Goal: Task Accomplishment & Management: Complete application form

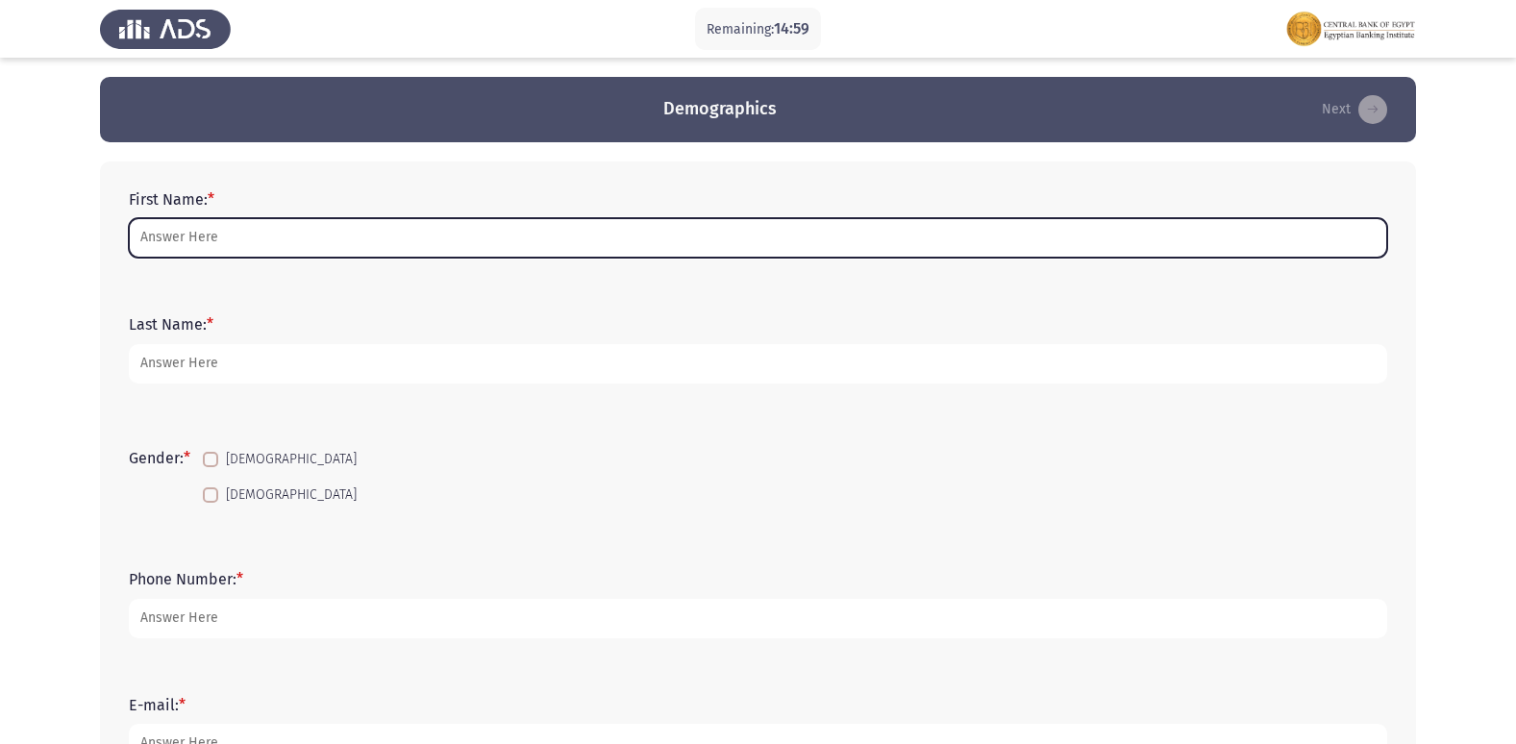
click at [282, 239] on input "First Name: *" at bounding box center [758, 237] width 1258 height 39
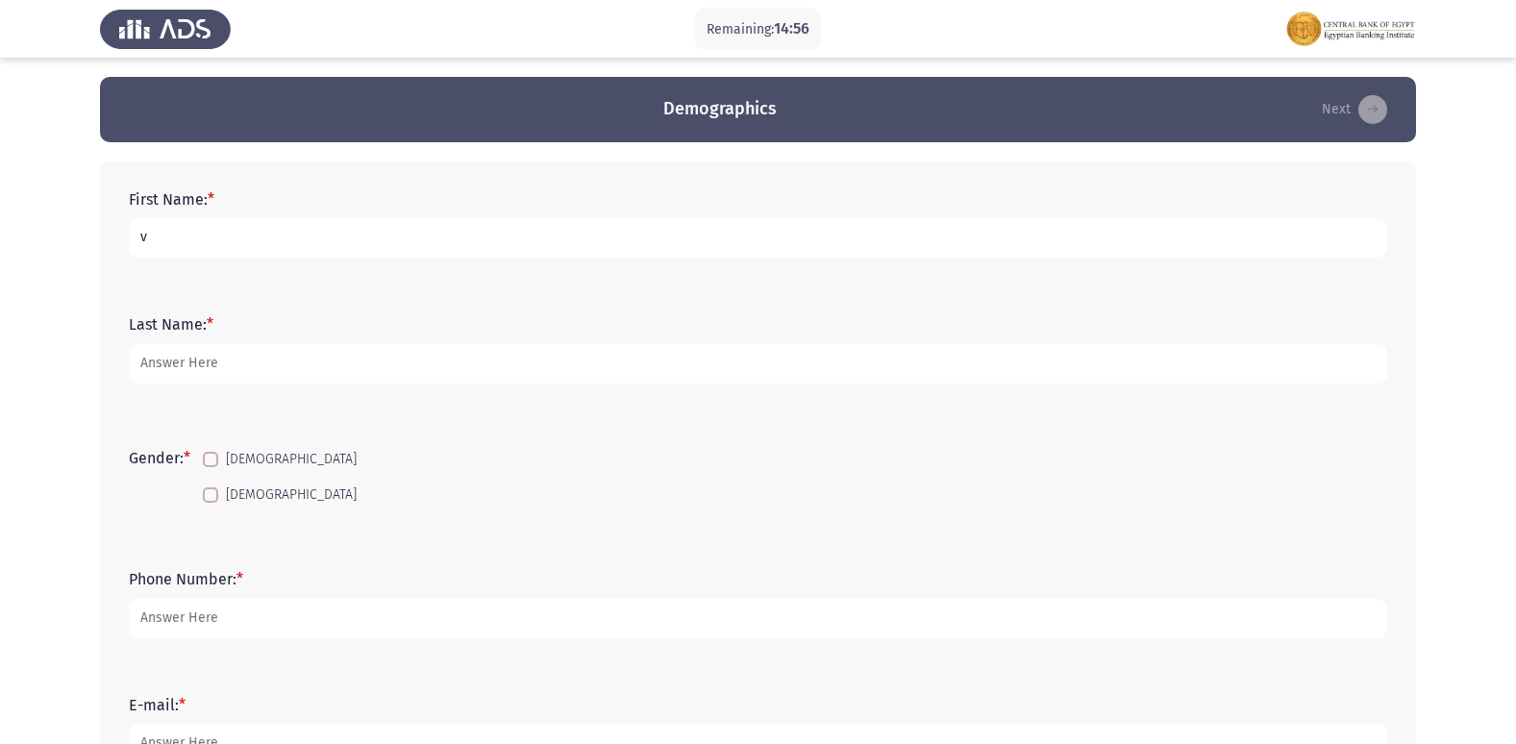
type input "v"
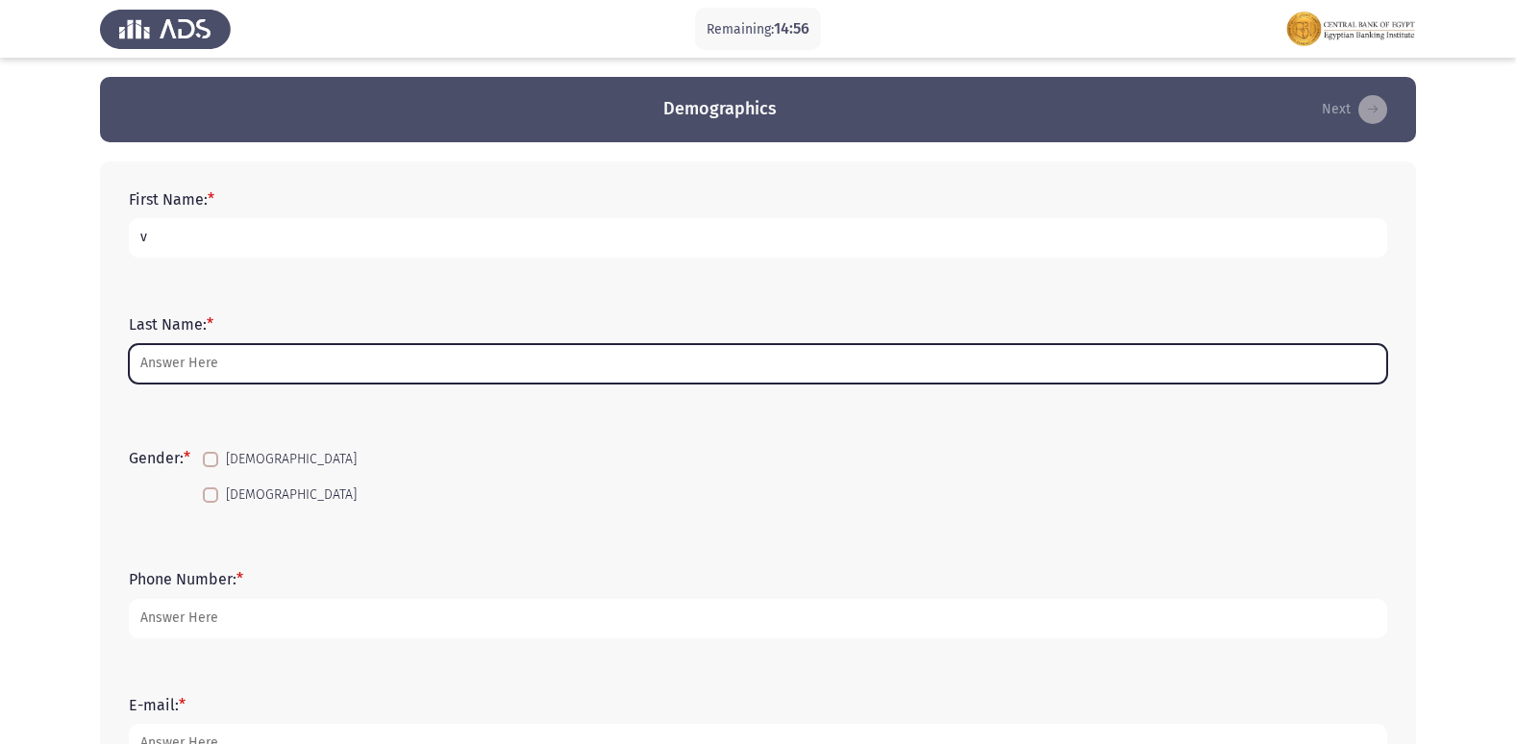
click at [208, 372] on input "Last Name: *" at bounding box center [758, 363] width 1258 height 39
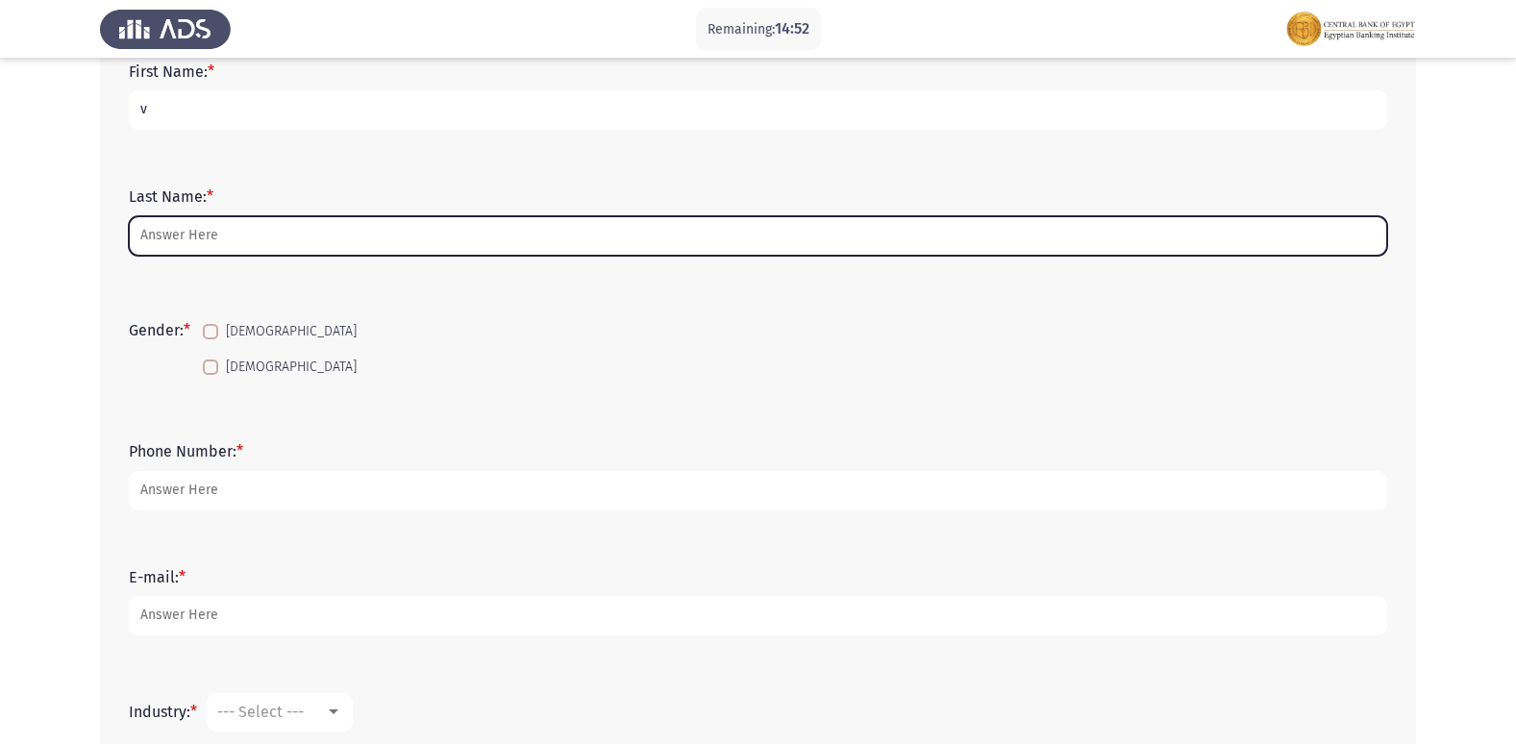
scroll to position [96, 0]
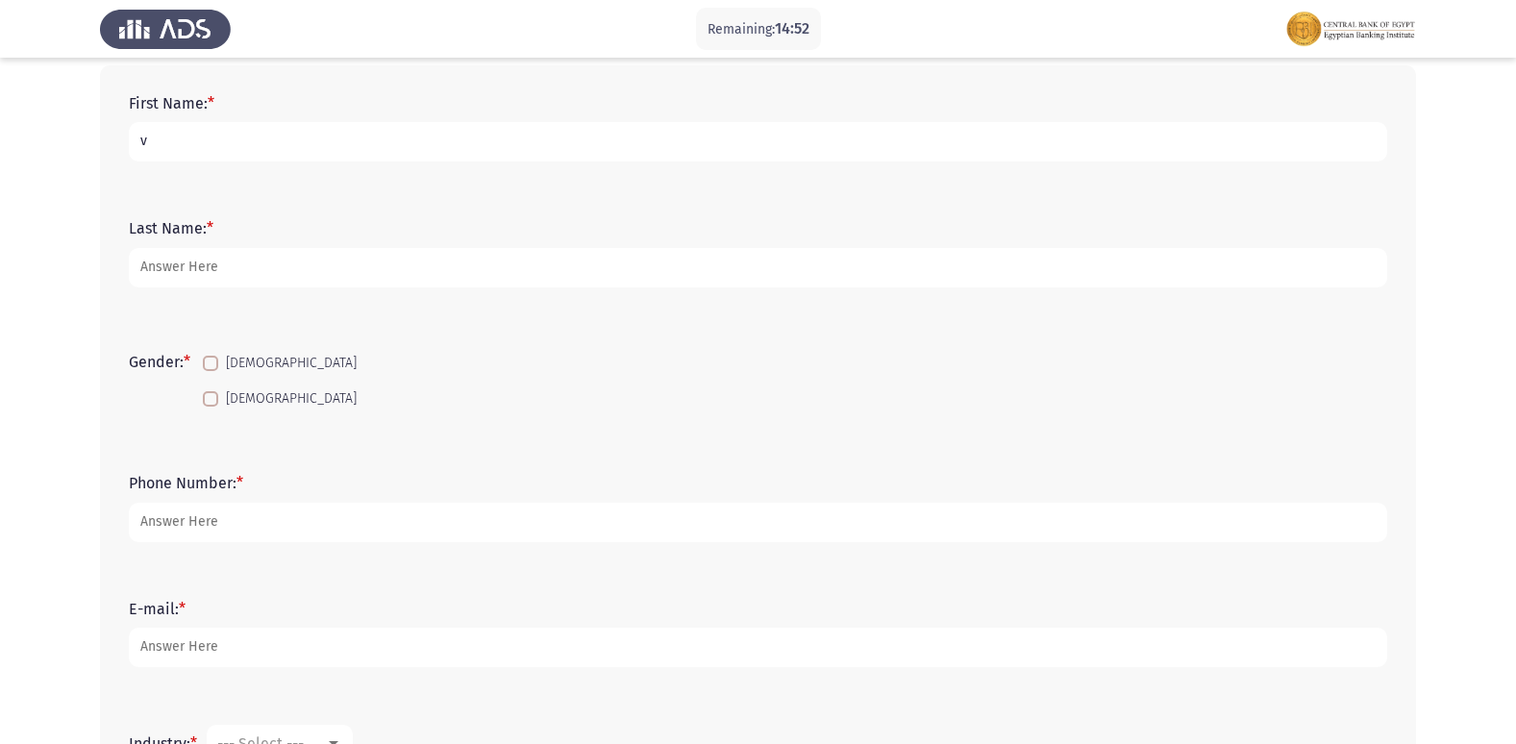
click at [228, 144] on input "v" at bounding box center [758, 141] width 1258 height 39
click at [227, 143] on input "v" at bounding box center [758, 141] width 1258 height 39
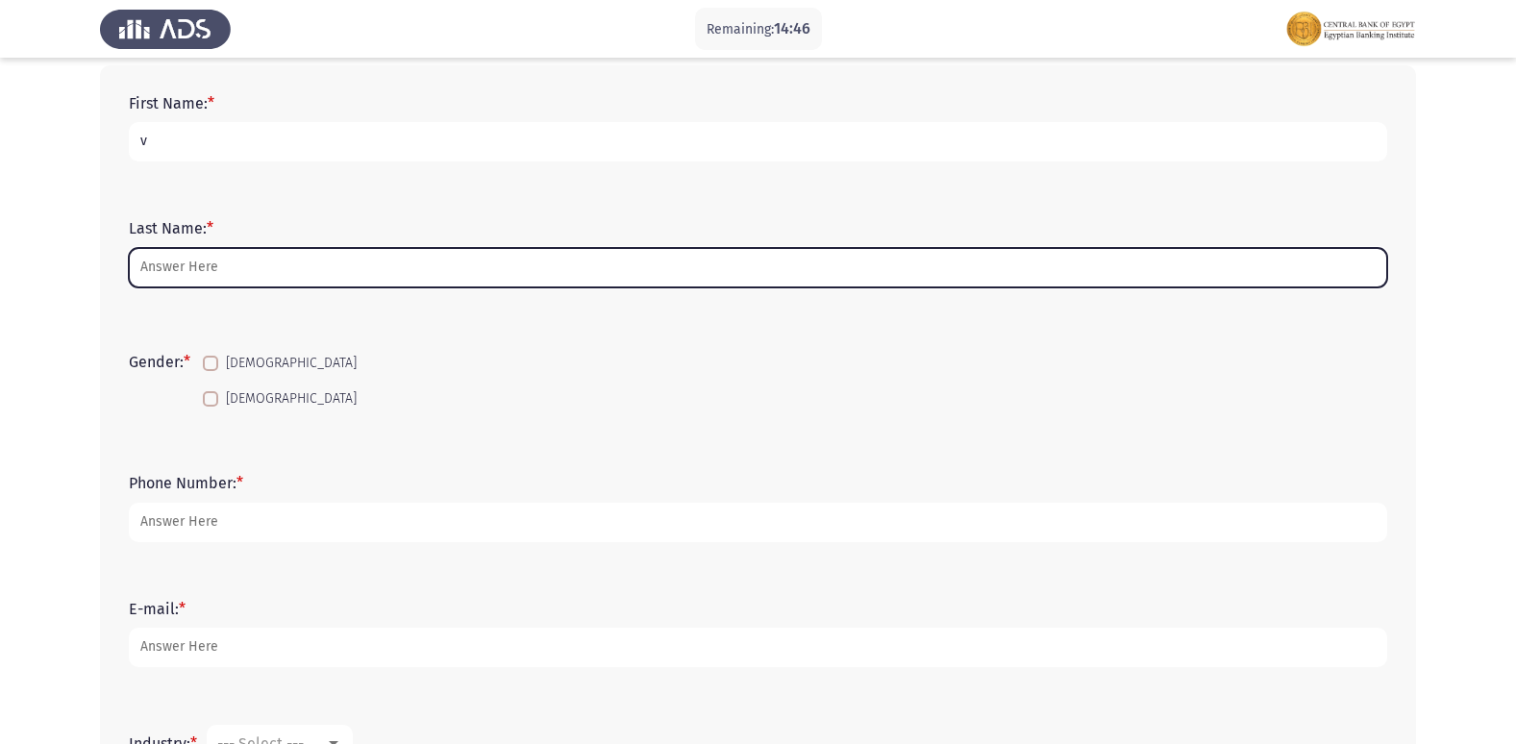
click at [324, 256] on input "Last Name: *" at bounding box center [758, 267] width 1258 height 39
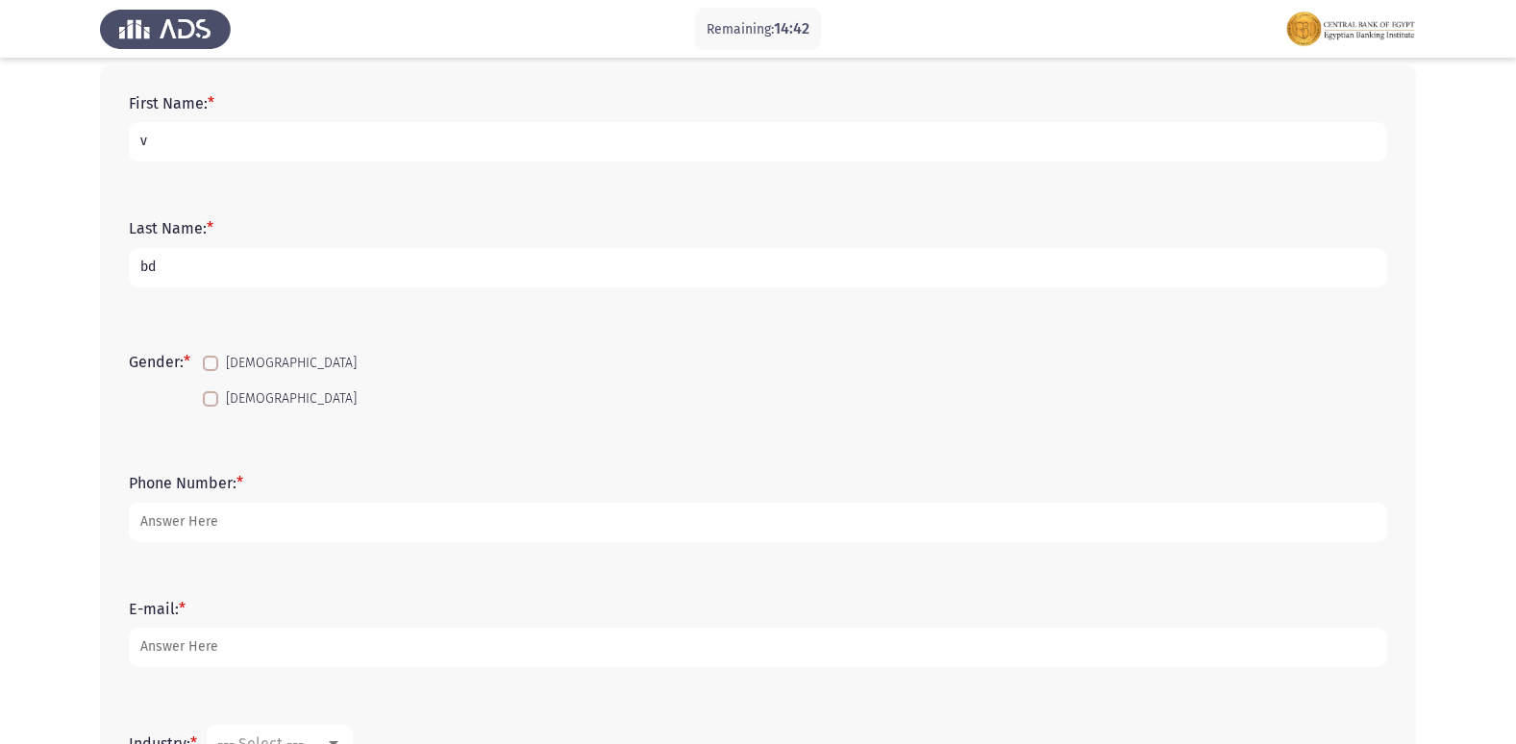
type input "b"
type input "BDC"
click at [312, 138] on input "v" at bounding box center [758, 141] width 1258 height 39
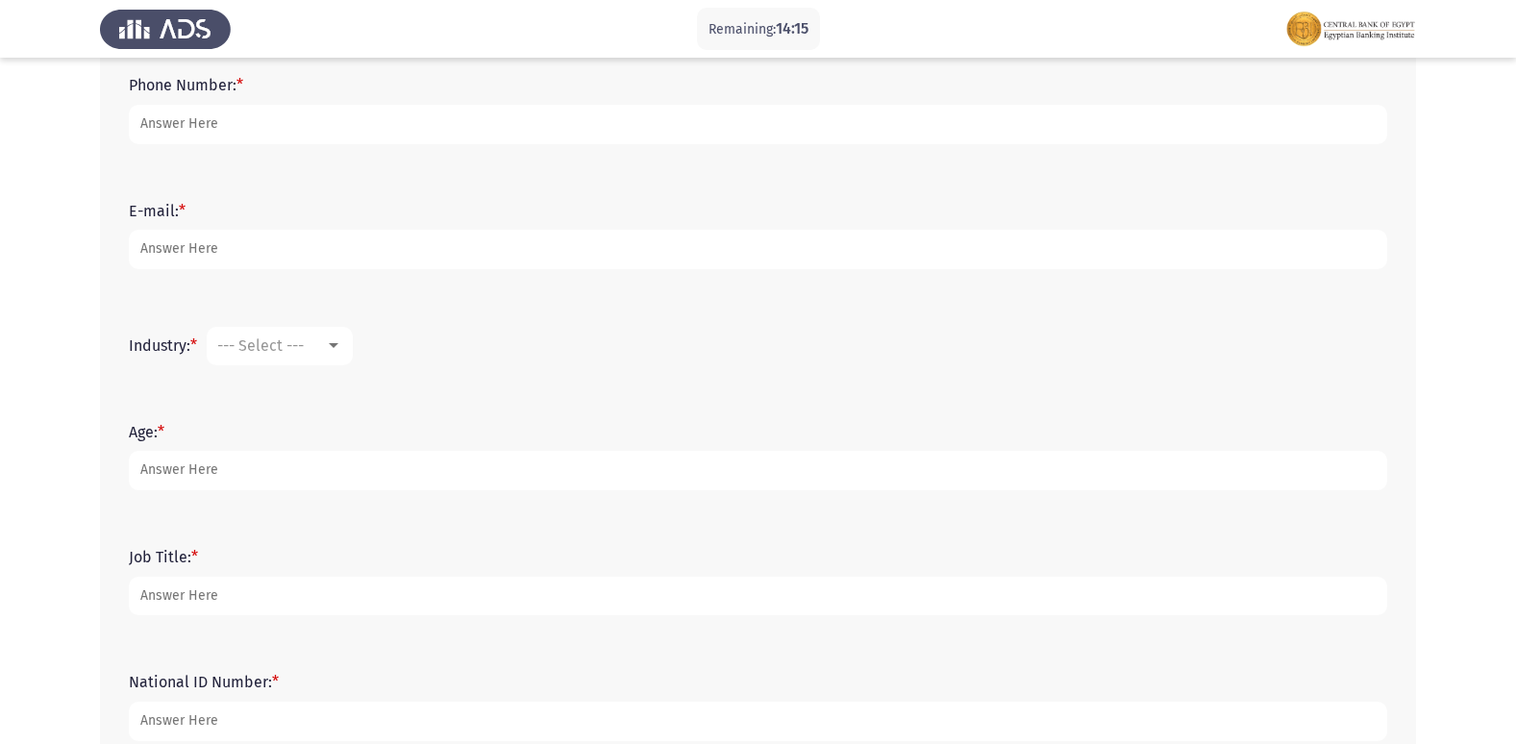
scroll to position [232, 0]
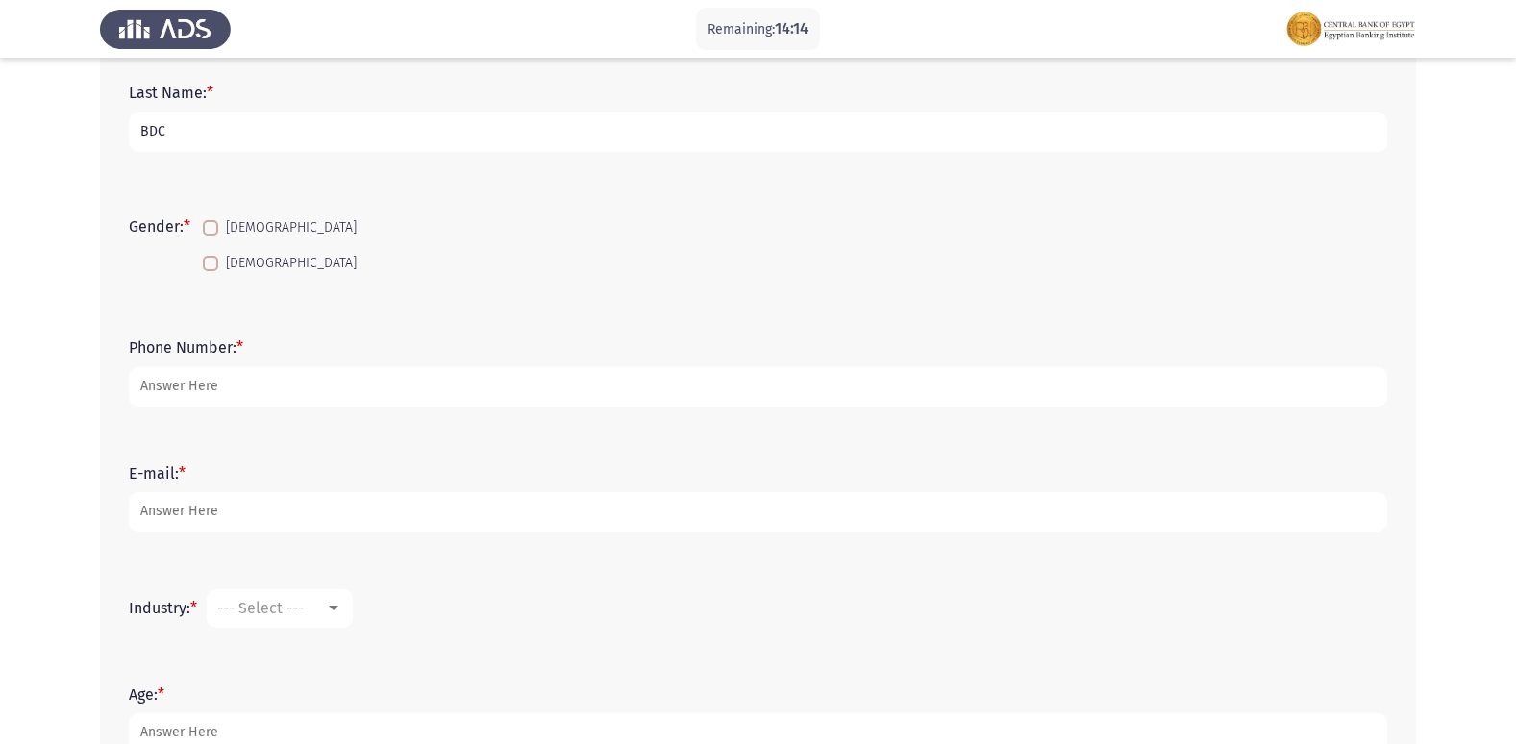
type input "[PERSON_NAME]"
click at [210, 259] on span at bounding box center [210, 263] width 15 height 15
click at [210, 271] on input "[DEMOGRAPHIC_DATA]" at bounding box center [210, 271] width 1 height 1
checkbox input "true"
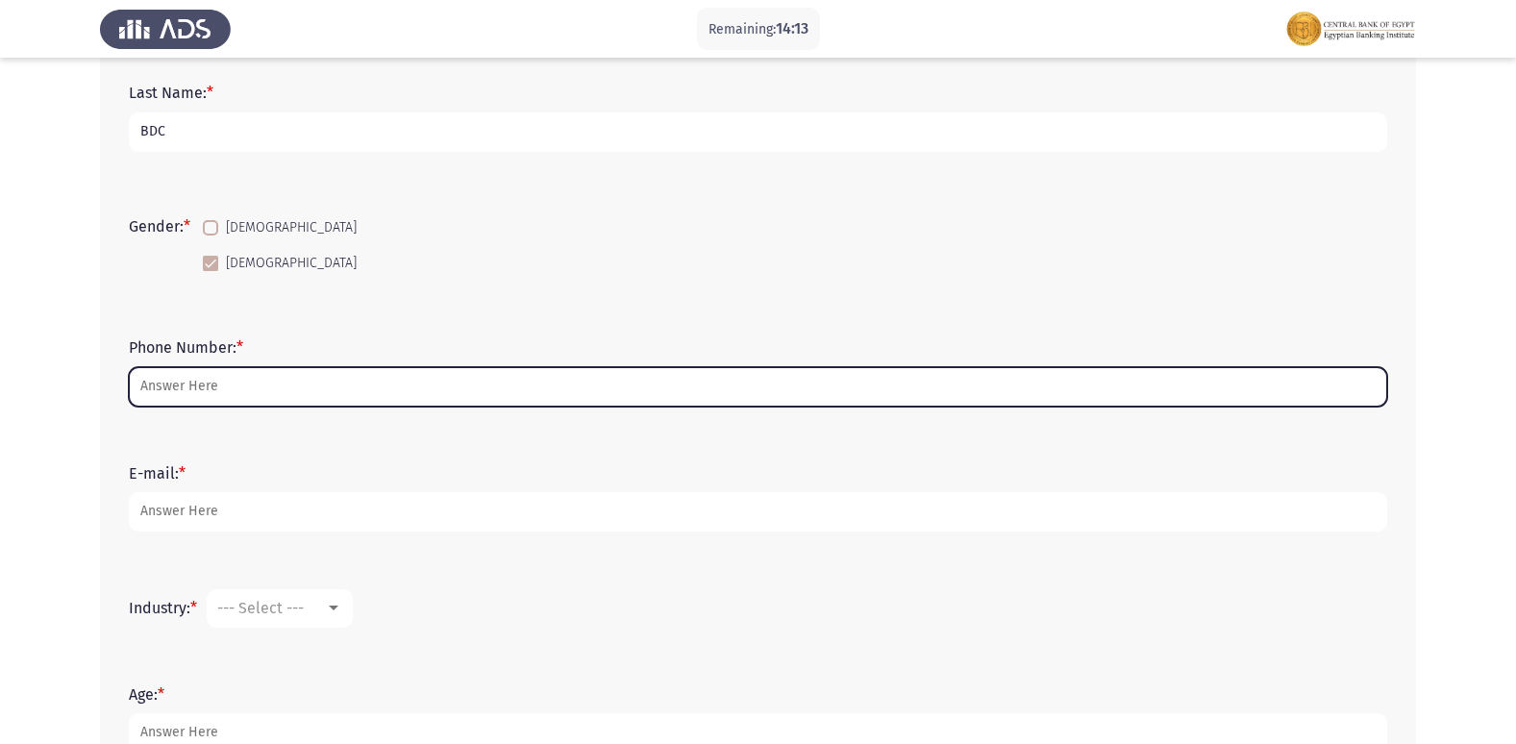
click at [237, 396] on input "Phone Number: *" at bounding box center [758, 386] width 1258 height 39
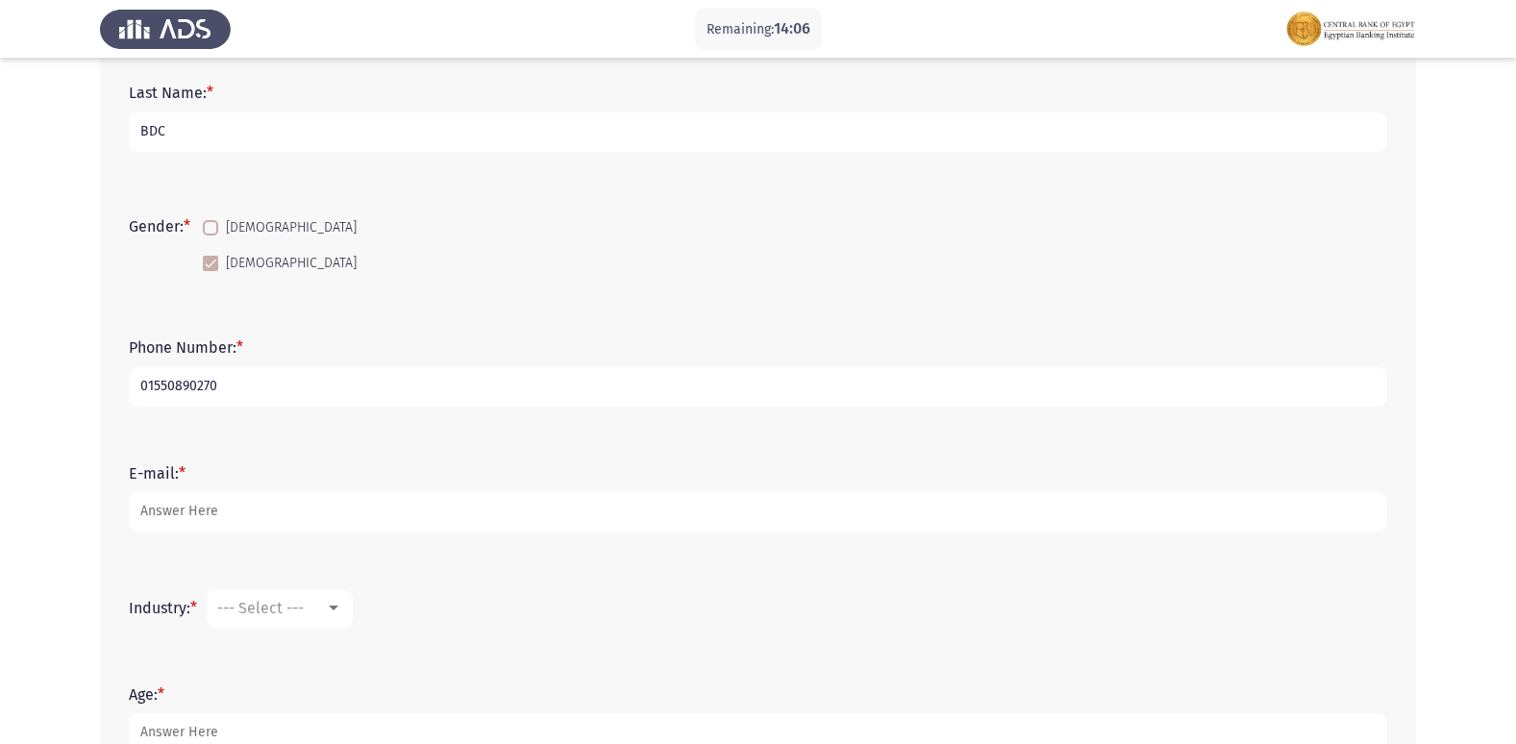
scroll to position [328, 0]
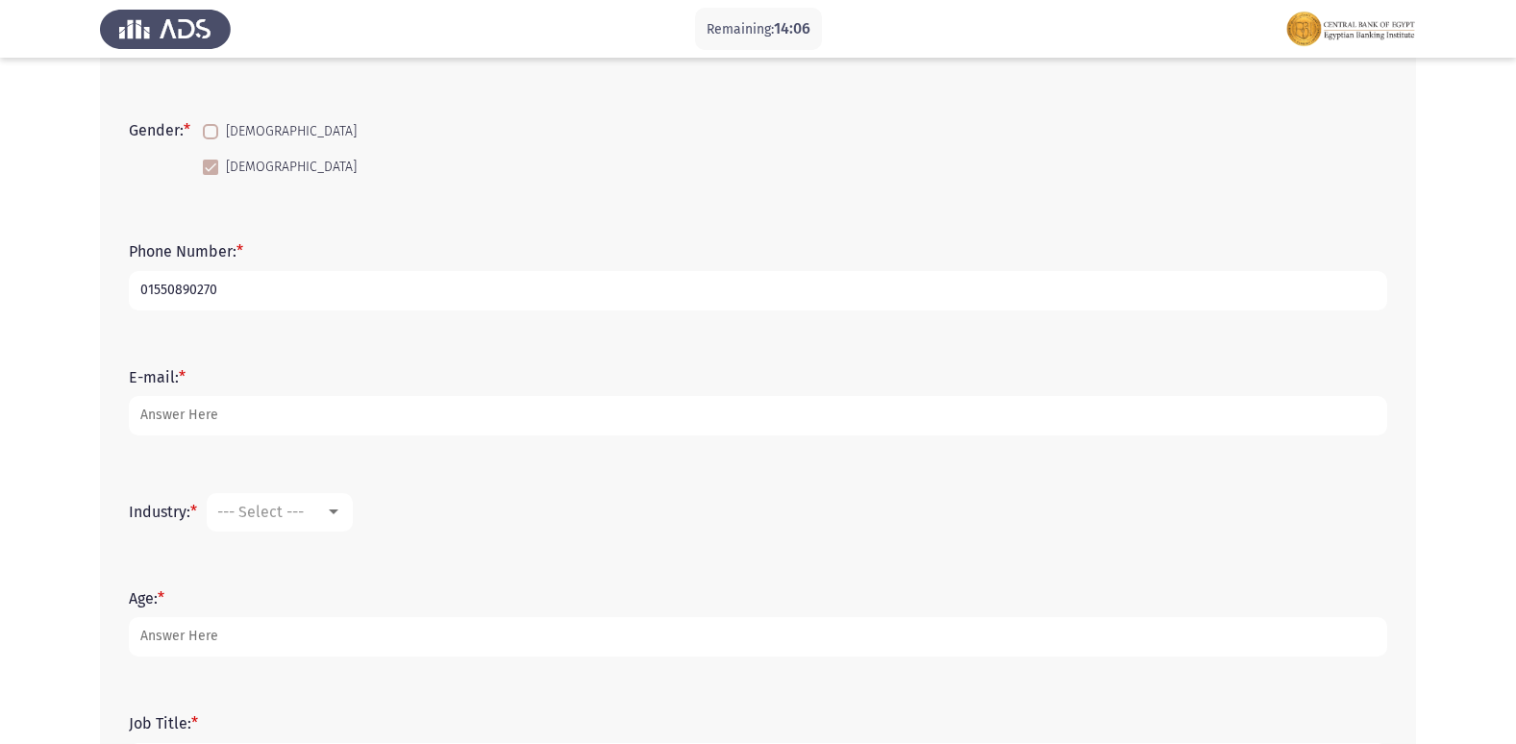
type input "01550890270"
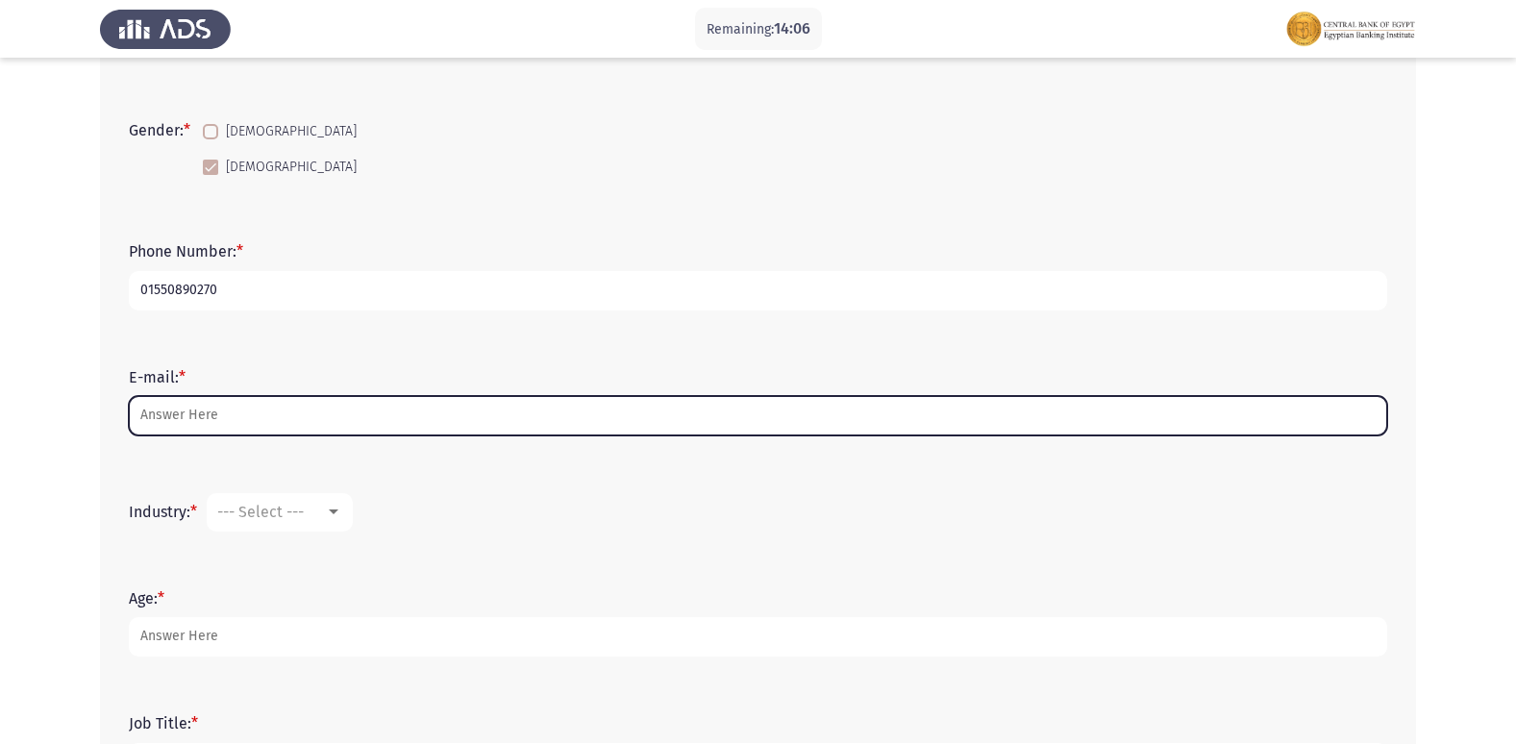
click at [250, 410] on input "E-mail: *" at bounding box center [758, 415] width 1258 height 39
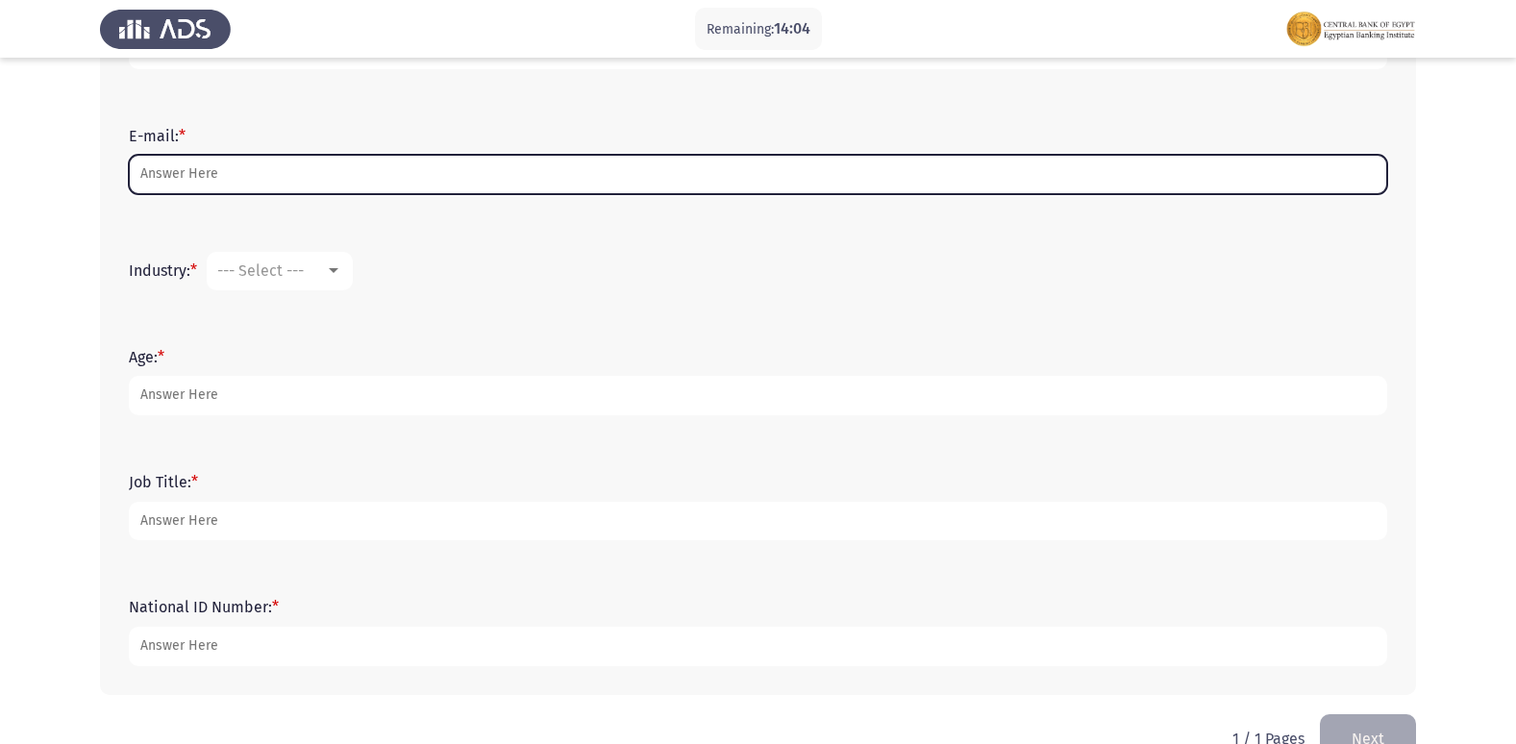
scroll to position [616, 0]
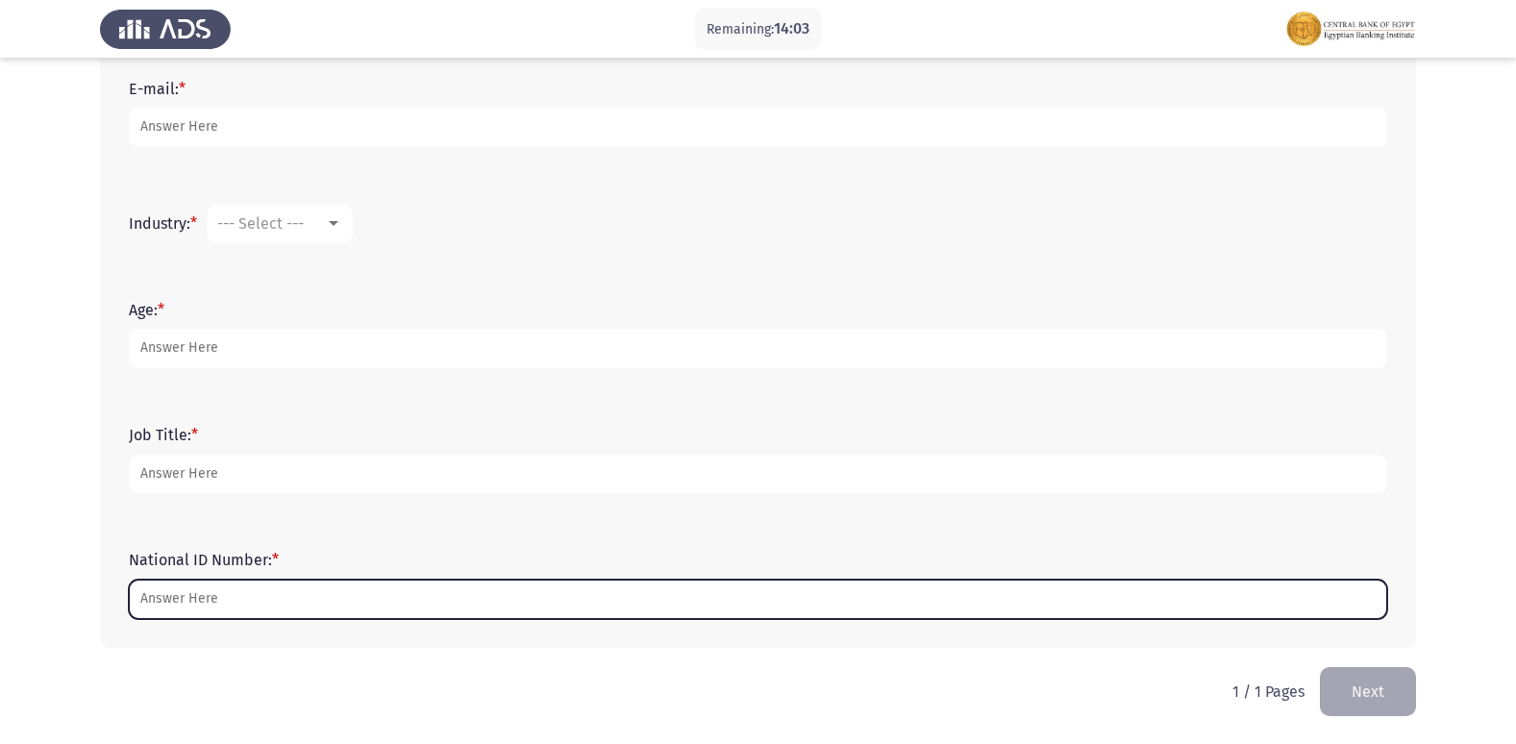
click at [250, 580] on input "National ID Number: *" at bounding box center [758, 599] width 1258 height 39
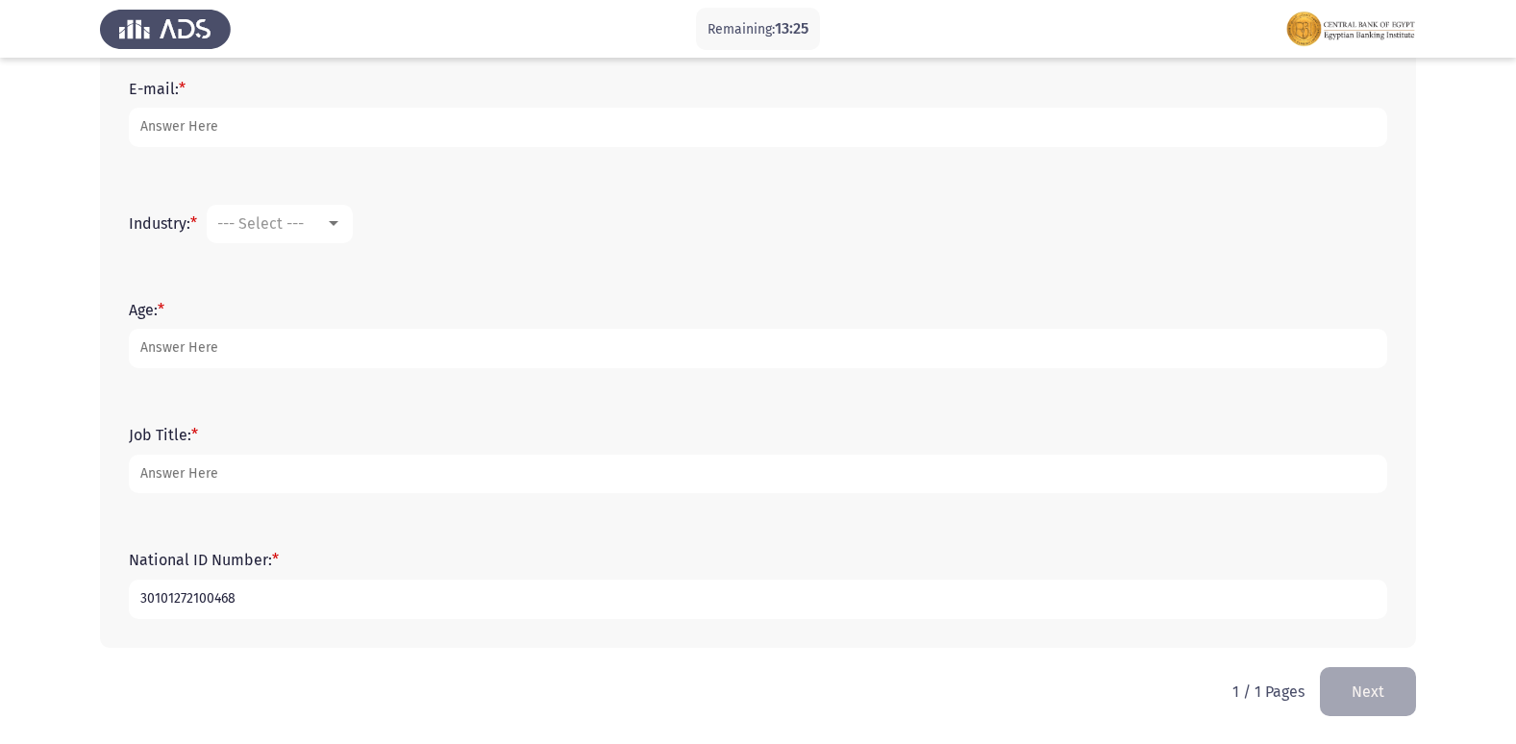
scroll to position [520, 0]
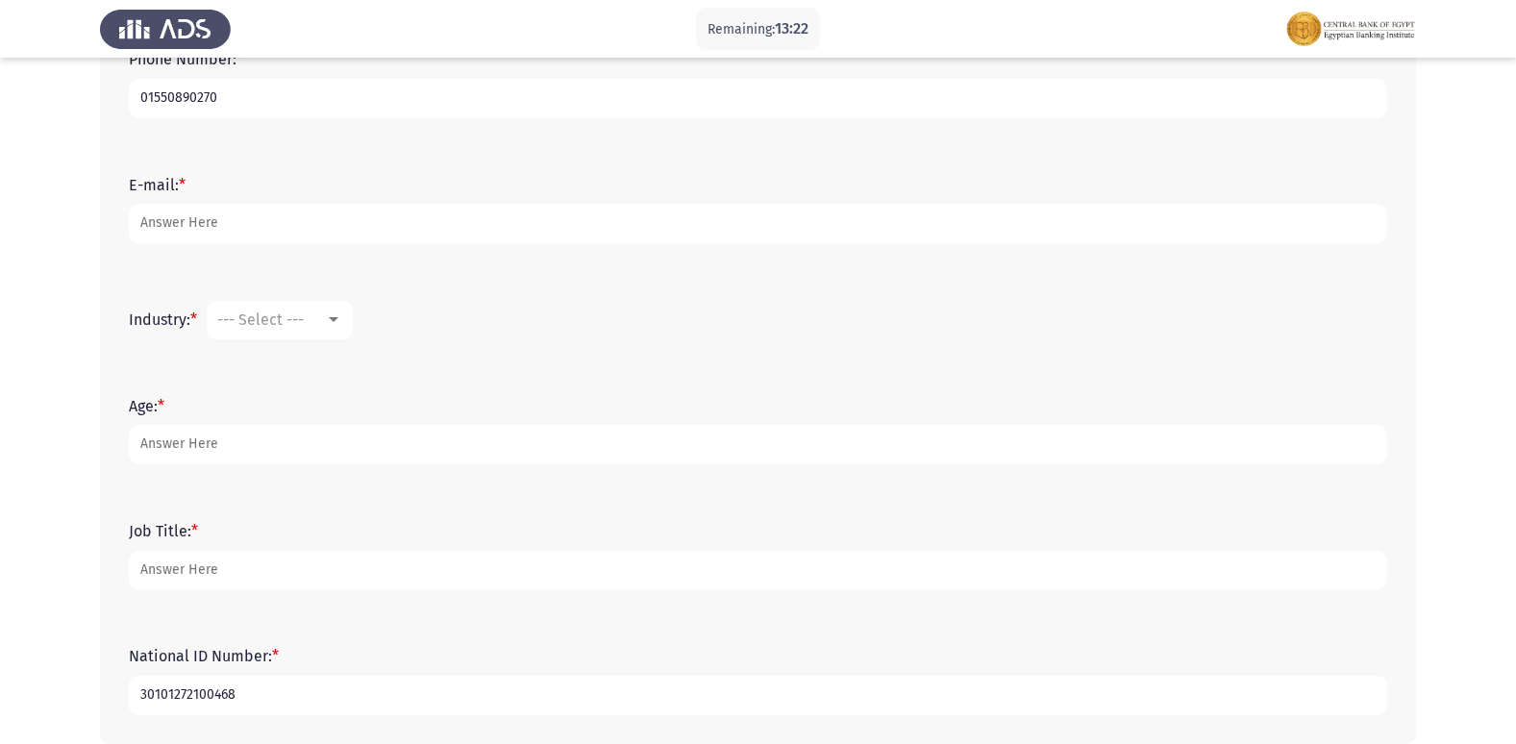
type input "30101272100468"
click at [329, 312] on div at bounding box center [333, 319] width 17 height 15
click at [172, 565] on div at bounding box center [758, 372] width 1516 height 744
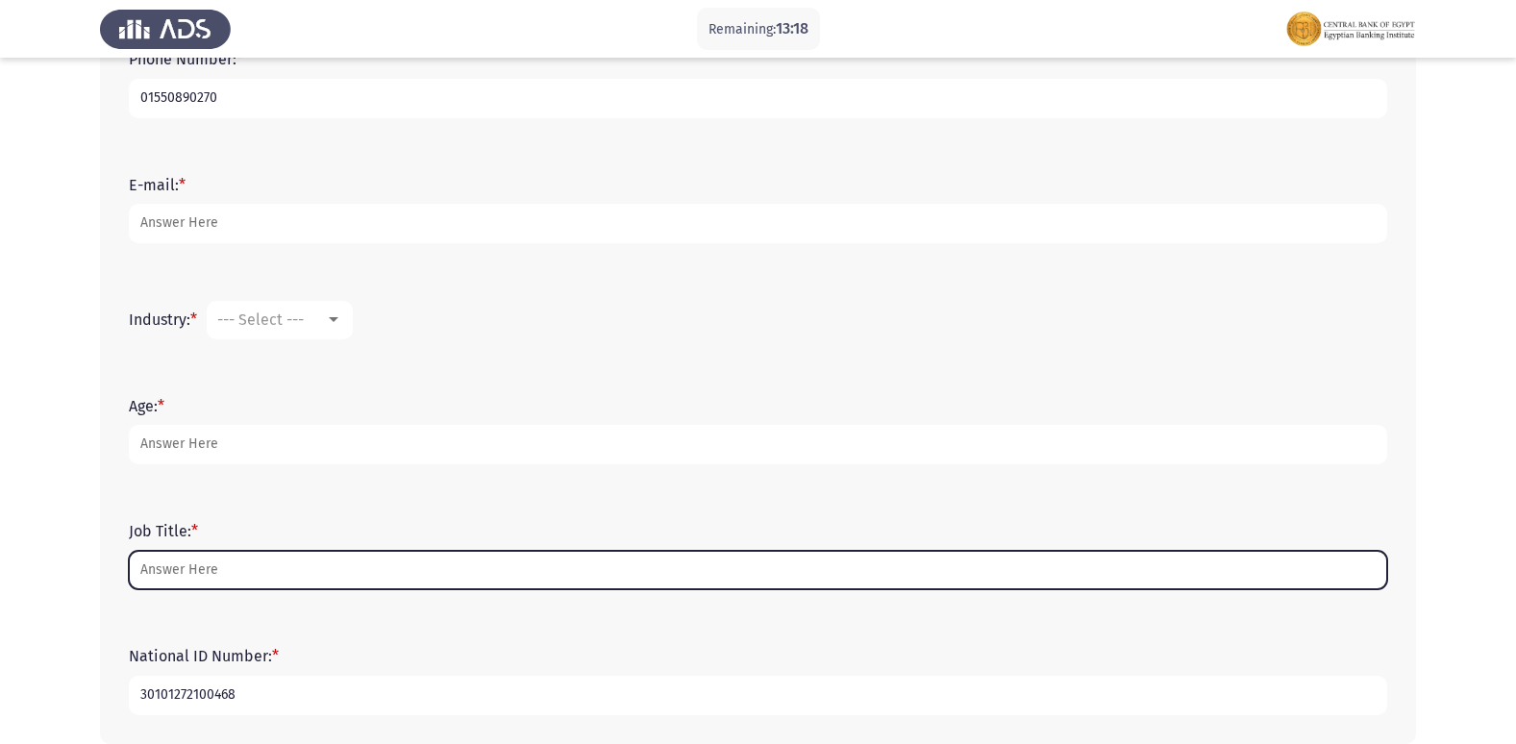
click at [186, 572] on input "Job Title: *" at bounding box center [758, 570] width 1258 height 39
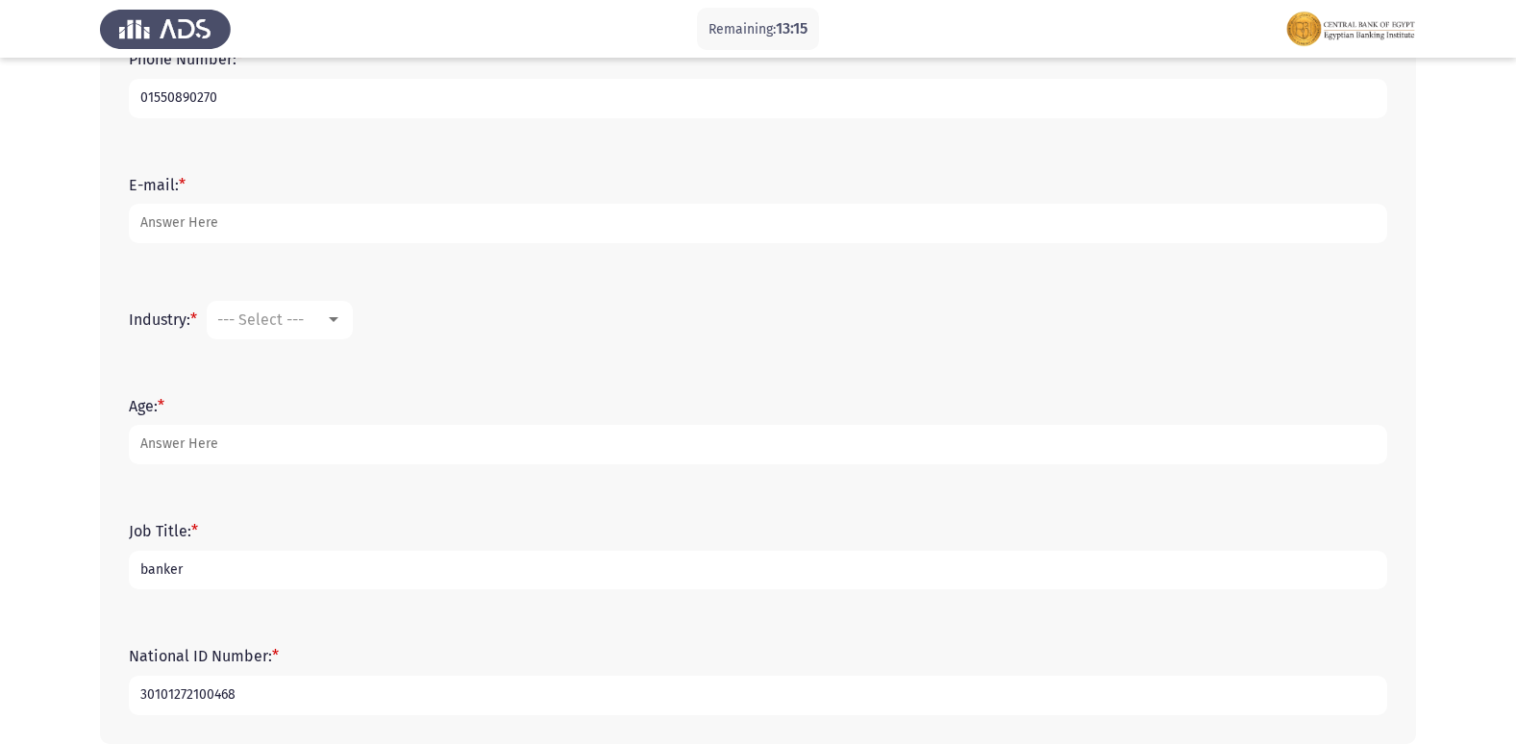
type input "banker"
click at [216, 404] on form "Age: *" at bounding box center [758, 430] width 1258 height 67
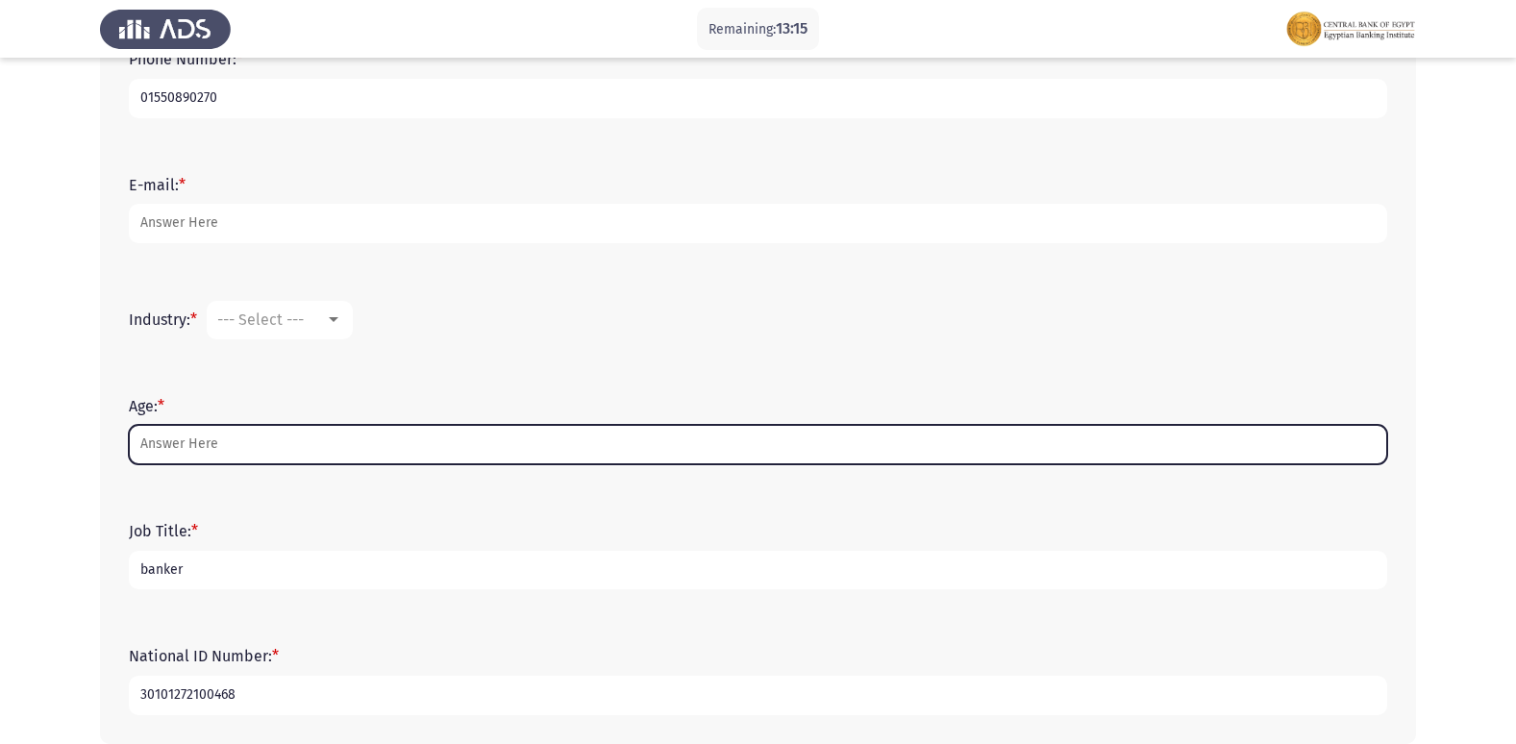
click at [215, 428] on input "Age: *" at bounding box center [758, 444] width 1258 height 39
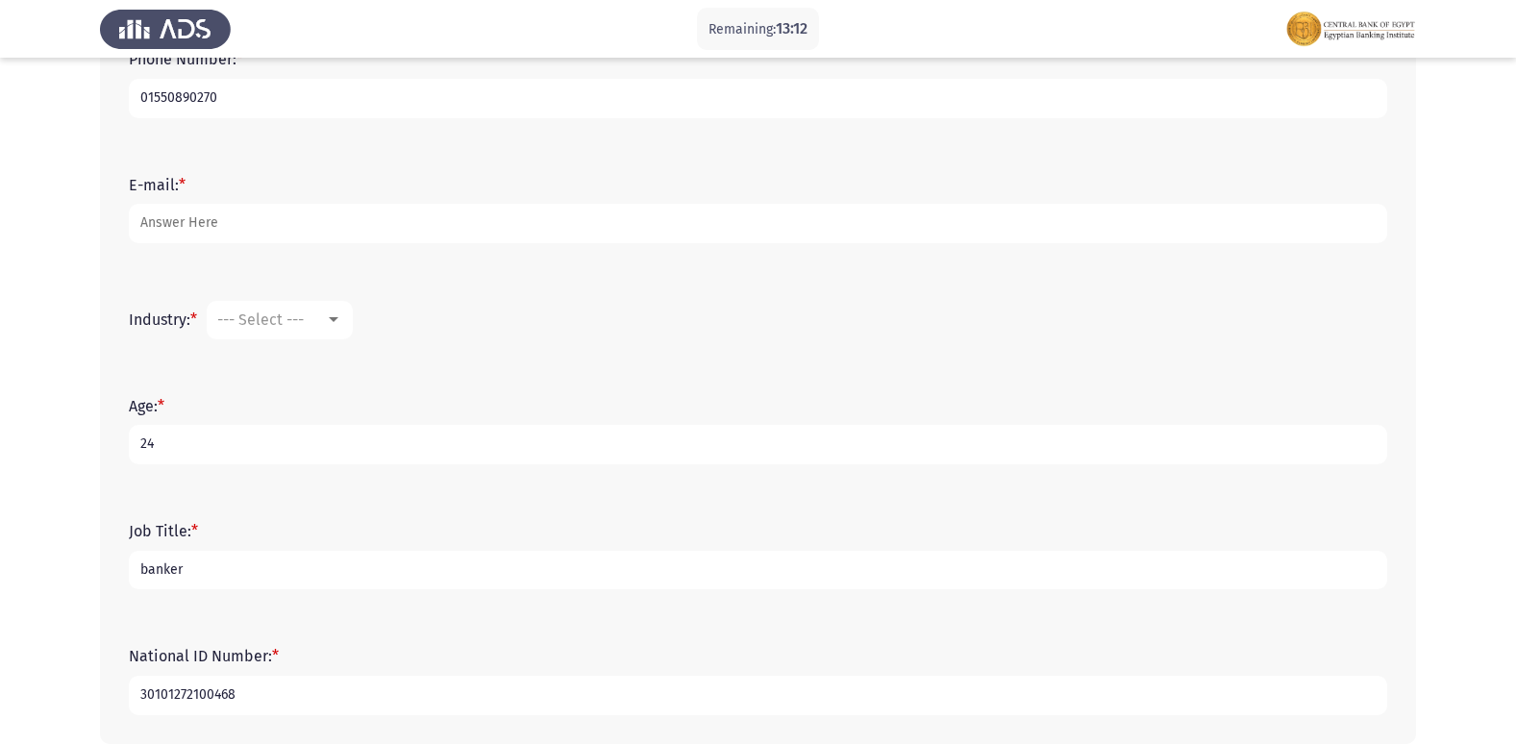
type input "24"
click at [367, 319] on form "Industry: * --- Select ---" at bounding box center [758, 320] width 1258 height 38
click at [351, 318] on mat-select "--- Select ---" at bounding box center [280, 320] width 146 height 38
click at [342, 319] on div at bounding box center [333, 319] width 17 height 15
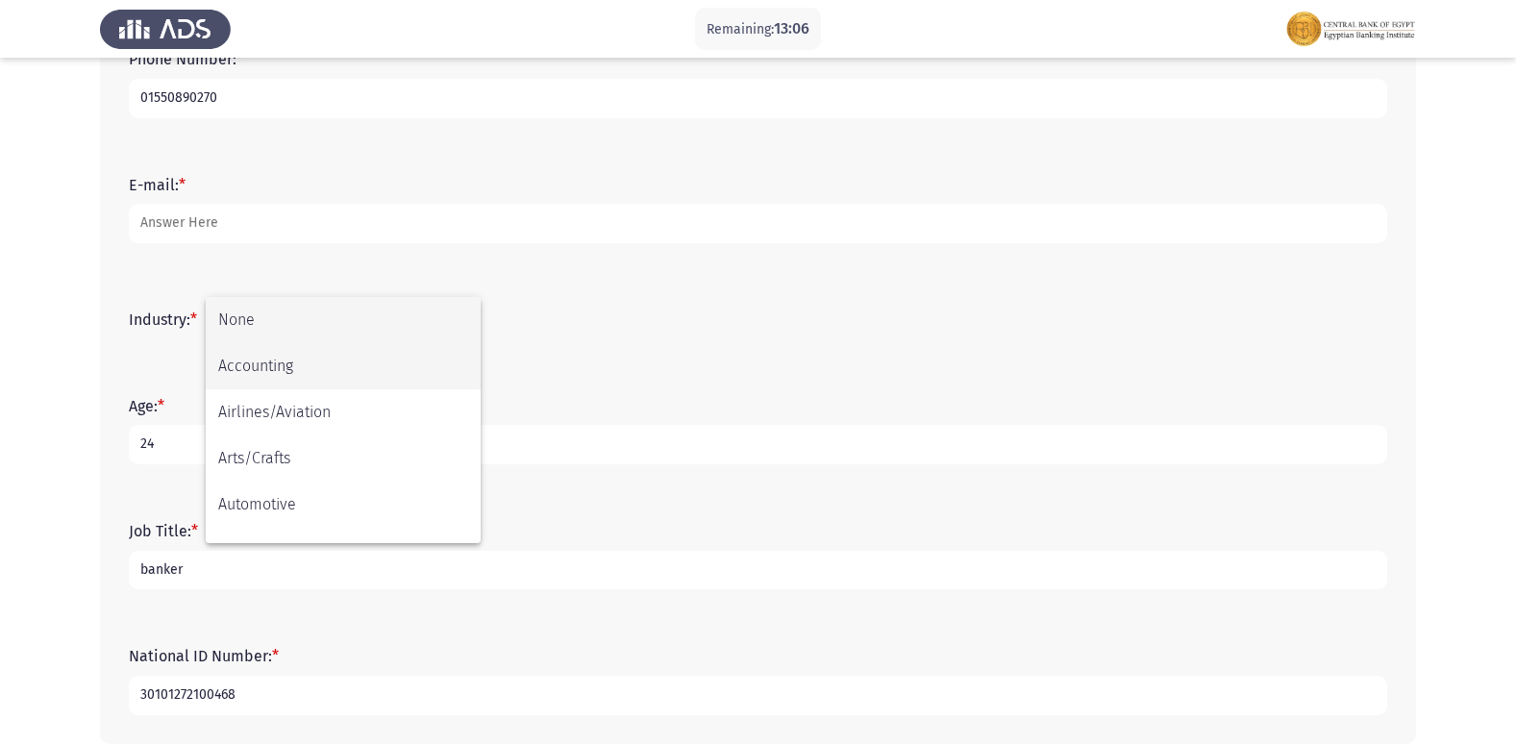
click at [250, 366] on span "Accounting" at bounding box center [343, 366] width 250 height 46
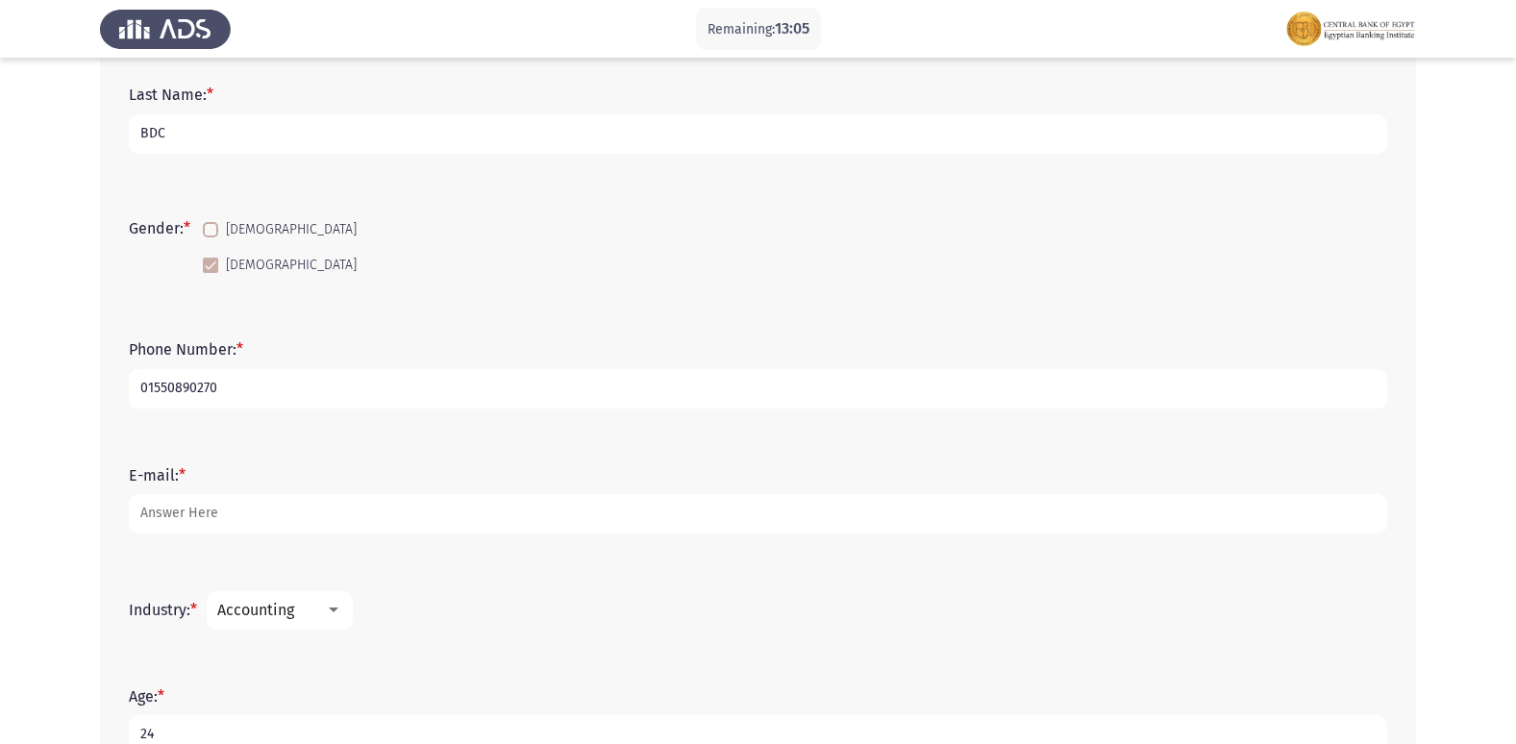
scroll to position [136, 0]
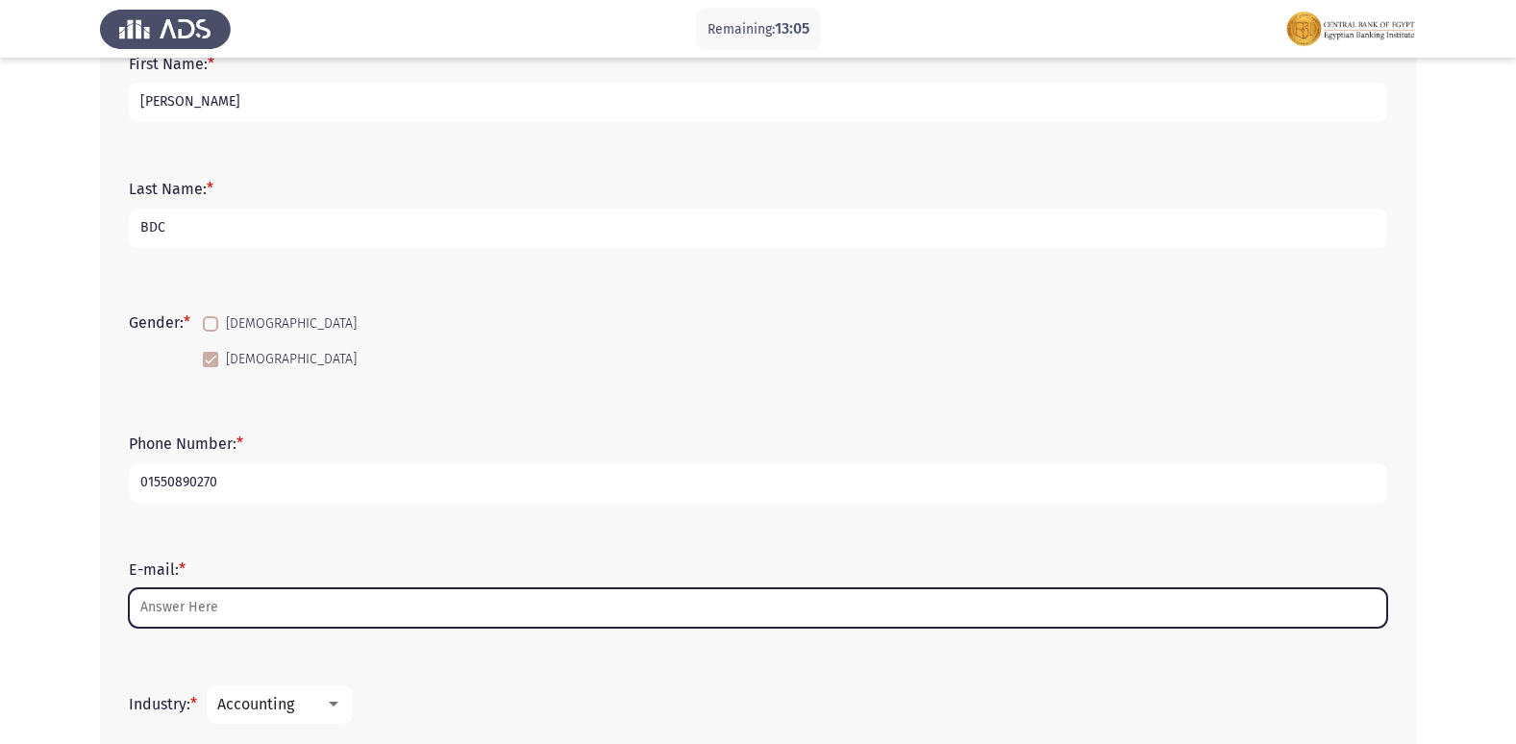
click at [234, 599] on input "E-mail: *" at bounding box center [758, 607] width 1258 height 39
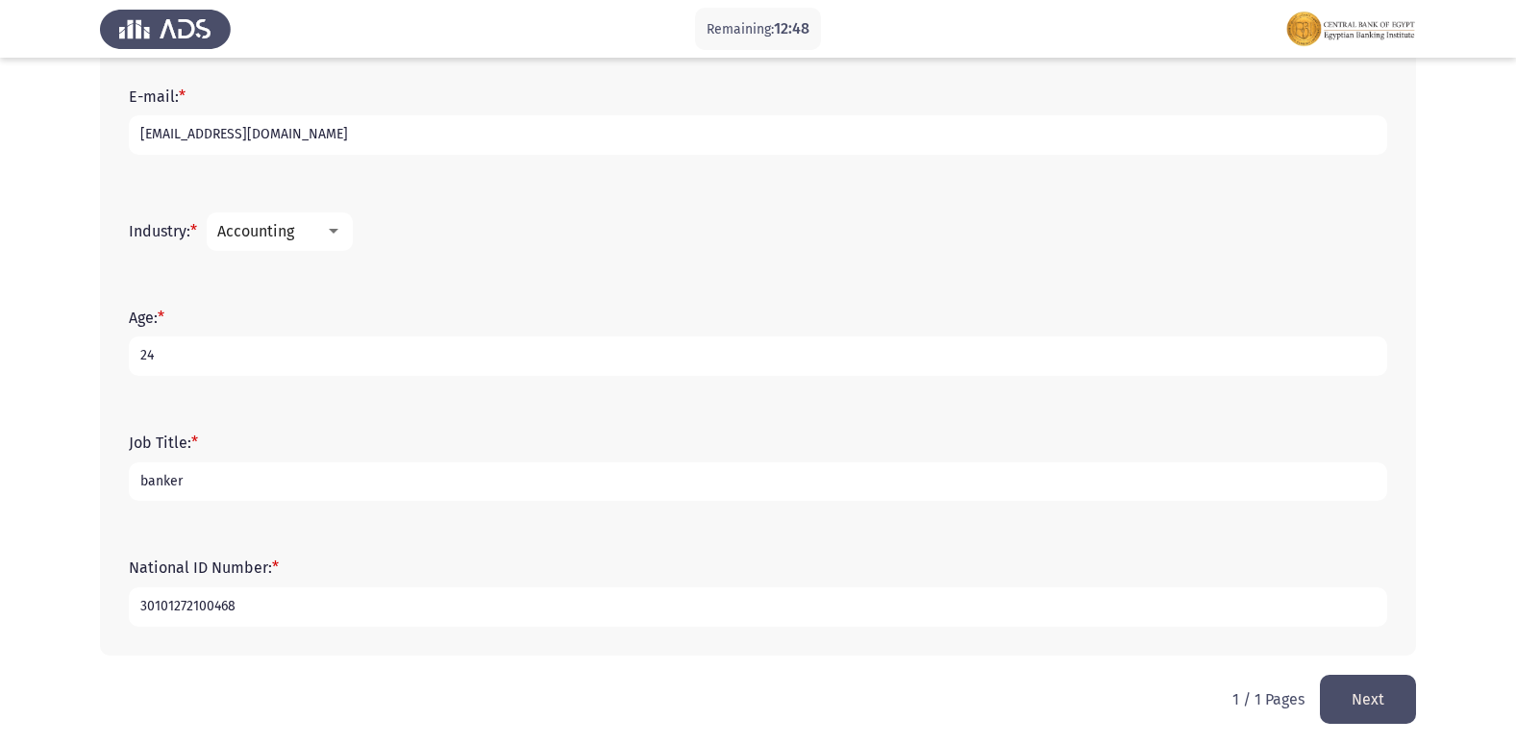
scroll to position [616, 0]
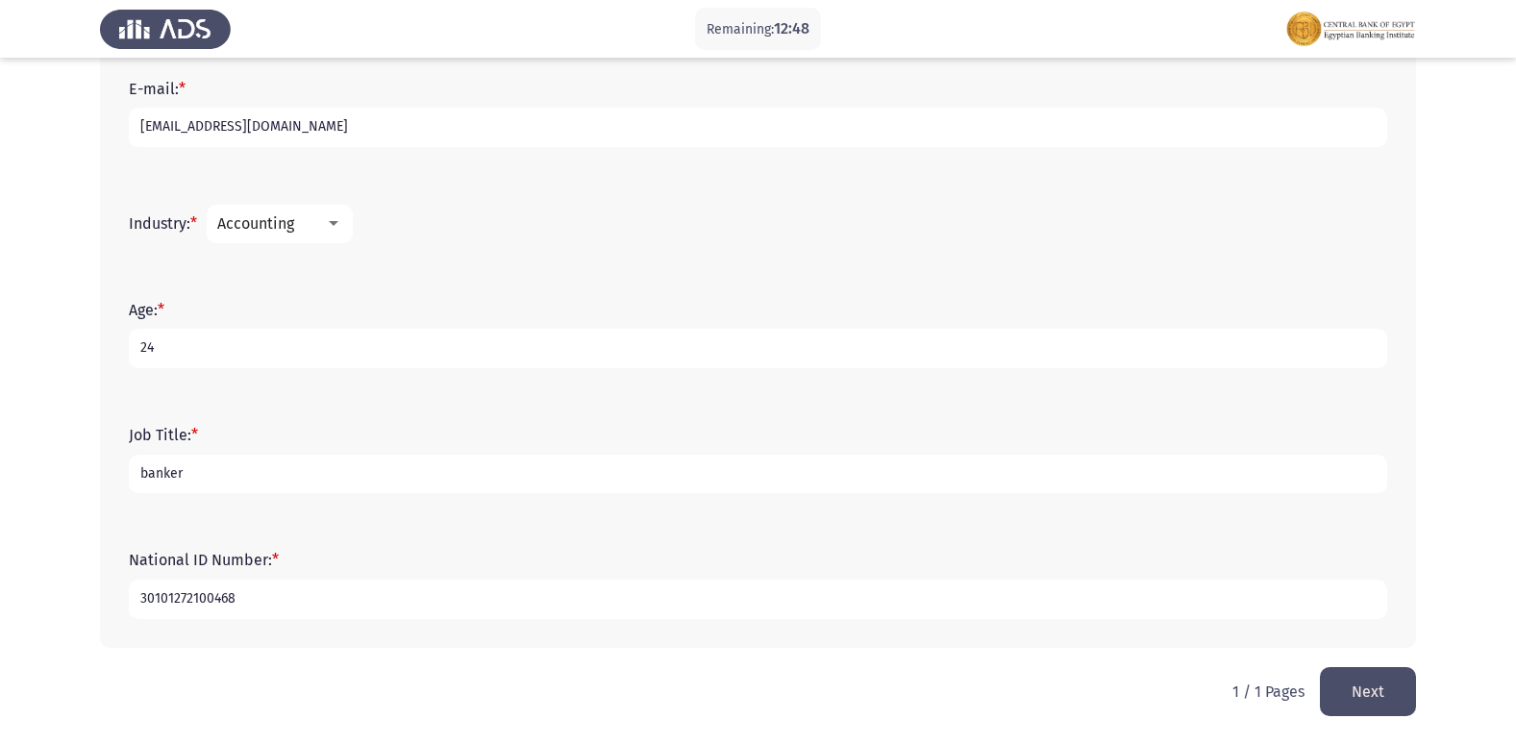
type input "[EMAIL_ADDRESS][DOMAIN_NAME]"
click at [1371, 676] on button "Next" at bounding box center [1368, 691] width 96 height 49
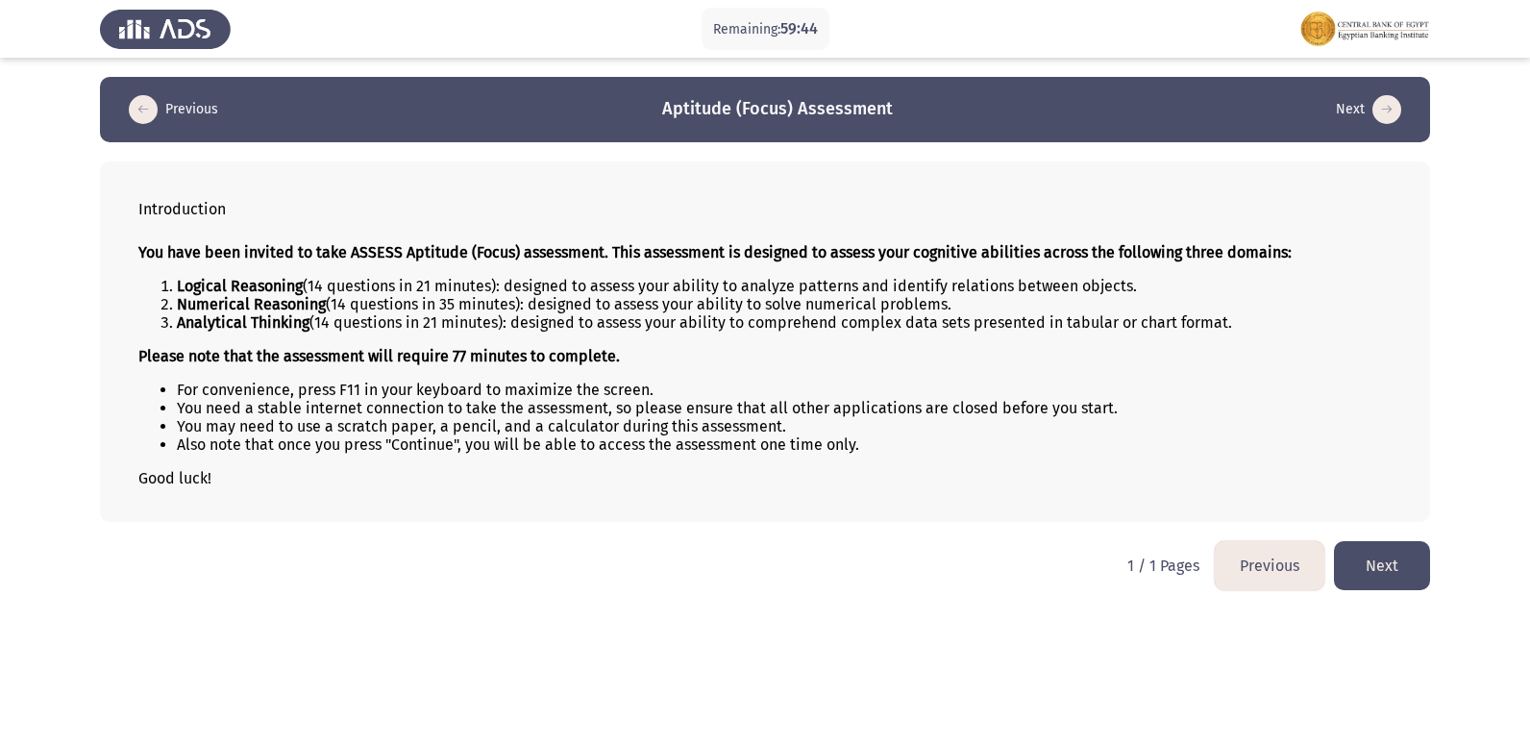
click at [1382, 566] on button "Next" at bounding box center [1382, 565] width 96 height 49
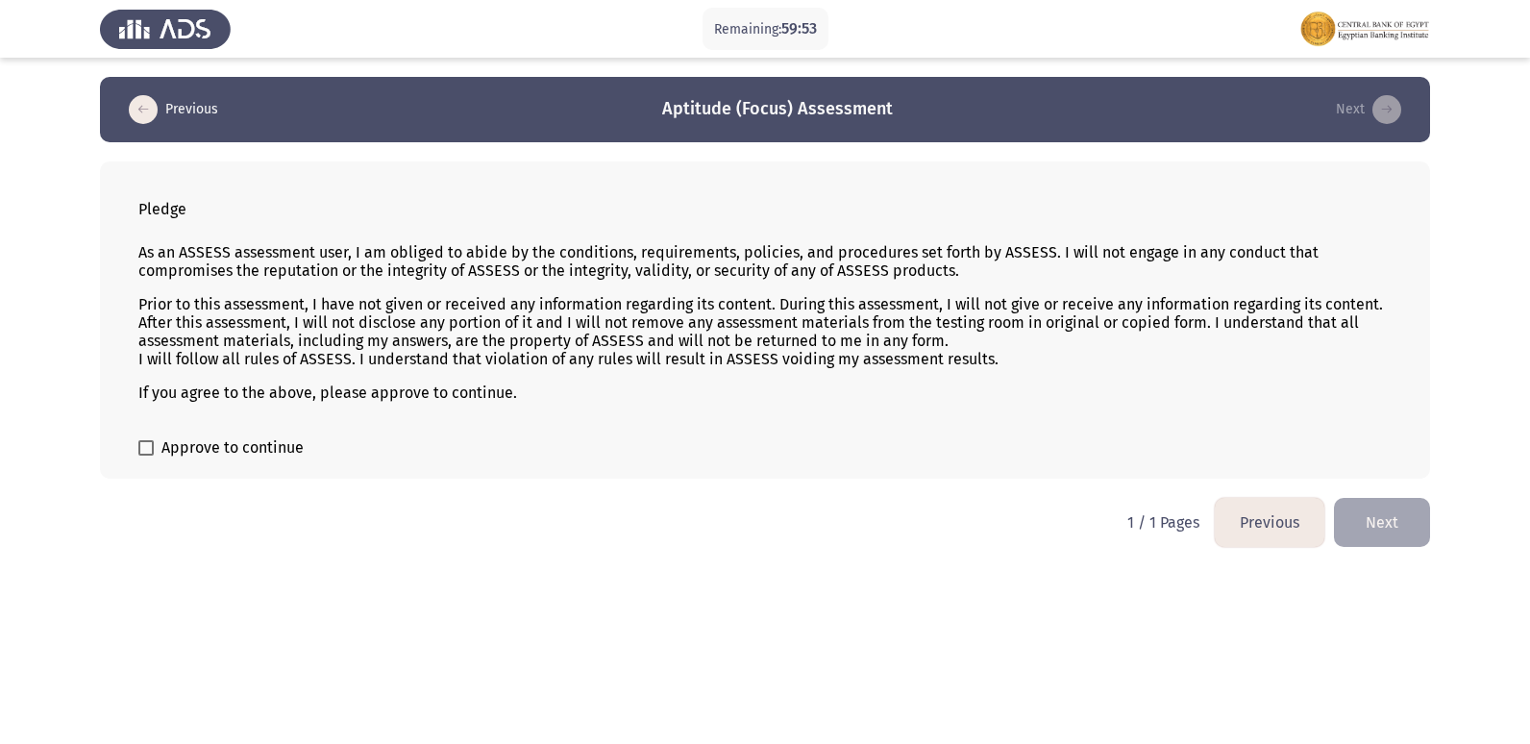
click at [254, 445] on span "Approve to continue" at bounding box center [232, 447] width 142 height 23
click at [146, 456] on input "Approve to continue" at bounding box center [145, 456] width 1 height 1
checkbox input "true"
click at [1388, 519] on button "Next" at bounding box center [1382, 522] width 96 height 49
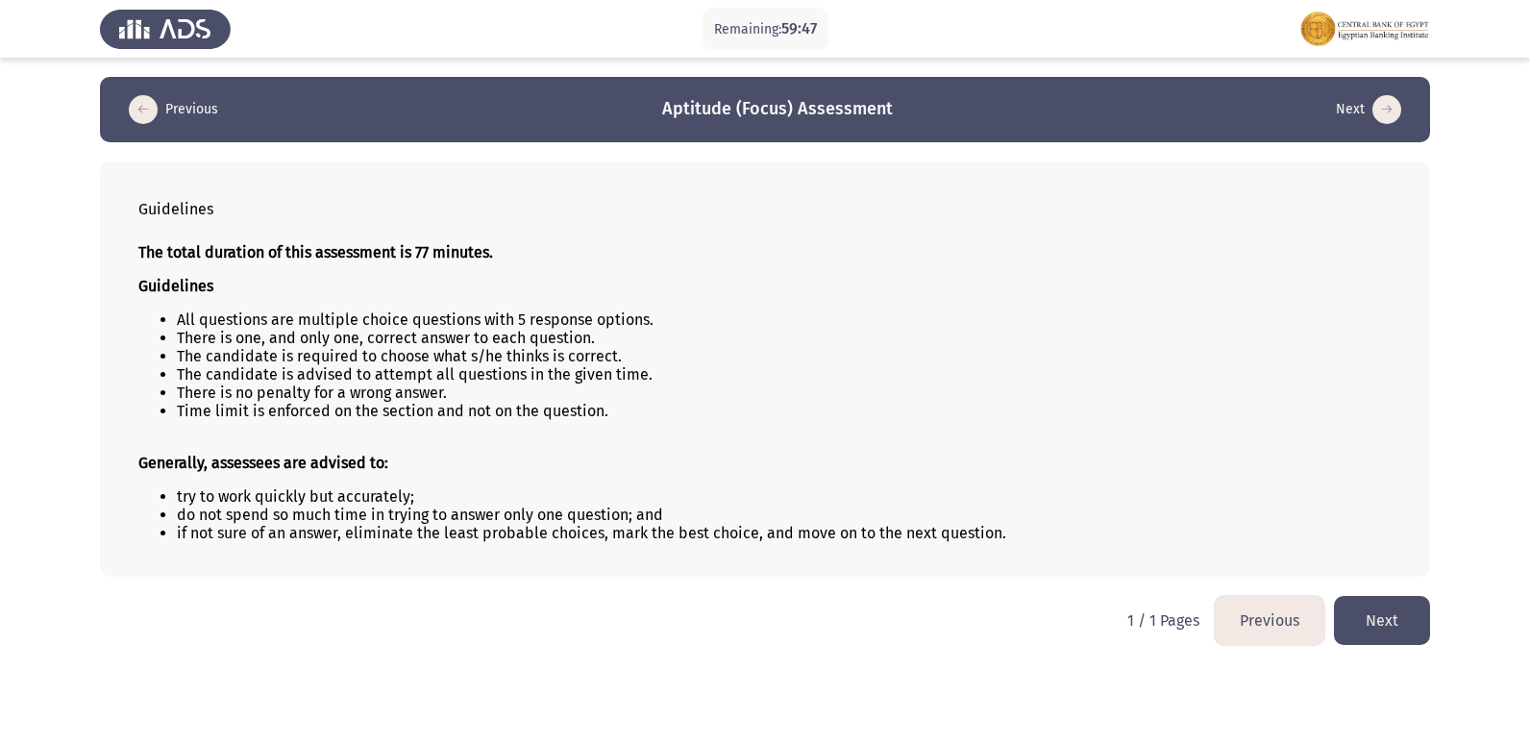
click at [1411, 630] on button "Next" at bounding box center [1382, 620] width 96 height 49
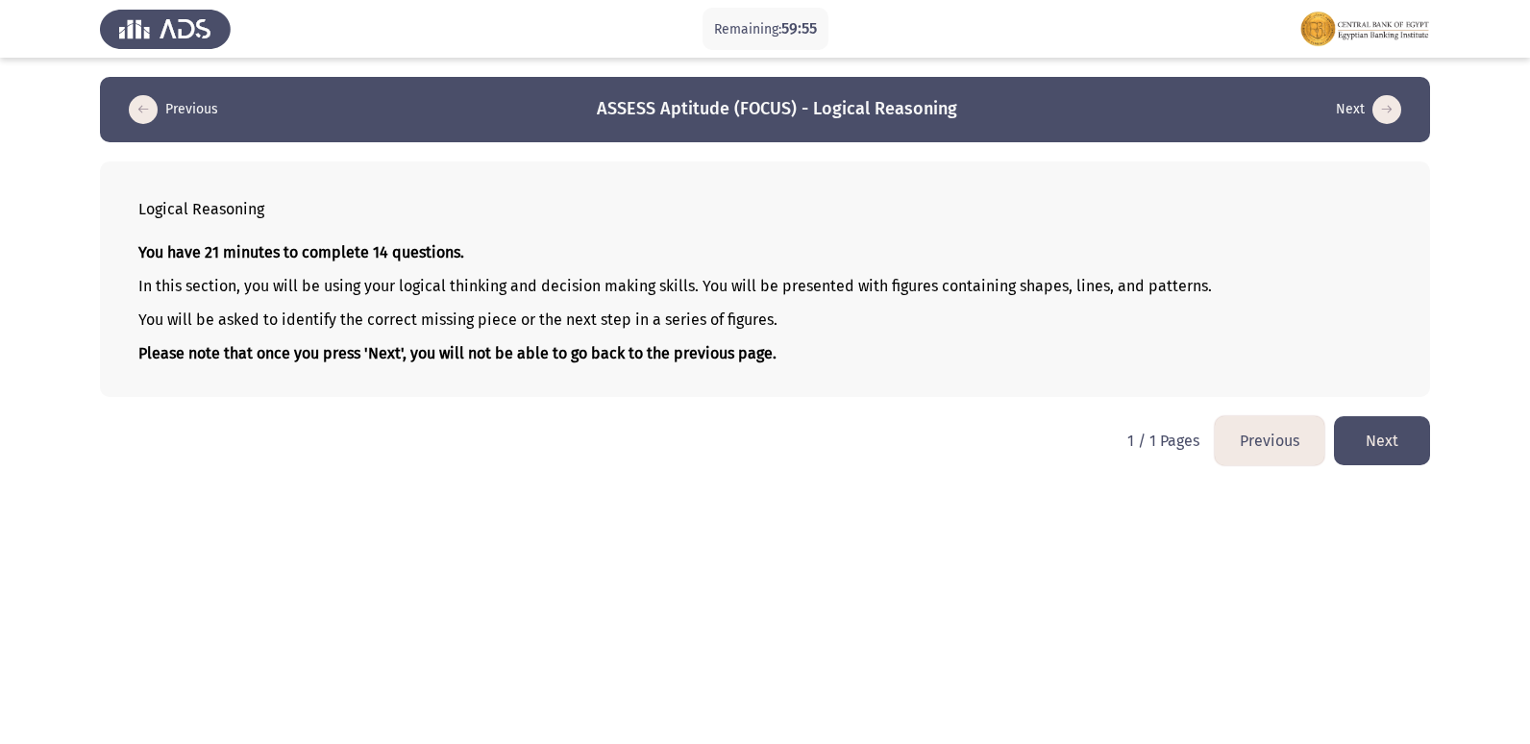
click at [1374, 437] on button "Next" at bounding box center [1382, 440] width 96 height 49
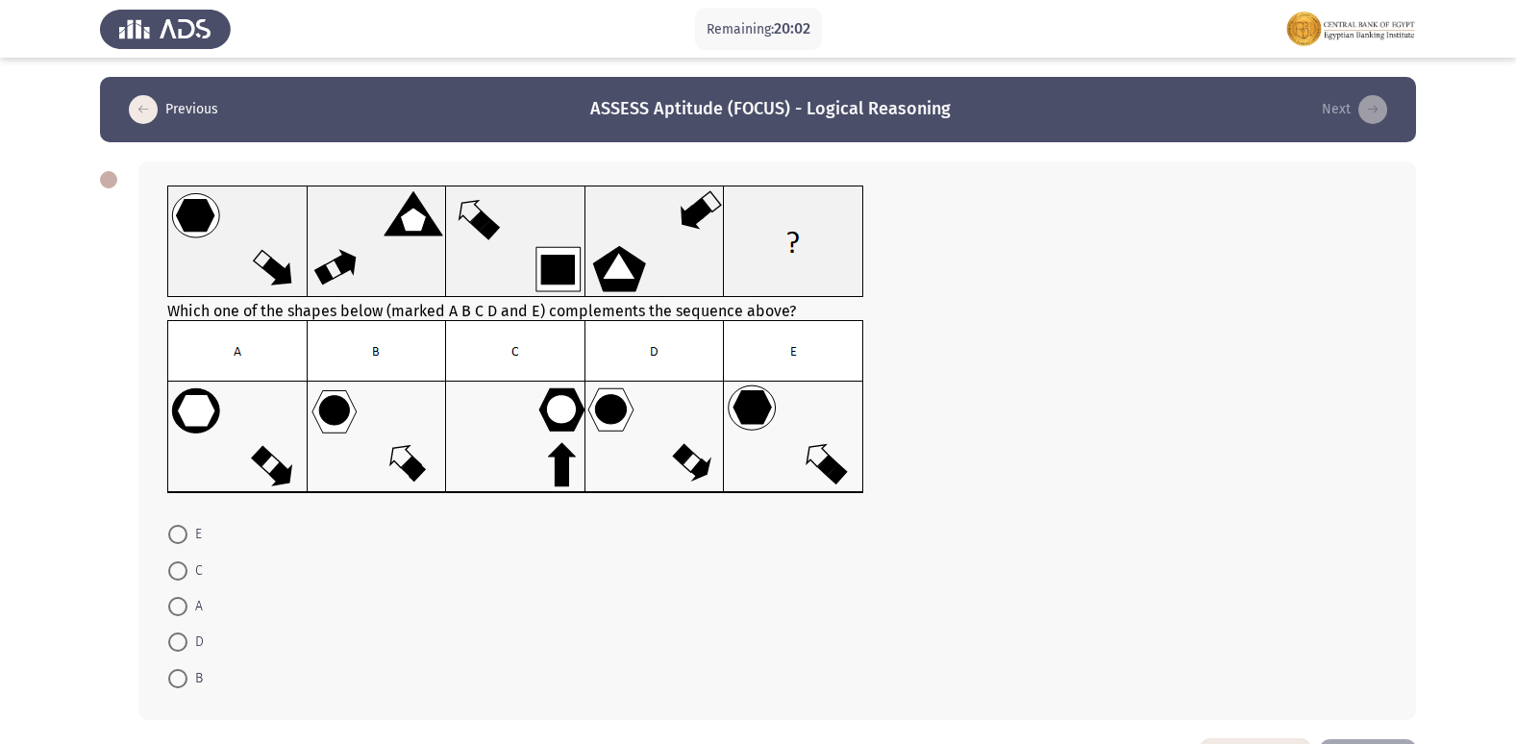
click at [180, 533] on span at bounding box center [177, 534] width 19 height 19
click at [180, 533] on input "E" at bounding box center [177, 534] width 19 height 19
radio input "true"
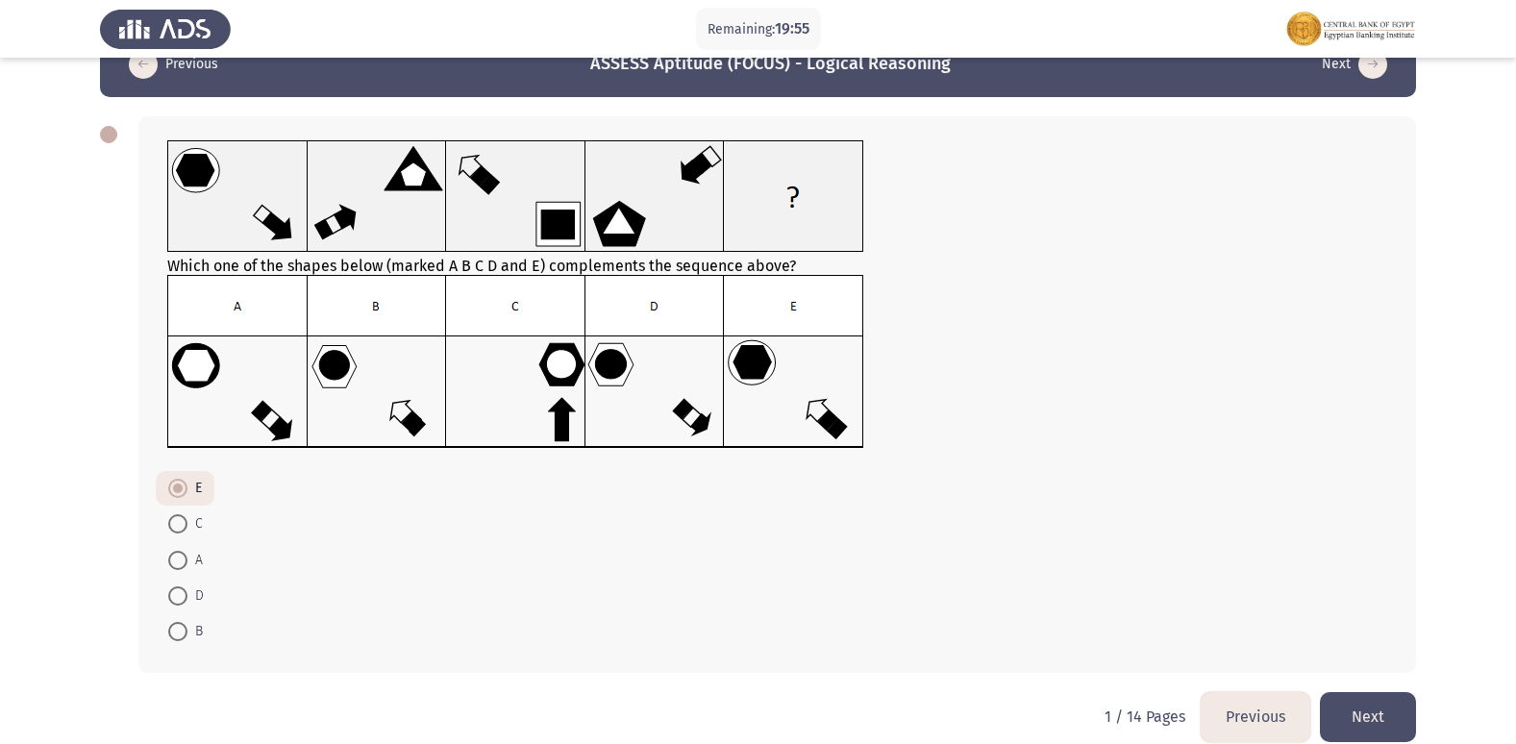
scroll to position [70, 0]
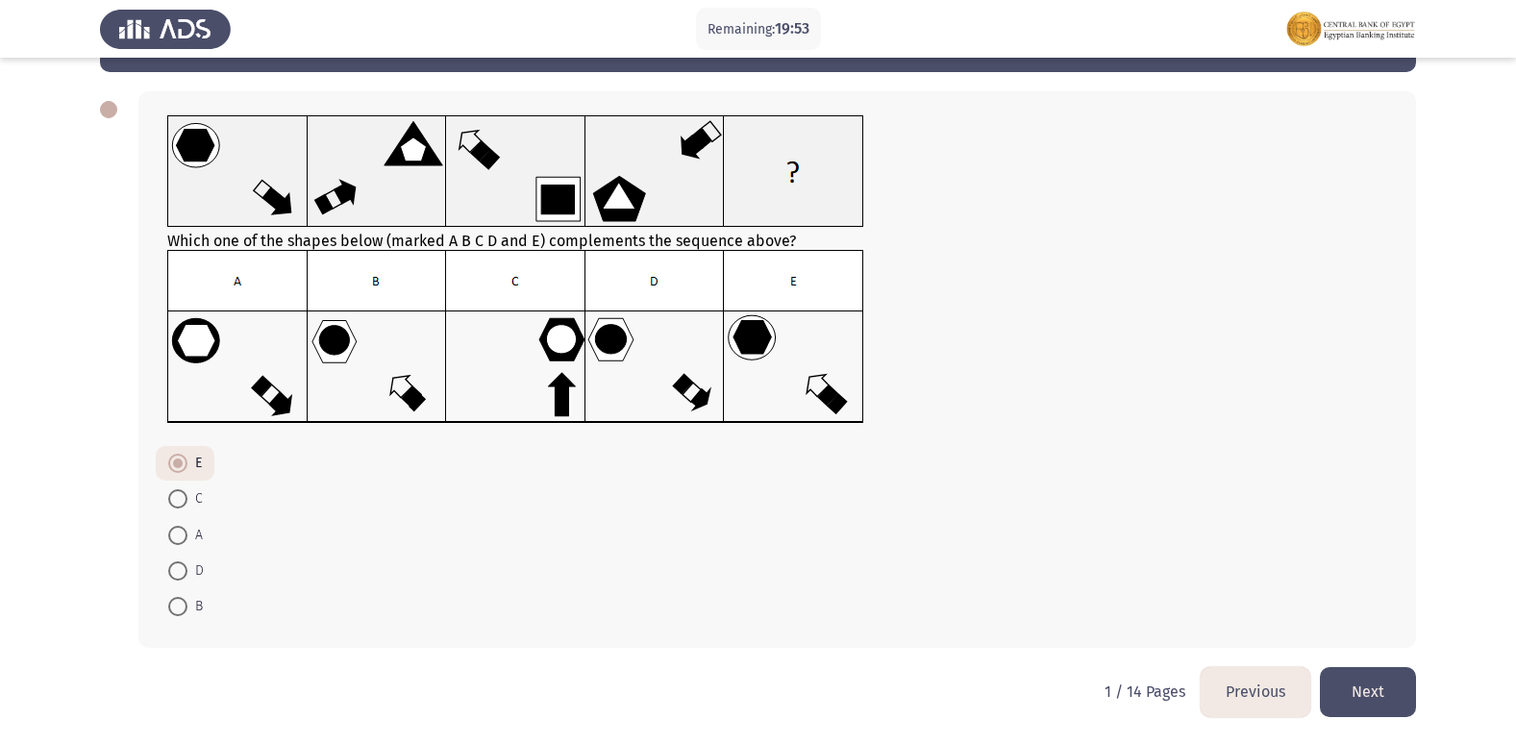
click at [1375, 682] on button "Next" at bounding box center [1368, 691] width 96 height 49
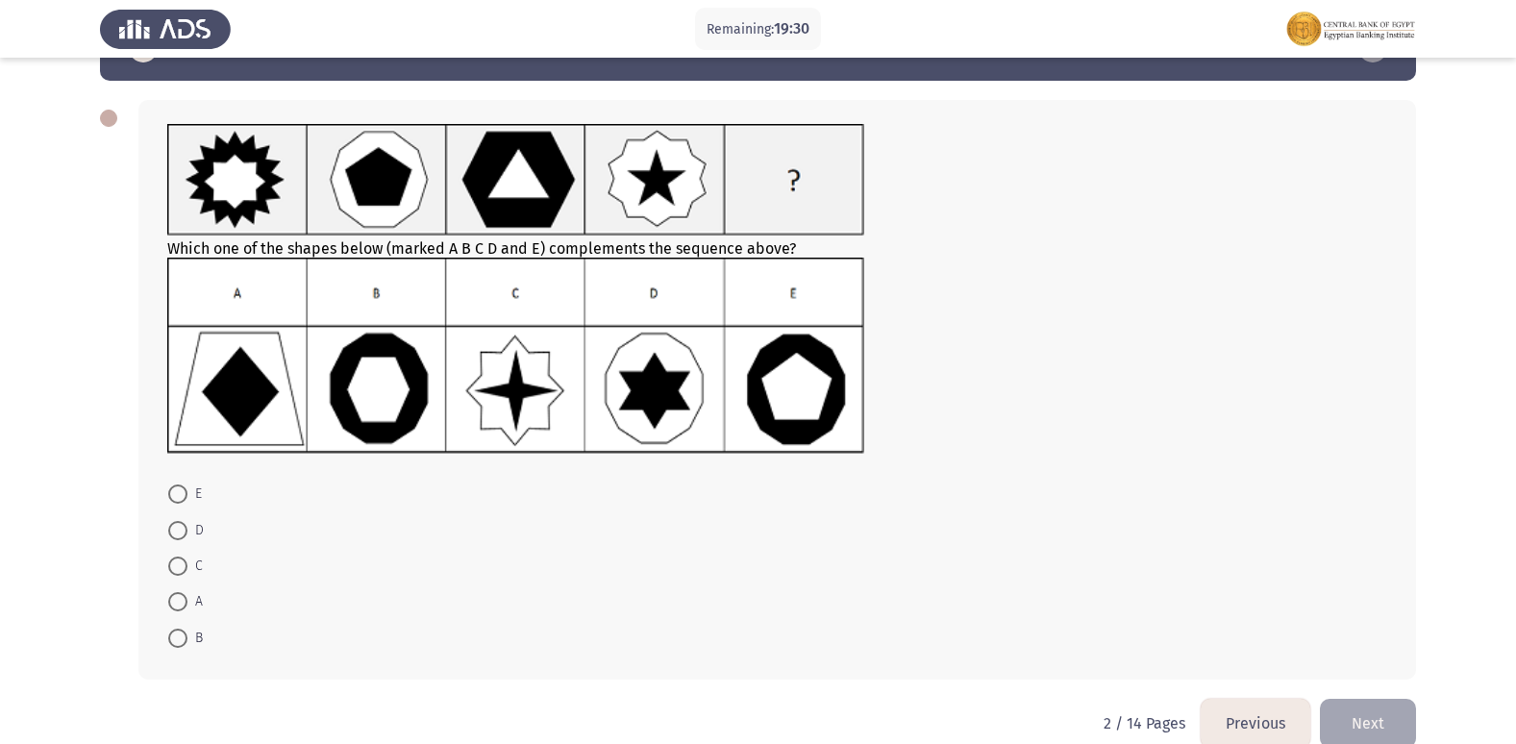
scroll to position [93, 0]
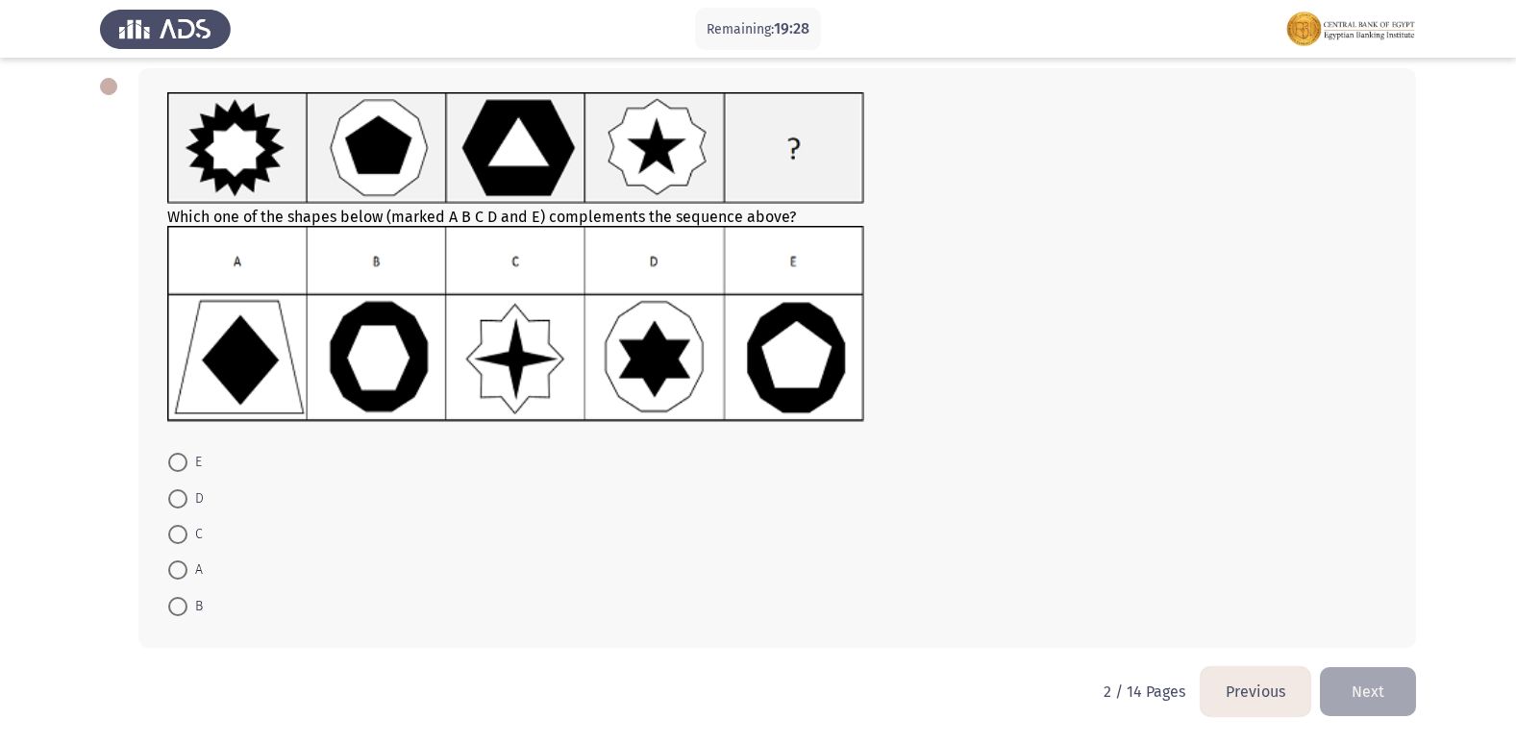
click at [170, 610] on span at bounding box center [177, 606] width 19 height 19
click at [170, 610] on input "B" at bounding box center [177, 606] width 19 height 19
radio input "true"
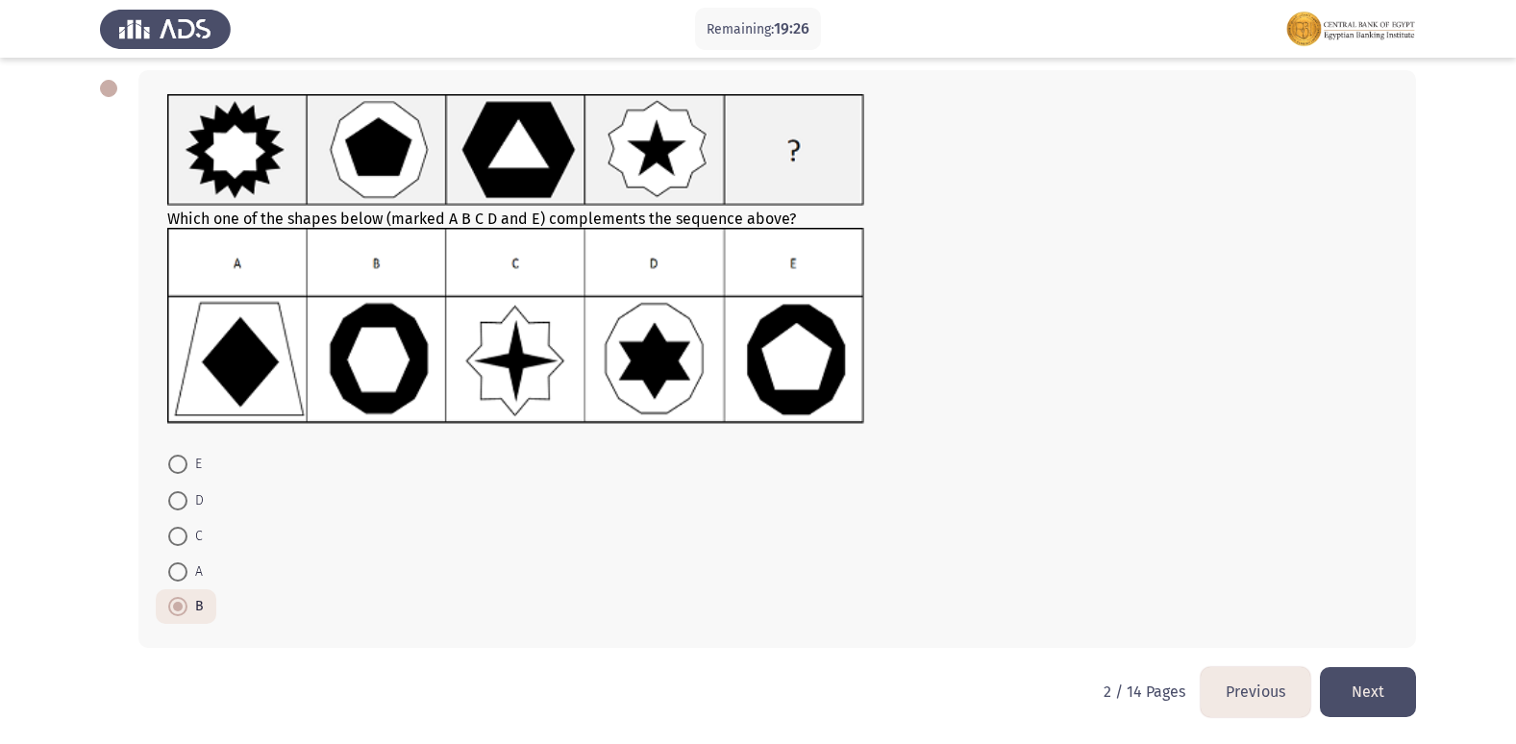
click at [1354, 680] on button "Next" at bounding box center [1368, 691] width 96 height 49
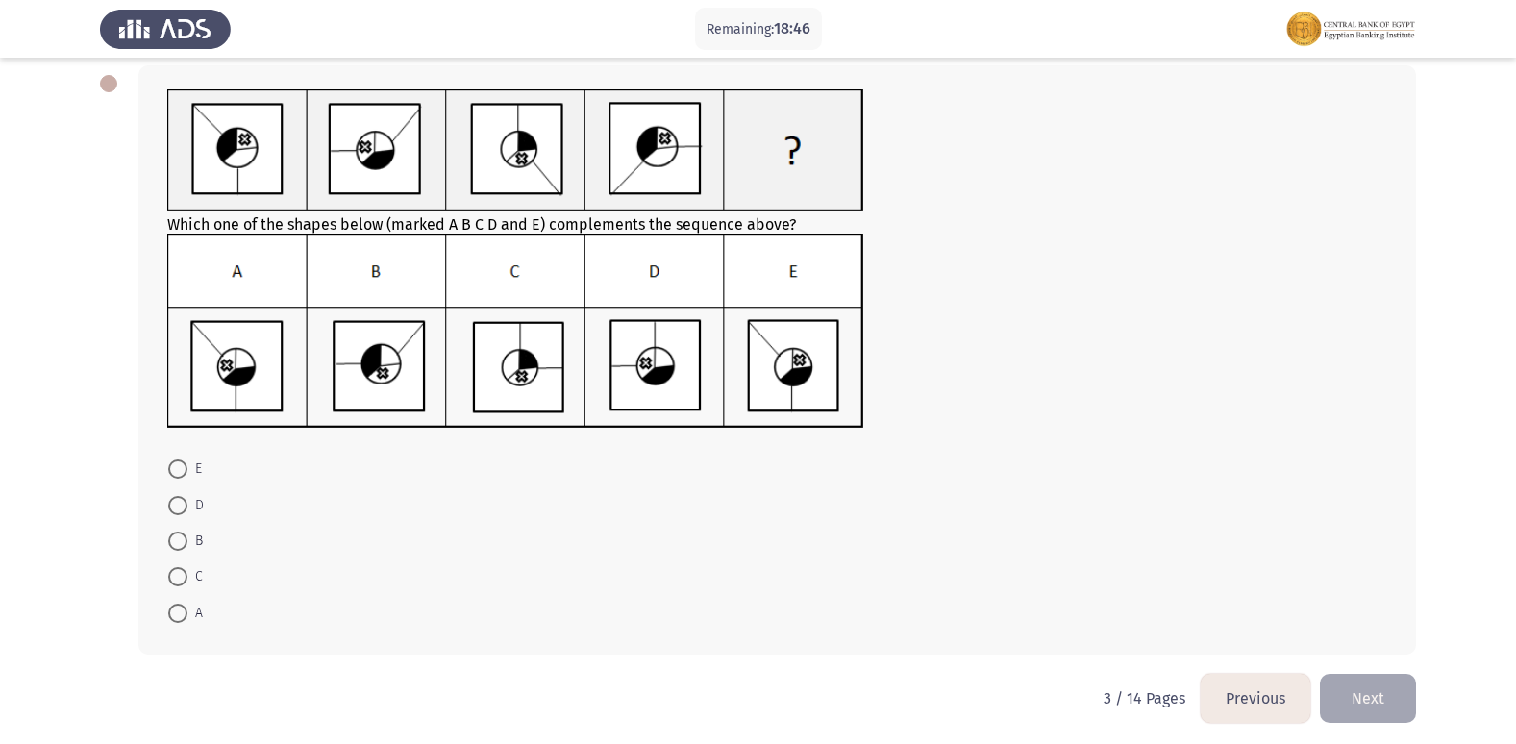
scroll to position [0, 0]
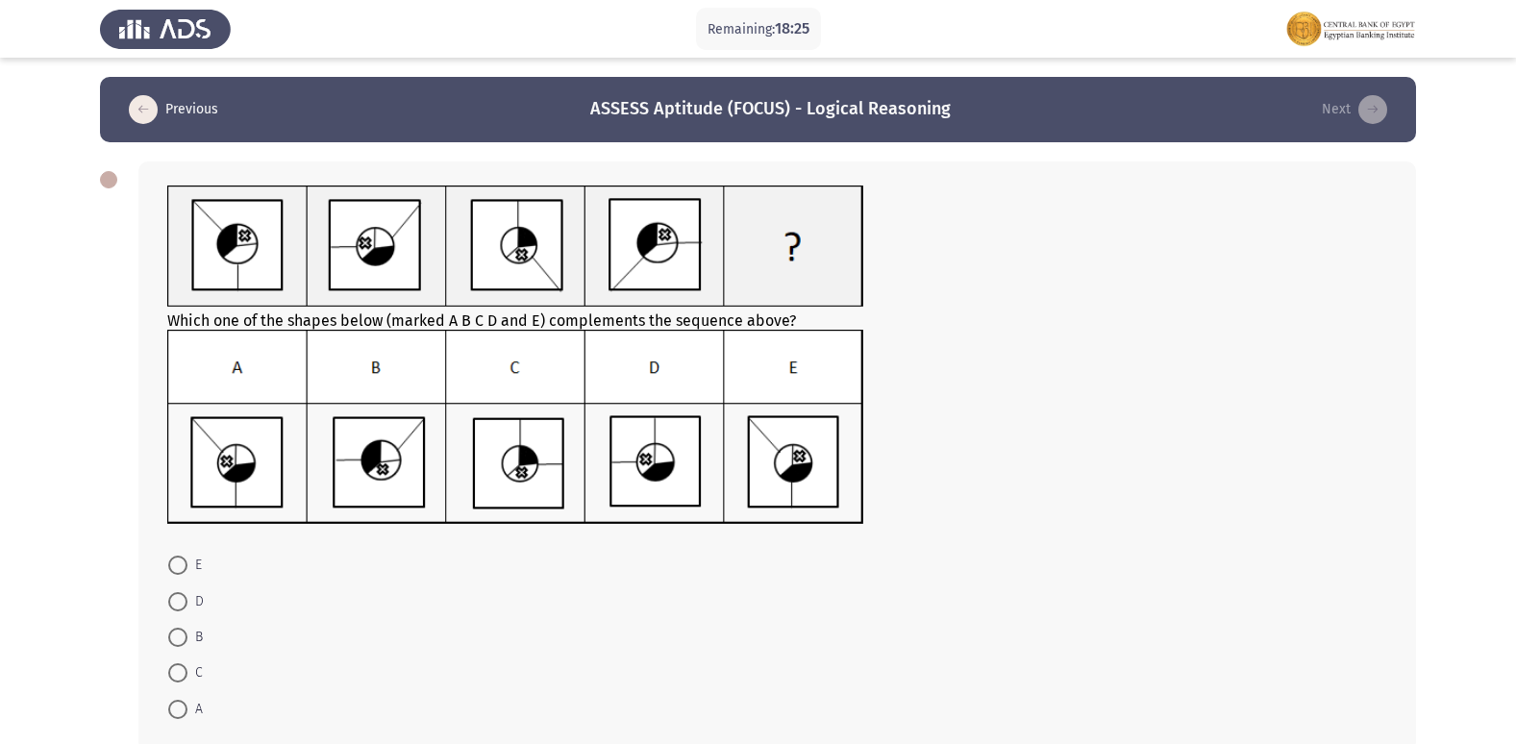
click at [185, 701] on span at bounding box center [177, 709] width 19 height 19
click at [185, 701] on input "A" at bounding box center [177, 709] width 19 height 19
radio input "true"
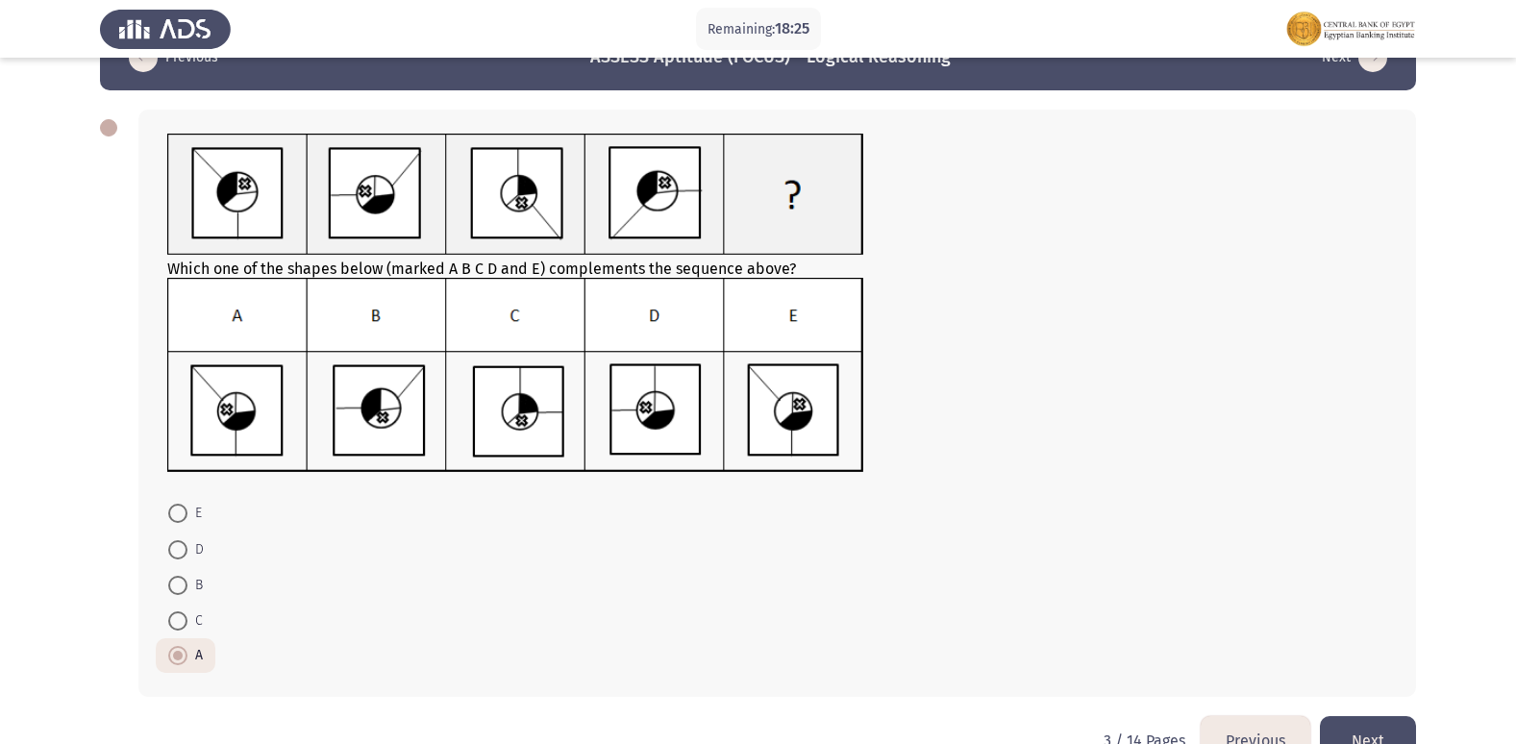
scroll to position [101, 0]
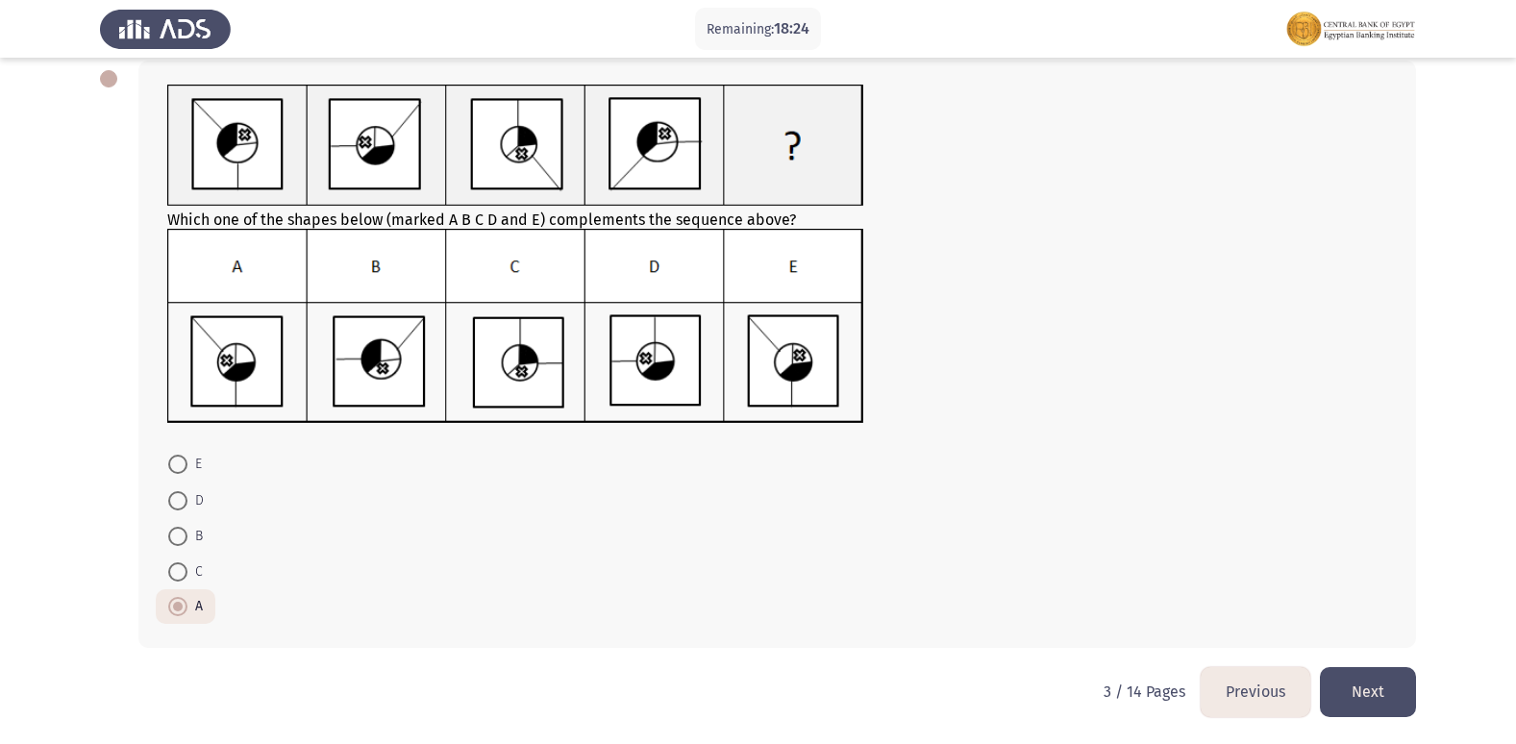
click at [1383, 679] on button "Next" at bounding box center [1368, 691] width 96 height 49
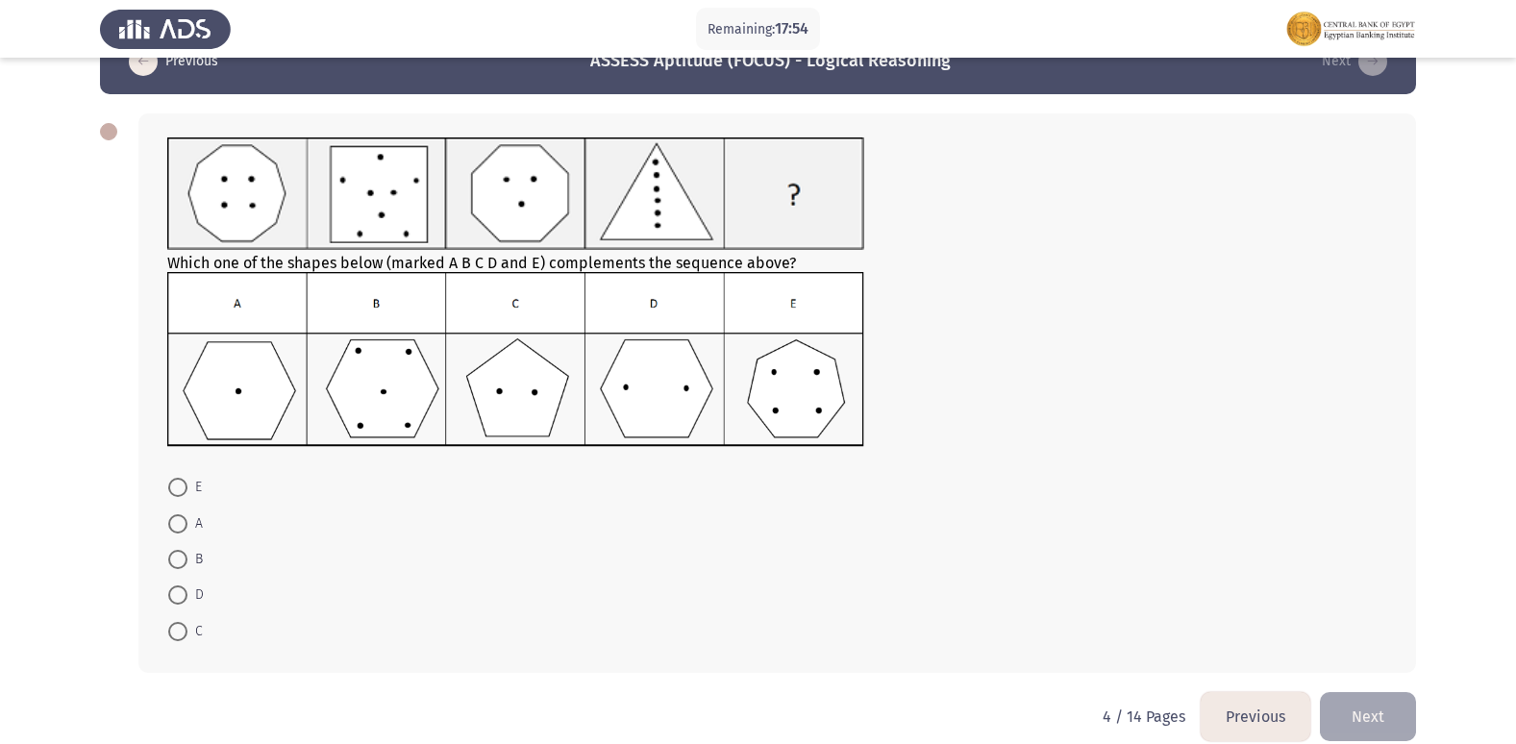
scroll to position [73, 0]
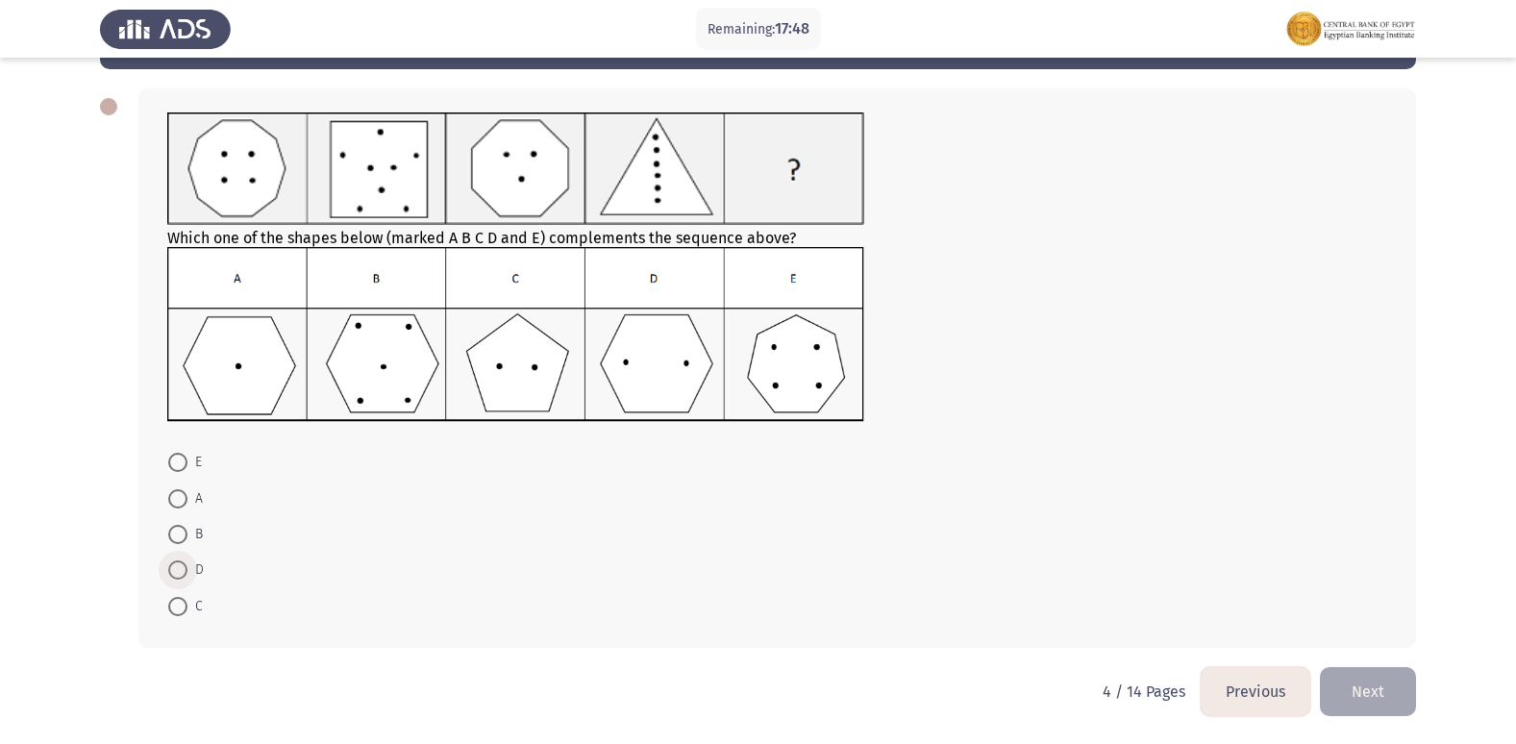
click at [178, 577] on span at bounding box center [177, 569] width 19 height 19
click at [178, 577] on input "D" at bounding box center [177, 569] width 19 height 19
radio input "true"
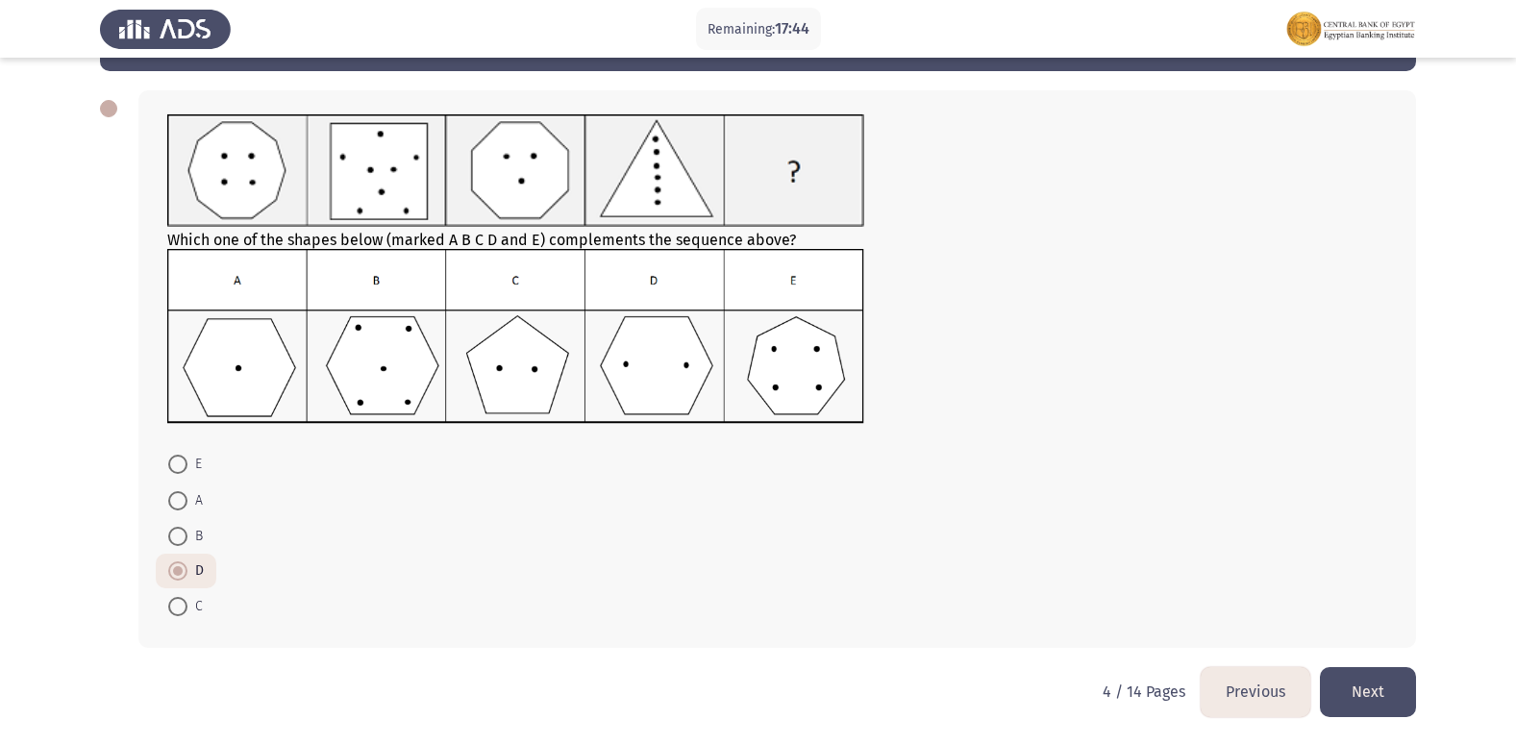
click at [1379, 691] on button "Next" at bounding box center [1368, 691] width 96 height 49
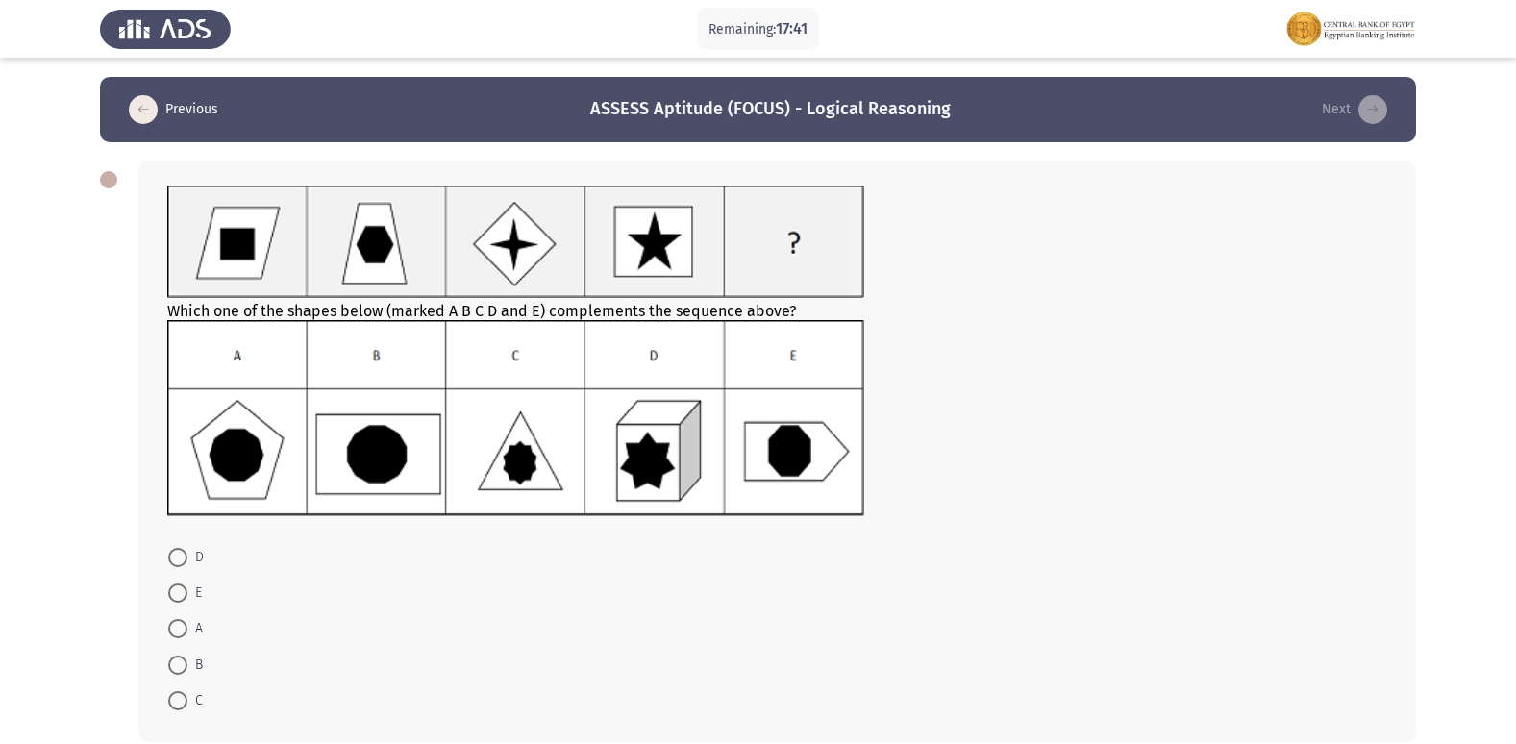
scroll to position [94, 0]
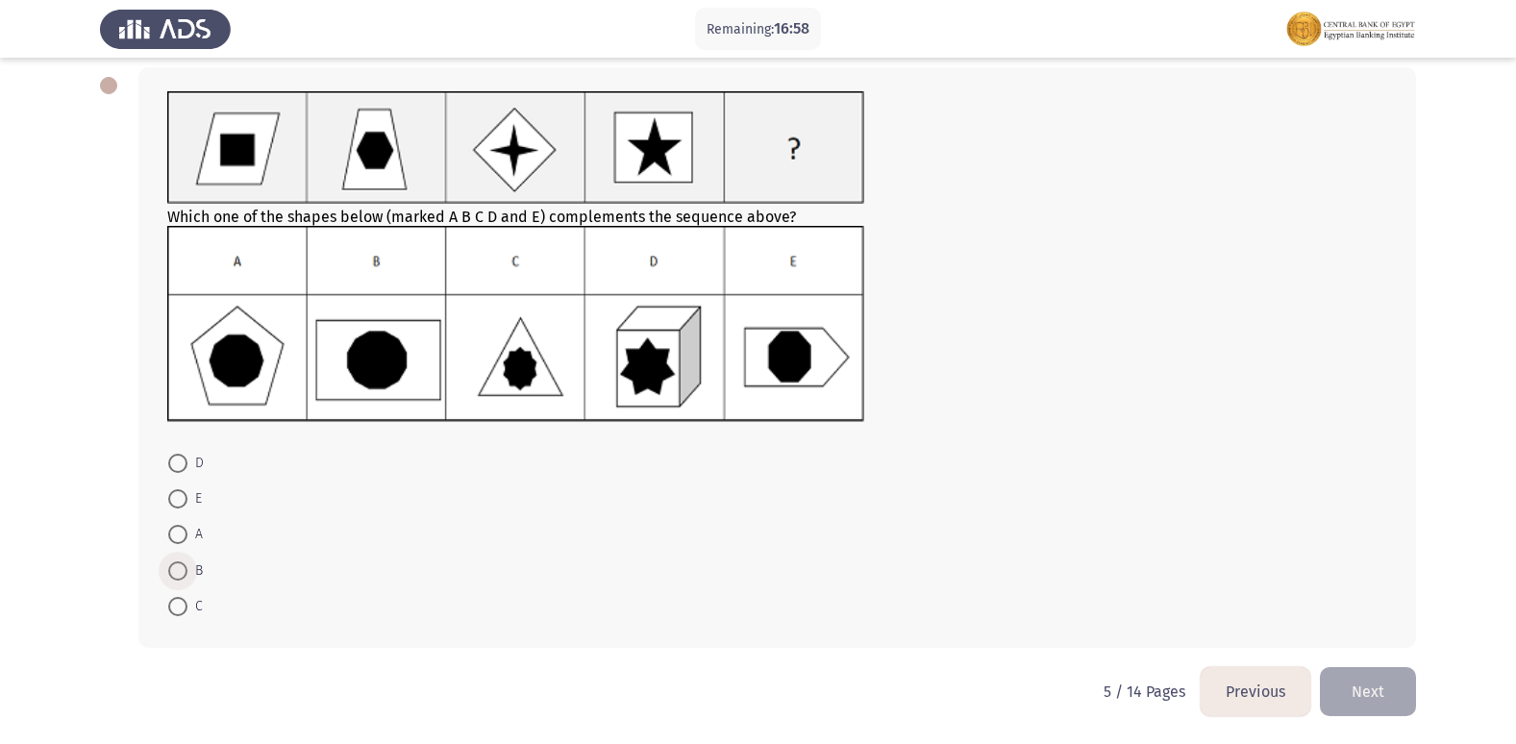
click at [175, 569] on span at bounding box center [177, 570] width 19 height 19
click at [175, 569] on input "B" at bounding box center [177, 570] width 19 height 19
radio input "true"
click at [1379, 682] on button "Next" at bounding box center [1368, 691] width 96 height 49
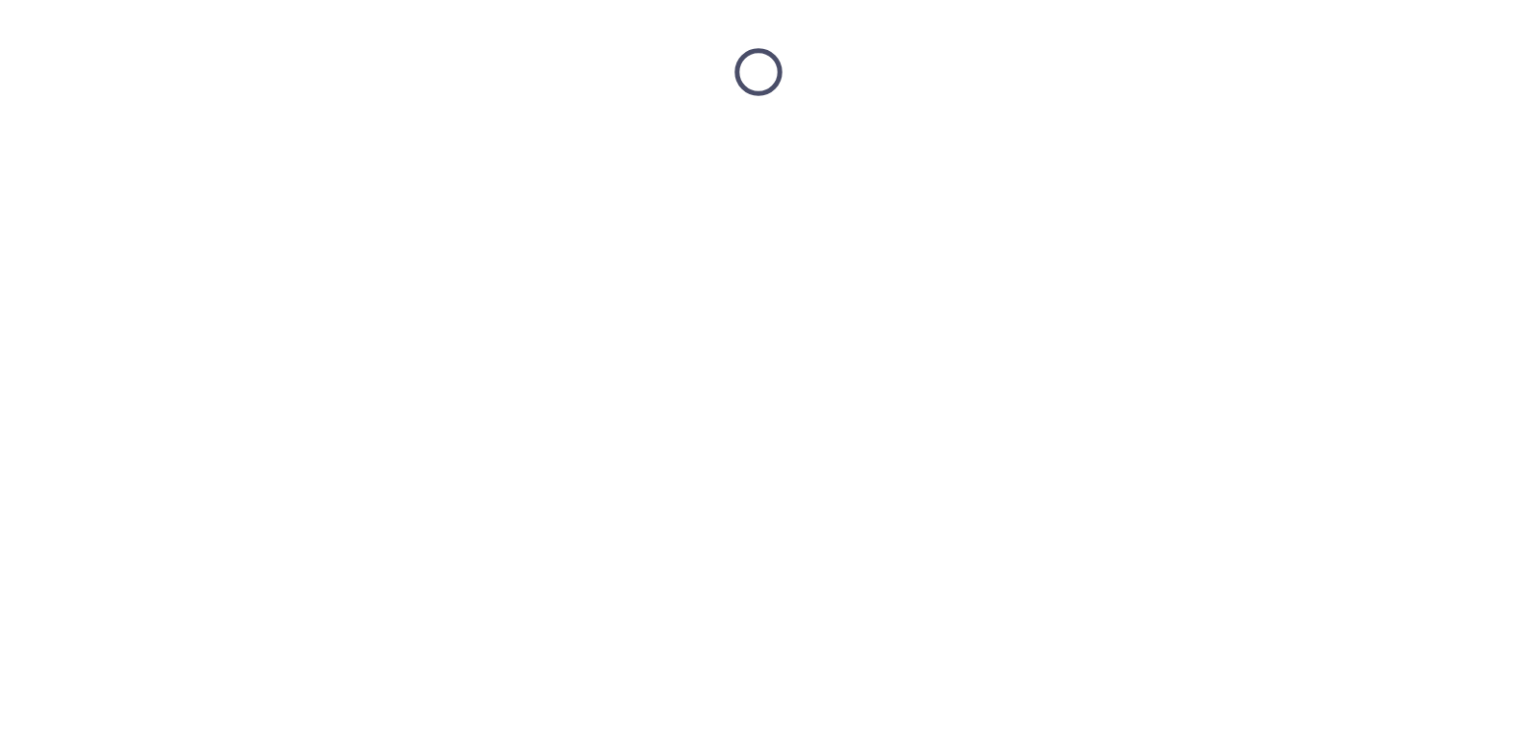
scroll to position [0, 0]
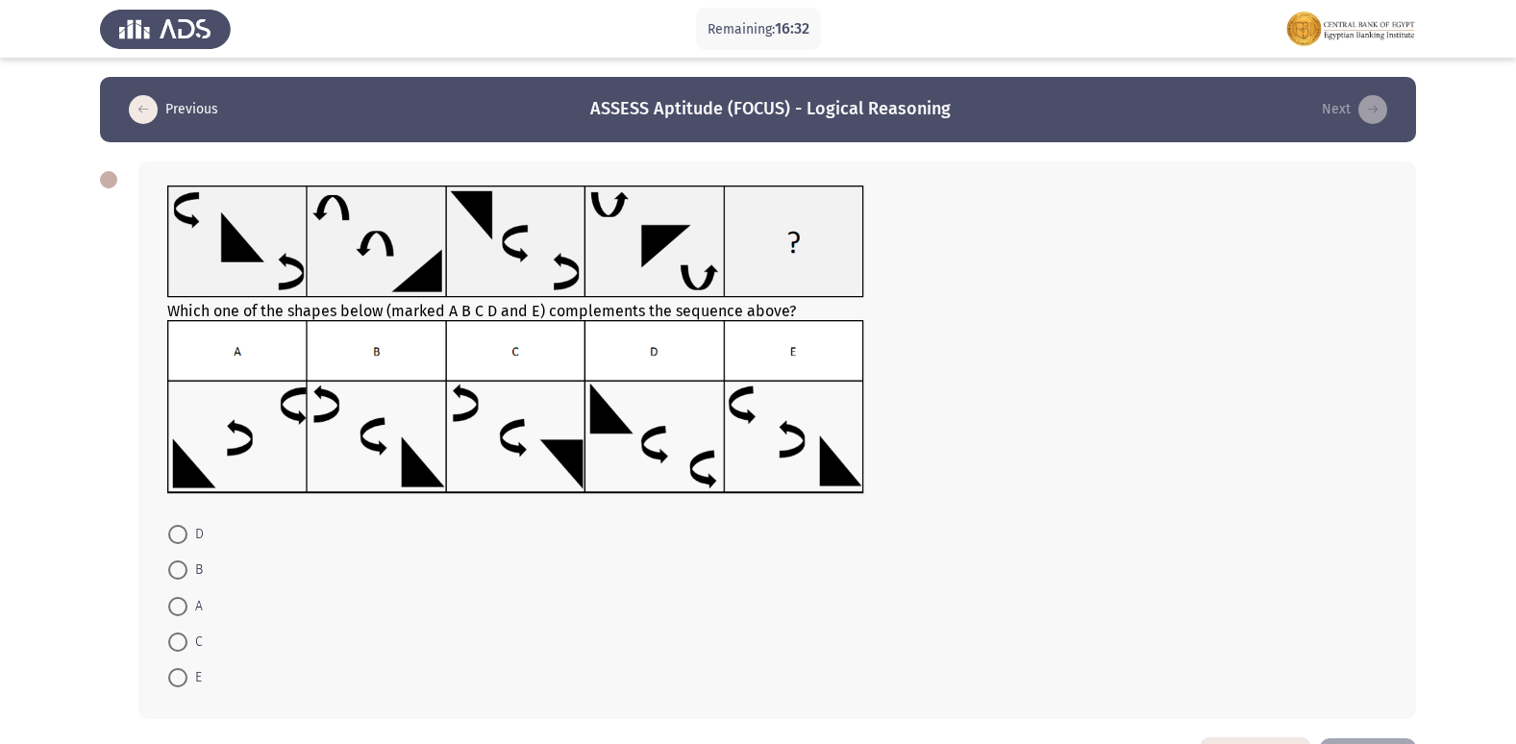
click at [172, 675] on span at bounding box center [177, 677] width 19 height 19
click at [172, 675] on input "E" at bounding box center [177, 677] width 19 height 19
radio input "true"
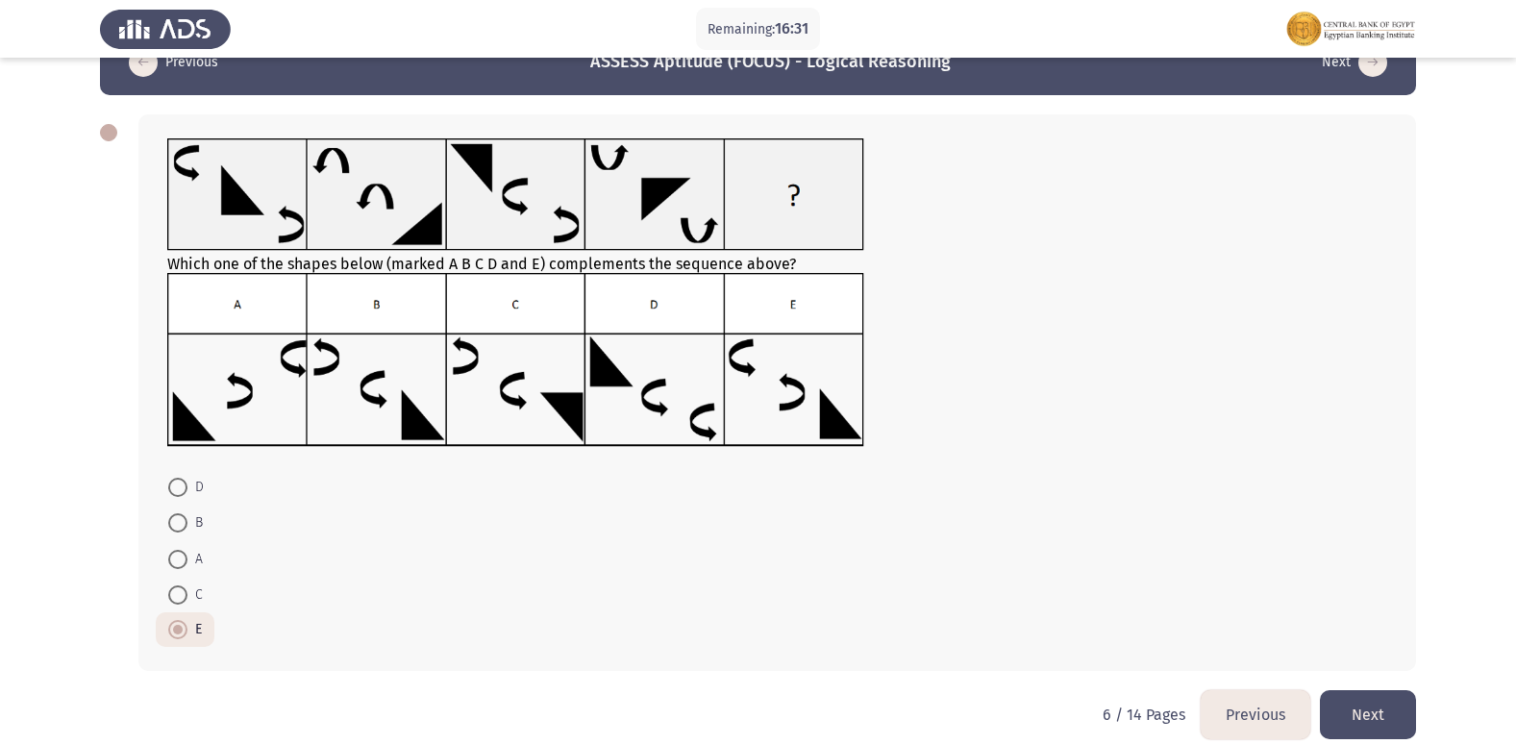
scroll to position [70, 0]
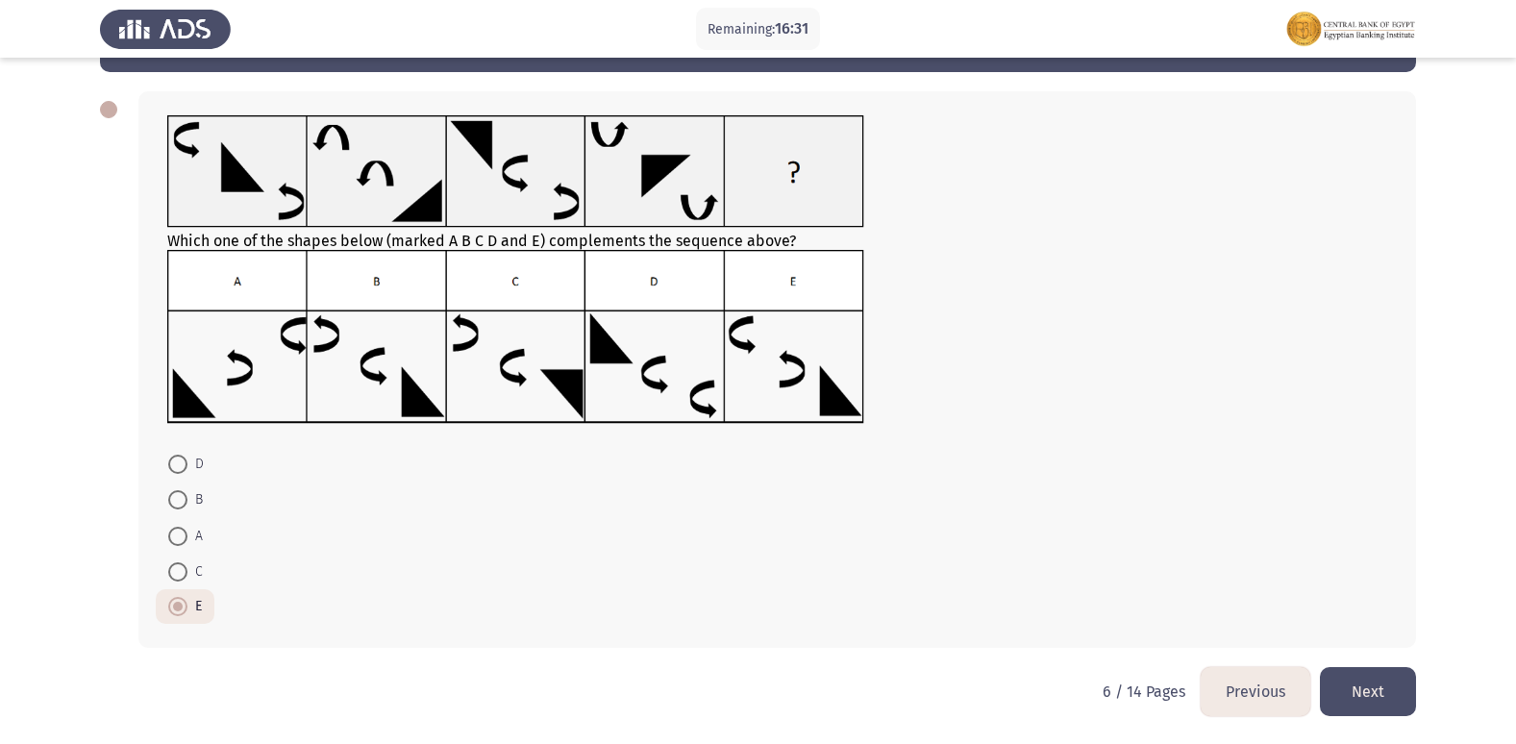
click at [1388, 682] on button "Next" at bounding box center [1368, 691] width 96 height 49
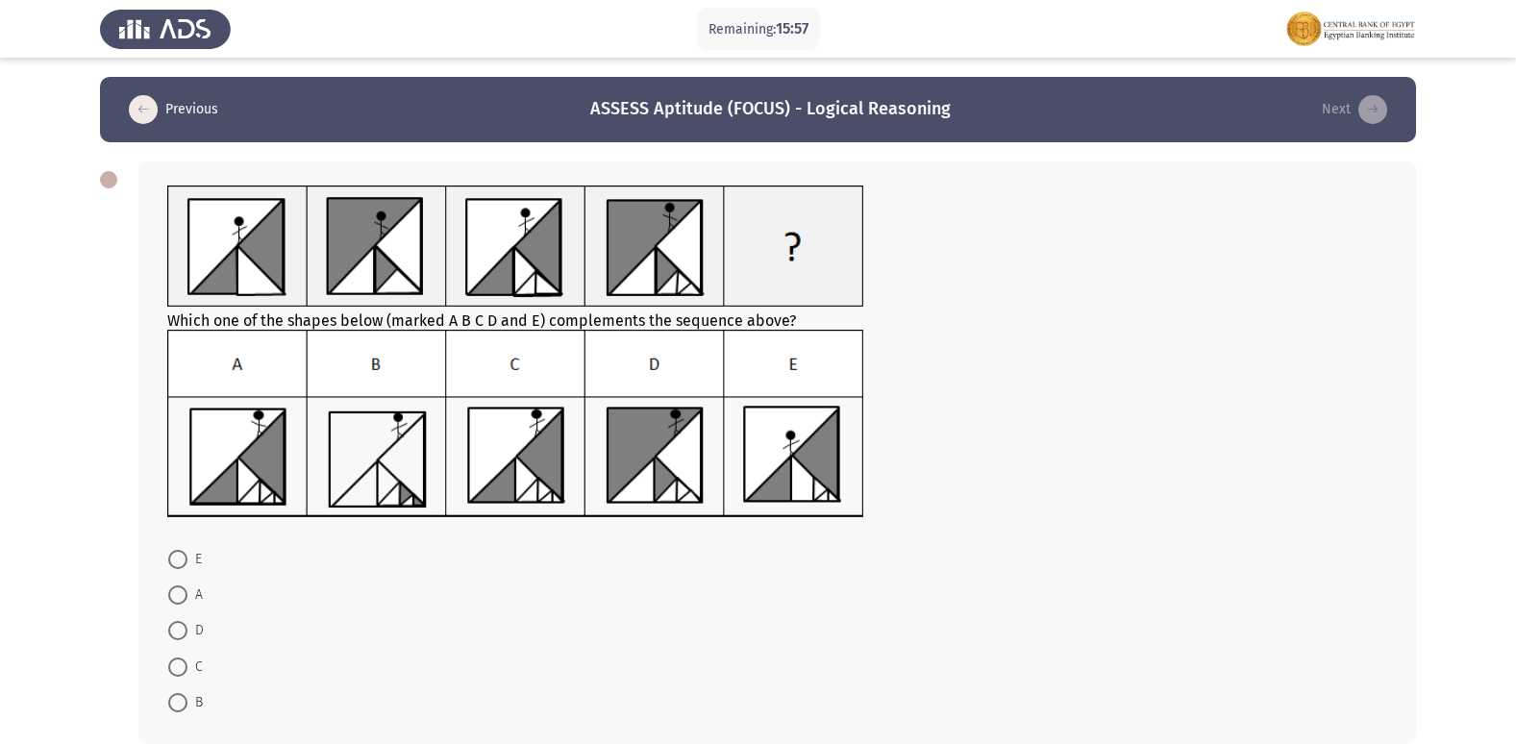
click at [176, 582] on mat-radio-button "A" at bounding box center [186, 595] width 60 height 36
click at [173, 595] on span at bounding box center [177, 594] width 19 height 19
click at [173, 595] on input "A" at bounding box center [177, 594] width 19 height 19
radio input "true"
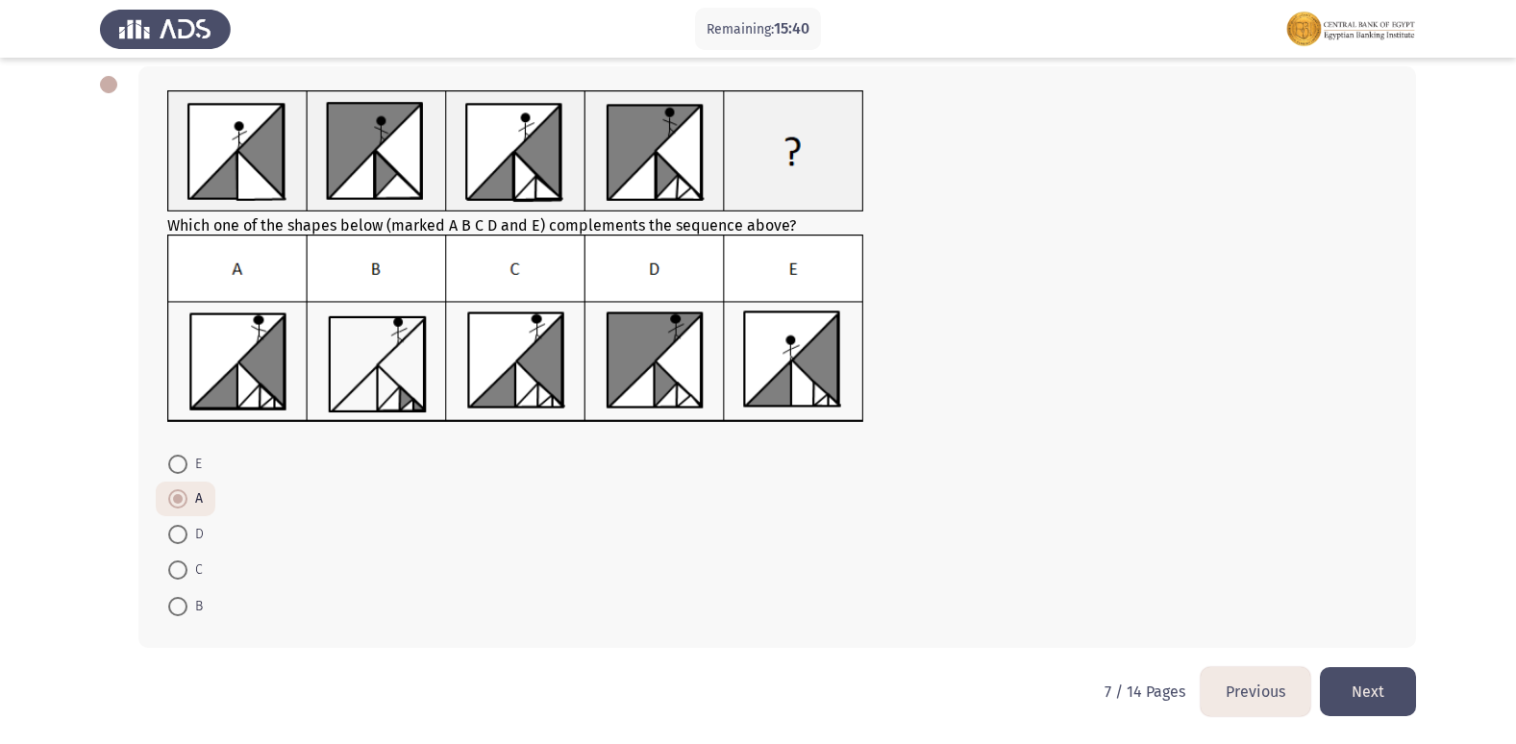
click at [1394, 694] on button "Next" at bounding box center [1368, 691] width 96 height 49
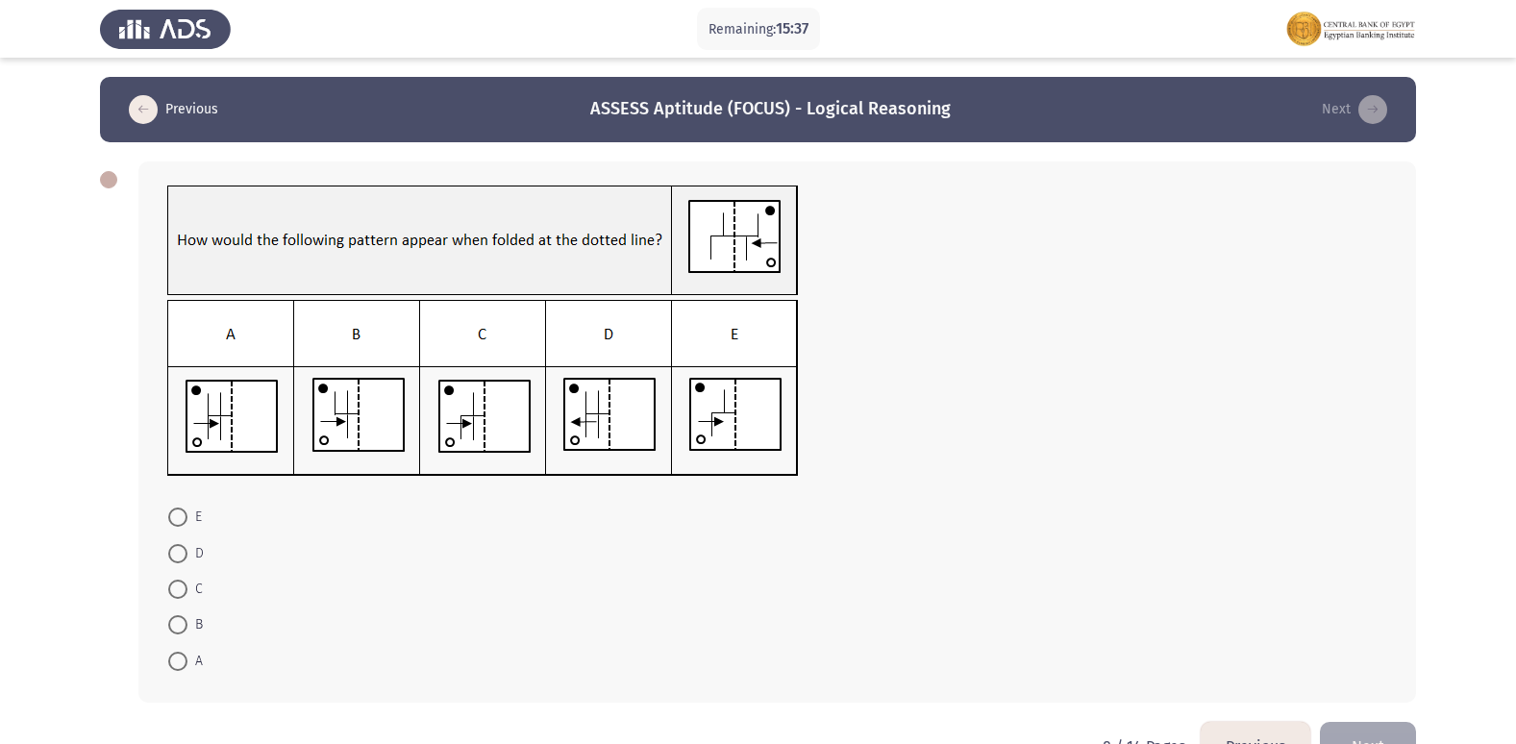
scroll to position [55, 0]
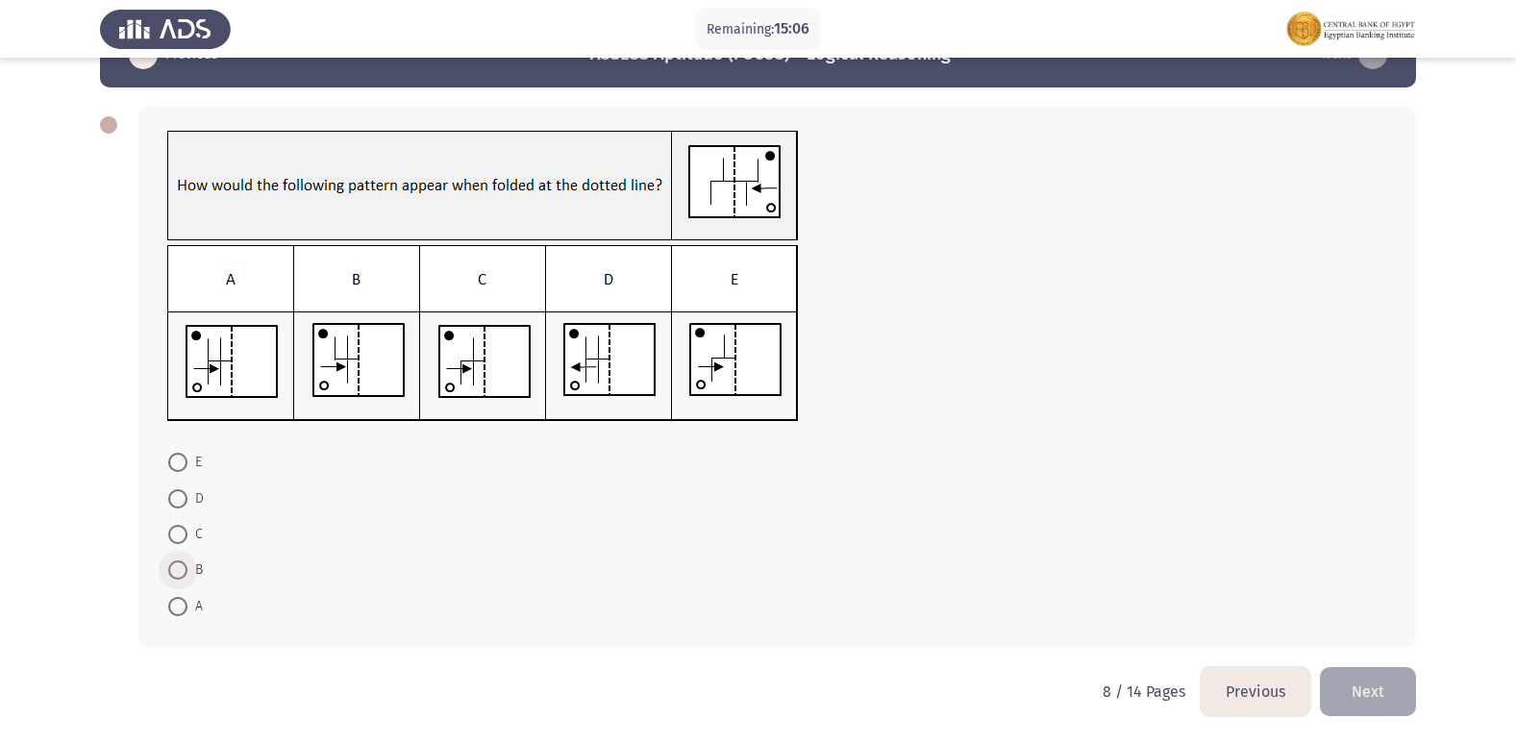
click at [177, 563] on span at bounding box center [177, 569] width 19 height 19
click at [177, 563] on input "B" at bounding box center [177, 569] width 19 height 19
radio input "true"
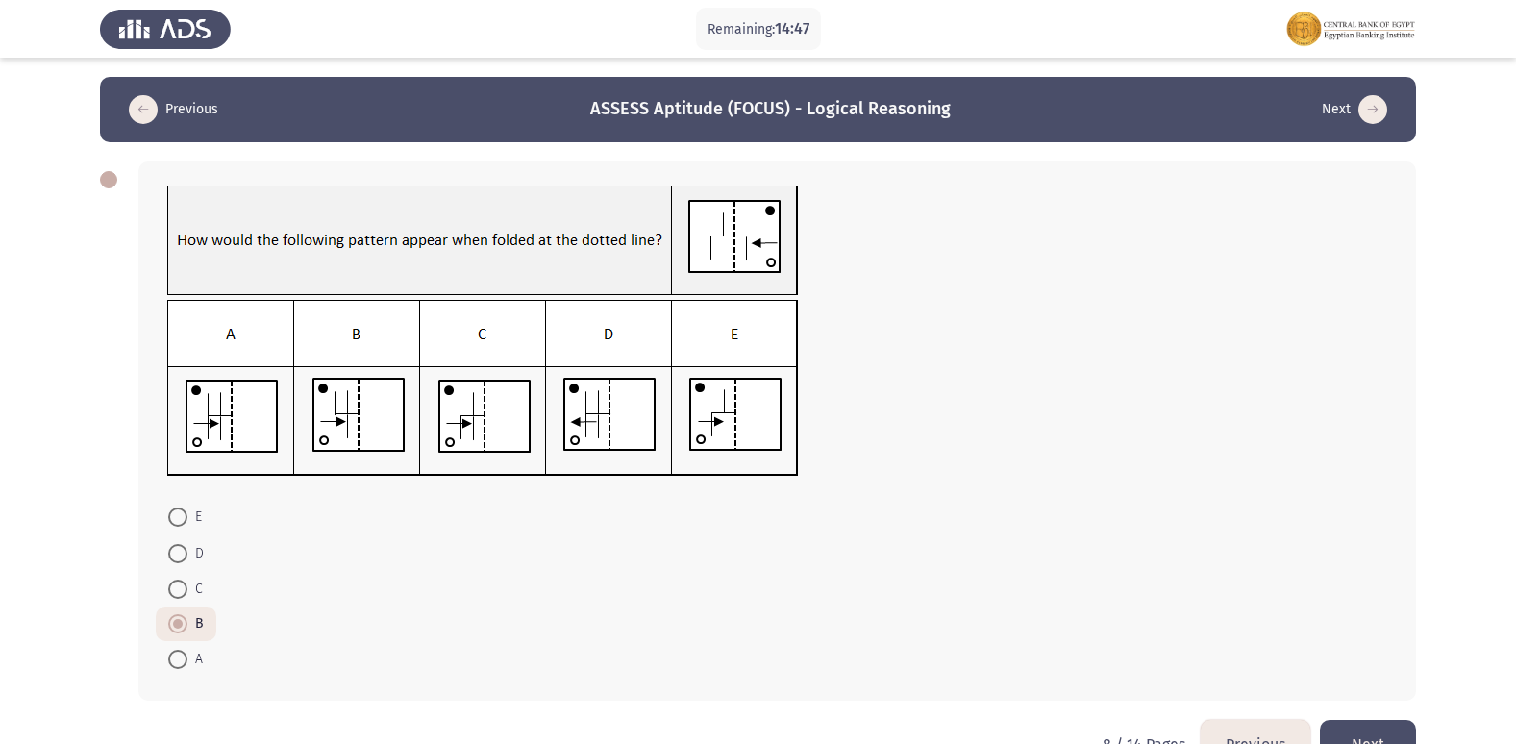
scroll to position [53, 0]
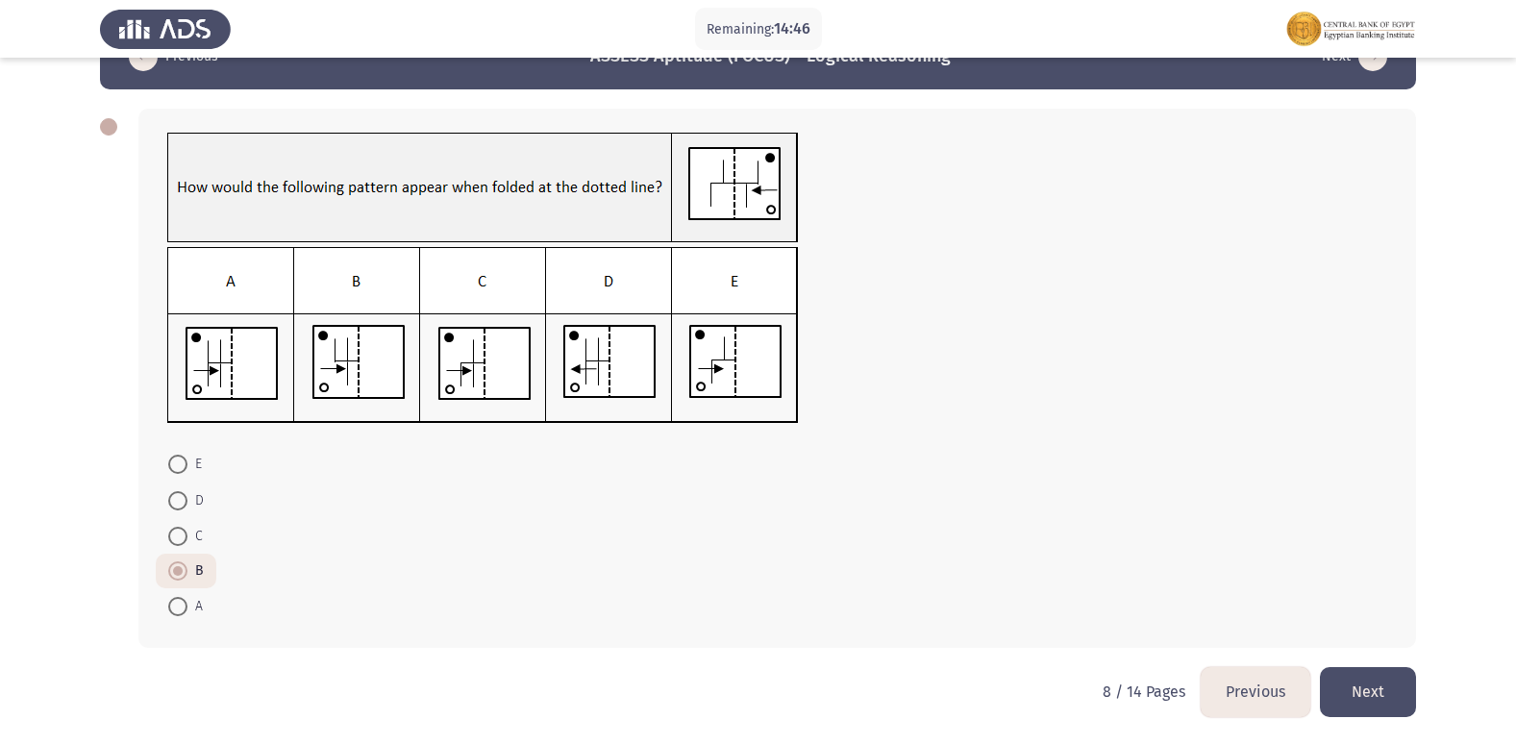
click at [1378, 695] on button "Next" at bounding box center [1368, 691] width 96 height 49
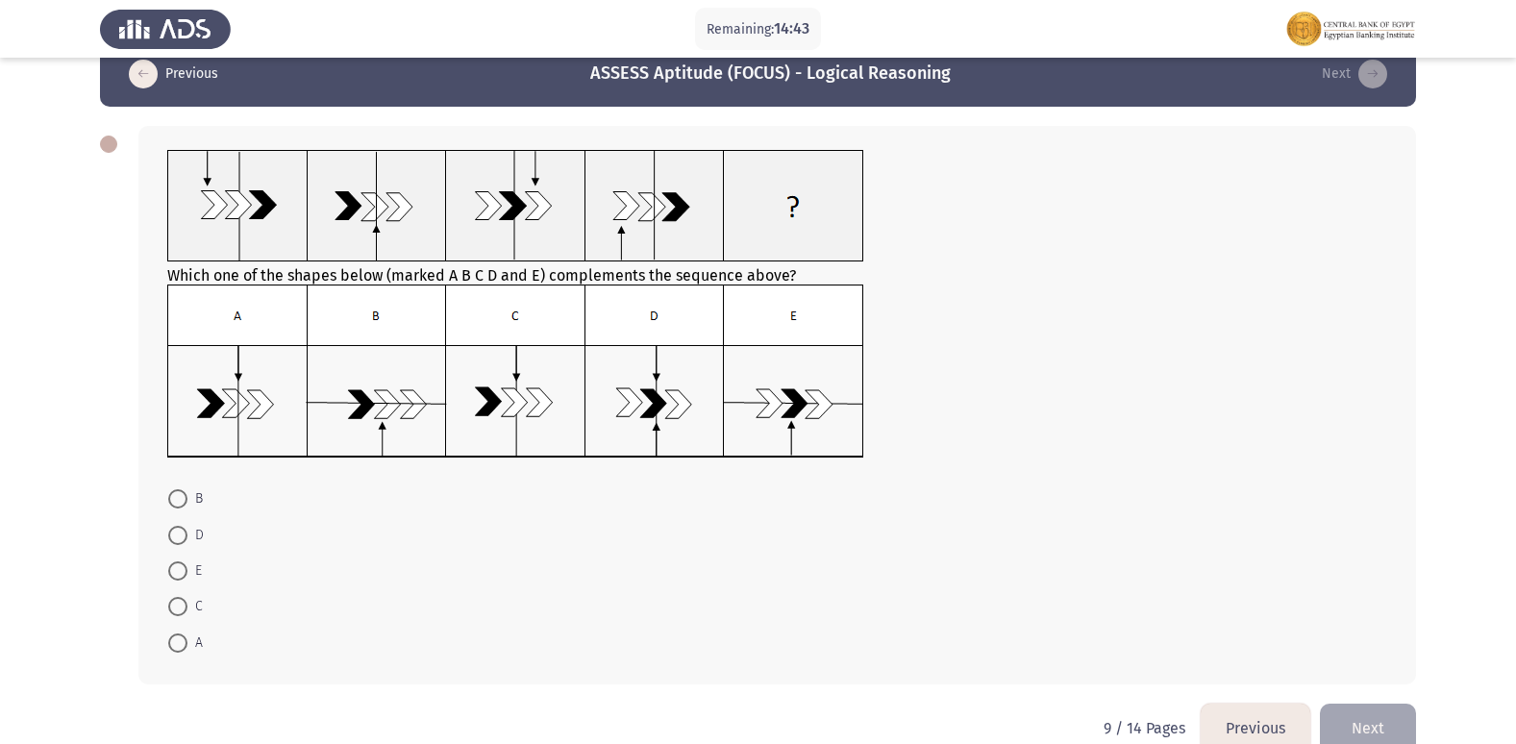
scroll to position [0, 0]
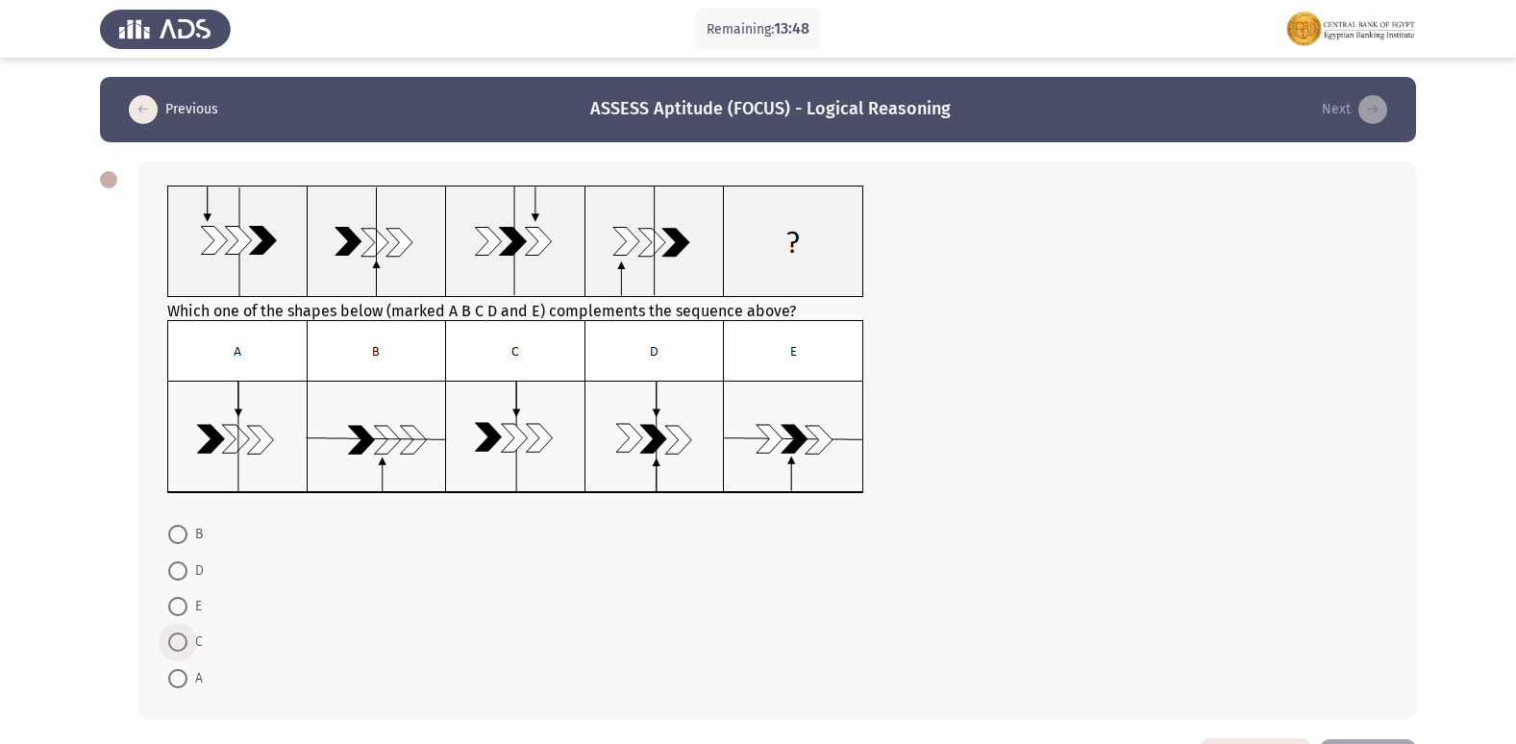
click at [188, 645] on span "C" at bounding box center [194, 641] width 15 height 23
click at [187, 645] on input "C" at bounding box center [177, 641] width 19 height 19
radio input "true"
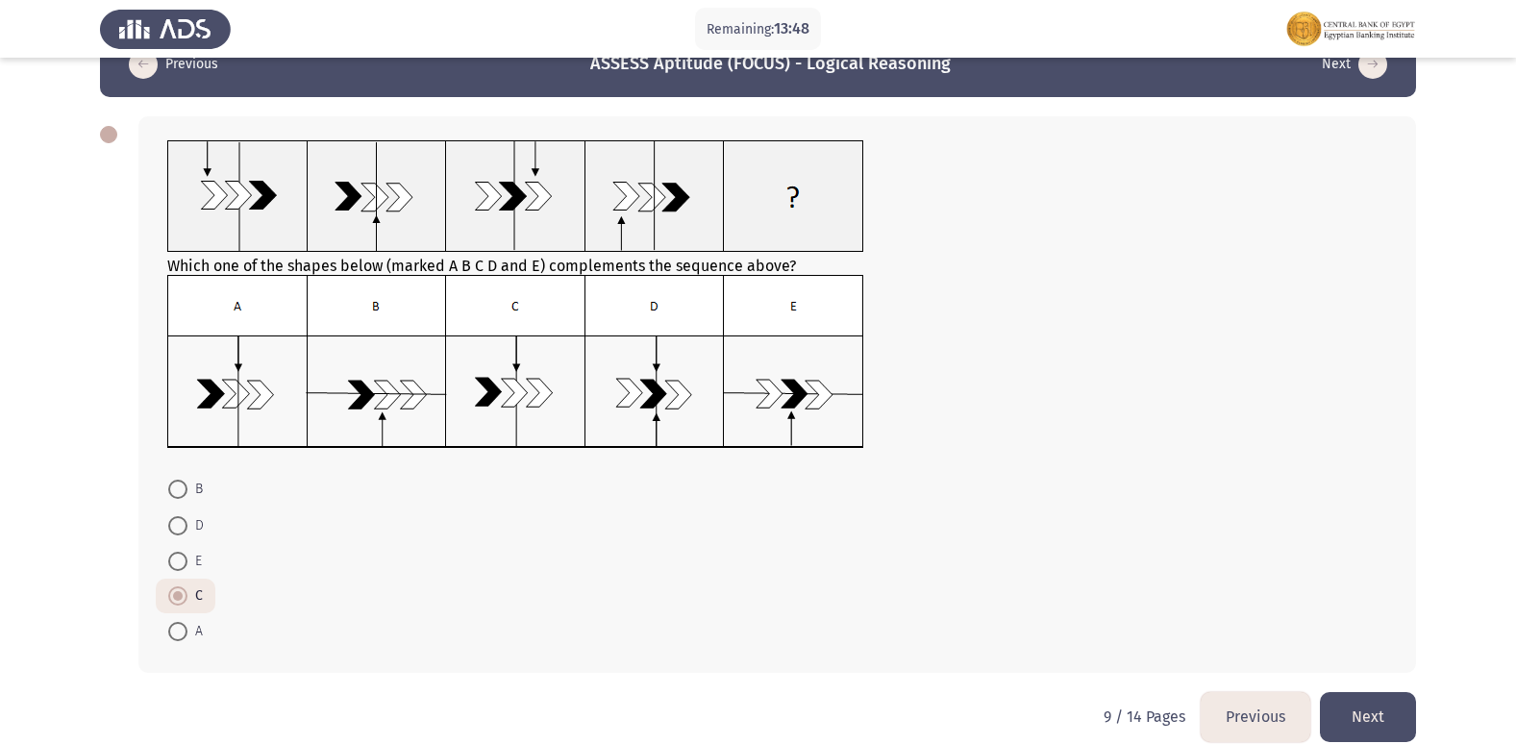
scroll to position [70, 0]
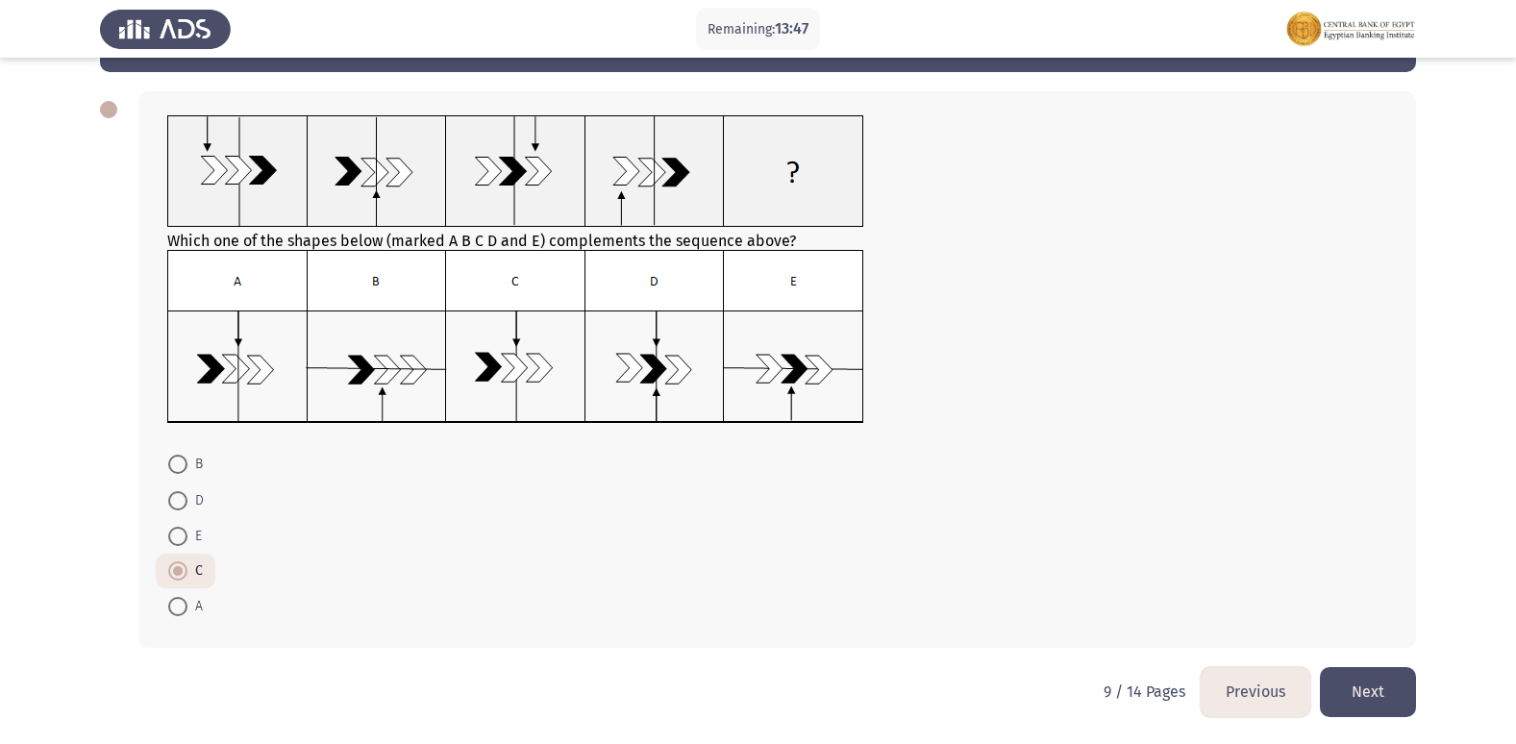
click at [1375, 677] on button "Next" at bounding box center [1368, 691] width 96 height 49
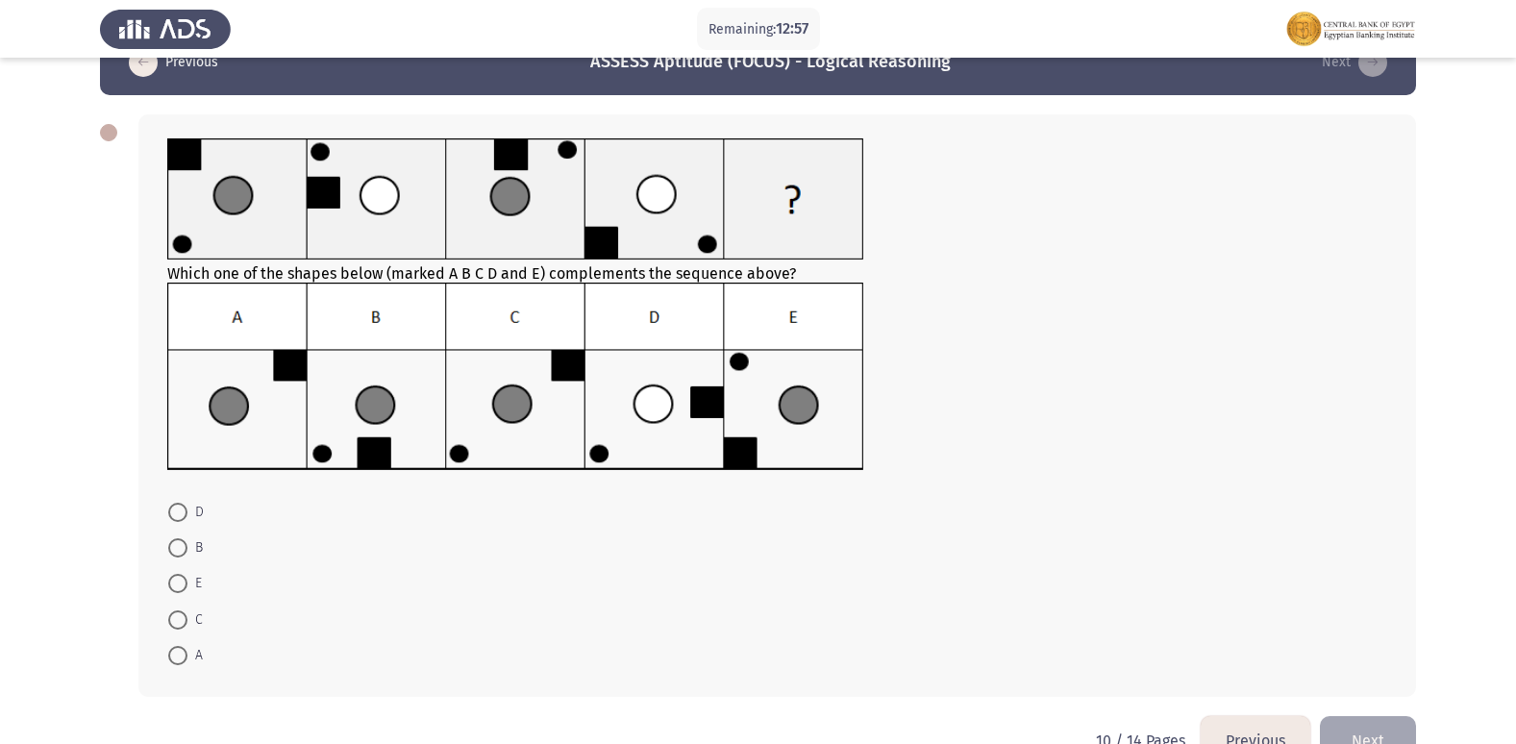
scroll to position [0, 0]
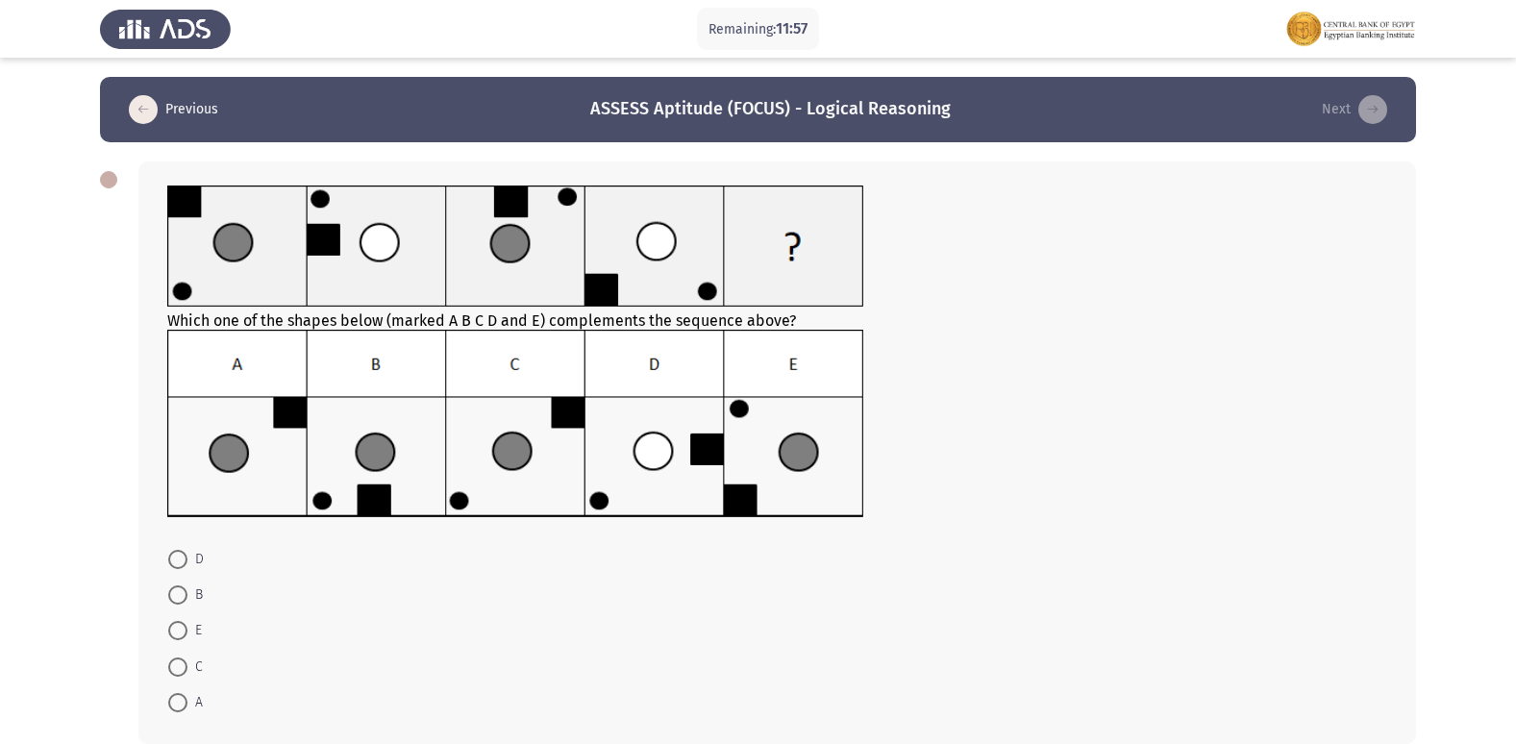
click at [185, 594] on span at bounding box center [177, 594] width 19 height 19
click at [185, 594] on input "B" at bounding box center [177, 594] width 19 height 19
radio input "true"
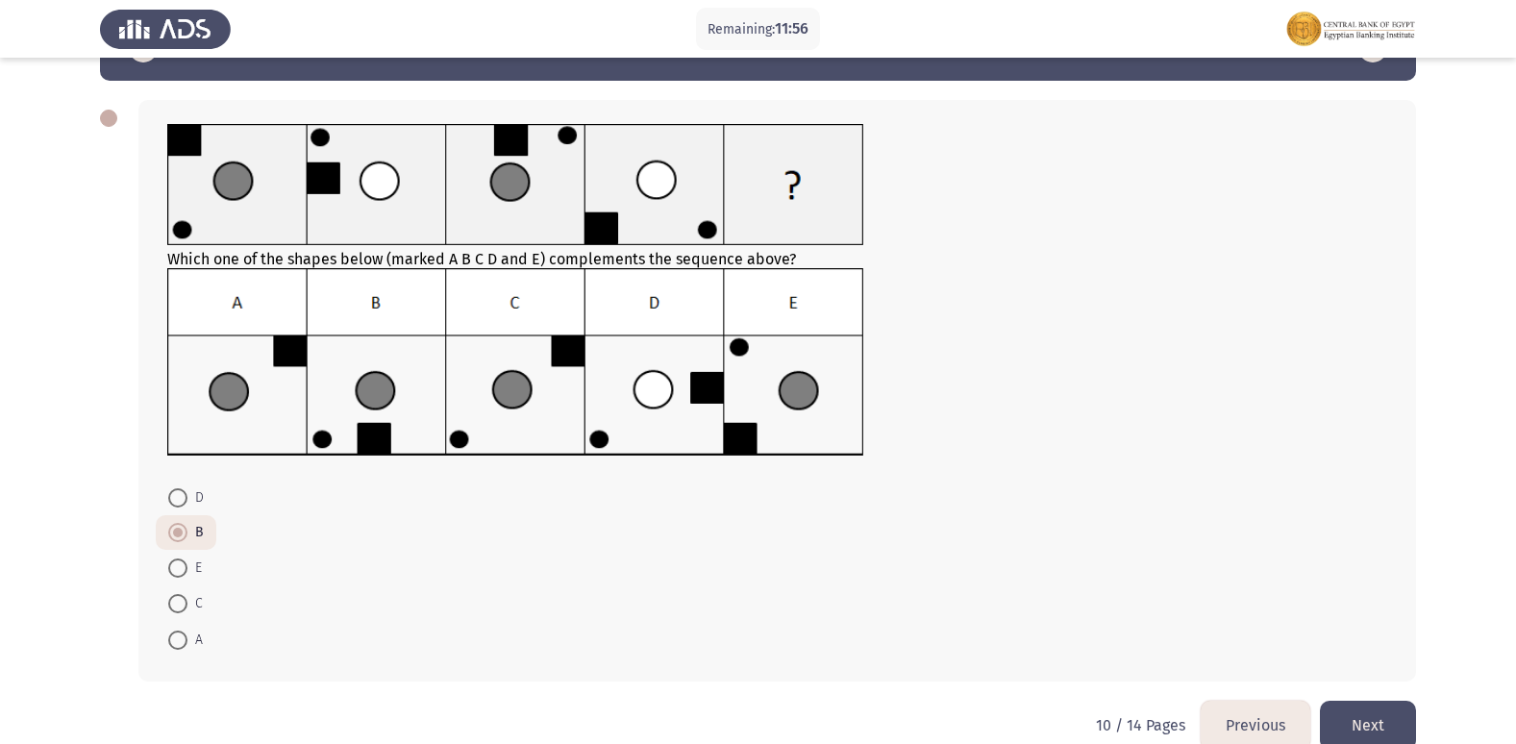
scroll to position [95, 0]
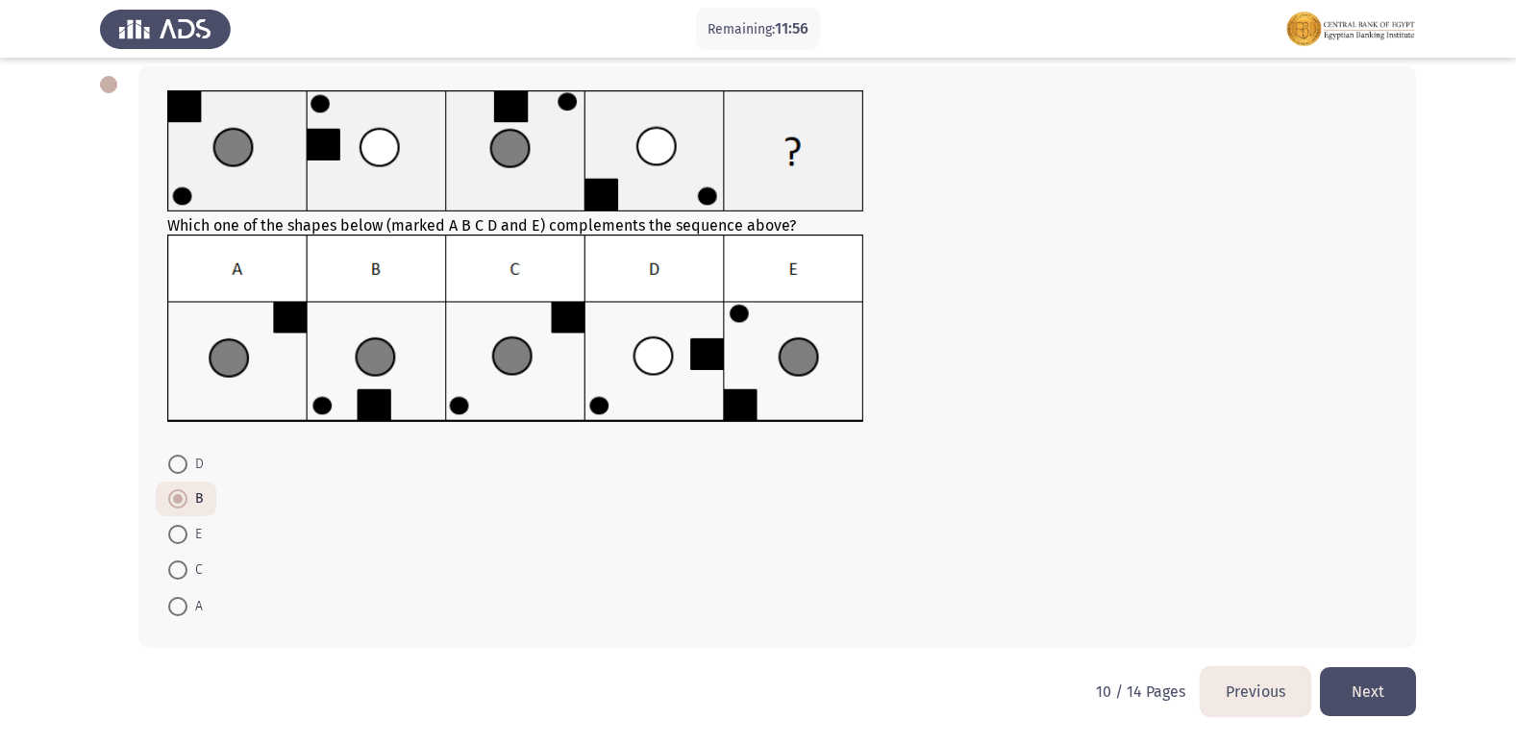
click at [1367, 693] on button "Next" at bounding box center [1368, 691] width 96 height 49
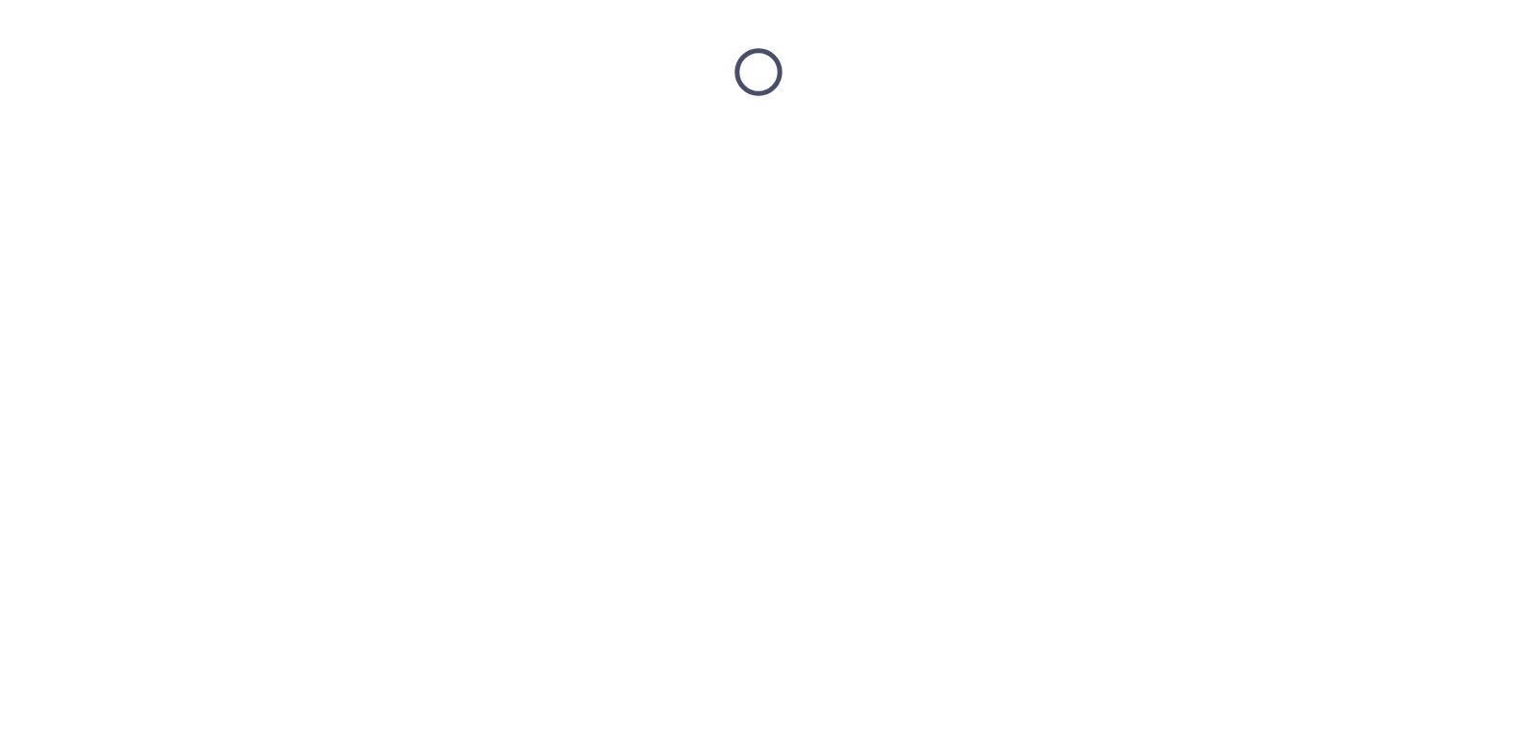
scroll to position [0, 0]
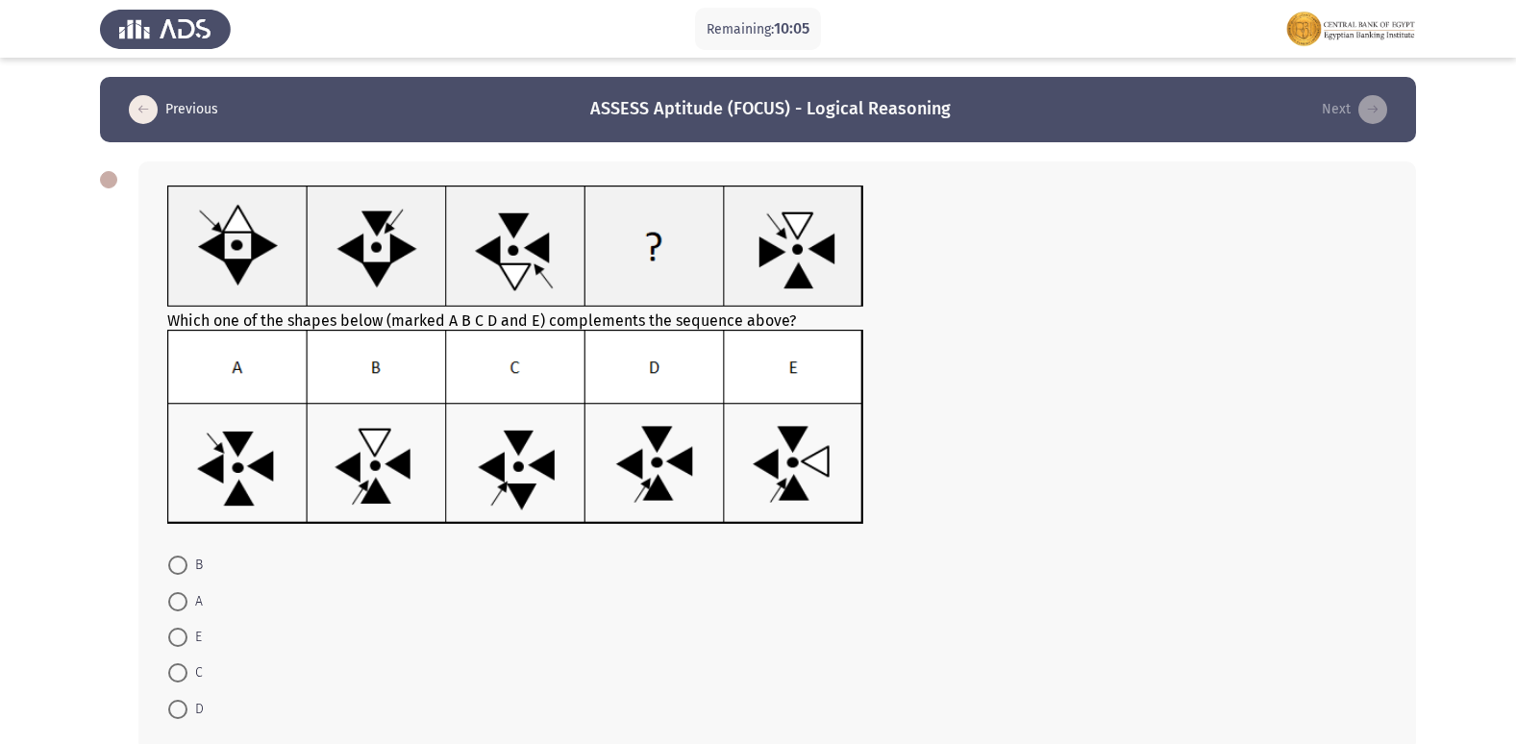
click at [183, 706] on span at bounding box center [177, 709] width 19 height 19
click at [183, 706] on input "D" at bounding box center [177, 709] width 19 height 19
radio input "true"
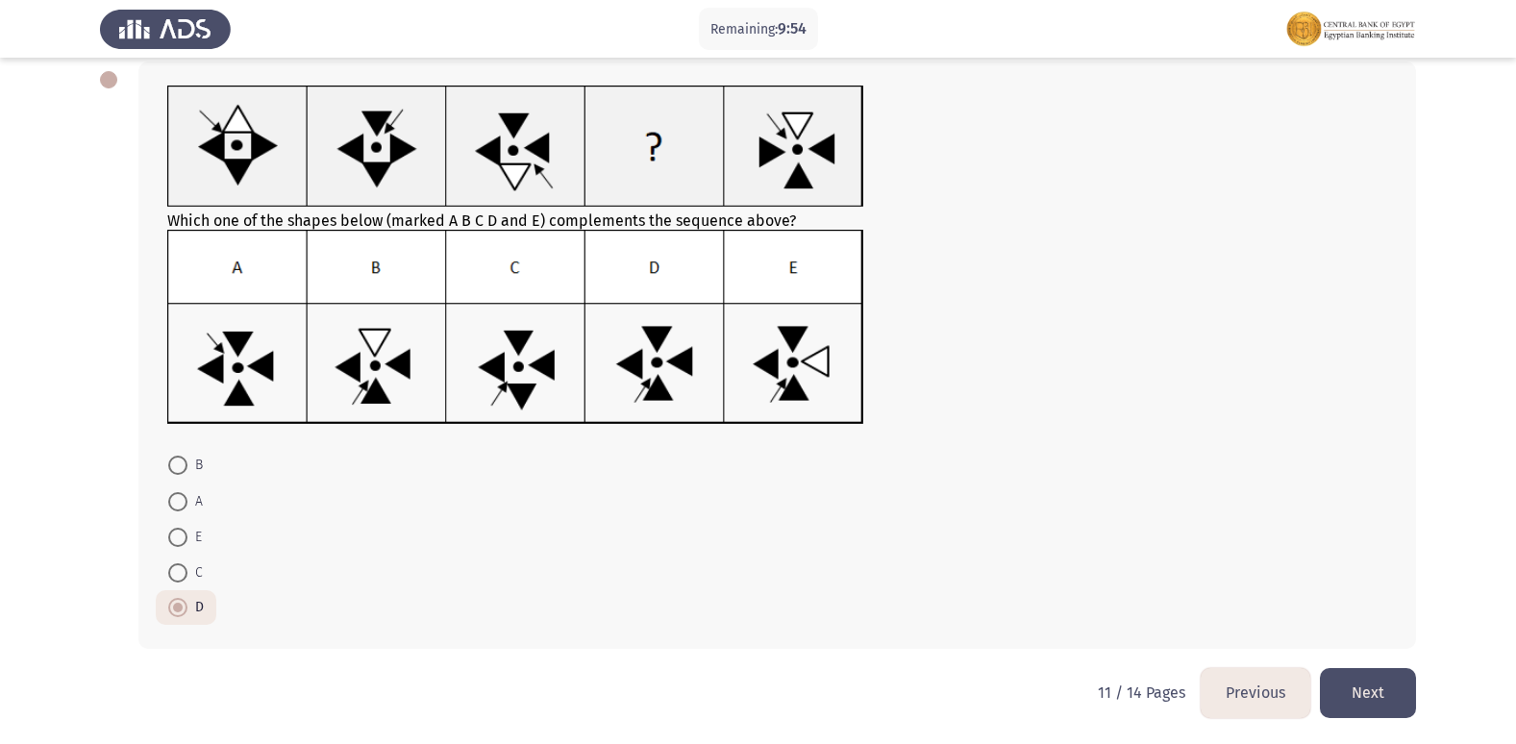
scroll to position [101, 0]
click at [1367, 671] on button "Next" at bounding box center [1368, 691] width 96 height 49
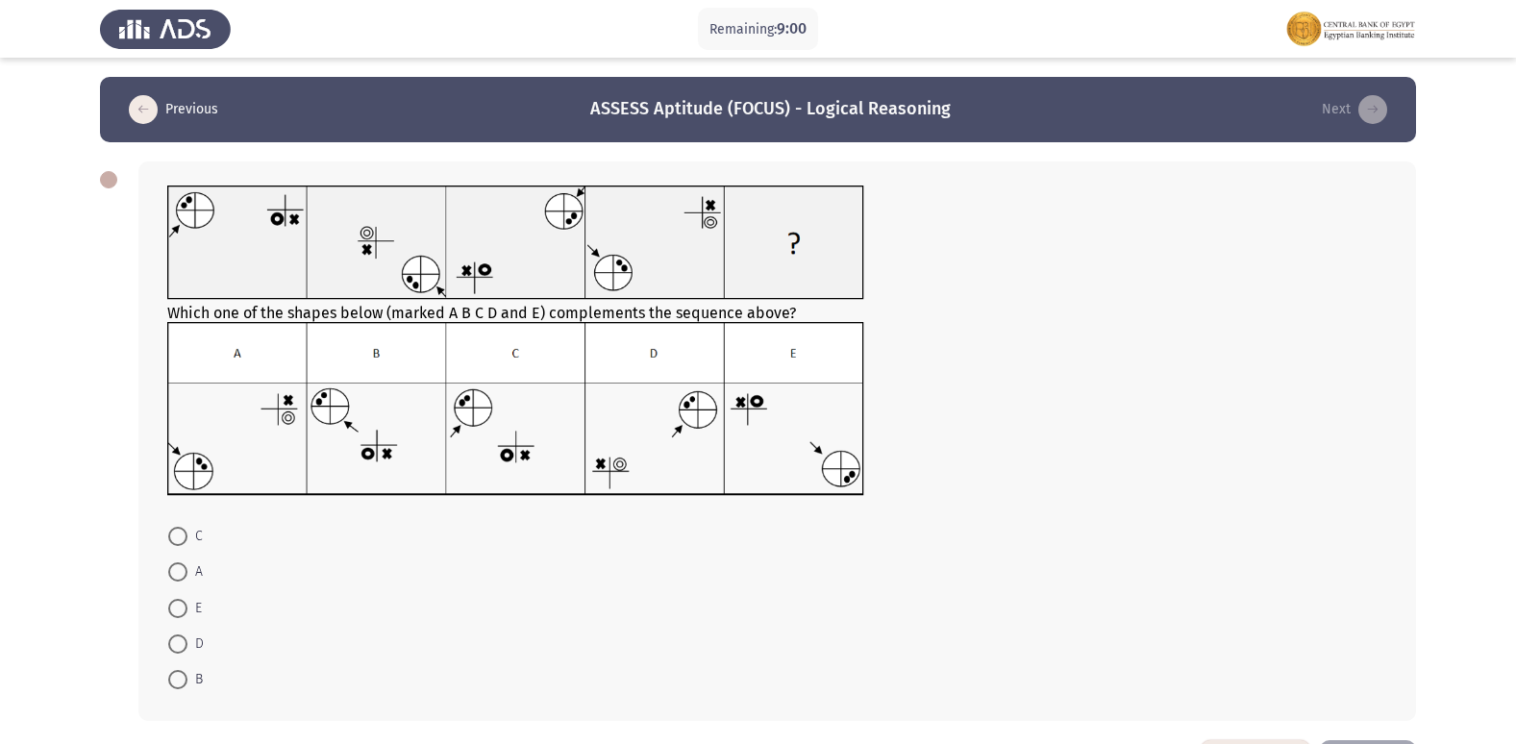
click at [179, 678] on span at bounding box center [177, 679] width 19 height 19
click at [179, 678] on input "B" at bounding box center [177, 679] width 19 height 19
radio input "true"
click at [169, 532] on span at bounding box center [177, 536] width 19 height 19
click at [169, 532] on input "C" at bounding box center [177, 536] width 19 height 19
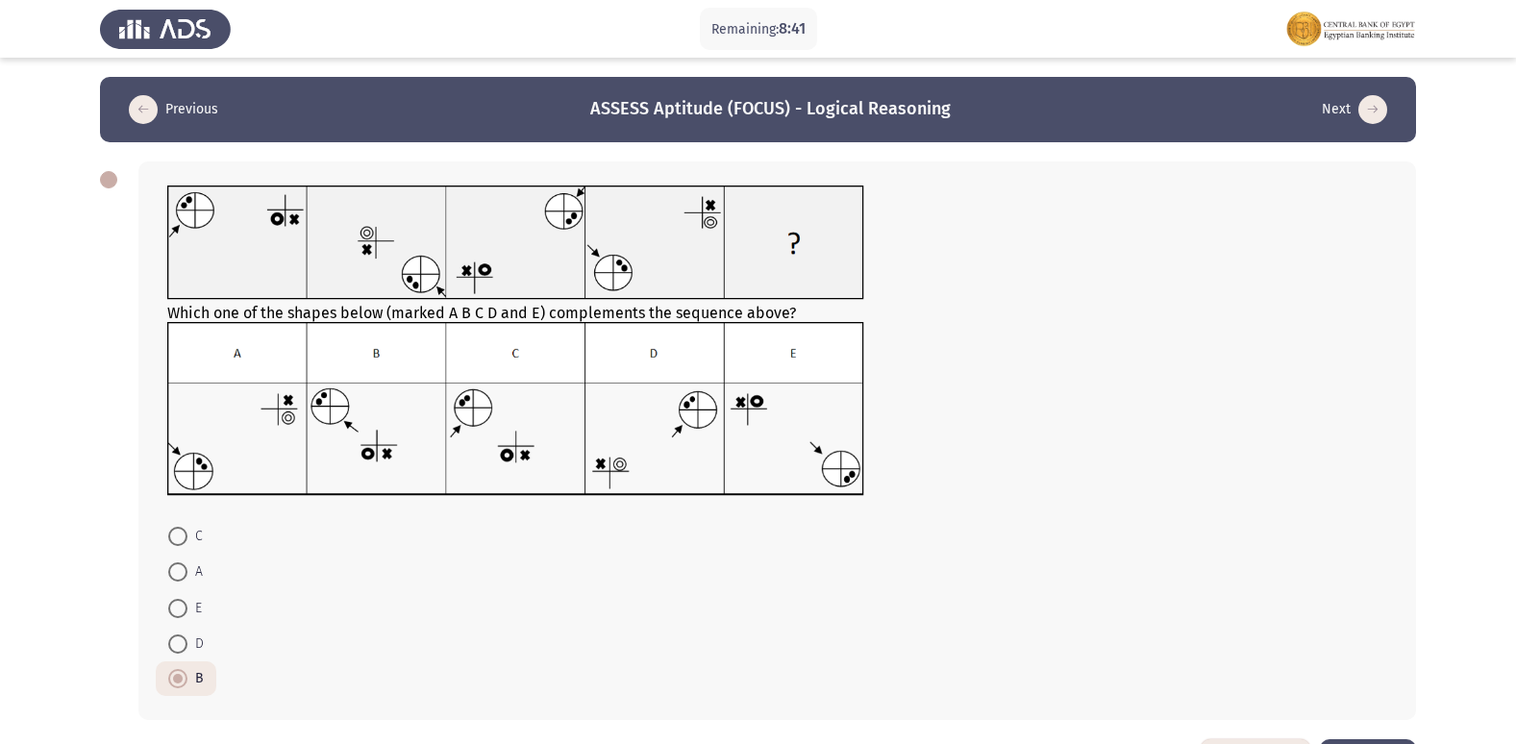
radio input "true"
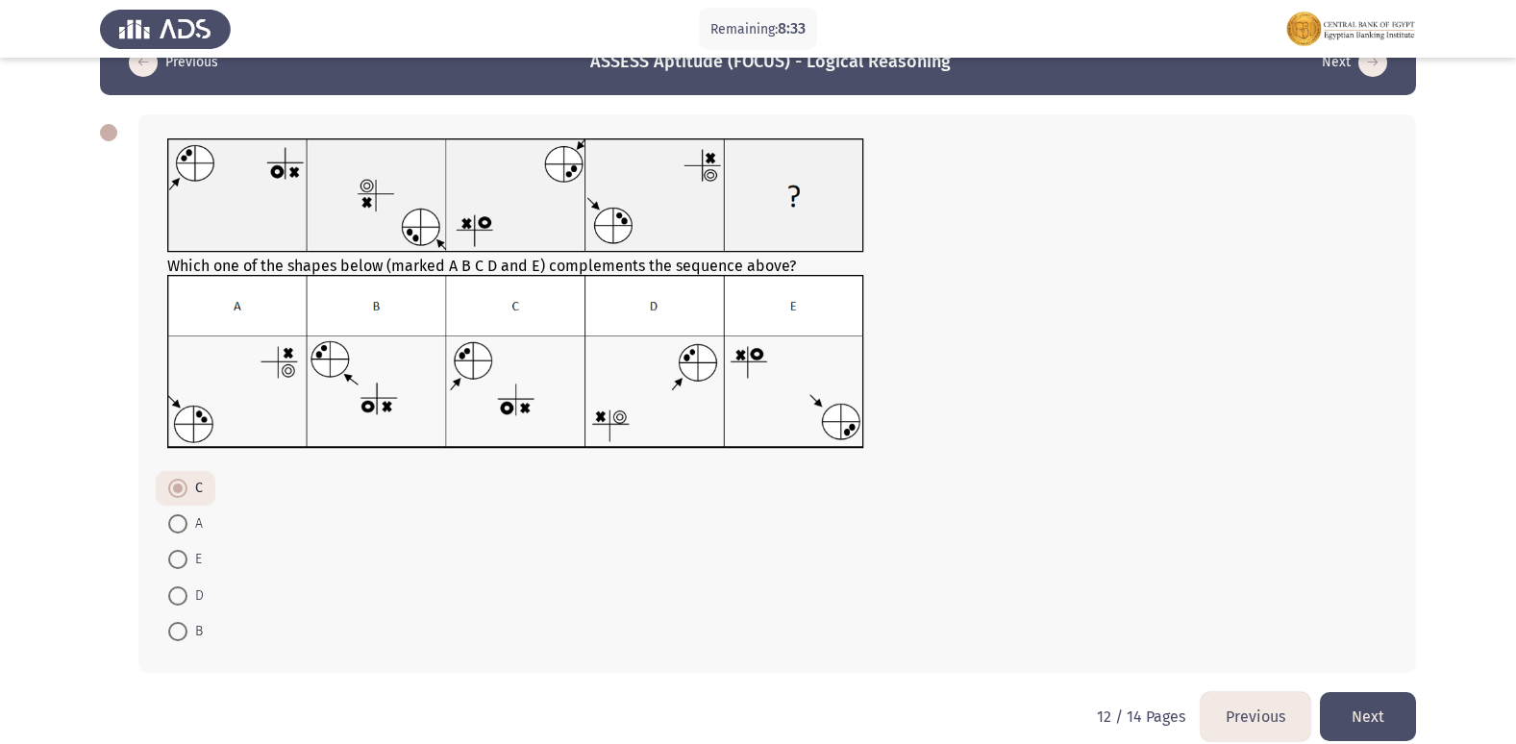
scroll to position [72, 0]
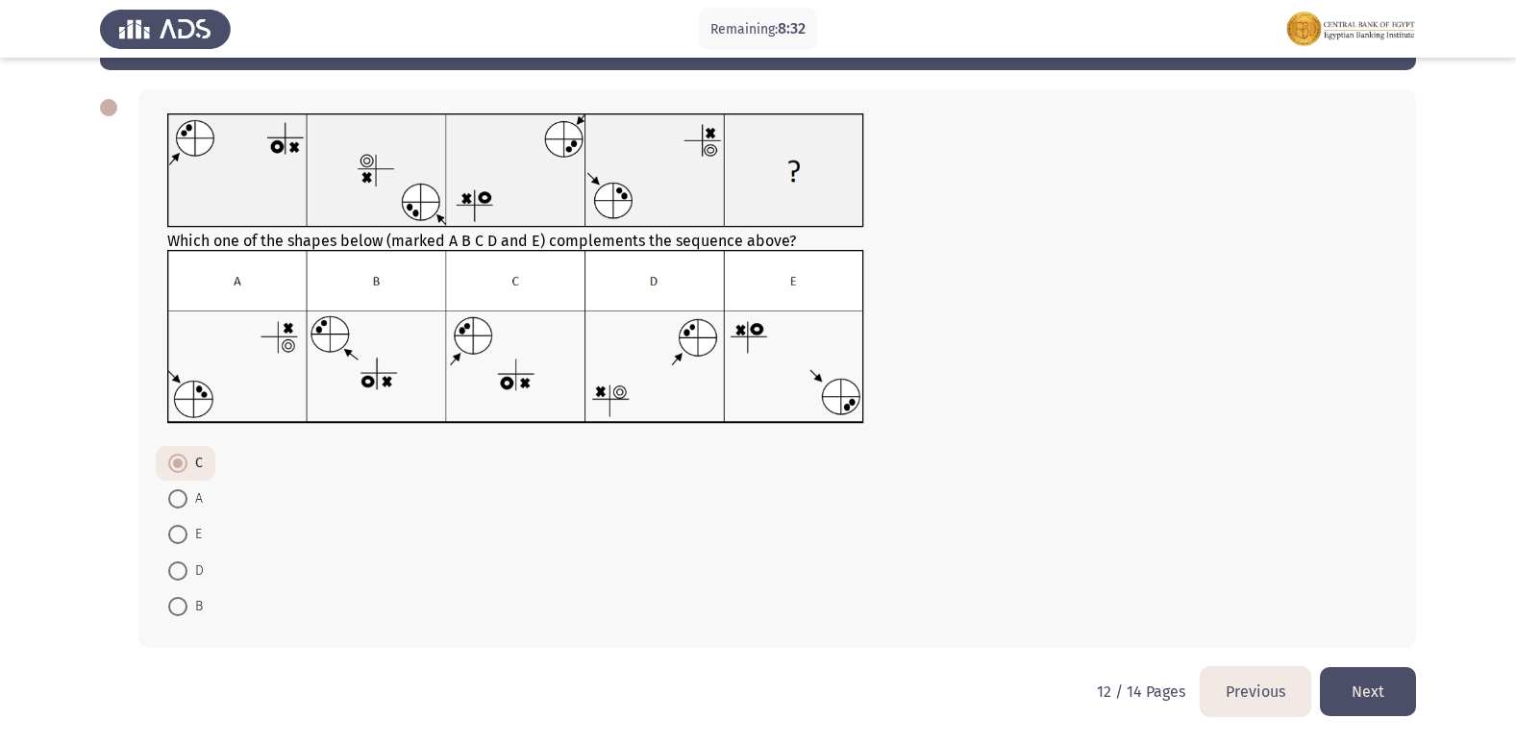
click at [1363, 689] on button "Next" at bounding box center [1368, 691] width 96 height 49
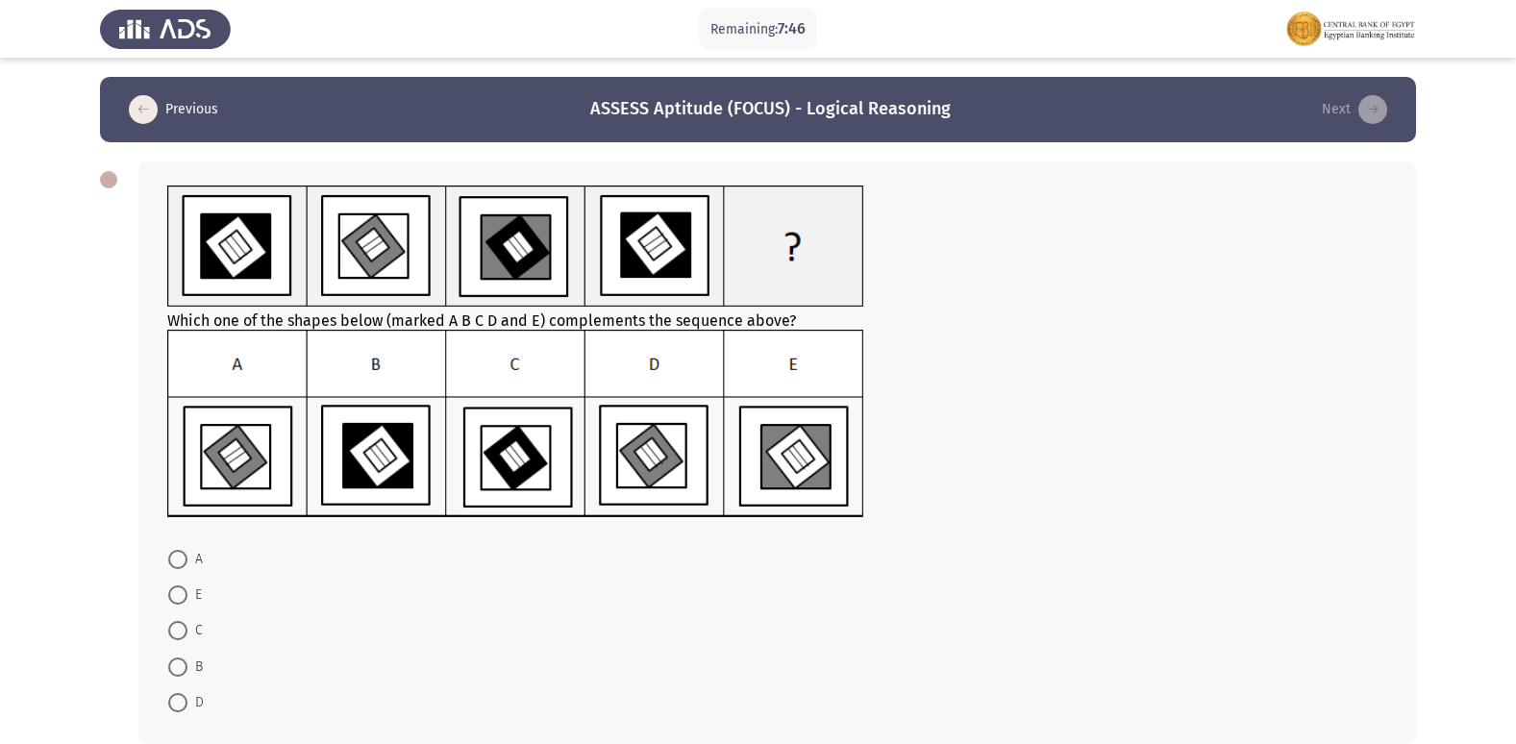
click at [185, 696] on span at bounding box center [177, 702] width 19 height 19
click at [185, 696] on input "D" at bounding box center [177, 702] width 19 height 19
radio input "true"
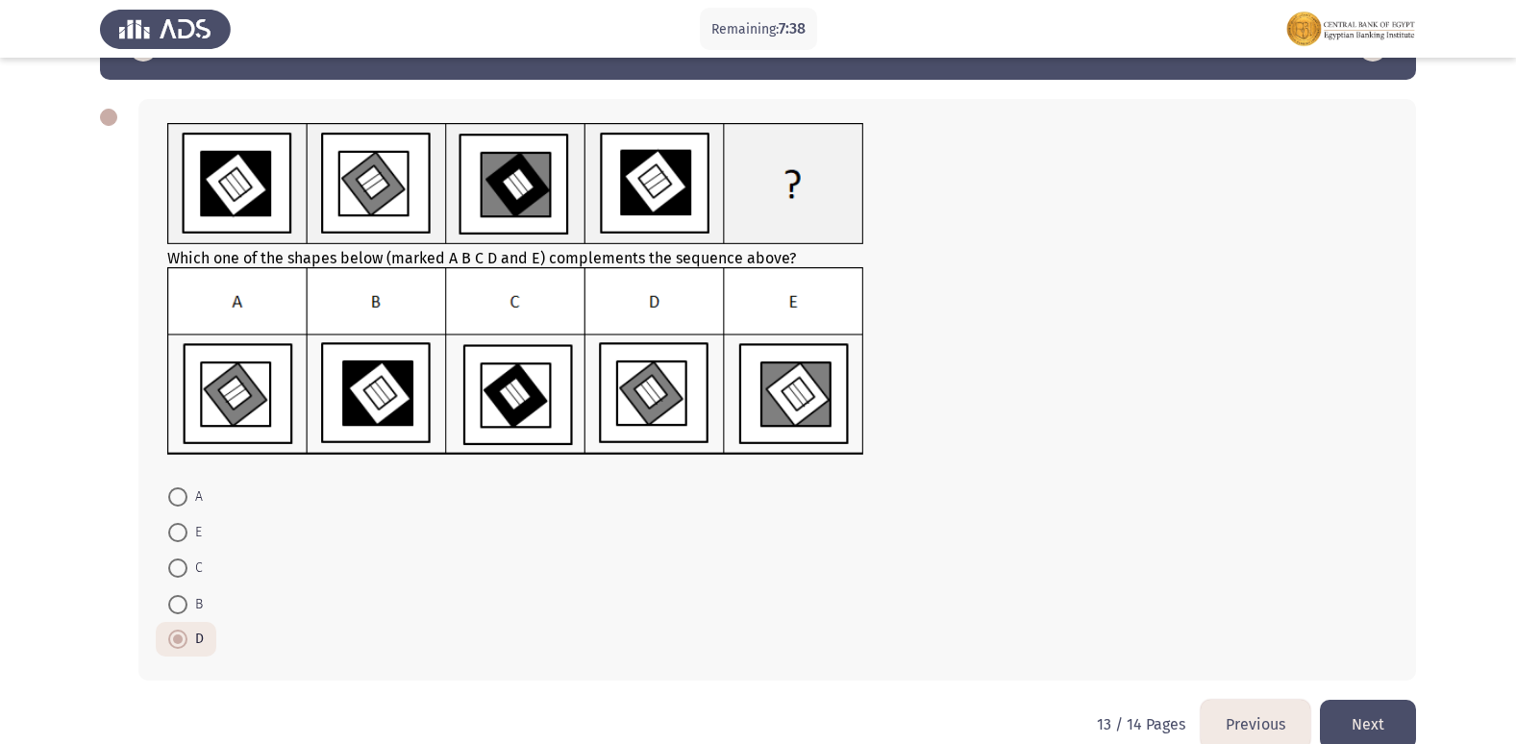
scroll to position [95, 0]
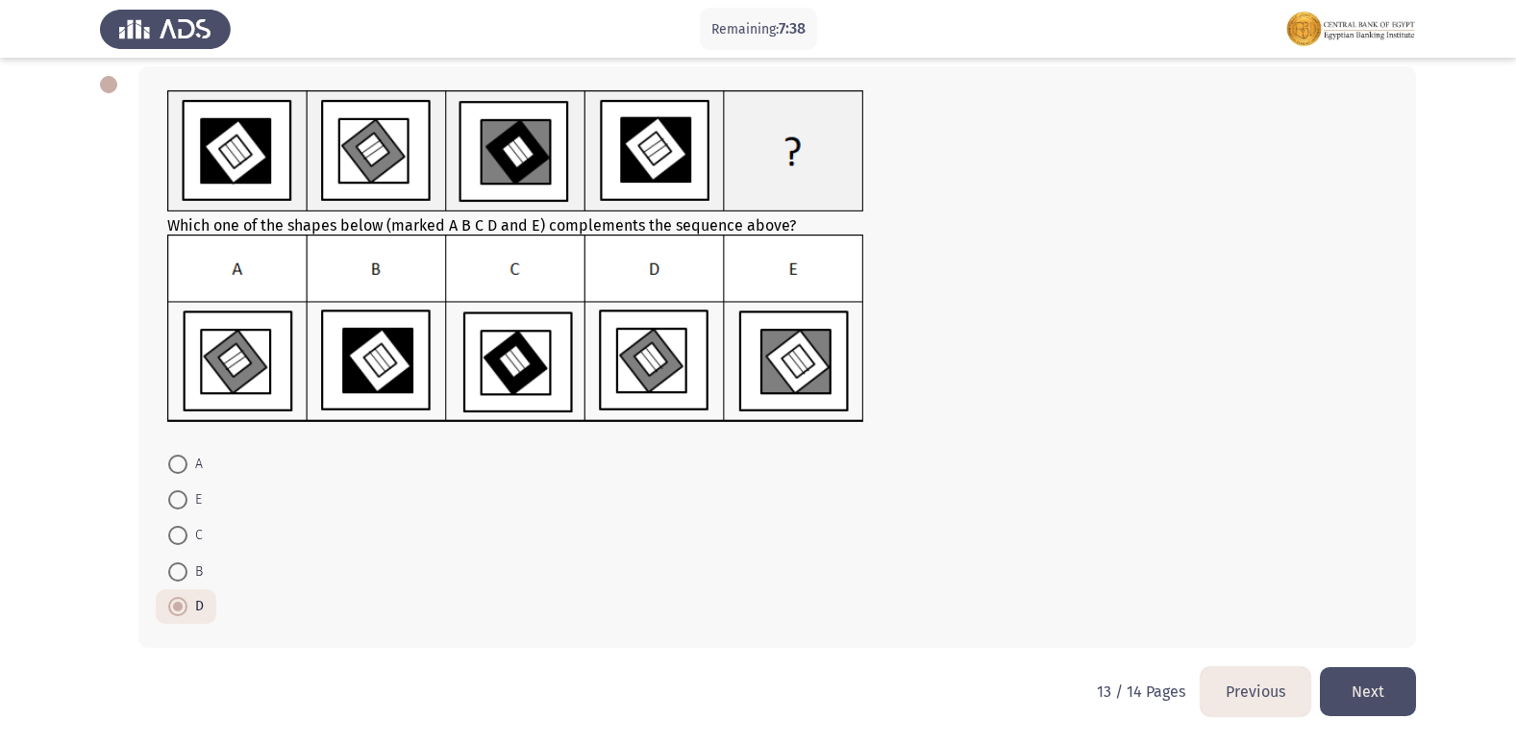
click at [1378, 703] on button "Next" at bounding box center [1368, 691] width 96 height 49
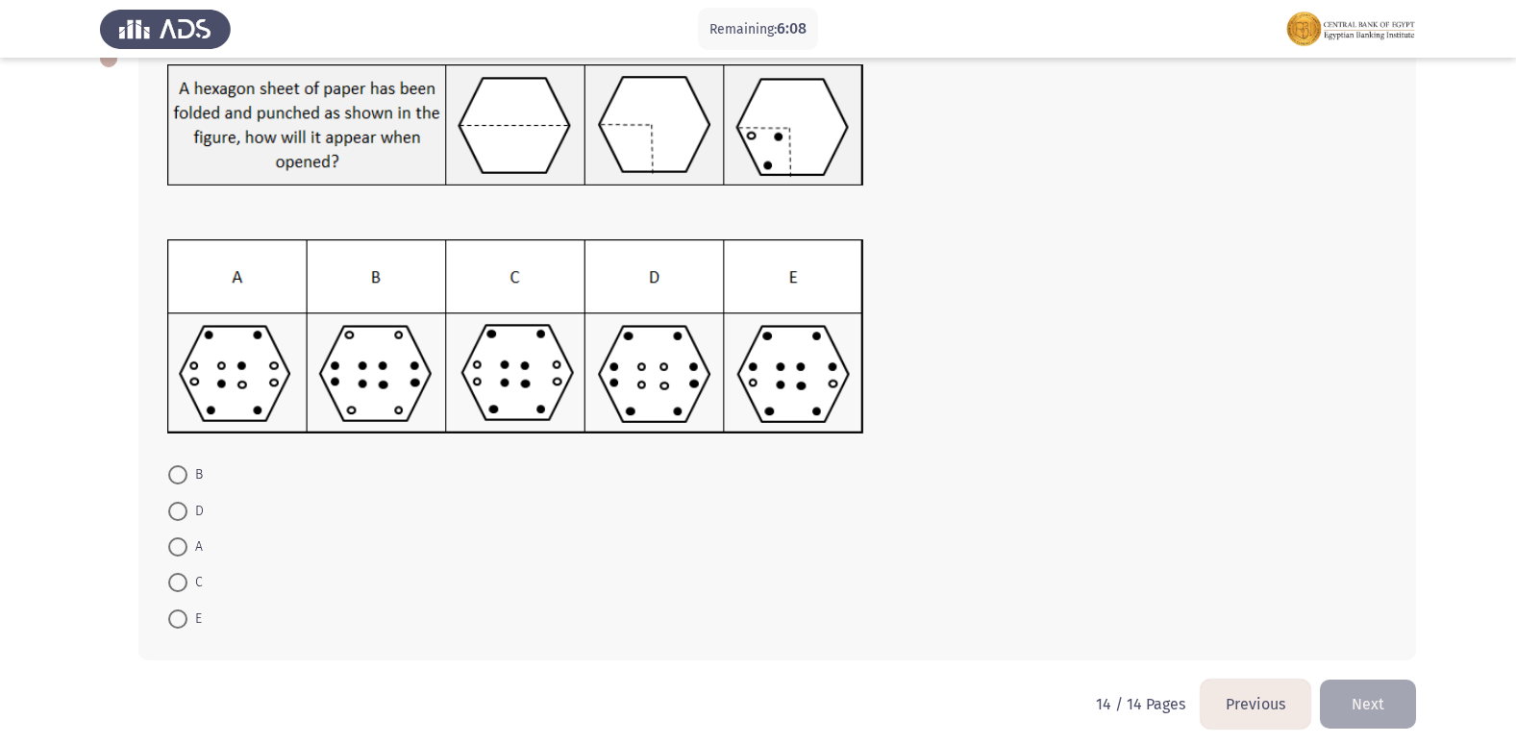
scroll to position [134, 0]
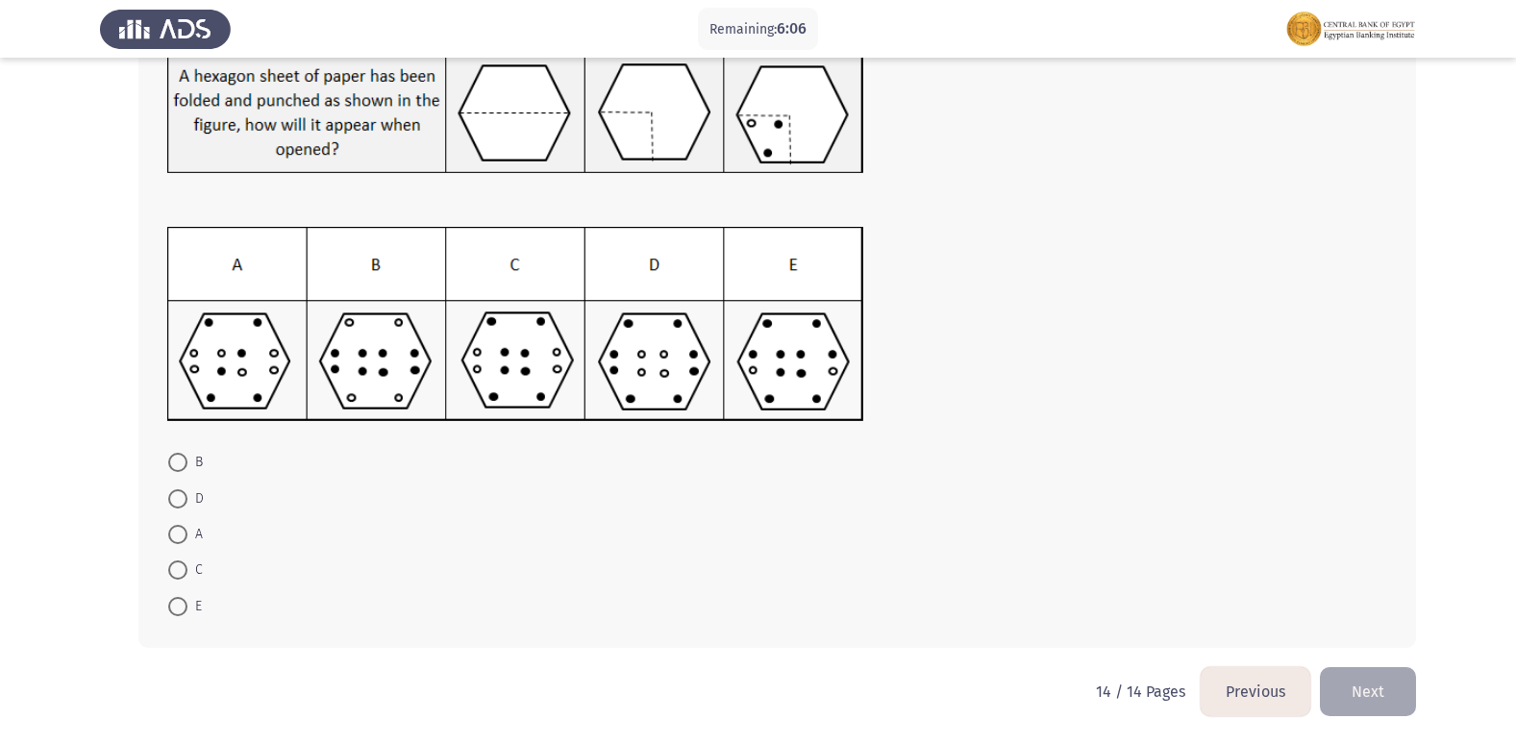
click at [185, 597] on span at bounding box center [177, 606] width 19 height 19
click at [185, 597] on input "E" at bounding box center [177, 606] width 19 height 19
radio input "true"
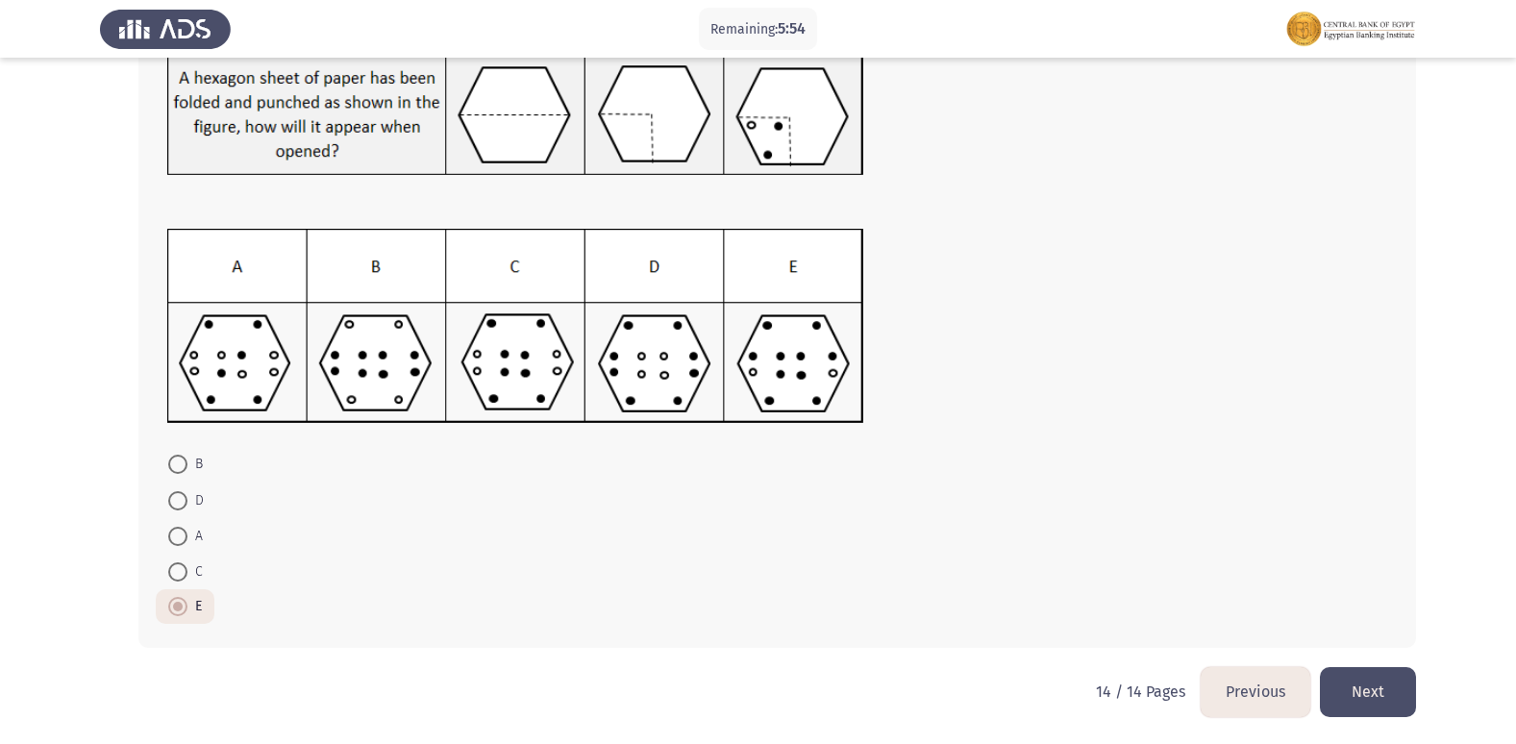
click at [167, 501] on mat-radio-button "D" at bounding box center [186, 500] width 61 height 36
click at [176, 500] on span at bounding box center [177, 500] width 19 height 19
click at [176, 500] on input "D" at bounding box center [177, 500] width 19 height 19
radio input "true"
click at [1366, 681] on button "Next" at bounding box center [1368, 691] width 96 height 49
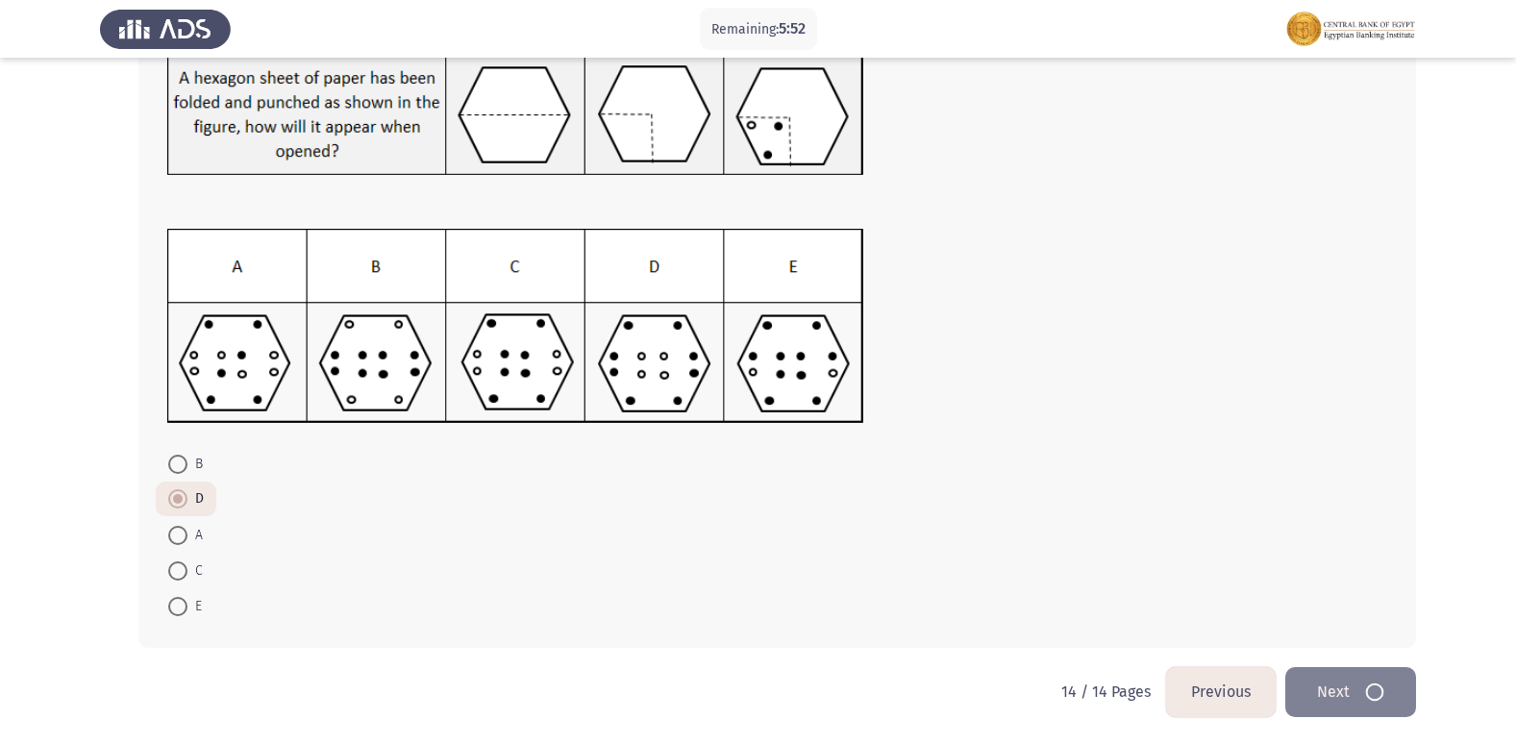
scroll to position [0, 0]
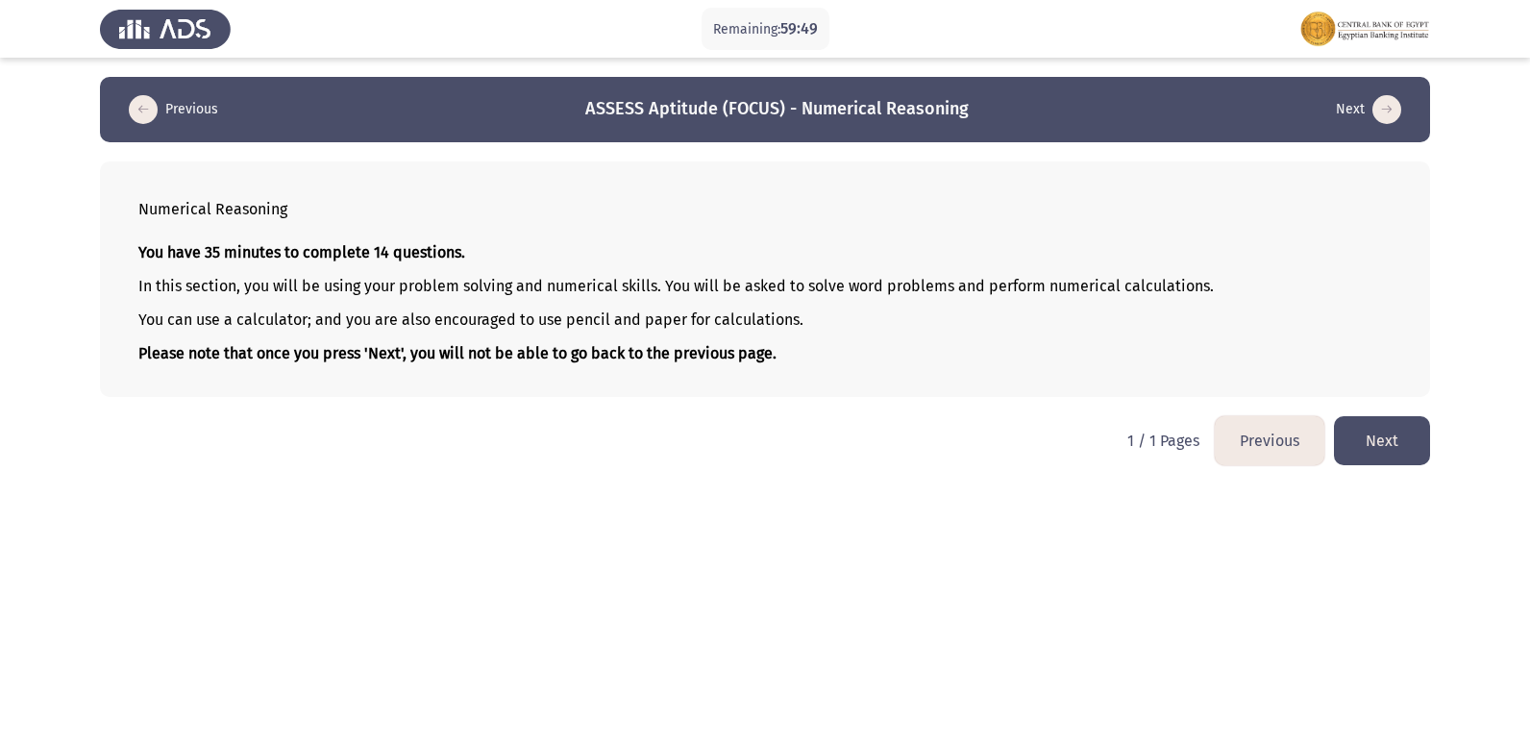
click at [1367, 453] on button "Next" at bounding box center [1382, 440] width 96 height 49
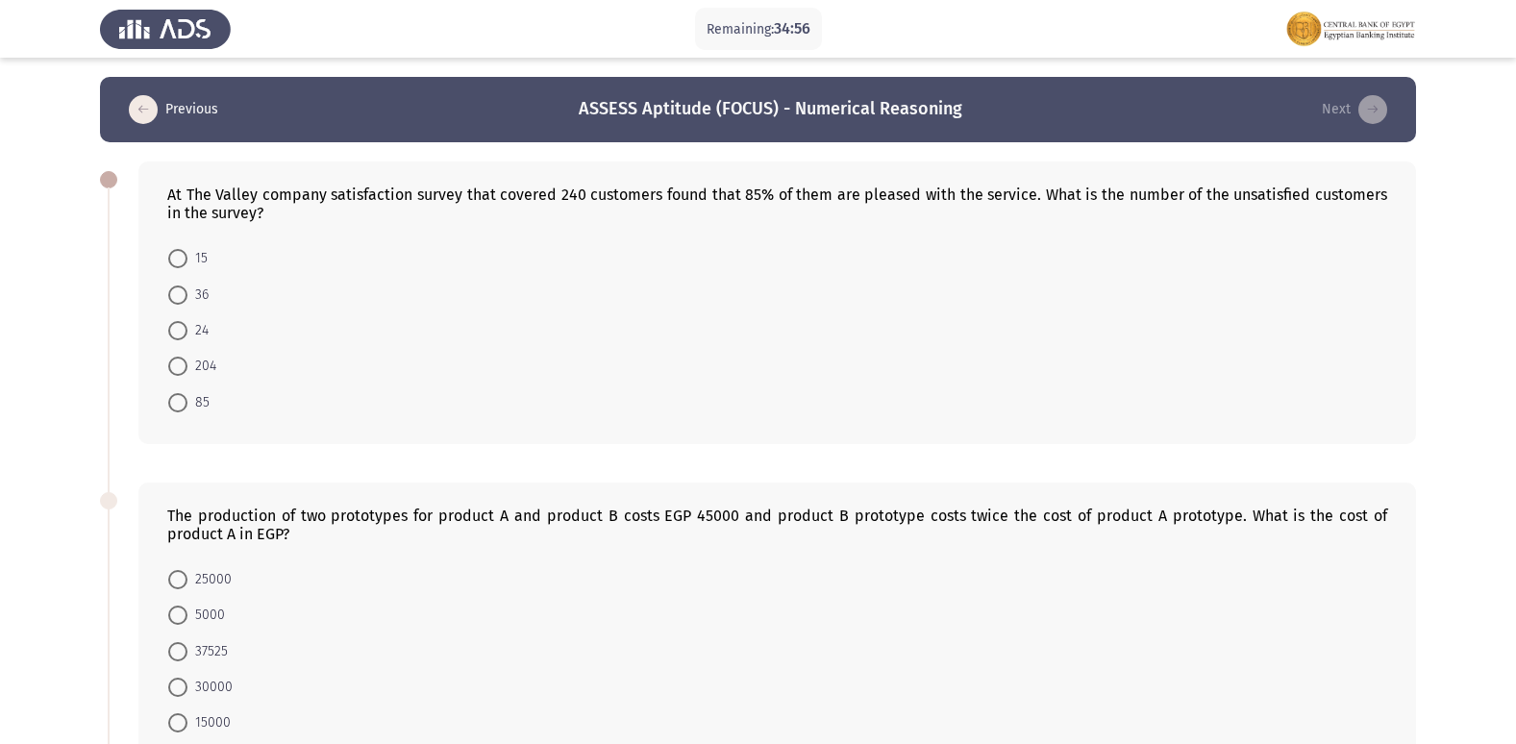
drag, startPoint x: 556, startPoint y: 190, endPoint x: 689, endPoint y: 194, distance: 132.7
click at [689, 194] on div "At The Valley company satisfaction survey that covered 240 customers found that…" at bounding box center [777, 203] width 1220 height 37
click at [184, 292] on span at bounding box center [177, 294] width 19 height 19
click at [184, 292] on input "36" at bounding box center [177, 294] width 19 height 19
radio input "true"
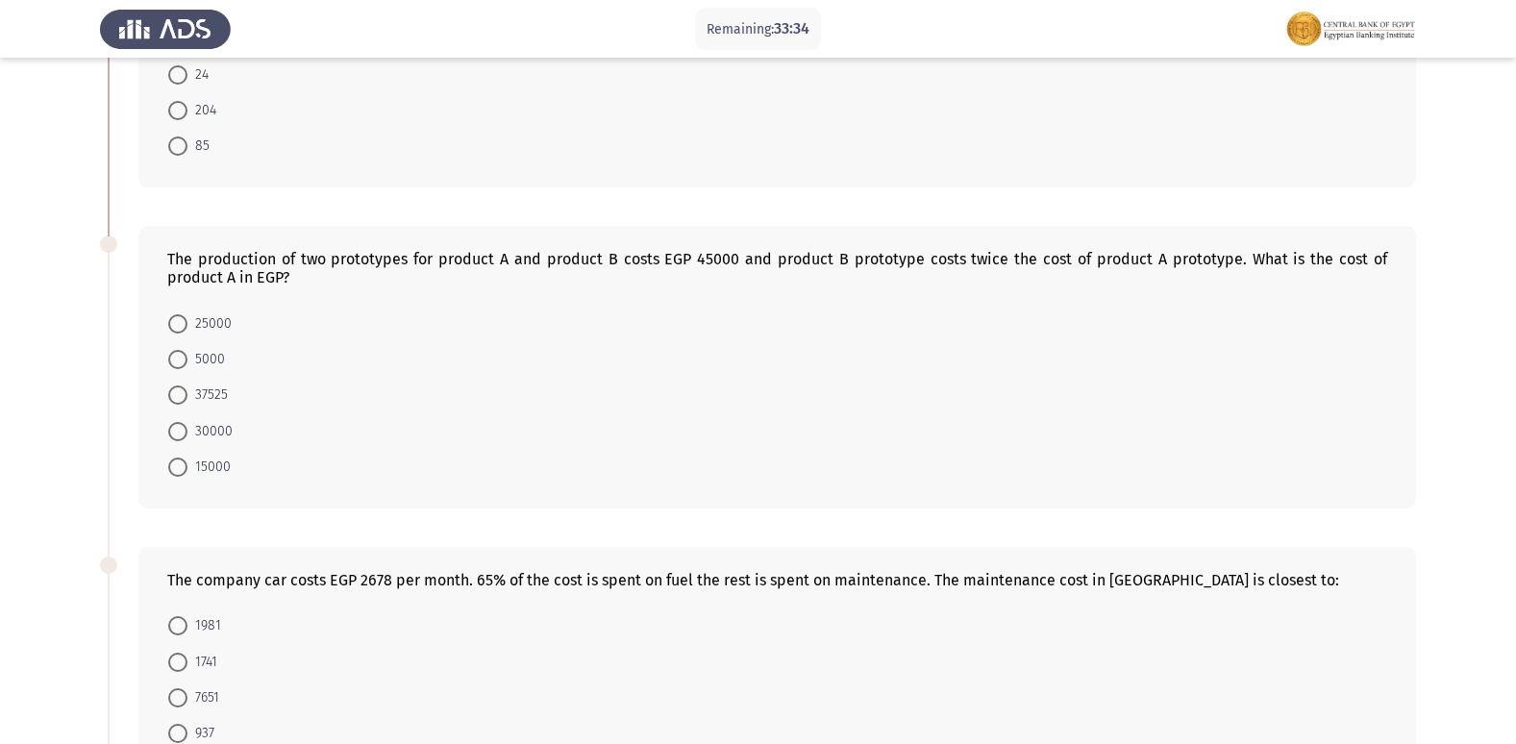
scroll to position [288, 0]
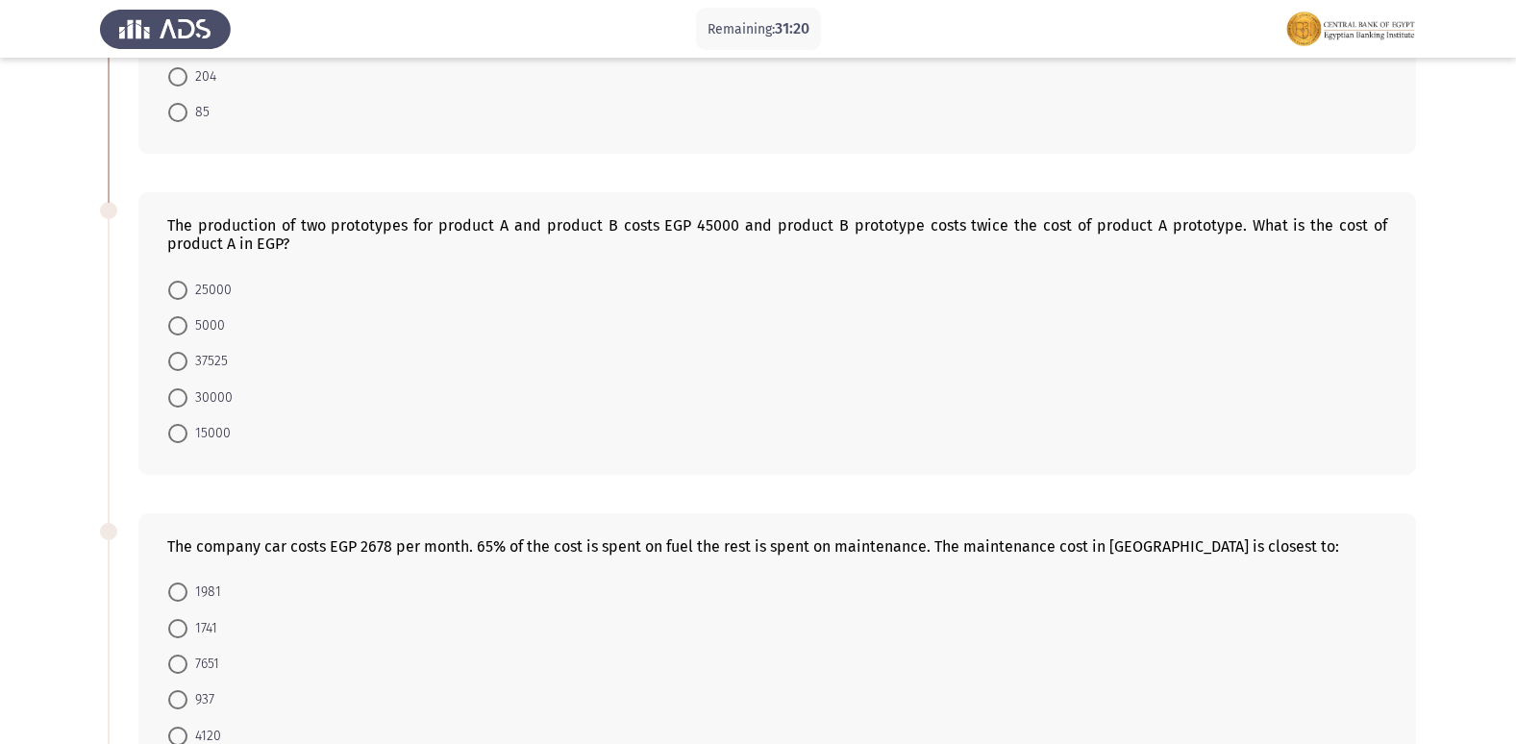
drag, startPoint x: 694, startPoint y: 223, endPoint x: 785, endPoint y: 210, distance: 92.3
click at [785, 210] on div "The production of two prototypes for product A and product B costs EGP 45000 an…" at bounding box center [776, 333] width 1277 height 283
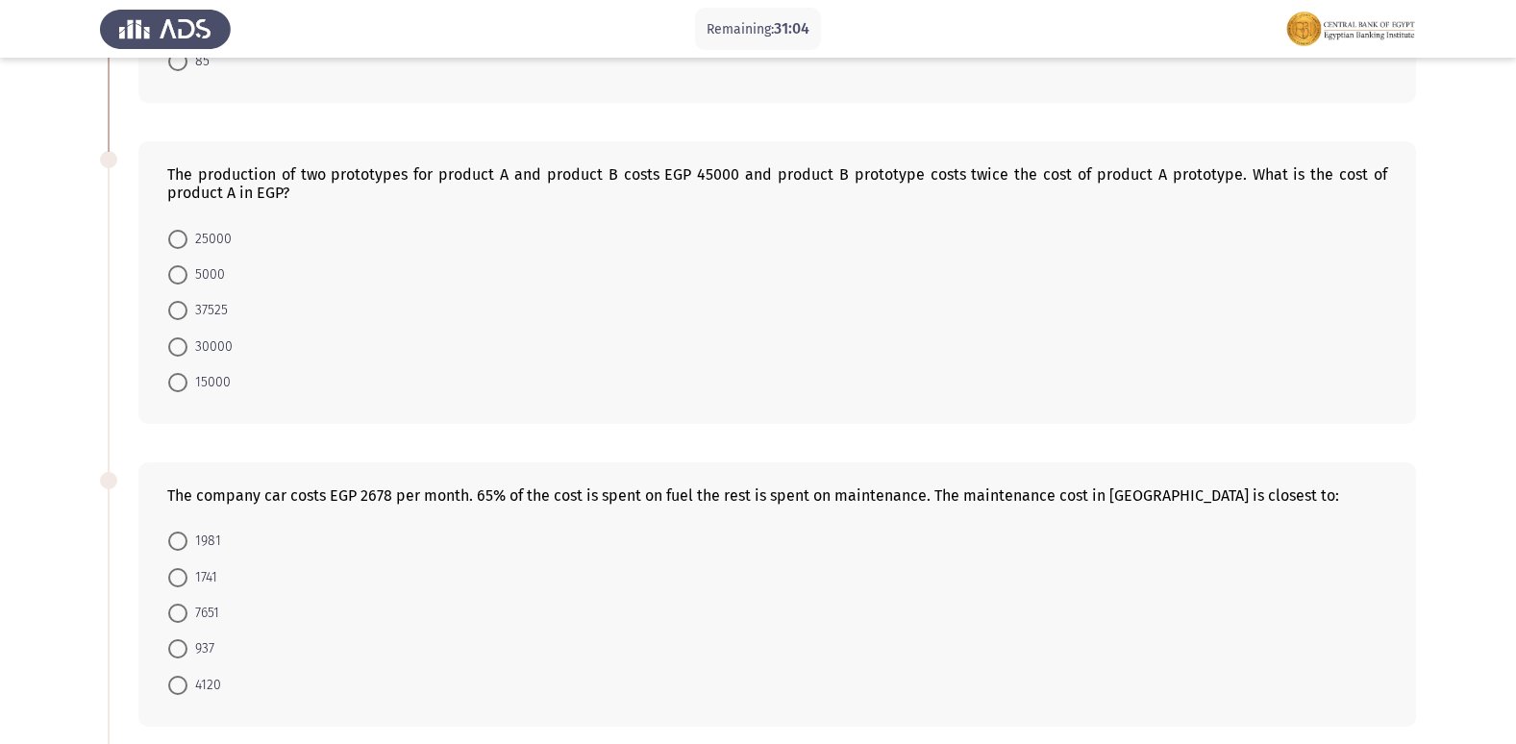
scroll to position [350, 0]
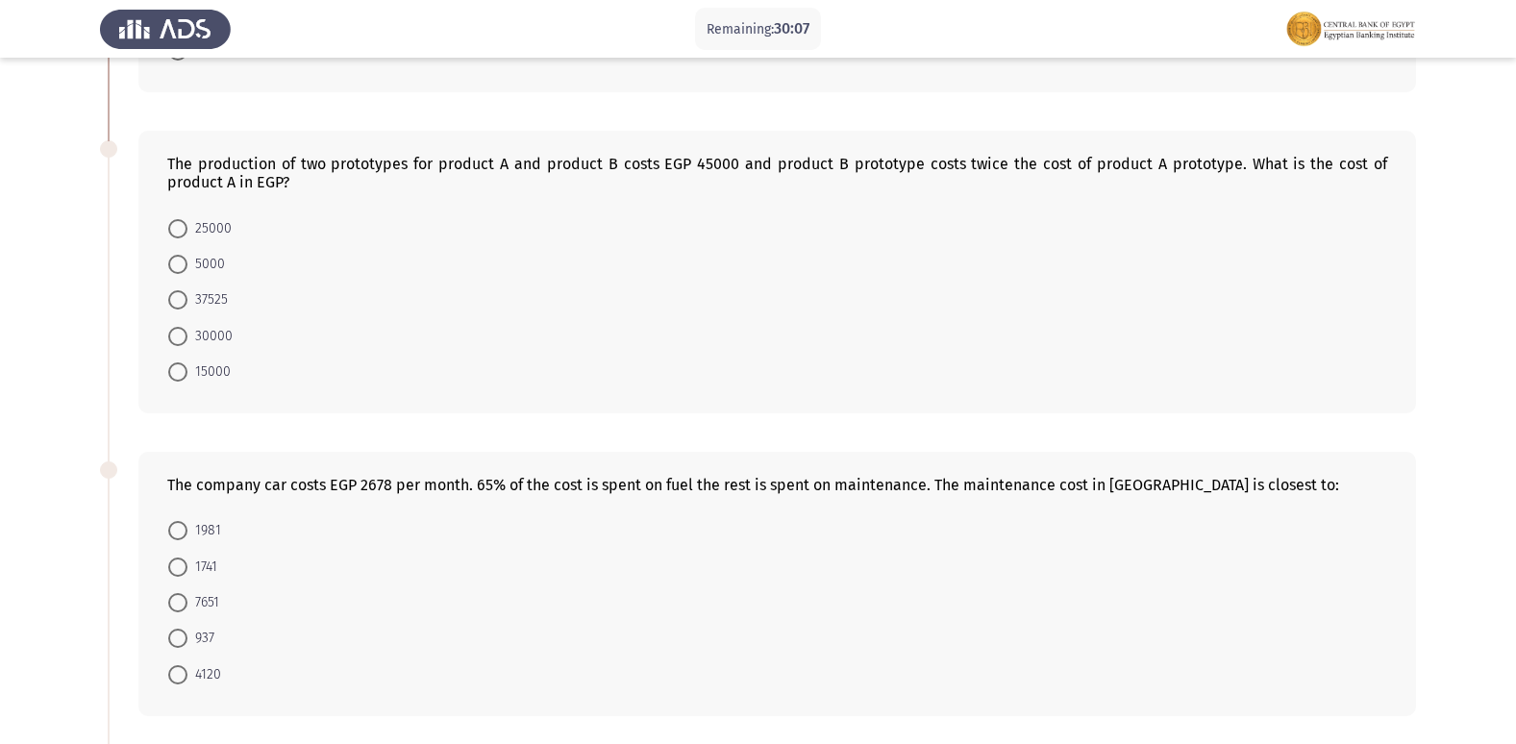
click at [213, 267] on span "5000" at bounding box center [205, 264] width 37 height 23
click at [187, 267] on input "5000" at bounding box center [177, 264] width 19 height 19
radio input "true"
click at [192, 368] on span "15000" at bounding box center [208, 370] width 43 height 23
click at [187, 368] on input "15000" at bounding box center [177, 370] width 19 height 19
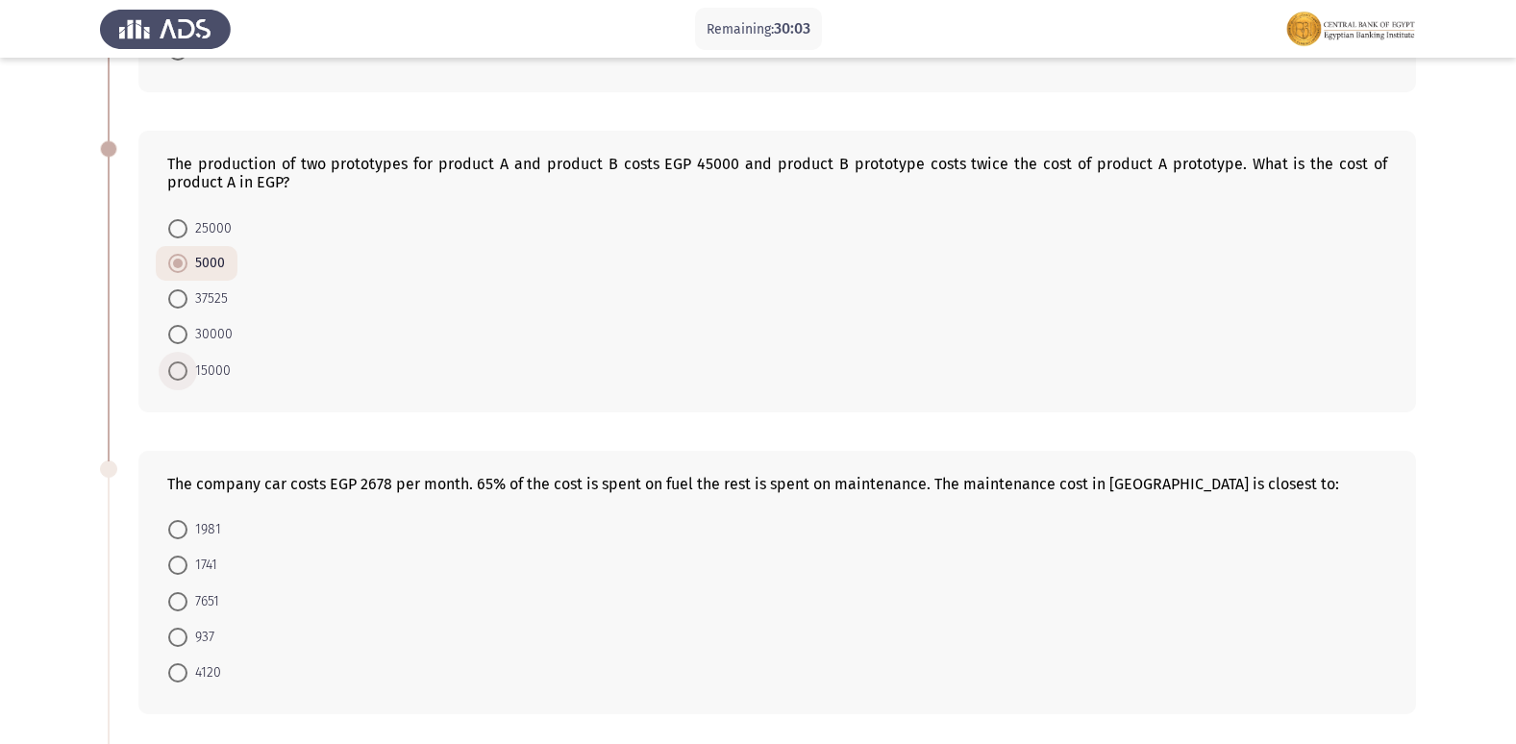
radio input "true"
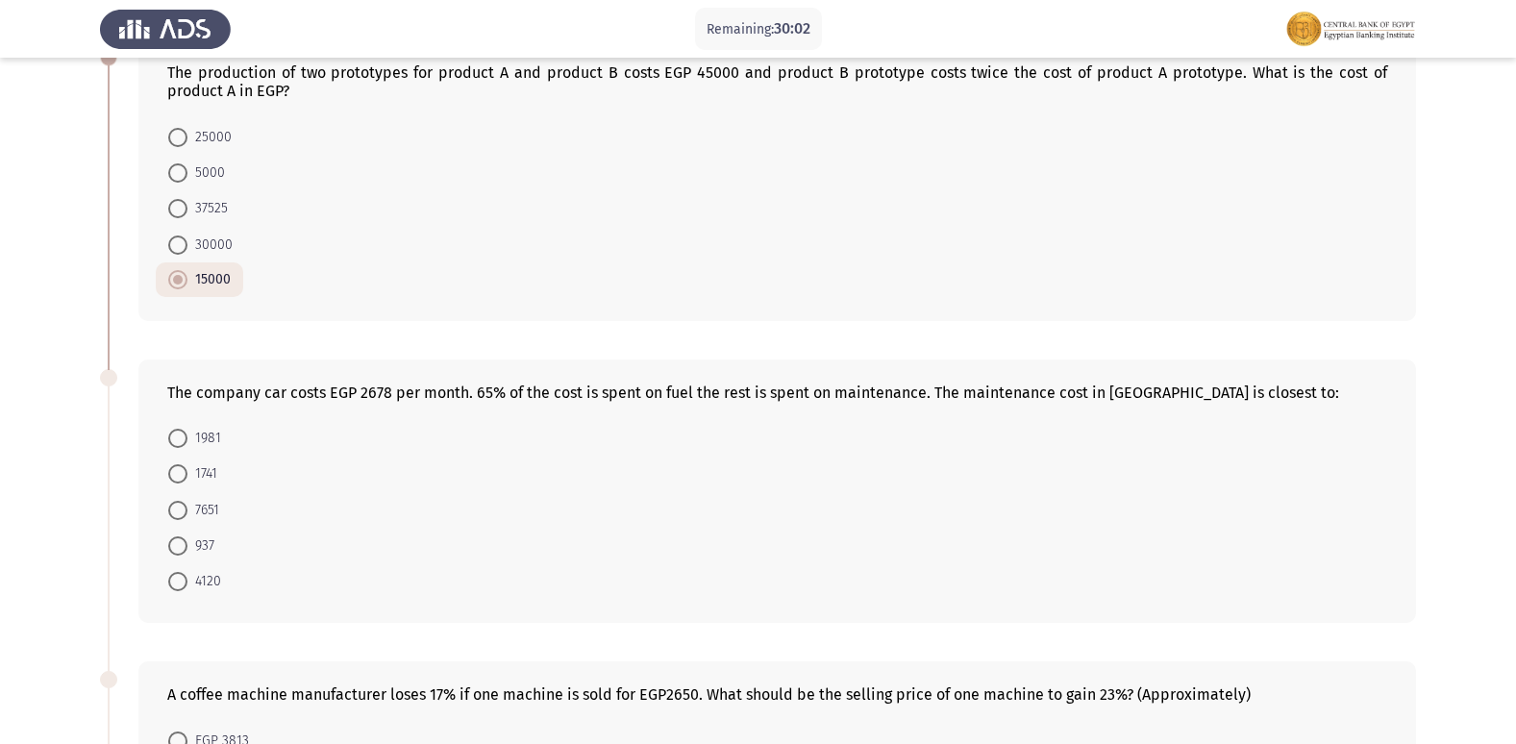
scroll to position [542, 0]
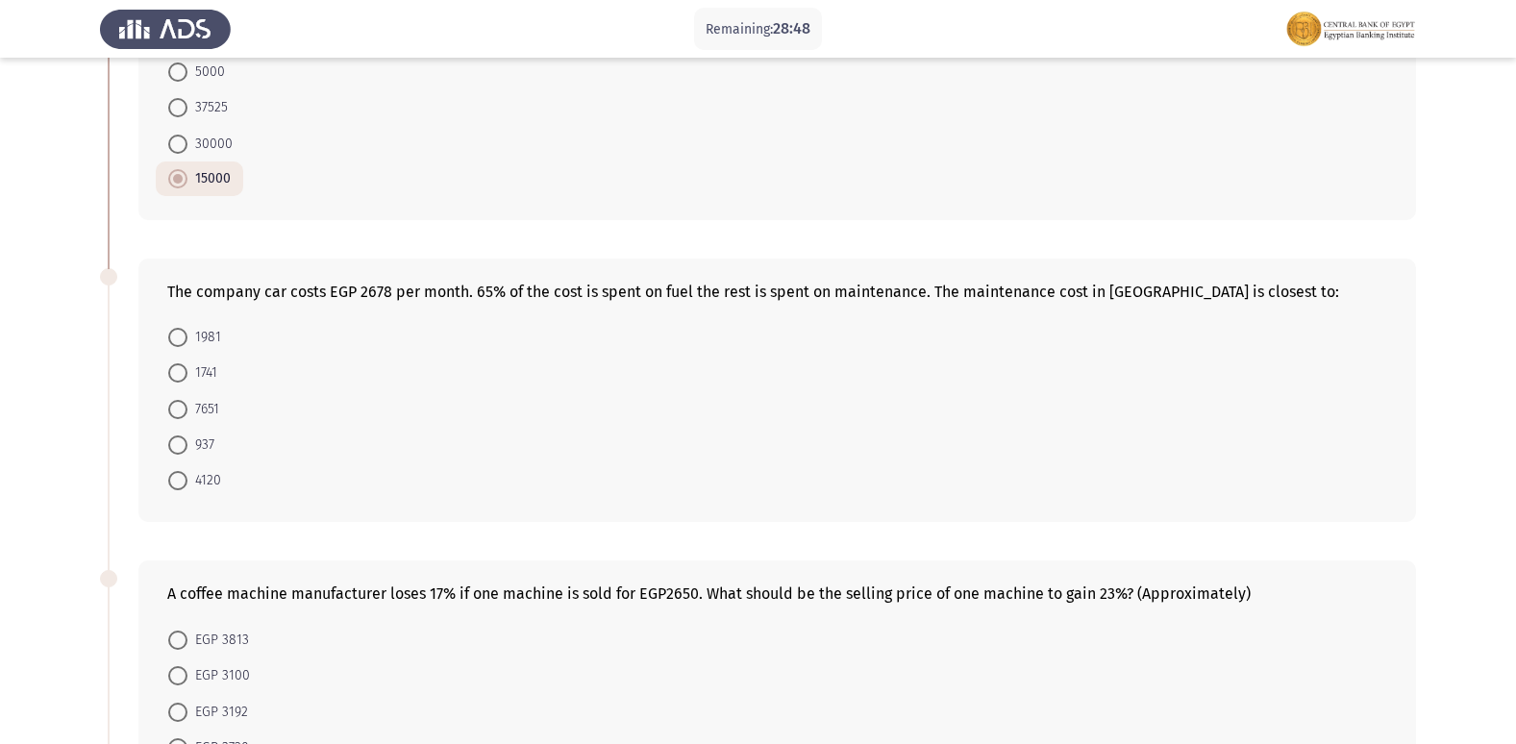
click at [189, 431] on mat-radio-button "937" at bounding box center [191, 445] width 71 height 36
click at [215, 441] on mat-radio-button "937" at bounding box center [191, 445] width 71 height 36
click at [207, 441] on span "937" at bounding box center [200, 444] width 27 height 23
click at [187, 441] on input "937" at bounding box center [177, 444] width 19 height 19
radio input "true"
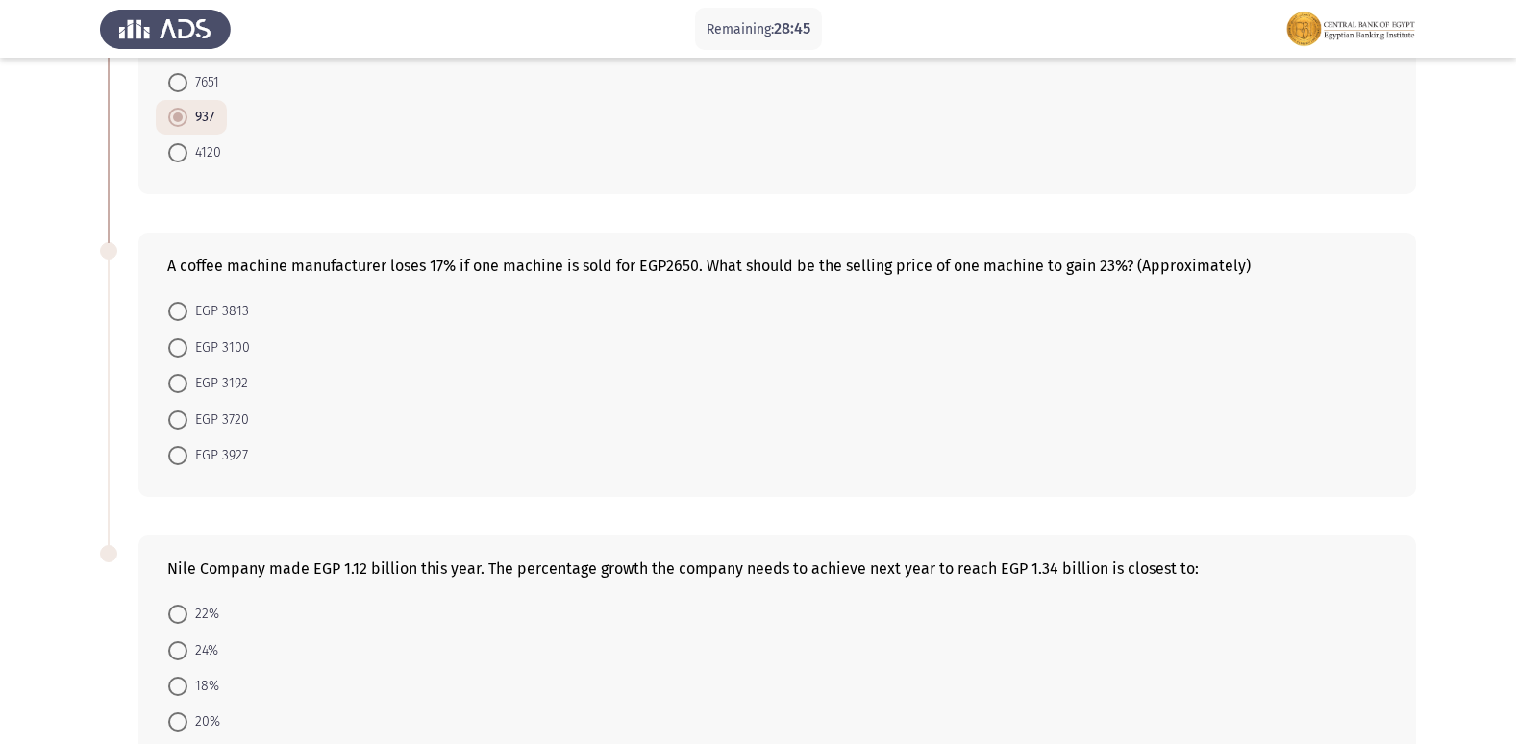
scroll to position [926, 0]
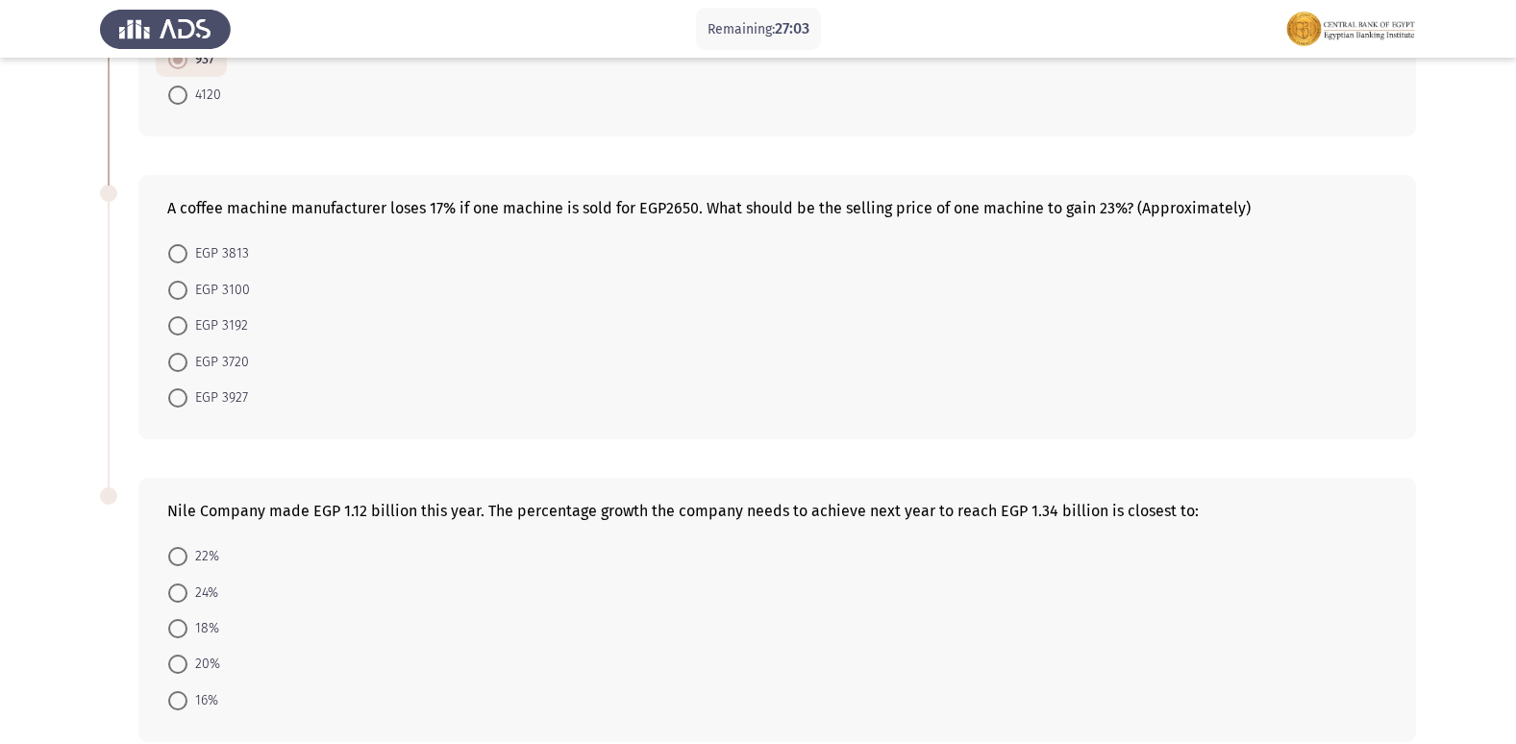
click at [234, 329] on span "EGP 3192" at bounding box center [217, 325] width 61 height 23
click at [187, 329] on input "EGP 3192" at bounding box center [177, 325] width 19 height 19
radio input "true"
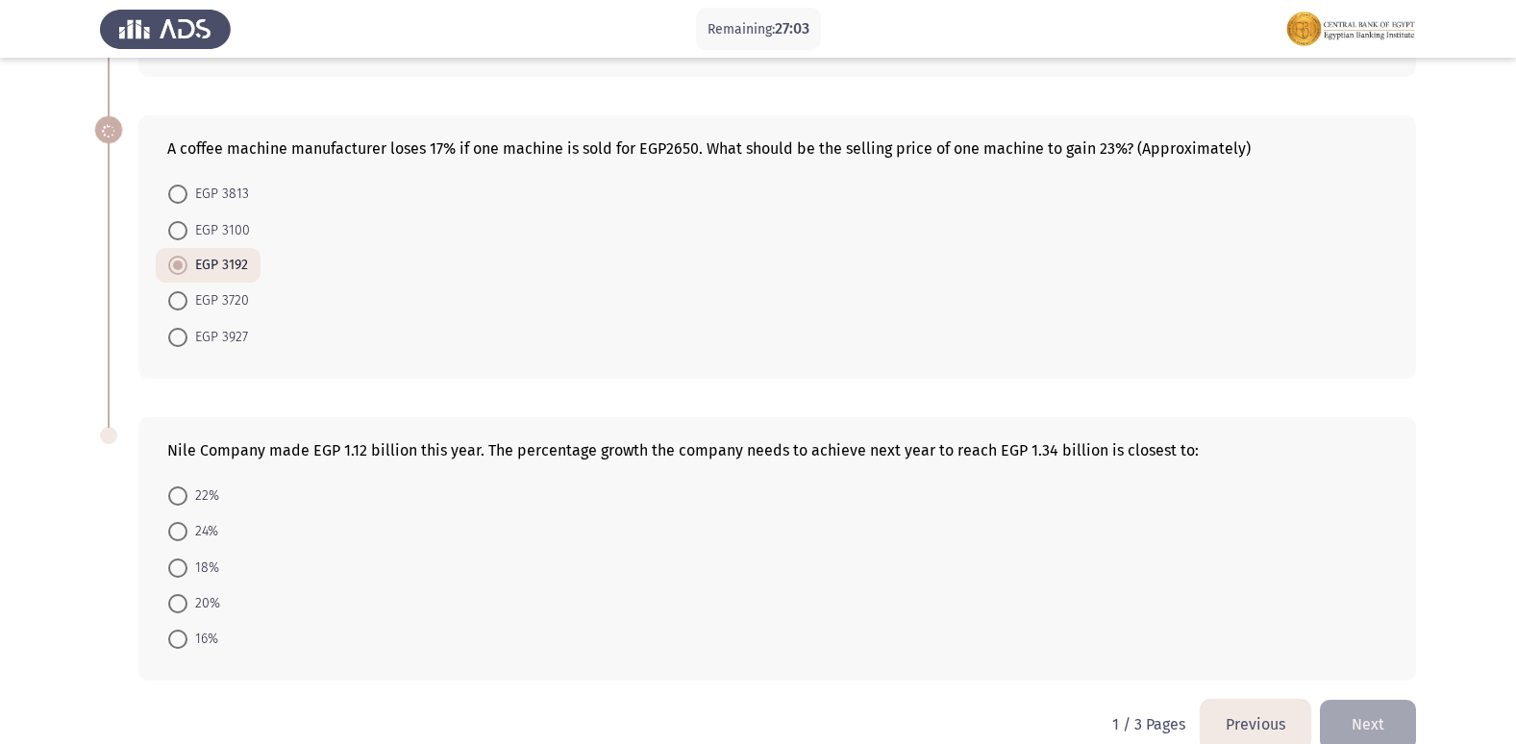
scroll to position [1019, 0]
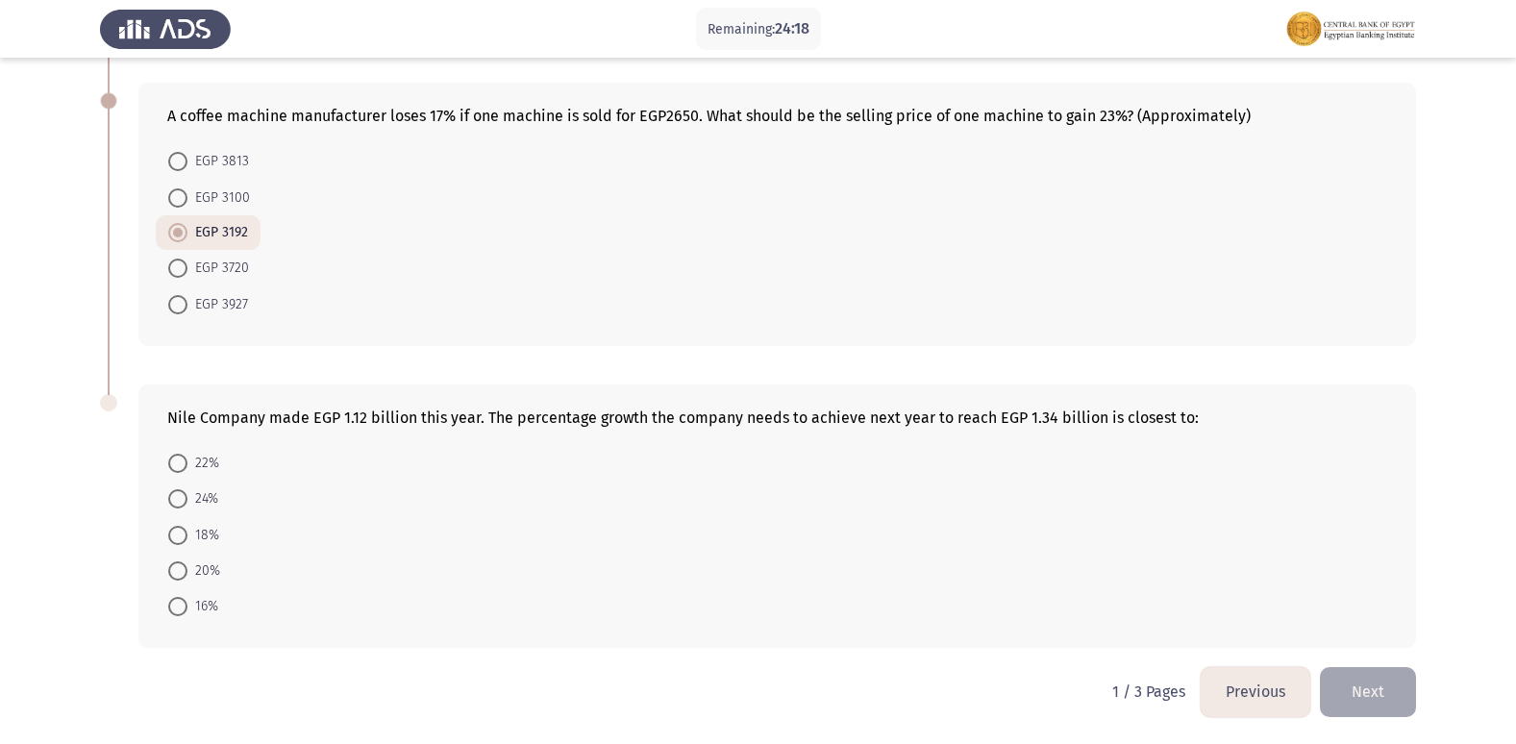
drag, startPoint x: 592, startPoint y: 627, endPoint x: 578, endPoint y: 627, distance: 14.4
click at [592, 627] on div "Nile Company made EGP 1.12 billion this year. The percentage growth the company…" at bounding box center [776, 516] width 1277 height 264
click at [215, 565] on span "20%" at bounding box center [203, 570] width 33 height 23
click at [187, 565] on input "20%" at bounding box center [177, 570] width 19 height 19
radio input "true"
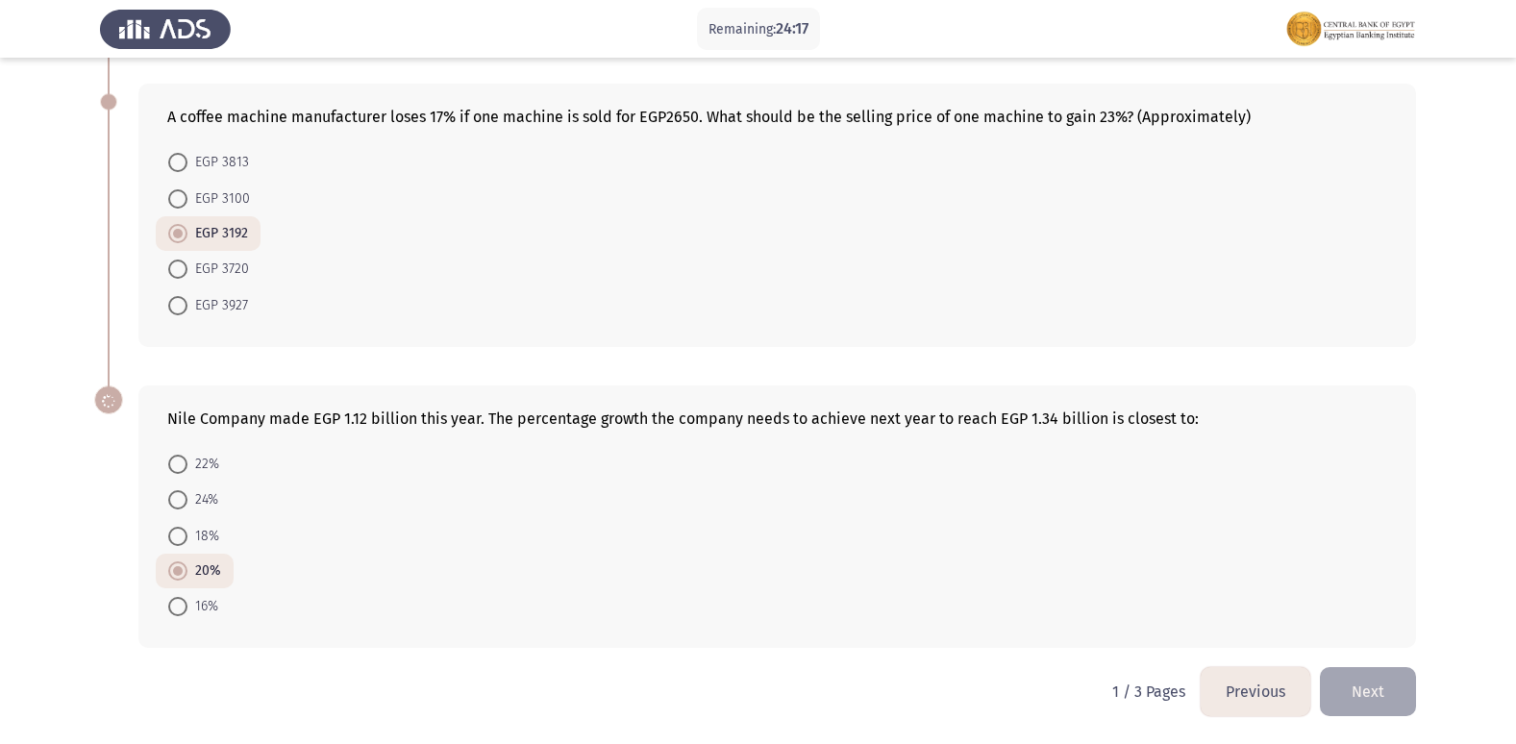
scroll to position [1018, 0]
click at [1390, 669] on button "Next" at bounding box center [1368, 691] width 96 height 49
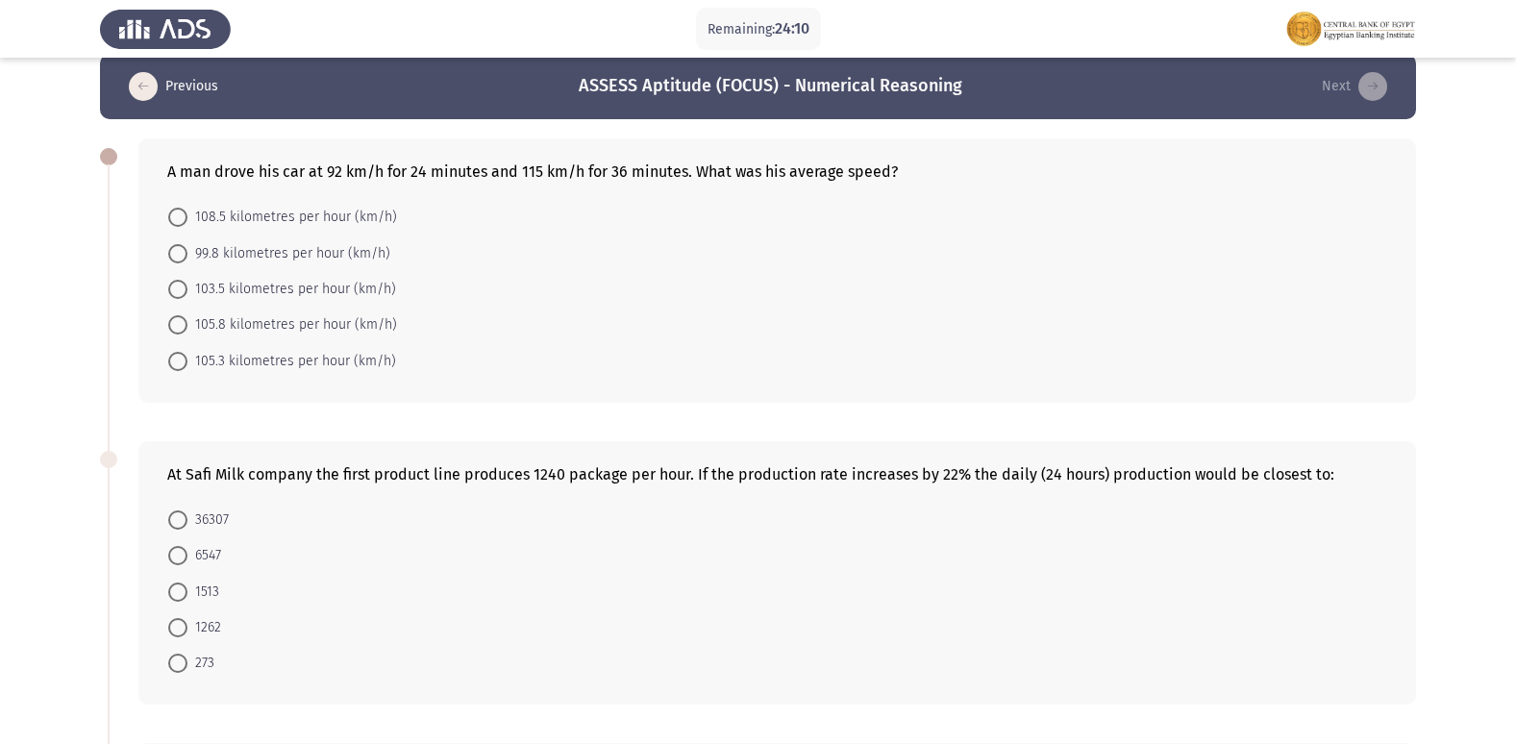
scroll to position [0, 0]
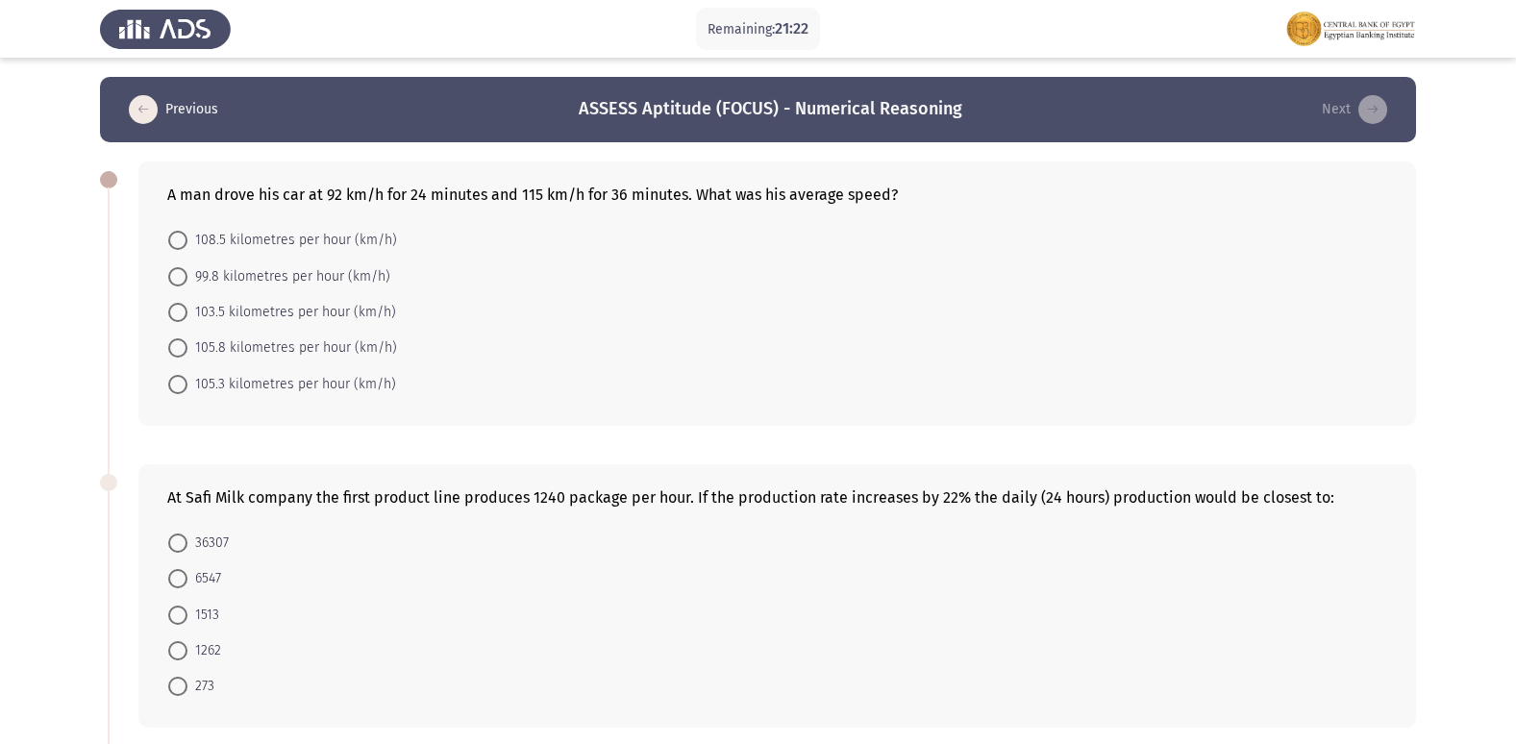
click at [233, 317] on span "103.5 kilometres per hour (km/h)" at bounding box center [291, 312] width 209 height 23
click at [187, 317] on input "103.5 kilometres per hour (km/h)" at bounding box center [177, 312] width 19 height 19
radio input "true"
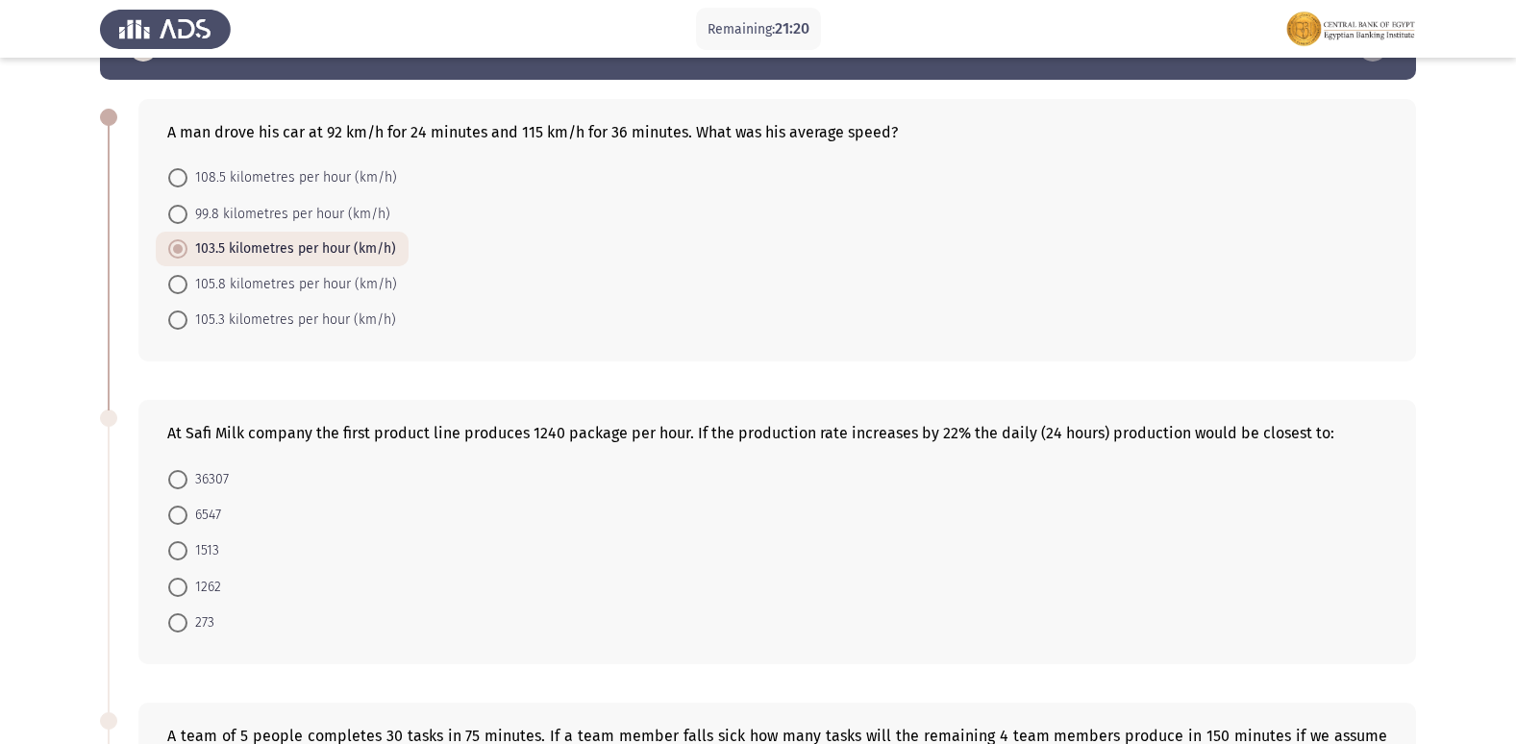
scroll to position [96, 0]
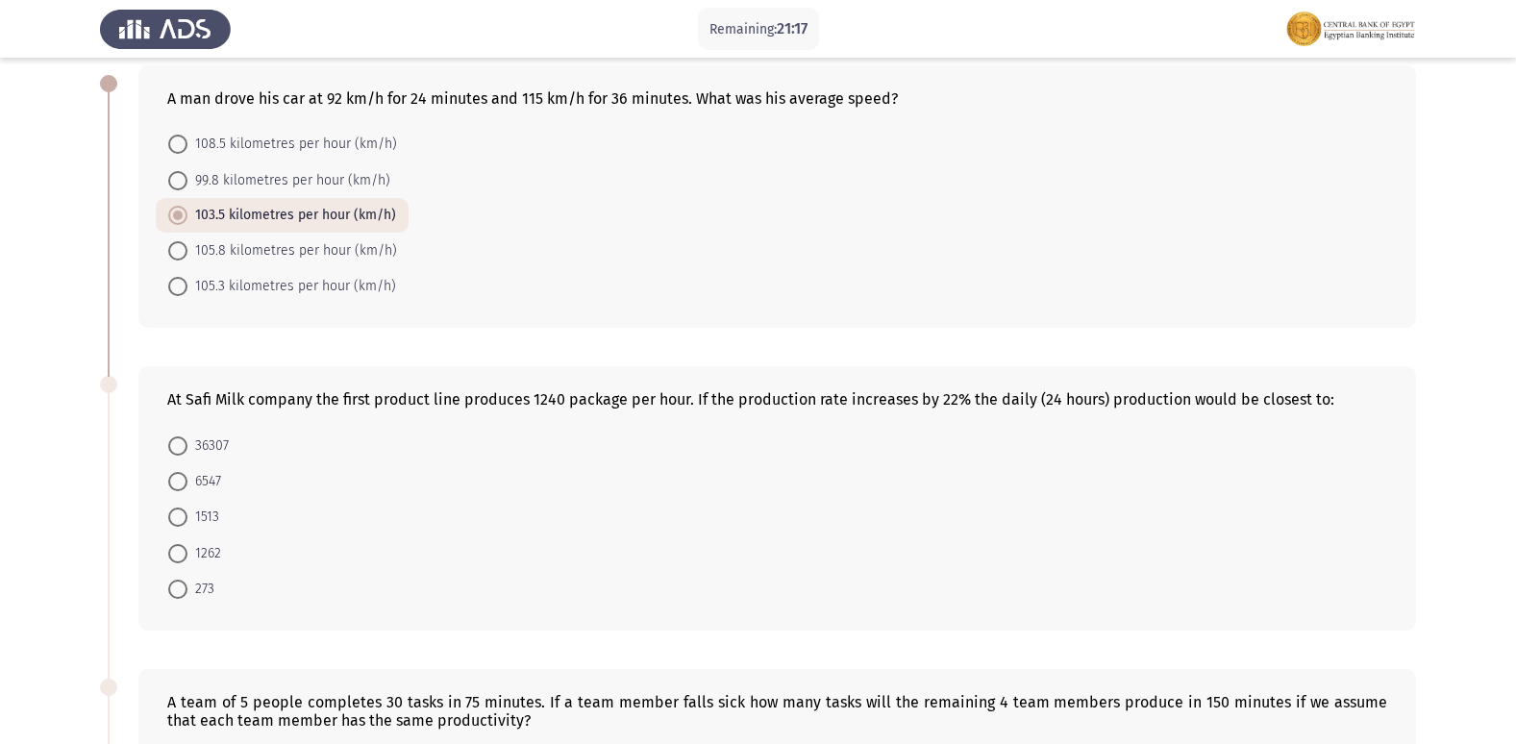
click at [285, 288] on span "105.3 kilometres per hour (km/h)" at bounding box center [291, 286] width 209 height 23
click at [187, 288] on input "105.3 kilometres per hour (km/h)" at bounding box center [177, 286] width 19 height 19
radio input "true"
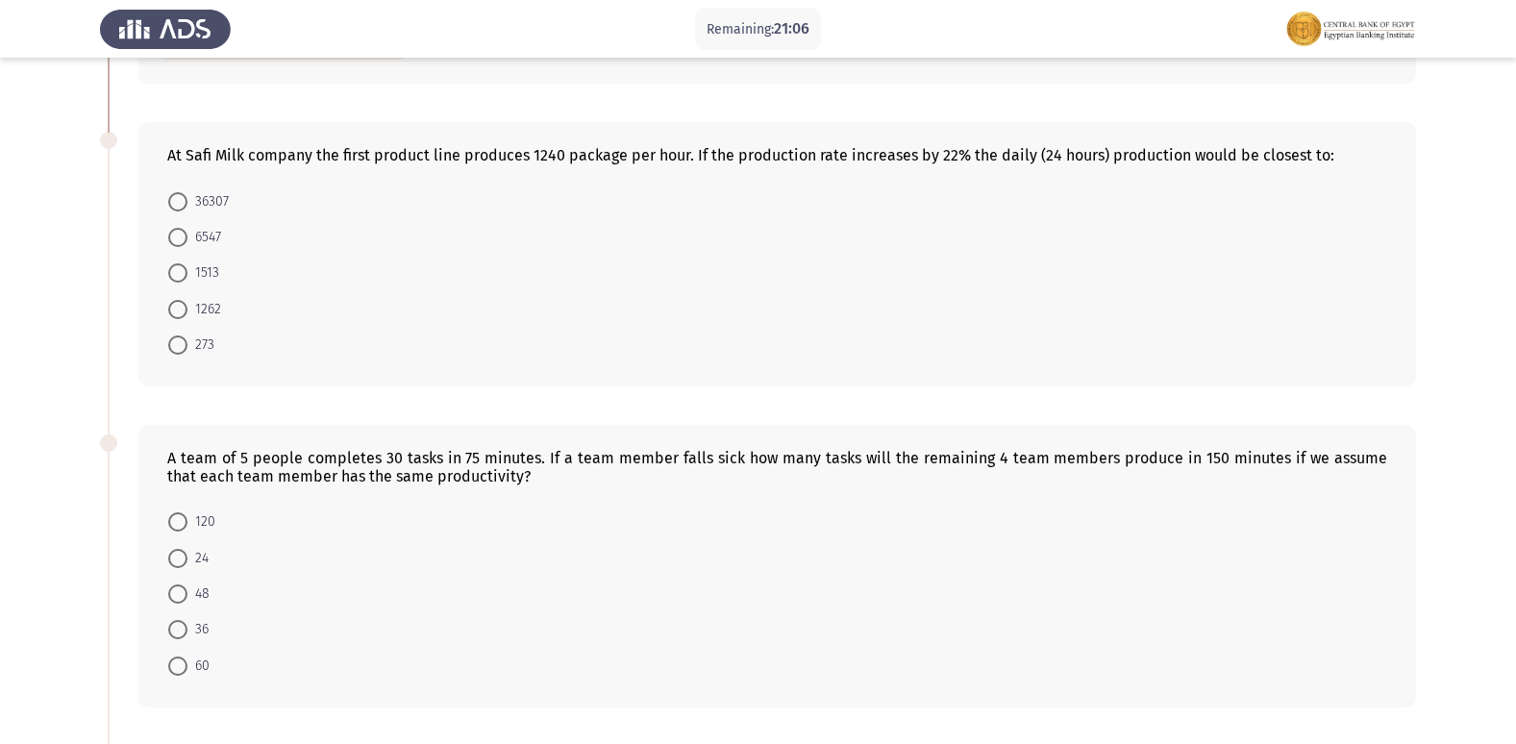
scroll to position [384, 0]
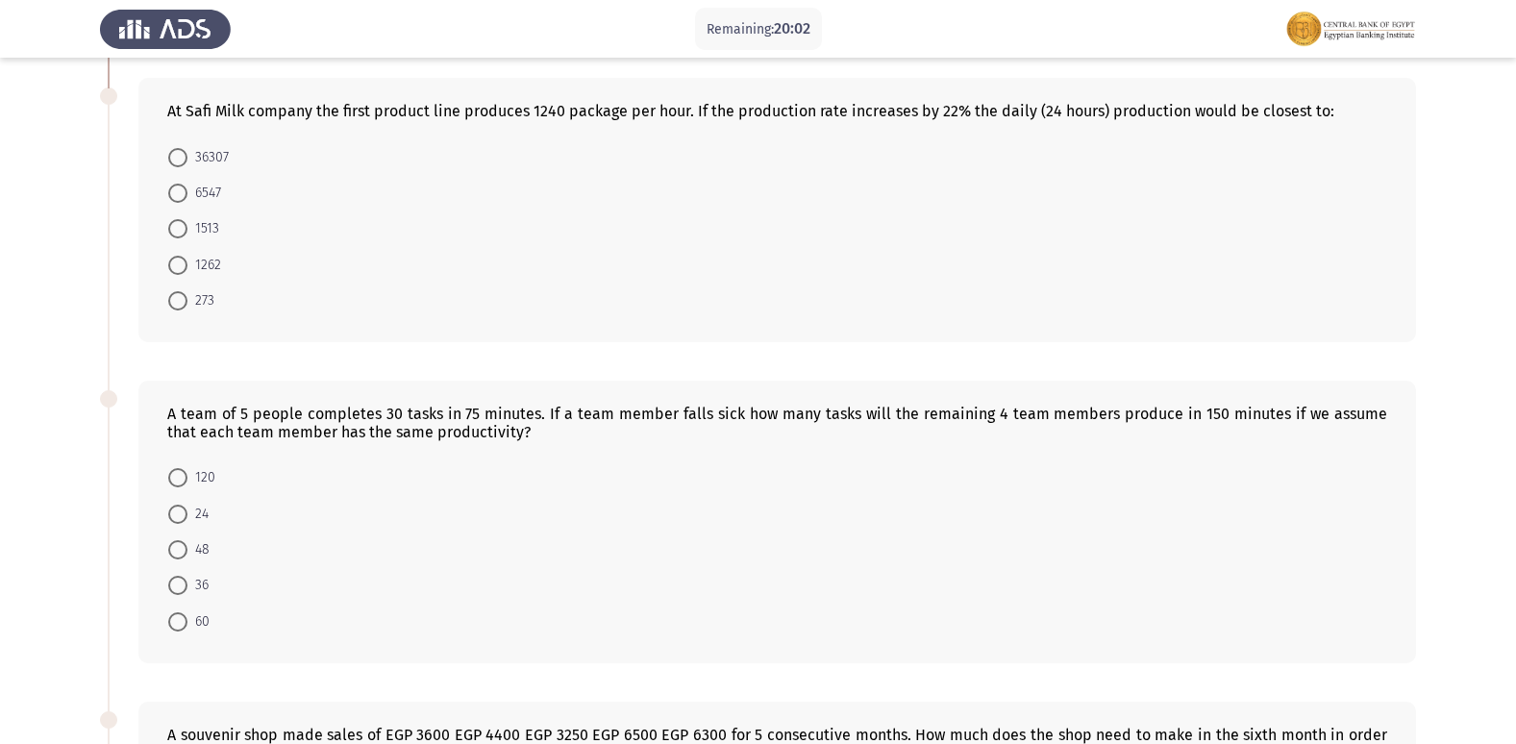
click at [168, 295] on span at bounding box center [177, 300] width 19 height 19
click at [168, 295] on input "273" at bounding box center [177, 300] width 19 height 19
radio input "true"
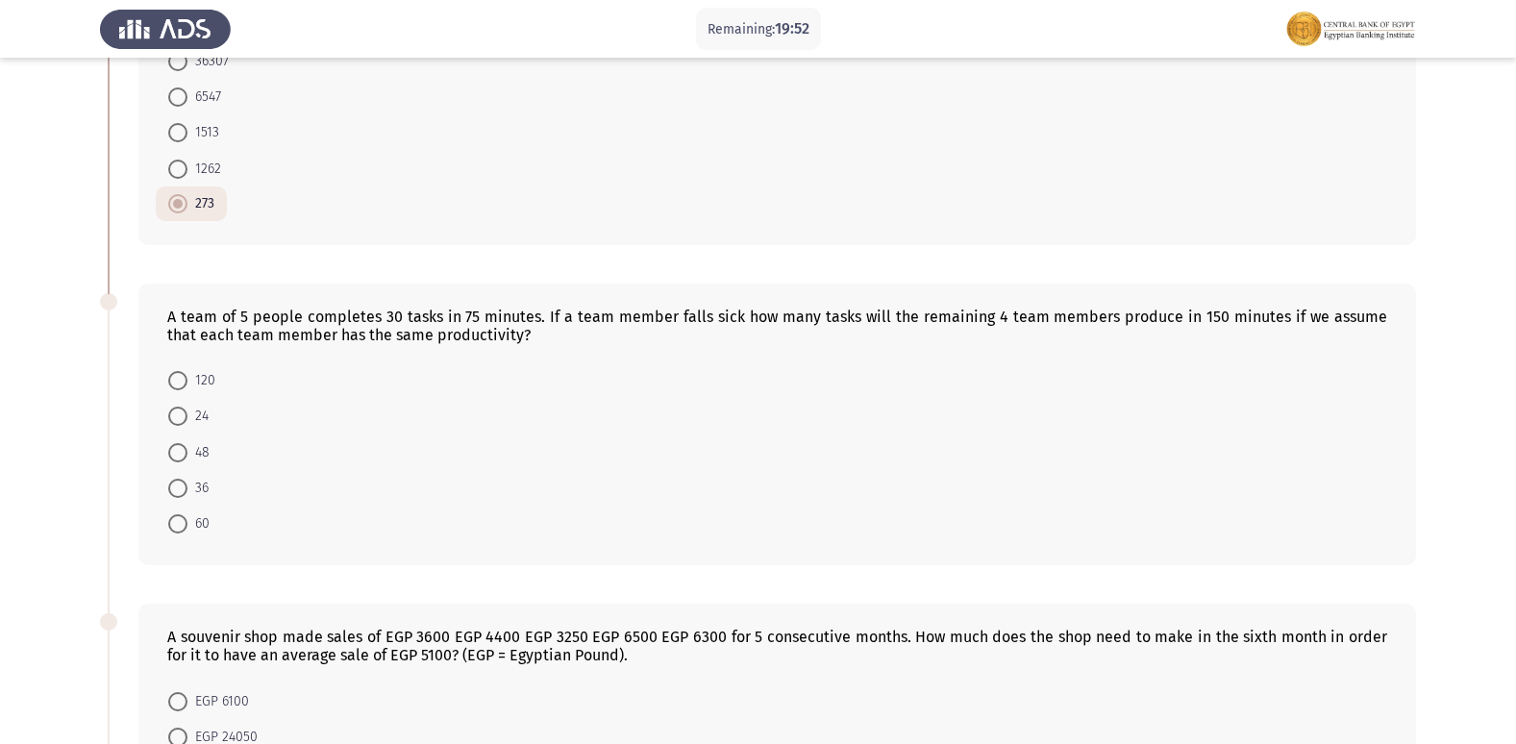
scroll to position [577, 0]
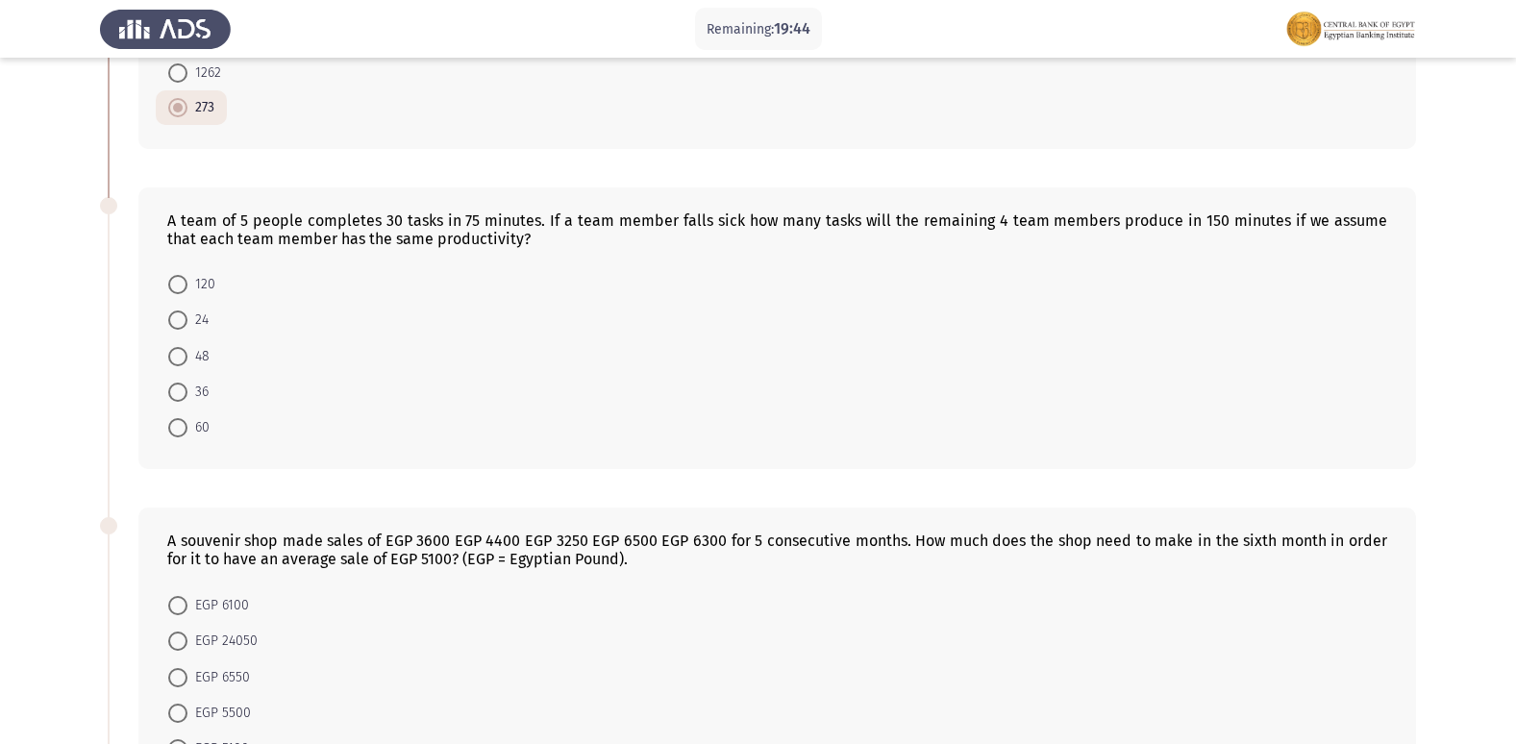
drag, startPoint x: 868, startPoint y: 342, endPoint x: 792, endPoint y: 349, distance: 76.2
click at [868, 342] on form "120 24 48 36 60" at bounding box center [777, 356] width 1220 height 180
click at [860, 460] on div "A team of 5 people completes 30 tasks in 75 minutes. If a team member falls sic…" at bounding box center [776, 328] width 1277 height 283
click at [184, 310] on span at bounding box center [177, 319] width 19 height 19
click at [184, 310] on input "24" at bounding box center [177, 319] width 19 height 19
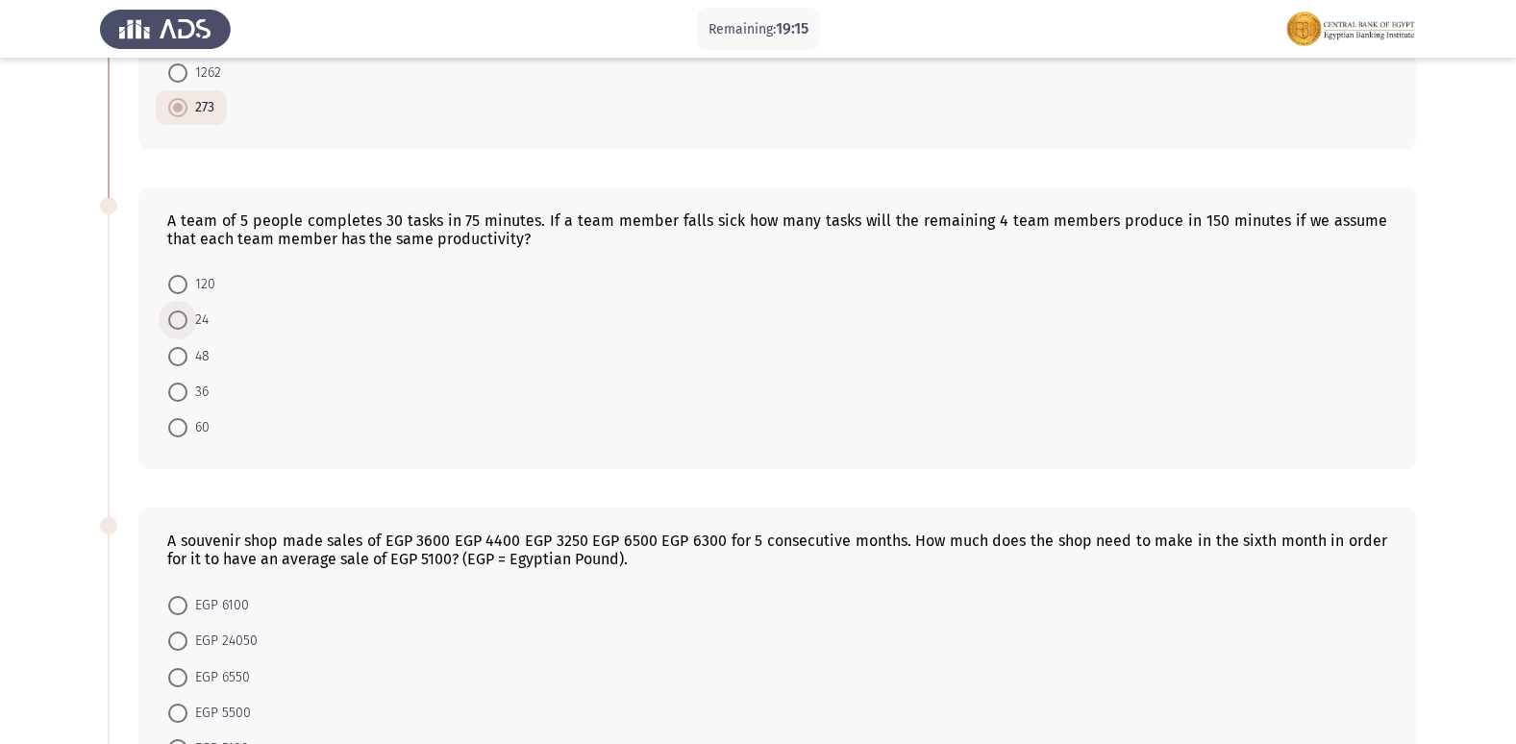
radio input "true"
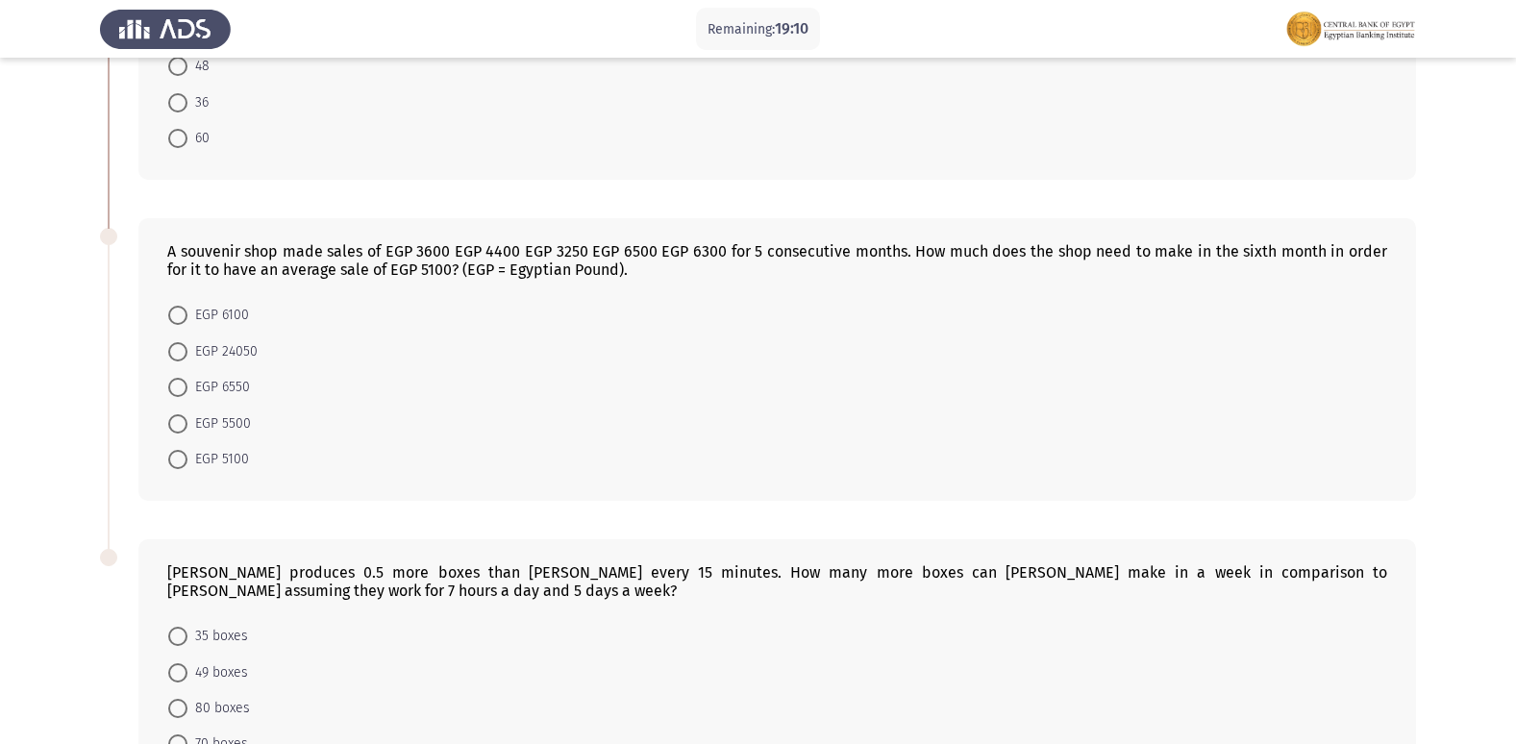
scroll to position [961, 0]
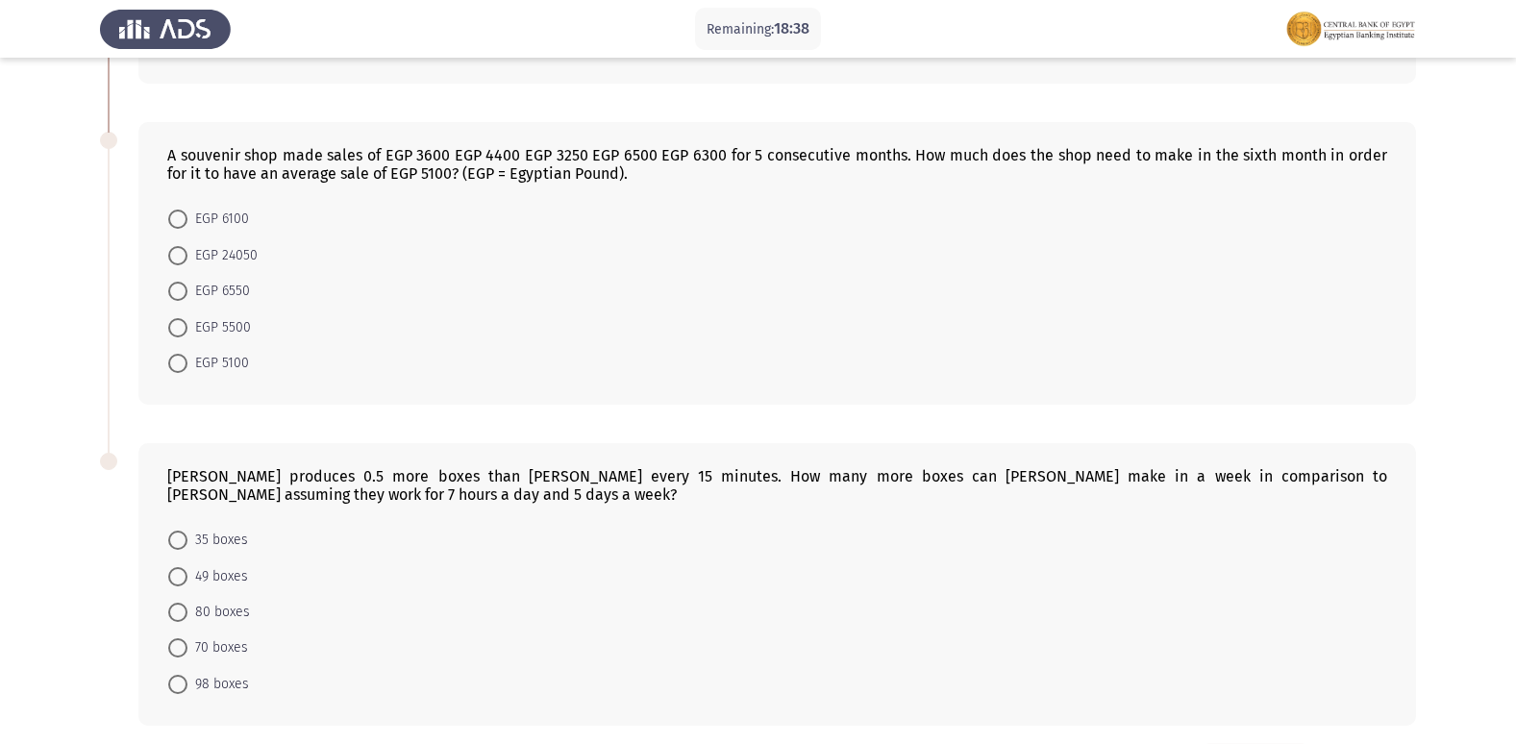
click at [980, 322] on form "EGP 6100 EGP 24050 EGP 6550 EGP 5500 EGP 5100" at bounding box center [777, 291] width 1220 height 180
click at [546, 284] on form "EGP 6100 EGP 24050 EGP 6550 EGP 5500 EGP 5100" at bounding box center [777, 291] width 1220 height 180
click at [806, 345] on form "EGP 6100 EGP 24050 EGP 6550 EGP 5500 EGP 5100" at bounding box center [777, 291] width 1220 height 180
click at [242, 293] on span "EGP 6550" at bounding box center [218, 291] width 62 height 23
click at [187, 293] on input "EGP 6550" at bounding box center [177, 291] width 19 height 19
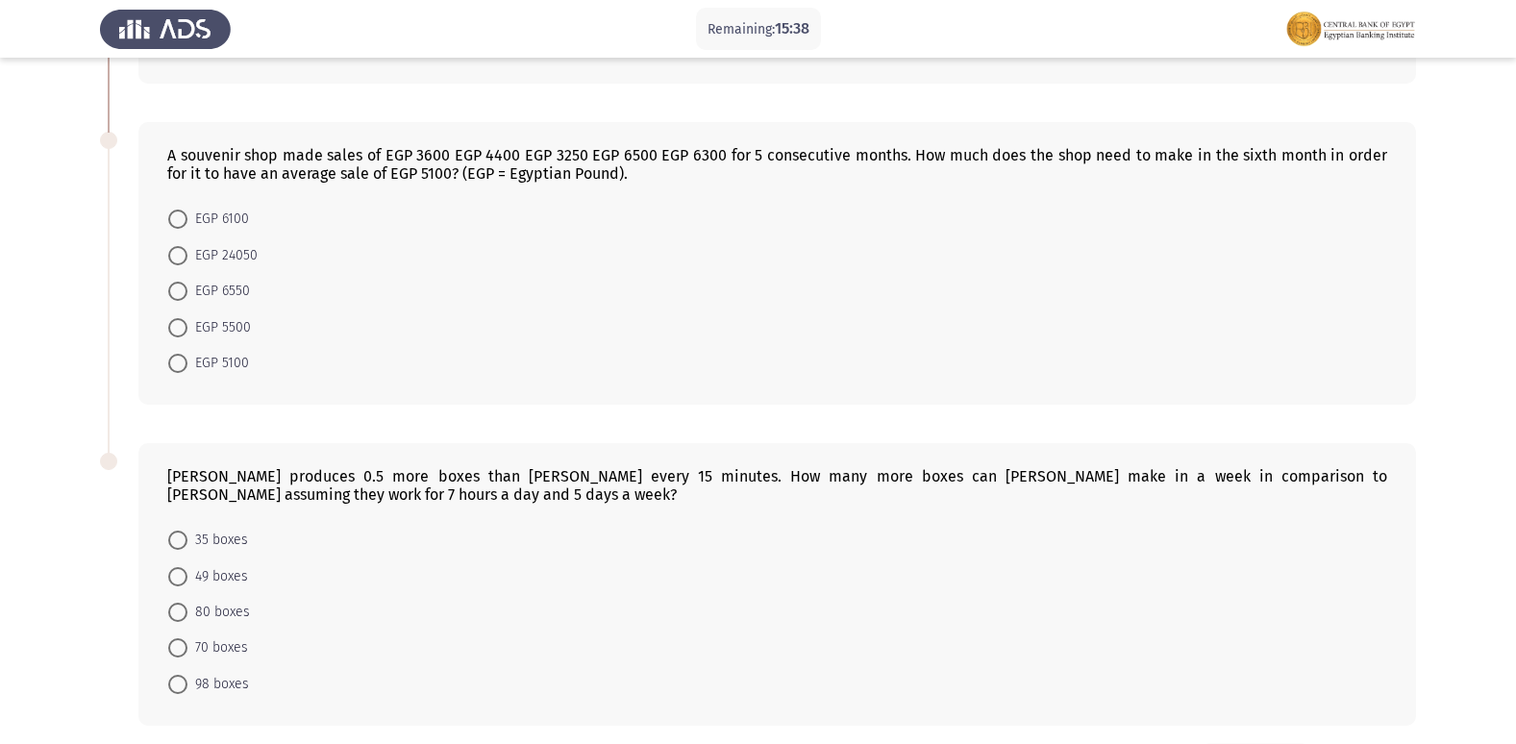
radio input "true"
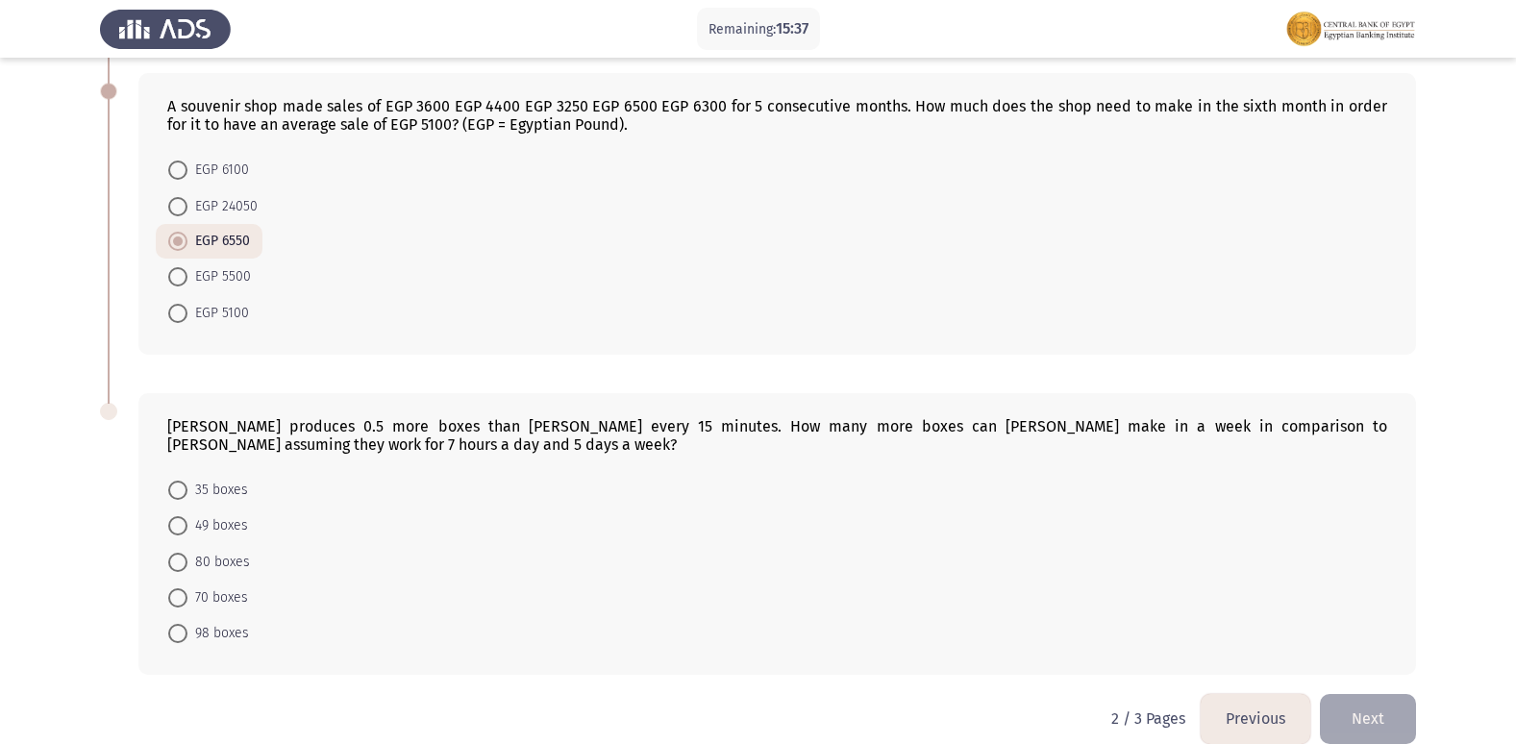
scroll to position [1037, 0]
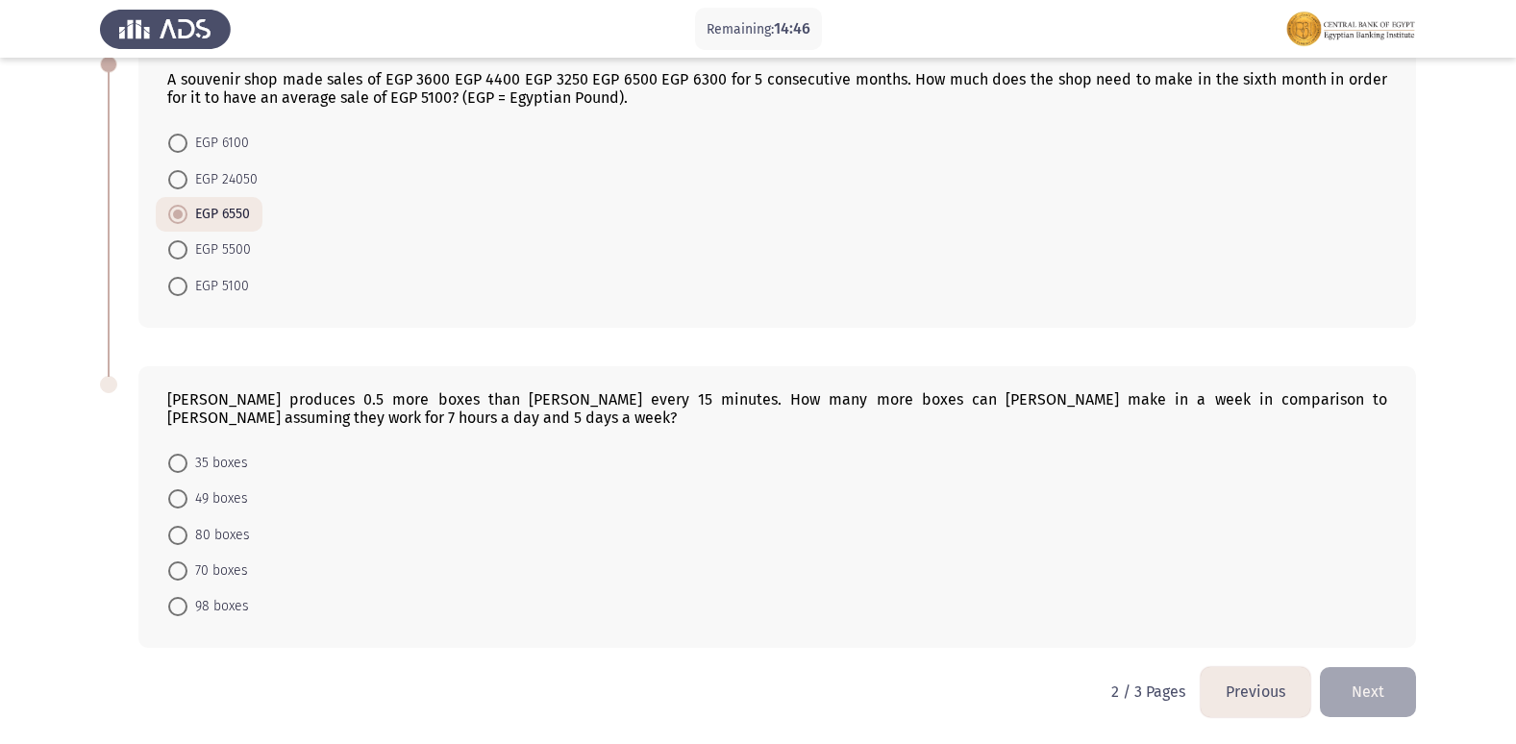
click at [1086, 516] on form "35 boxes 49 boxes 80 boxes 70 boxes 98 boxes" at bounding box center [777, 535] width 1220 height 180
click at [879, 569] on form "35 boxes 49 boxes 80 boxes 70 boxes 98 boxes" at bounding box center [777, 535] width 1220 height 180
click at [228, 569] on span "70 boxes" at bounding box center [217, 570] width 61 height 23
click at [187, 569] on input "70 boxes" at bounding box center [177, 570] width 19 height 19
radio input "true"
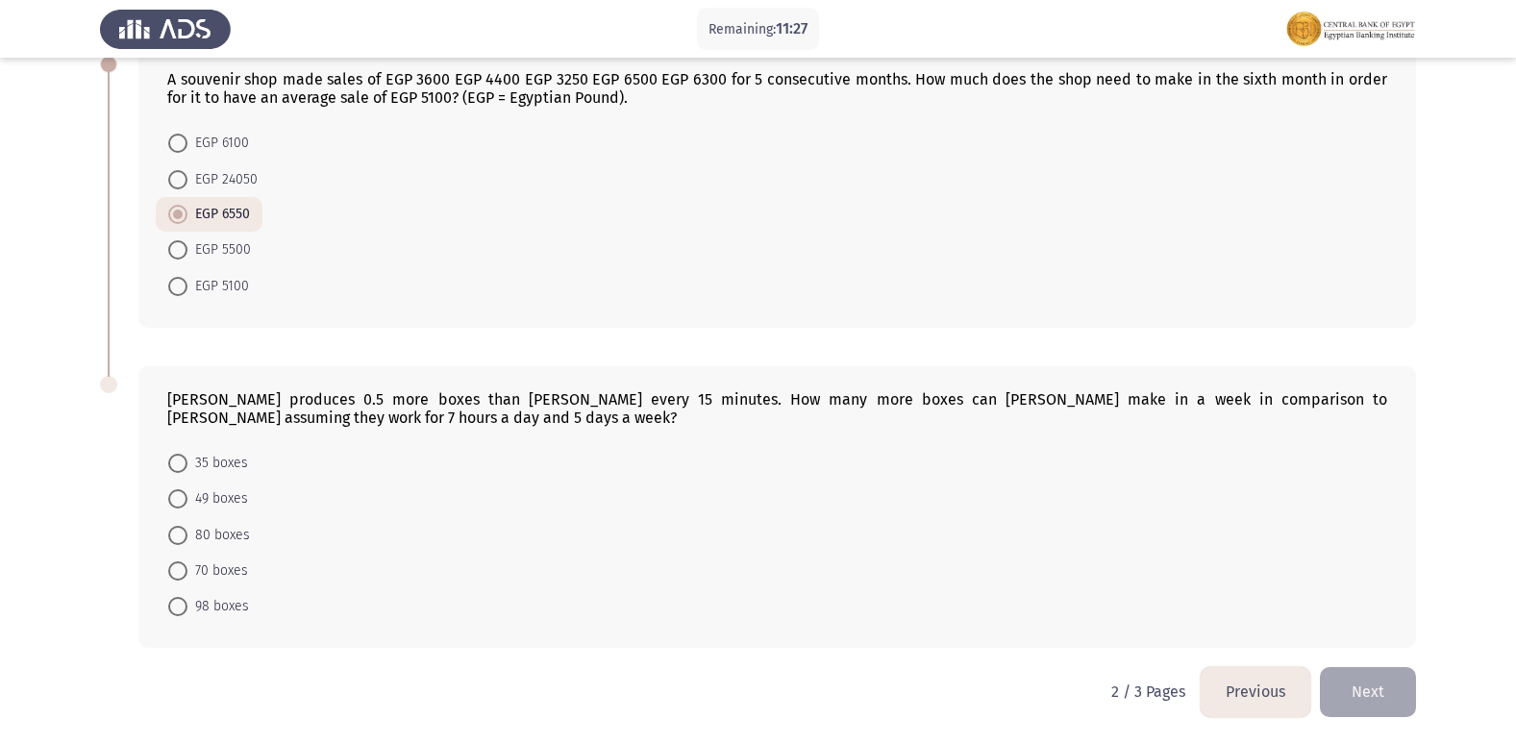
scroll to position [1036, 0]
click at [1405, 699] on button "Next" at bounding box center [1368, 691] width 96 height 49
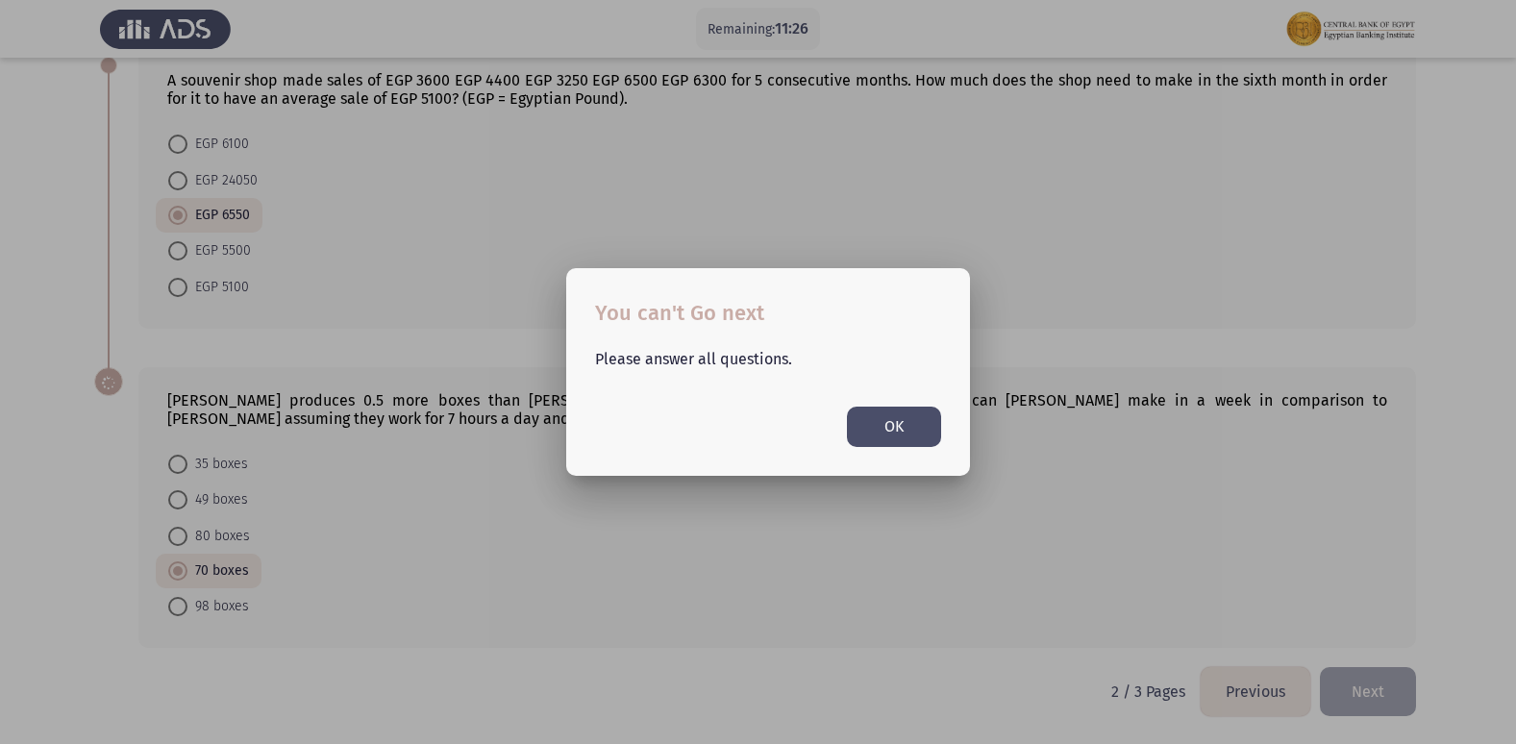
scroll to position [0, 0]
click at [877, 424] on button "OK" at bounding box center [894, 426] width 94 height 39
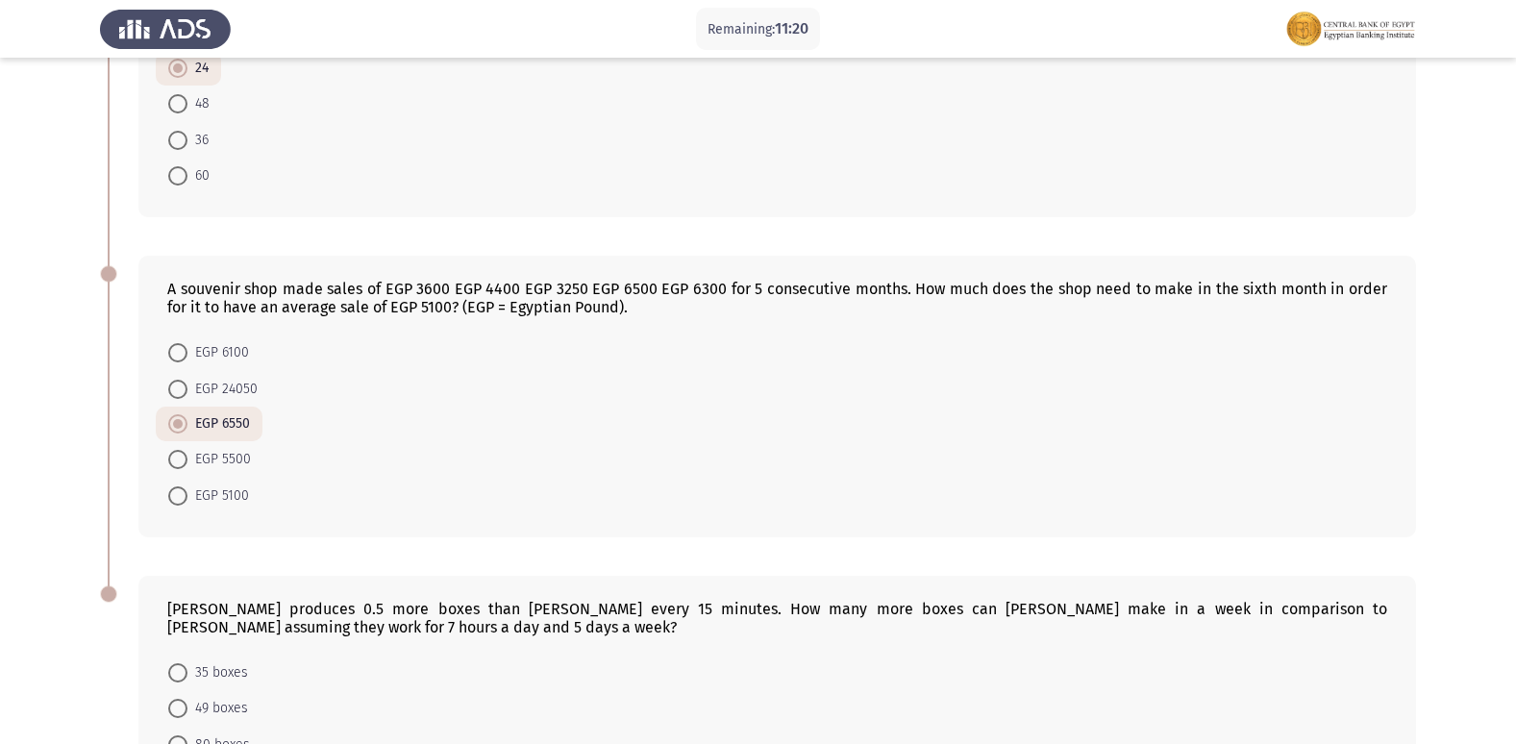
scroll to position [1036, 0]
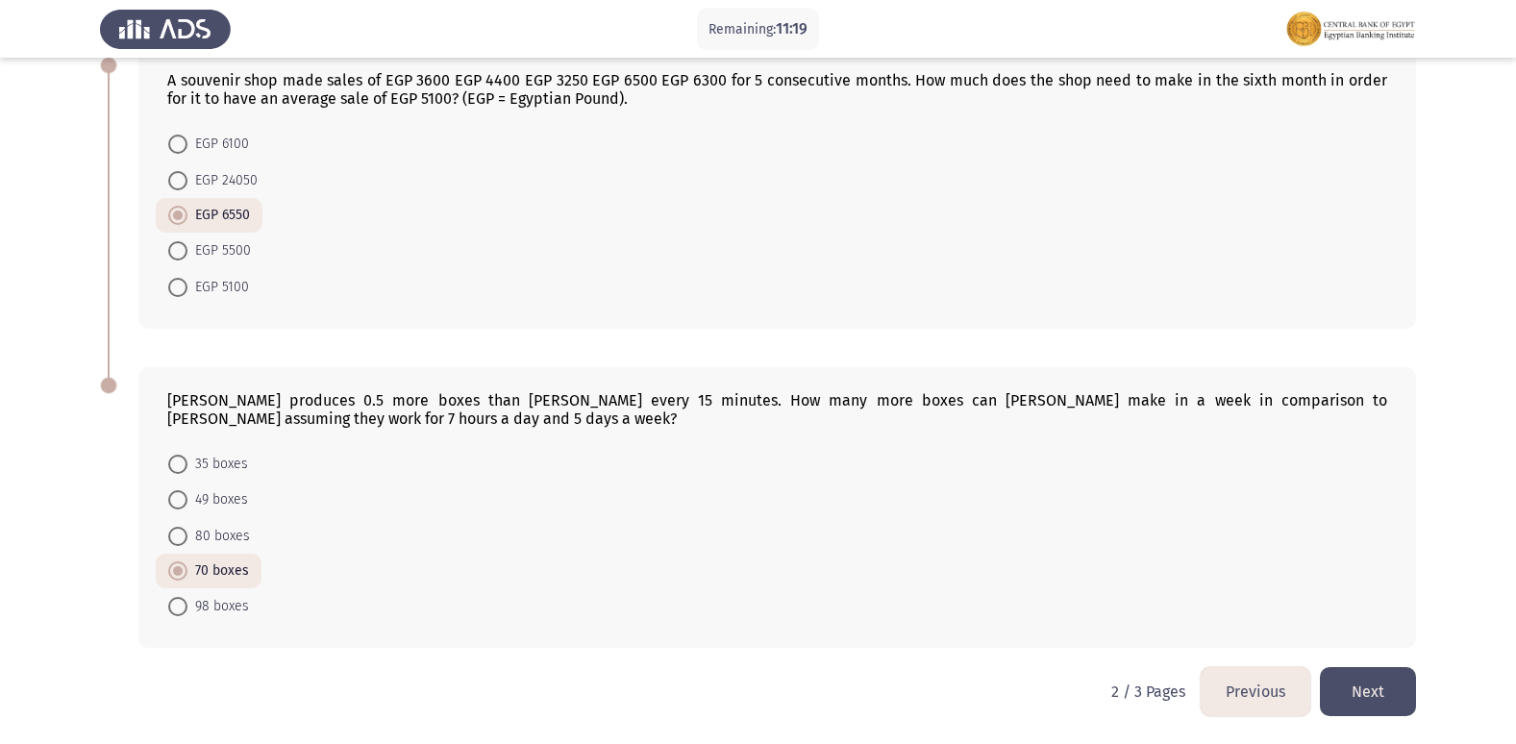
click at [1400, 680] on button "Next" at bounding box center [1368, 691] width 96 height 49
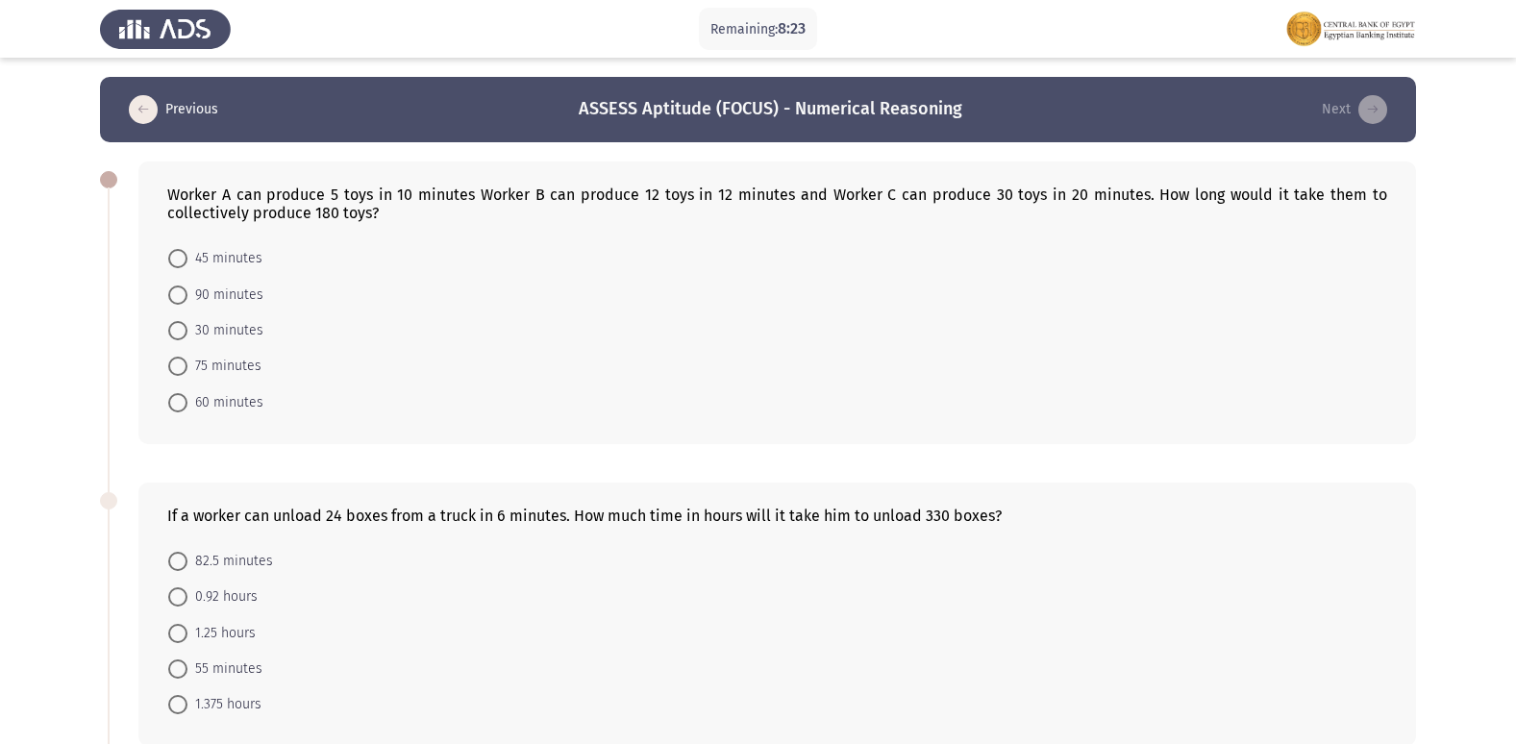
click at [518, 390] on form "45 minutes 90 minutes 30 minutes 75 minutes 60 minutes" at bounding box center [777, 330] width 1220 height 180
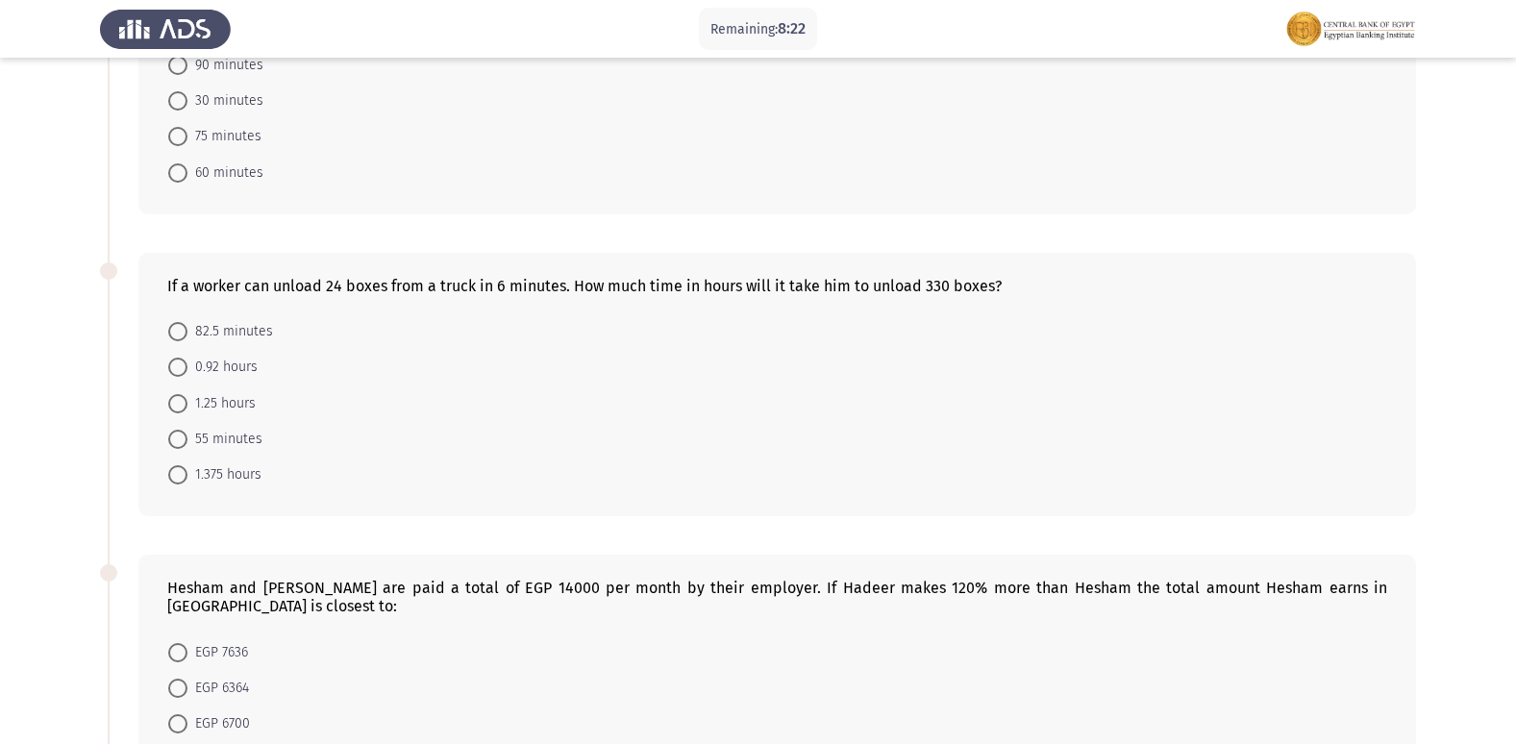
scroll to position [288, 0]
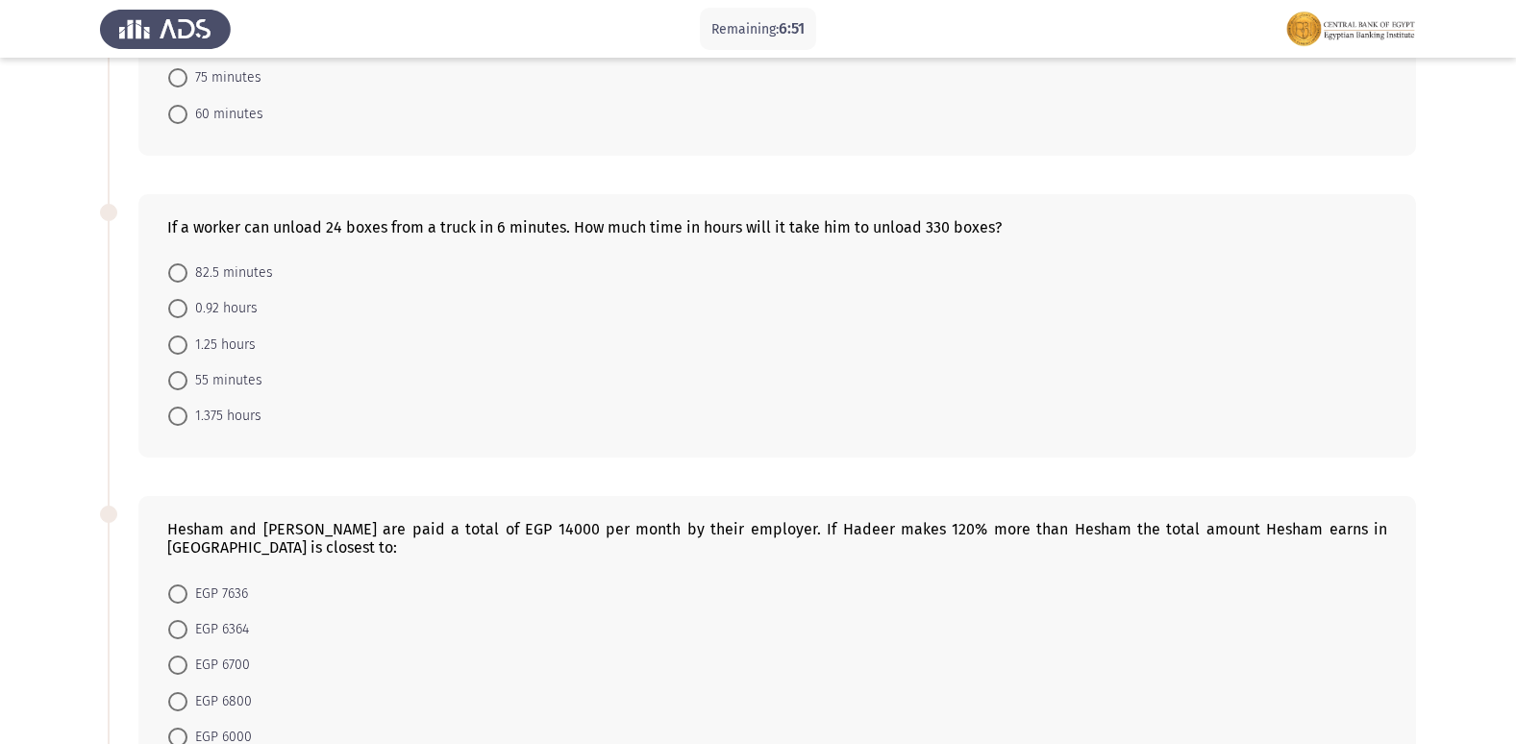
click at [250, 381] on span "55 minutes" at bounding box center [224, 380] width 75 height 23
click at [187, 381] on input "55 minutes" at bounding box center [177, 380] width 19 height 19
radio input "true"
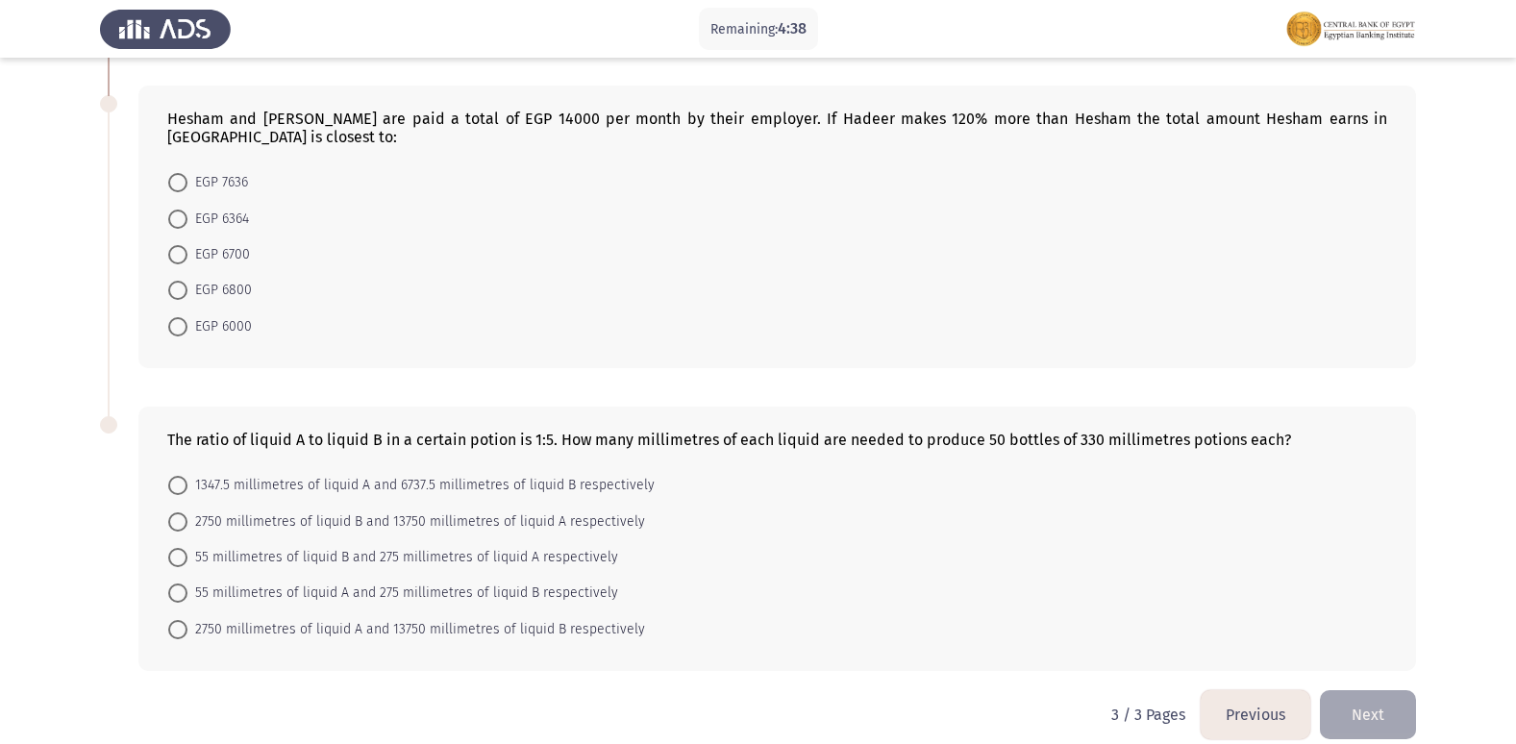
scroll to position [703, 0]
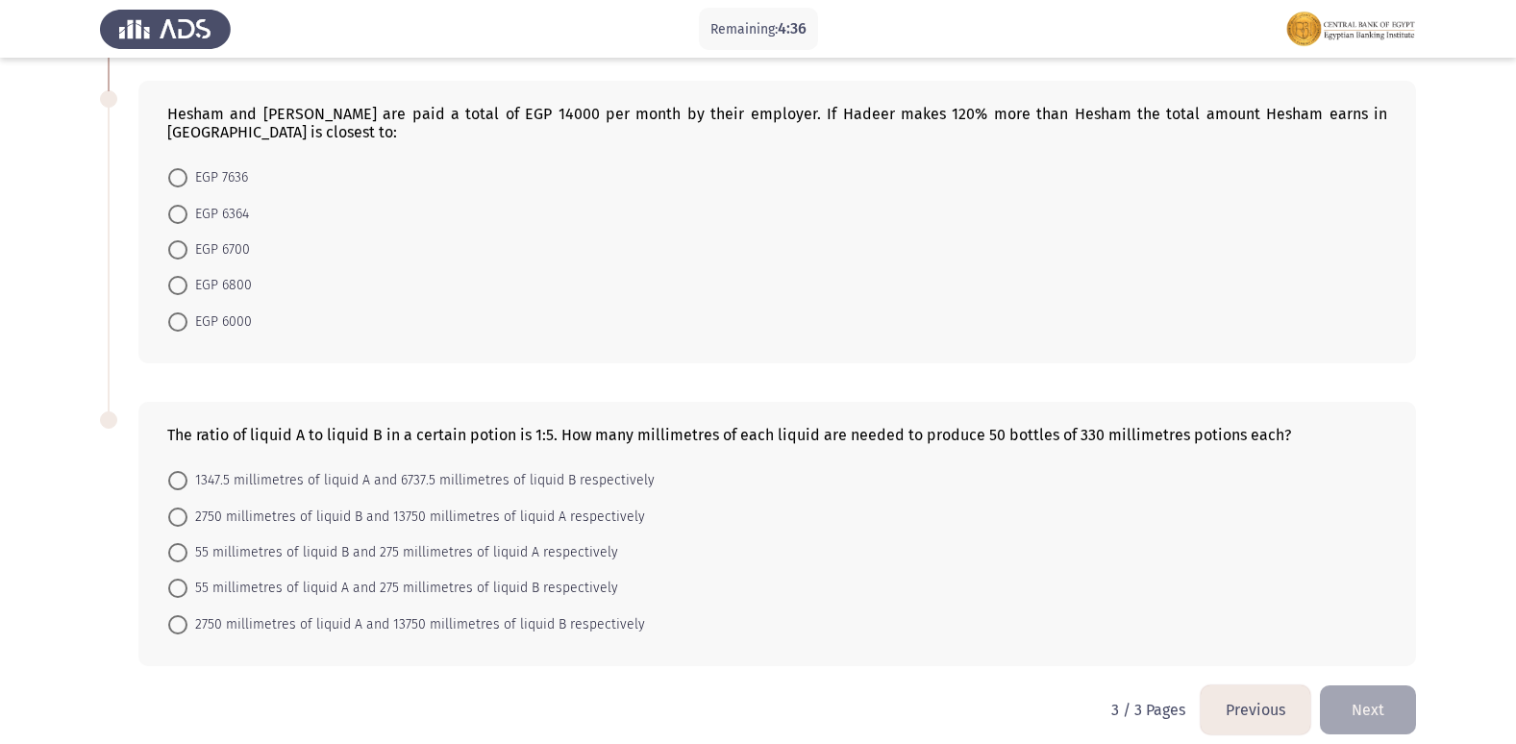
click at [837, 581] on form "1347.5 millimetres of liquid A and 6737.5 millimetres of liquid B respectively …" at bounding box center [777, 552] width 1220 height 180
click at [982, 577] on form "1347.5 millimetres of liquid A and 6737.5 millimetres of liquid B respectively …" at bounding box center [777, 552] width 1220 height 180
drag, startPoint x: 779, startPoint y: 494, endPoint x: 802, endPoint y: 501, distance: 23.1
click at [779, 494] on form "1347.5 millimetres of liquid A and 6737.5 millimetres of liquid B respectively …" at bounding box center [777, 552] width 1220 height 180
click at [798, 535] on form "1347.5 millimetres of liquid A and 6737.5 millimetres of liquid B respectively …" at bounding box center [777, 552] width 1220 height 180
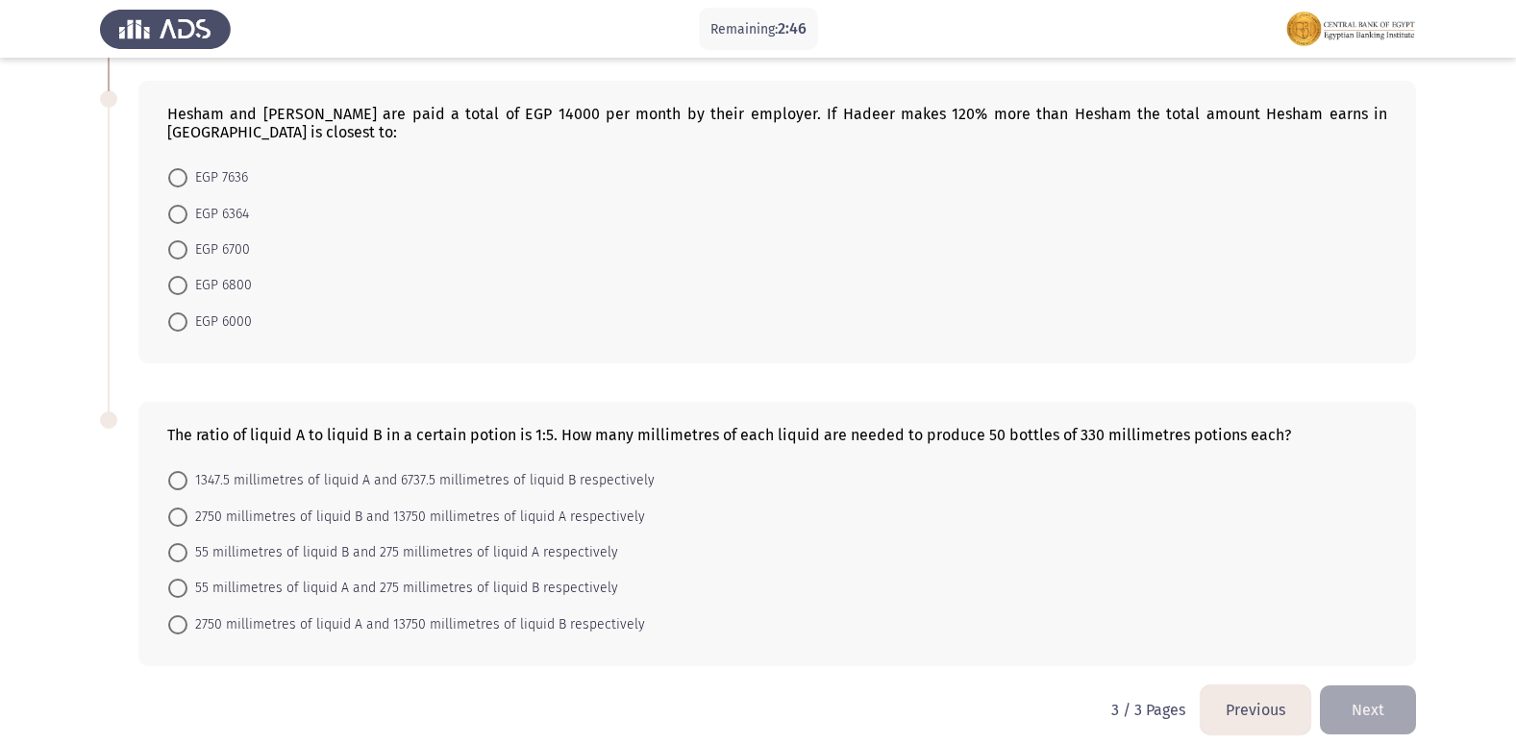
click at [599, 469] on span "1347.5 millimetres of liquid A and 6737.5 millimetres of liquid B respectively" at bounding box center [420, 480] width 467 height 23
click at [187, 471] on input "1347.5 millimetres of liquid A and 6737.5 millimetres of liquid B respectively" at bounding box center [177, 480] width 19 height 19
radio input "true"
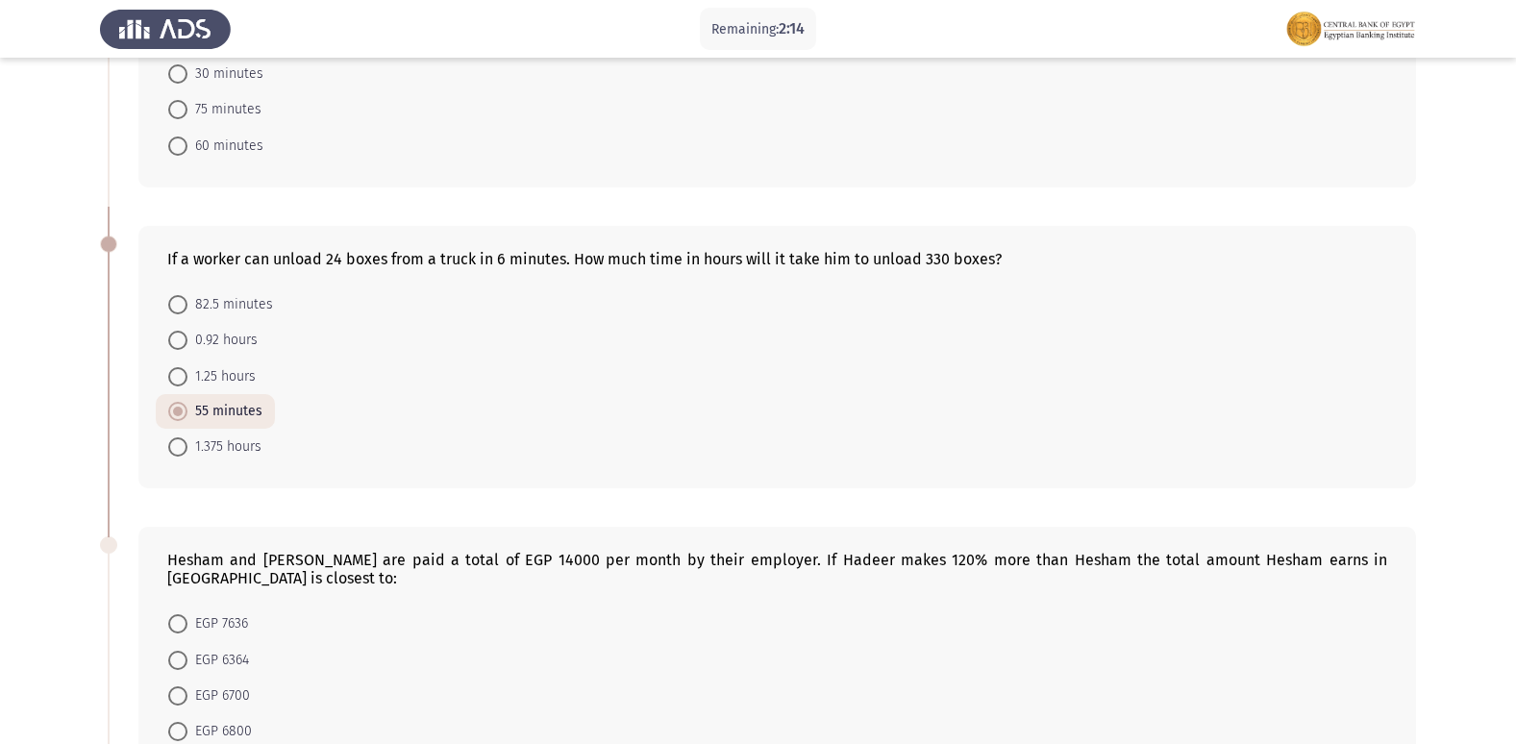
scroll to position [28, 0]
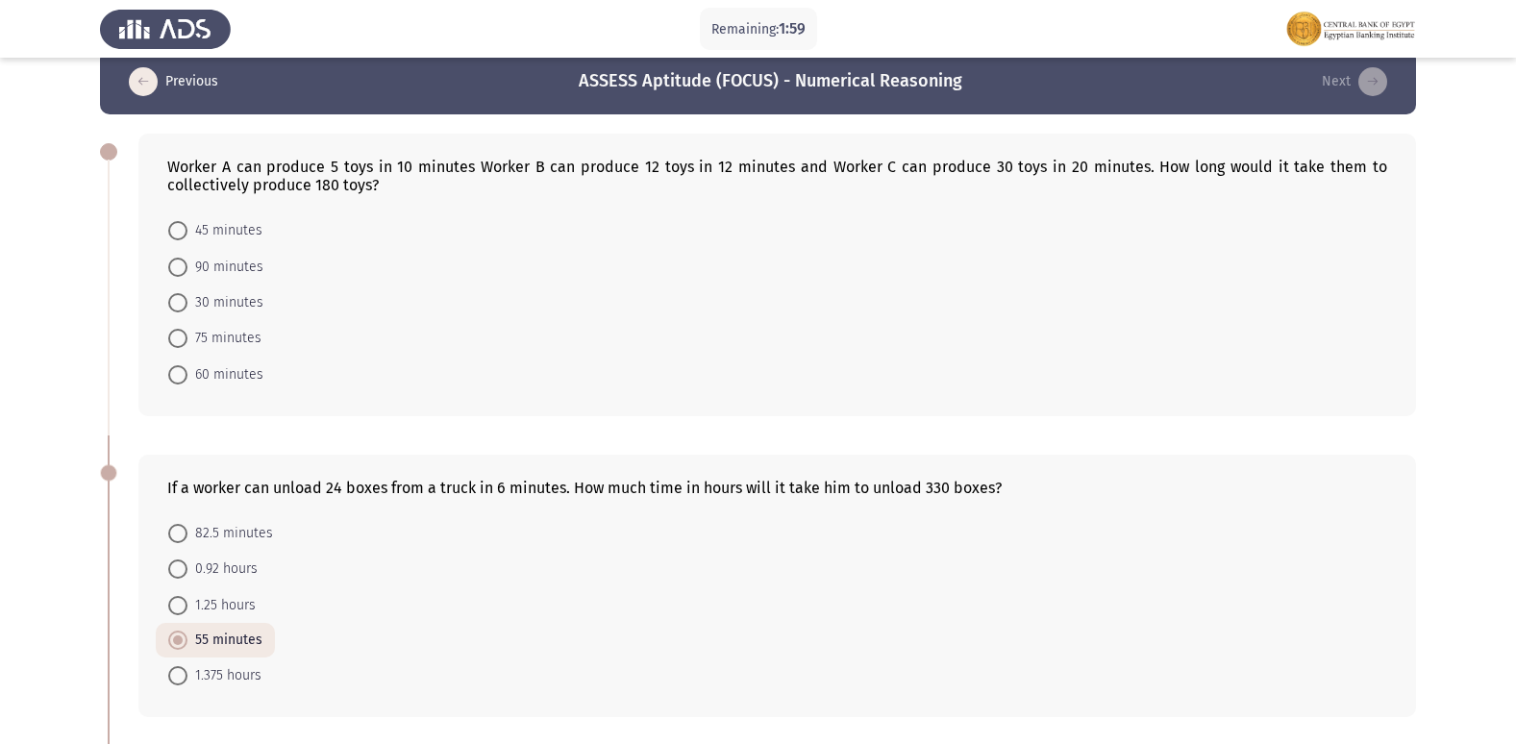
click at [244, 276] on span "90 minutes" at bounding box center [225, 267] width 76 height 23
click at [187, 276] on input "90 minutes" at bounding box center [177, 267] width 19 height 19
radio input "true"
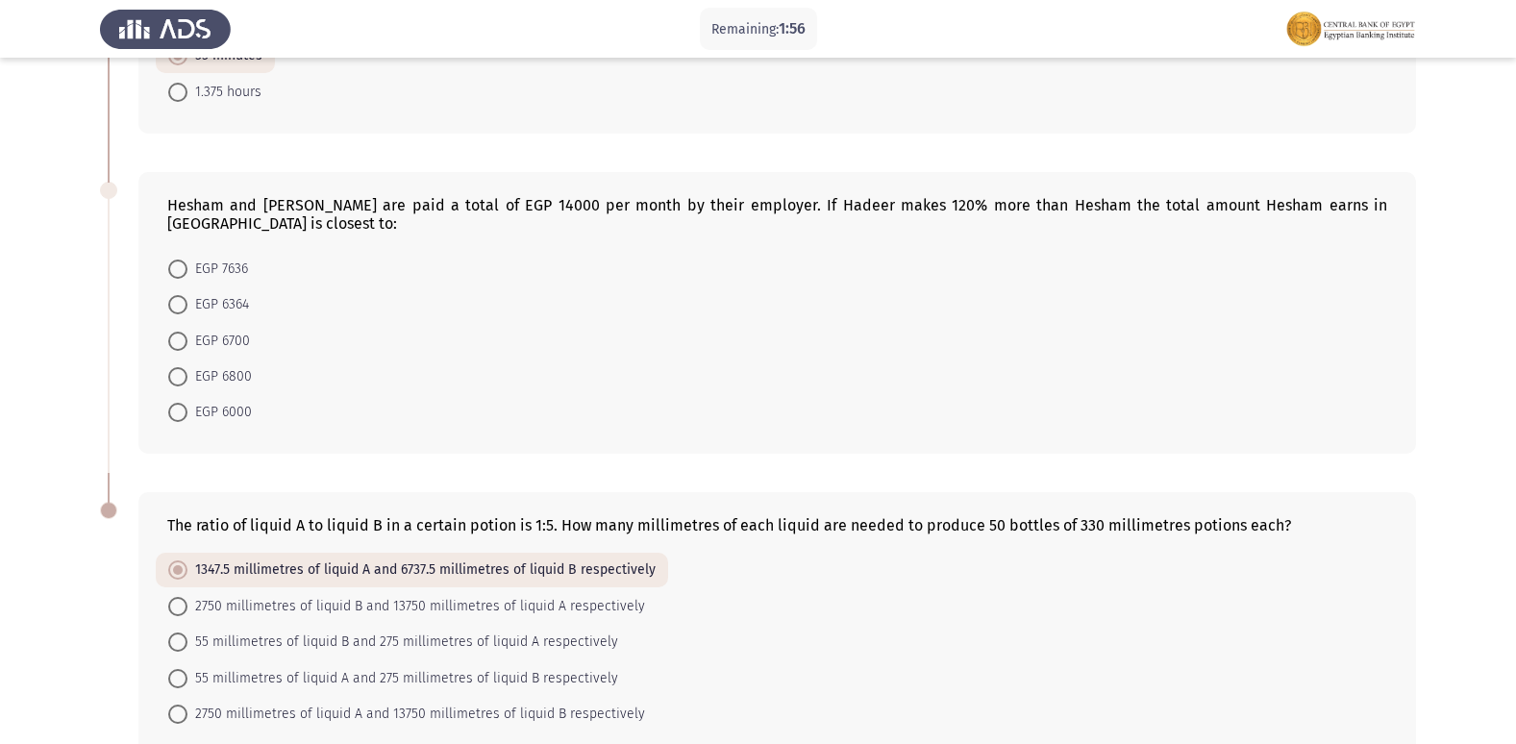
scroll to position [700, 0]
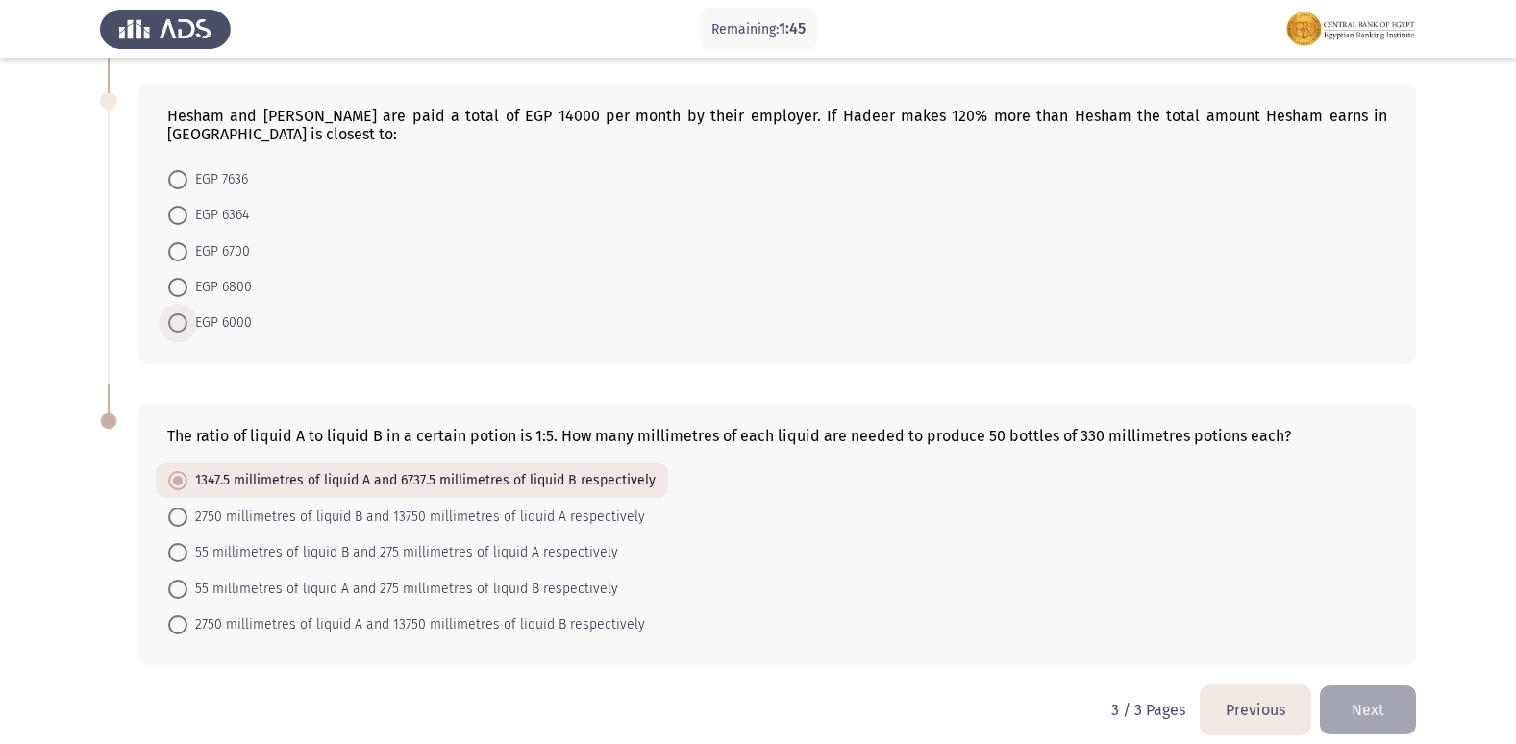
click at [230, 311] on span "EGP 6000" at bounding box center [219, 322] width 64 height 23
click at [187, 313] on input "EGP 6000" at bounding box center [177, 322] width 19 height 19
radio input "true"
click at [1383, 685] on button "Next" at bounding box center [1368, 709] width 96 height 49
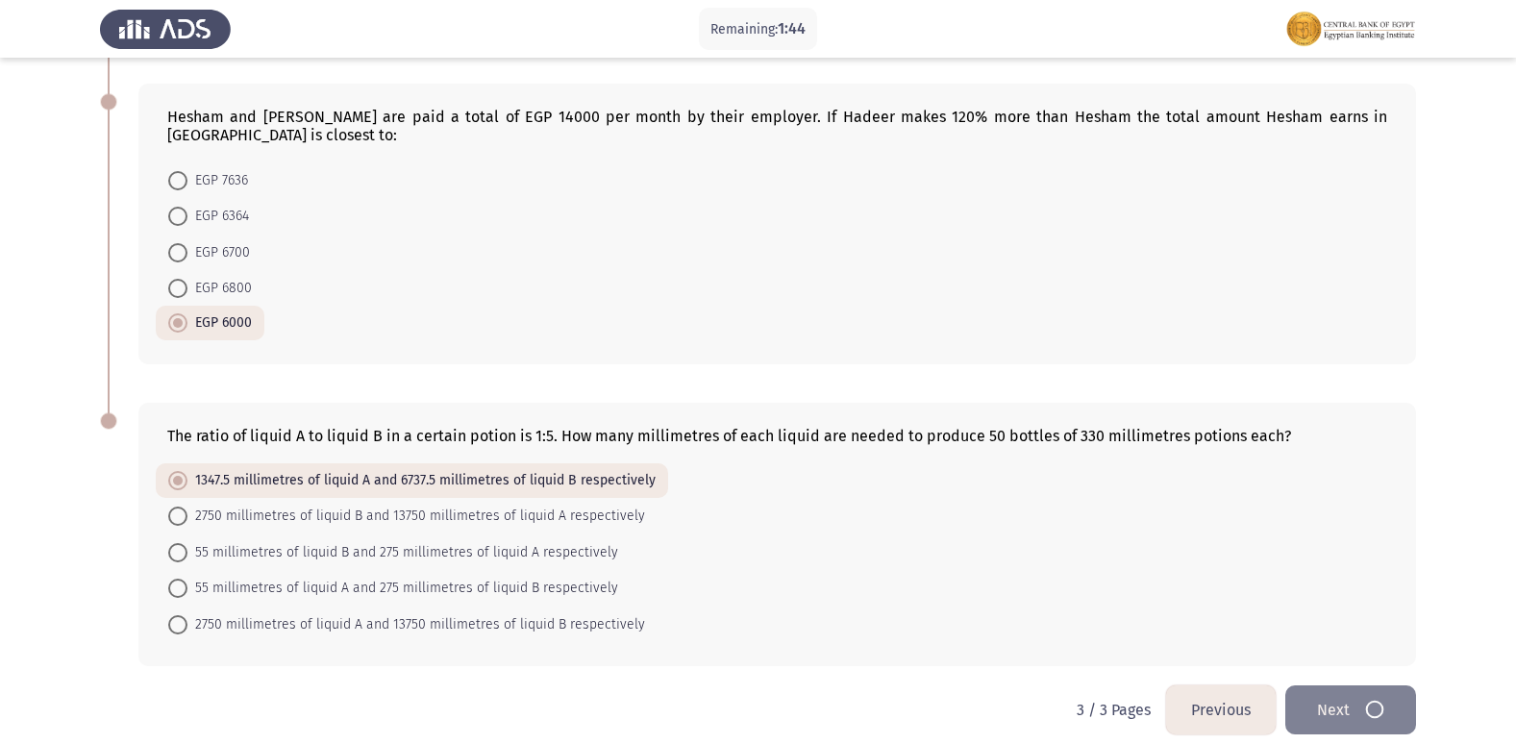
scroll to position [0, 0]
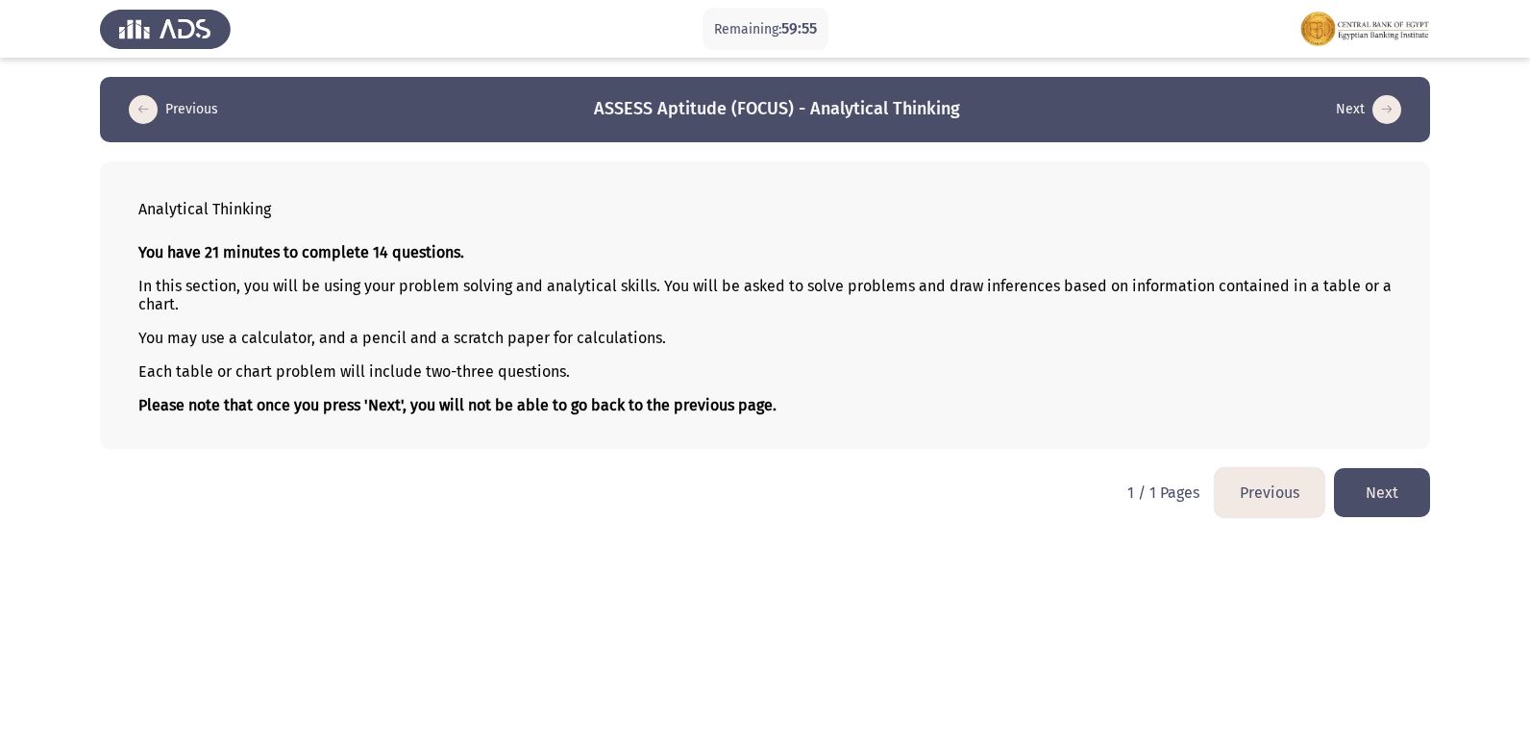
click at [1388, 505] on button "Next" at bounding box center [1382, 492] width 96 height 49
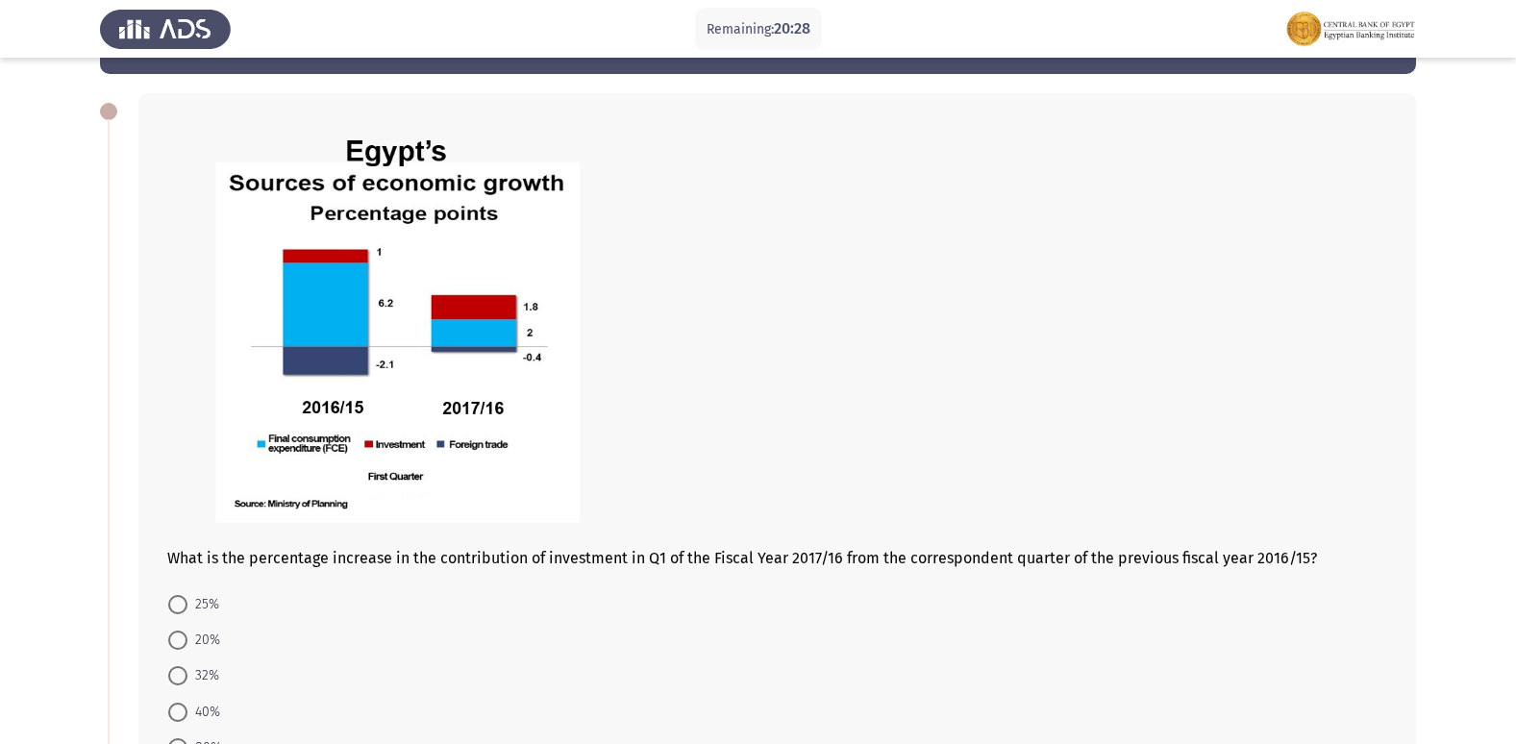
scroll to position [96, 0]
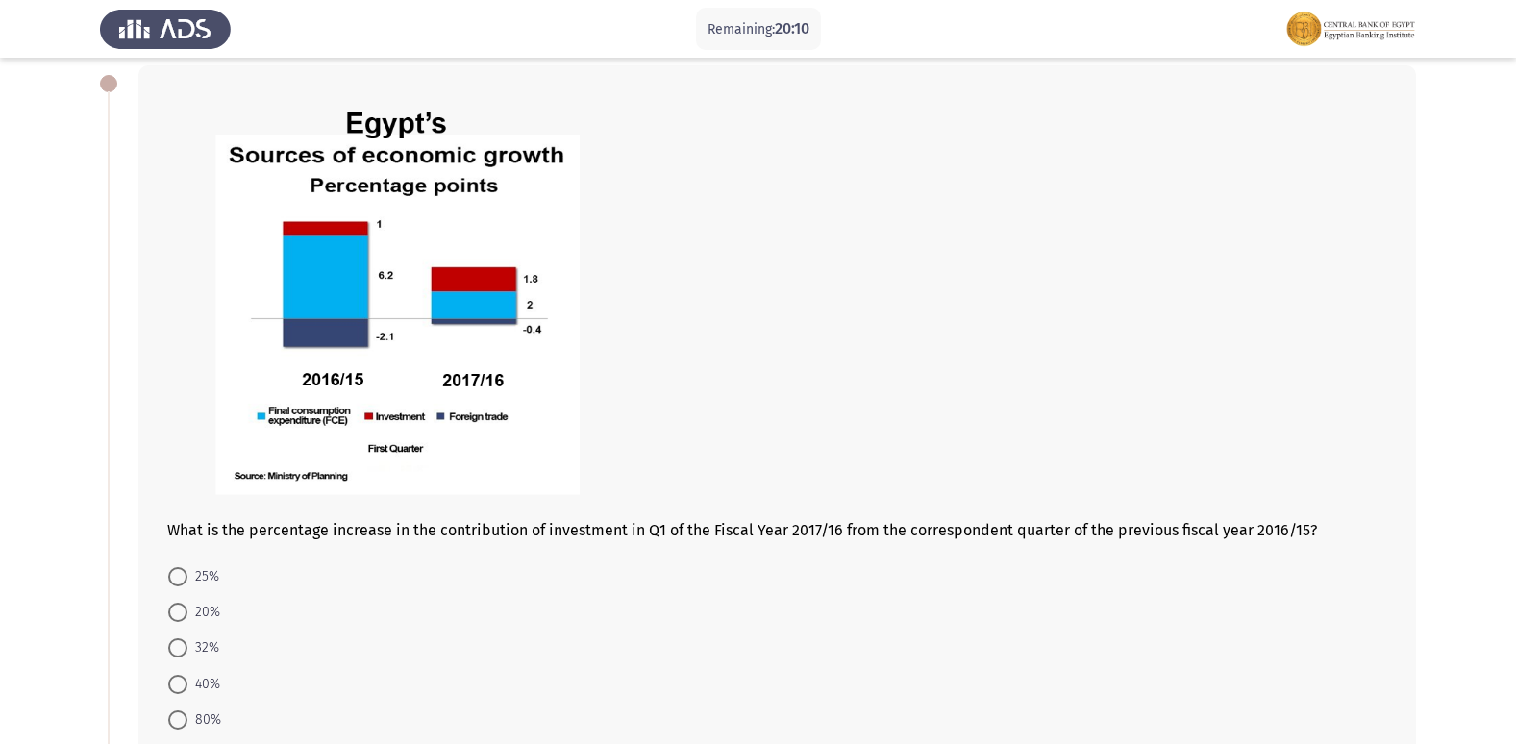
click at [875, 624] on form "25% 20% 32% 40% 80%" at bounding box center [777, 647] width 1220 height 180
click at [704, 599] on form "25% 20% 32% 40% 80%" at bounding box center [777, 647] width 1220 height 180
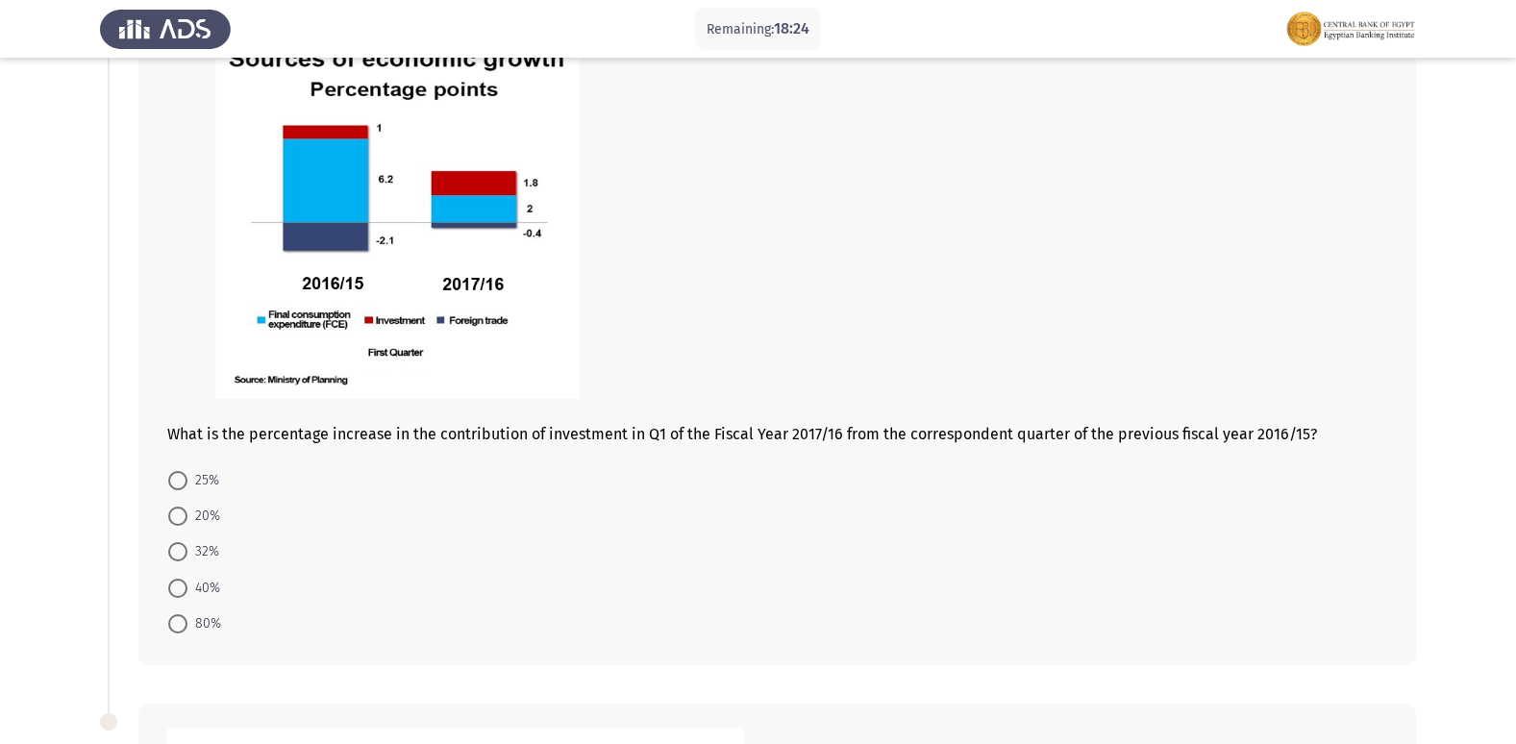
drag, startPoint x: 618, startPoint y: 727, endPoint x: 507, endPoint y: 681, distance: 119.4
click at [156, 546] on mat-radio-button "32%" at bounding box center [194, 551] width 76 height 36
click at [181, 551] on span at bounding box center [177, 551] width 19 height 19
click at [181, 551] on input "32%" at bounding box center [177, 551] width 19 height 19
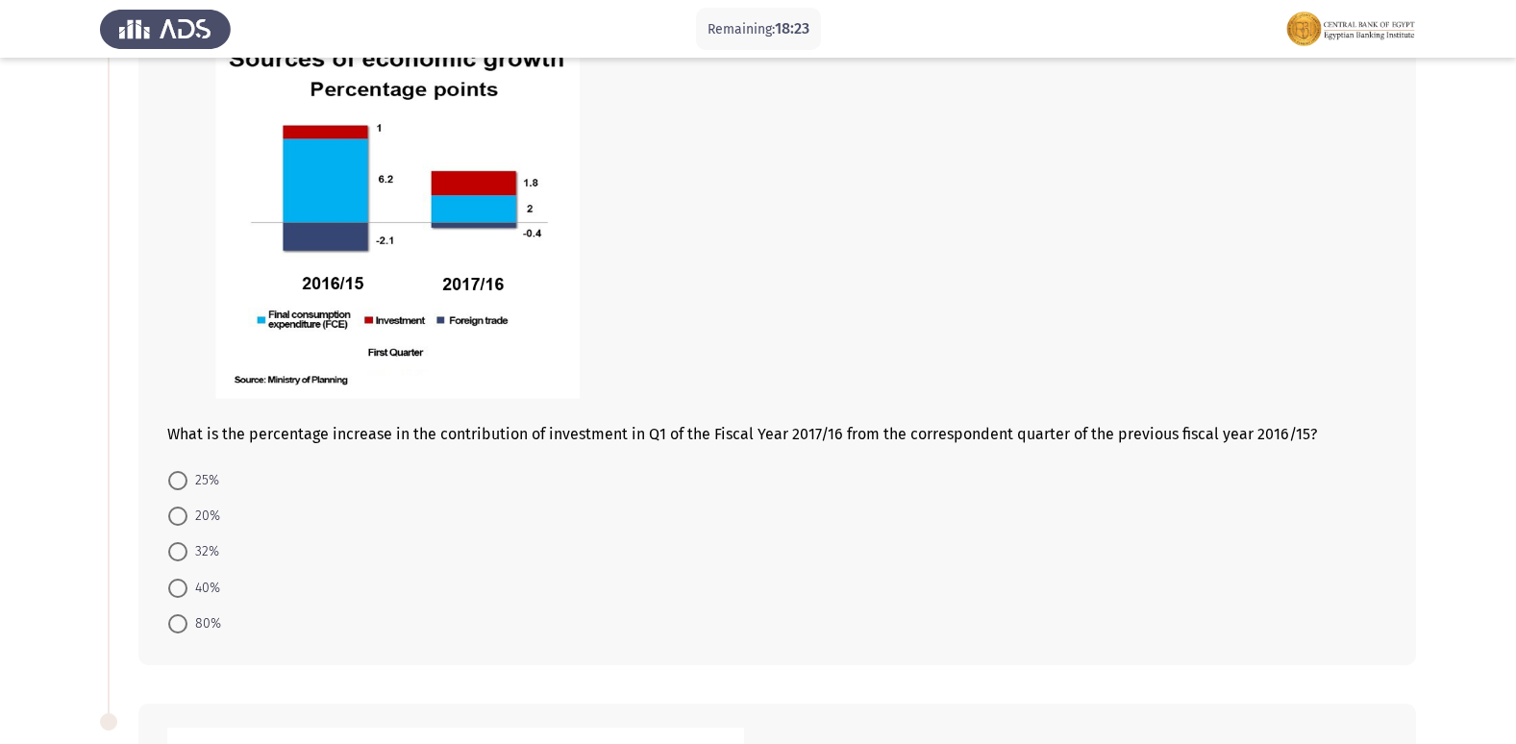
radio input "true"
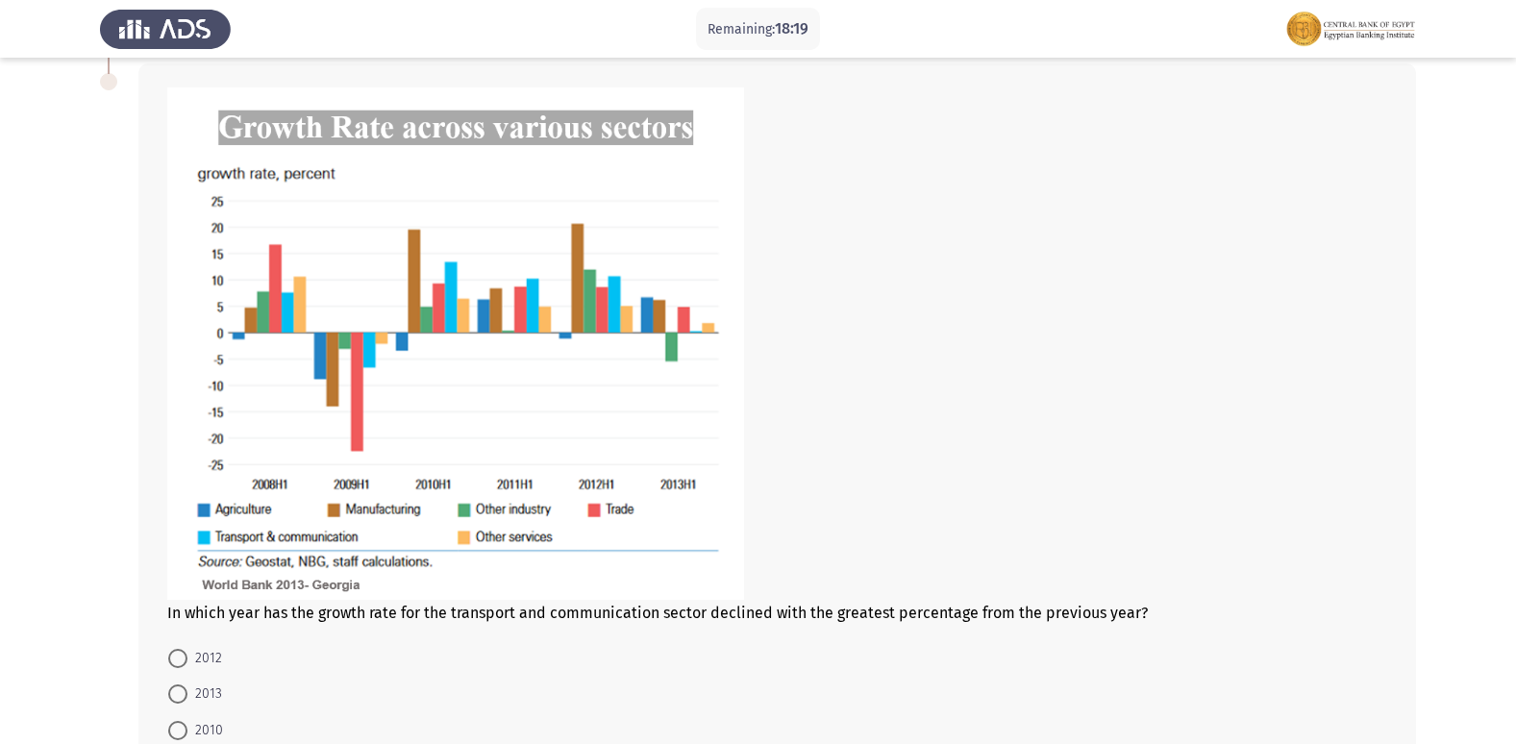
scroll to position [865, 0]
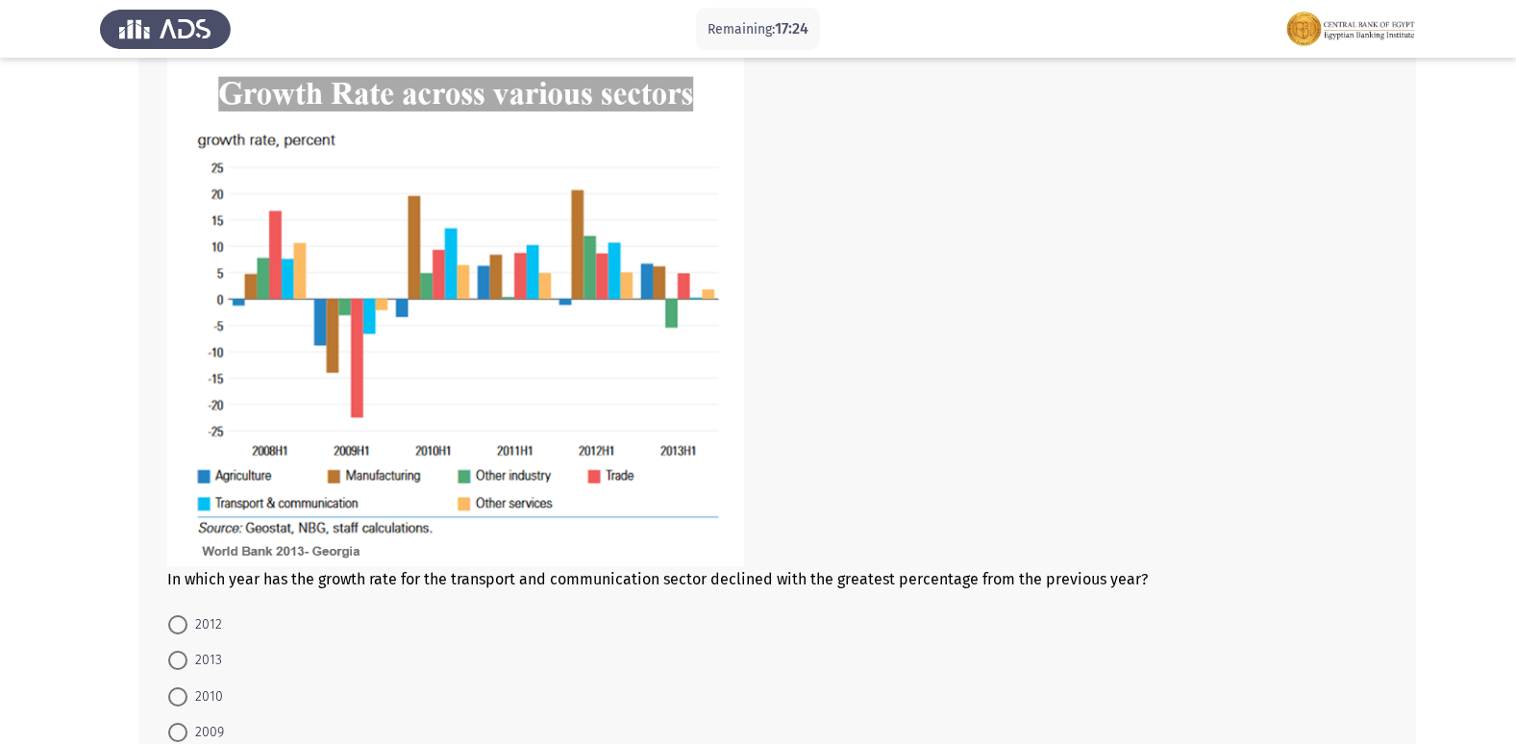
click at [192, 627] on span "2012" at bounding box center [204, 624] width 35 height 23
click at [187, 627] on input "2012" at bounding box center [177, 624] width 19 height 19
radio input "true"
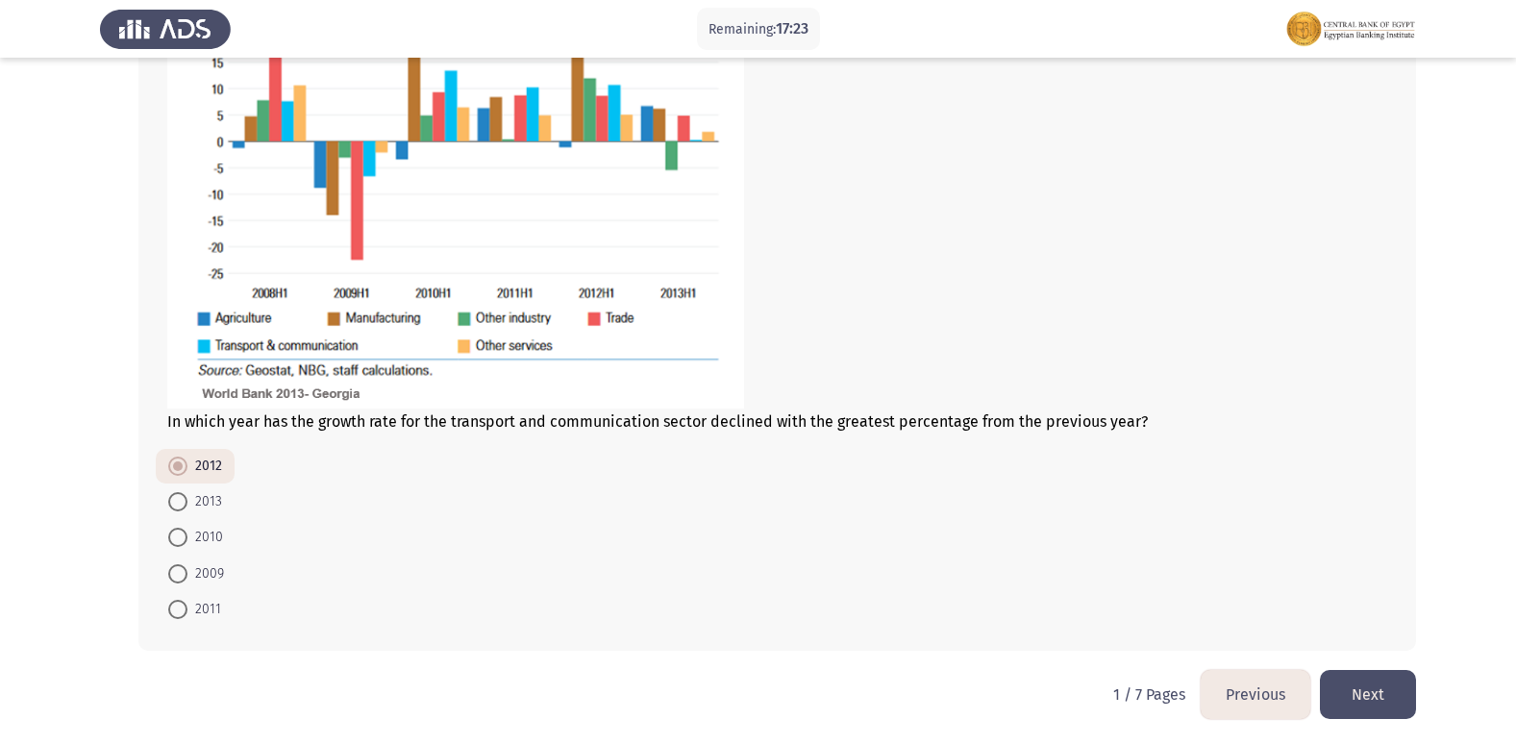
scroll to position [1025, 0]
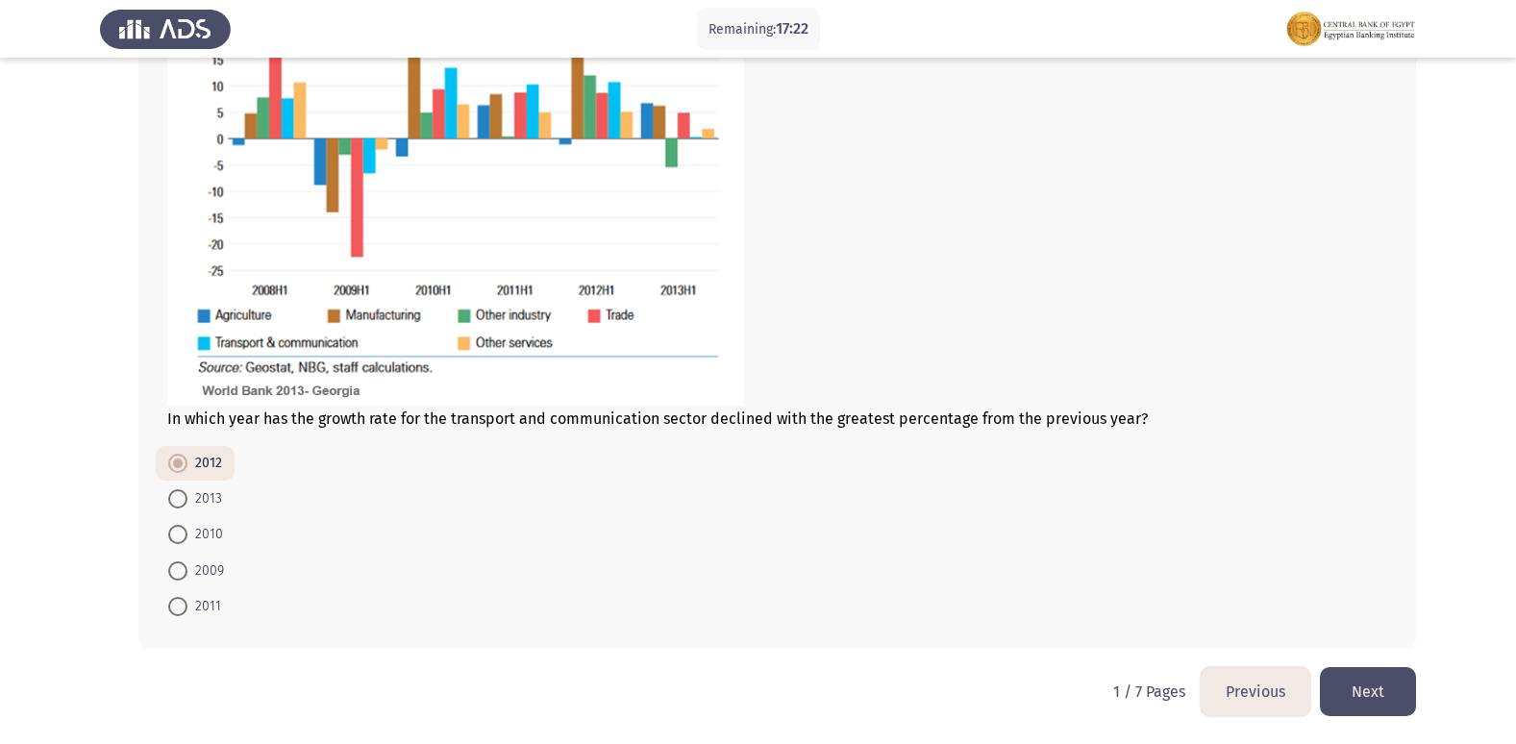
click at [1351, 686] on button "Next" at bounding box center [1368, 691] width 96 height 49
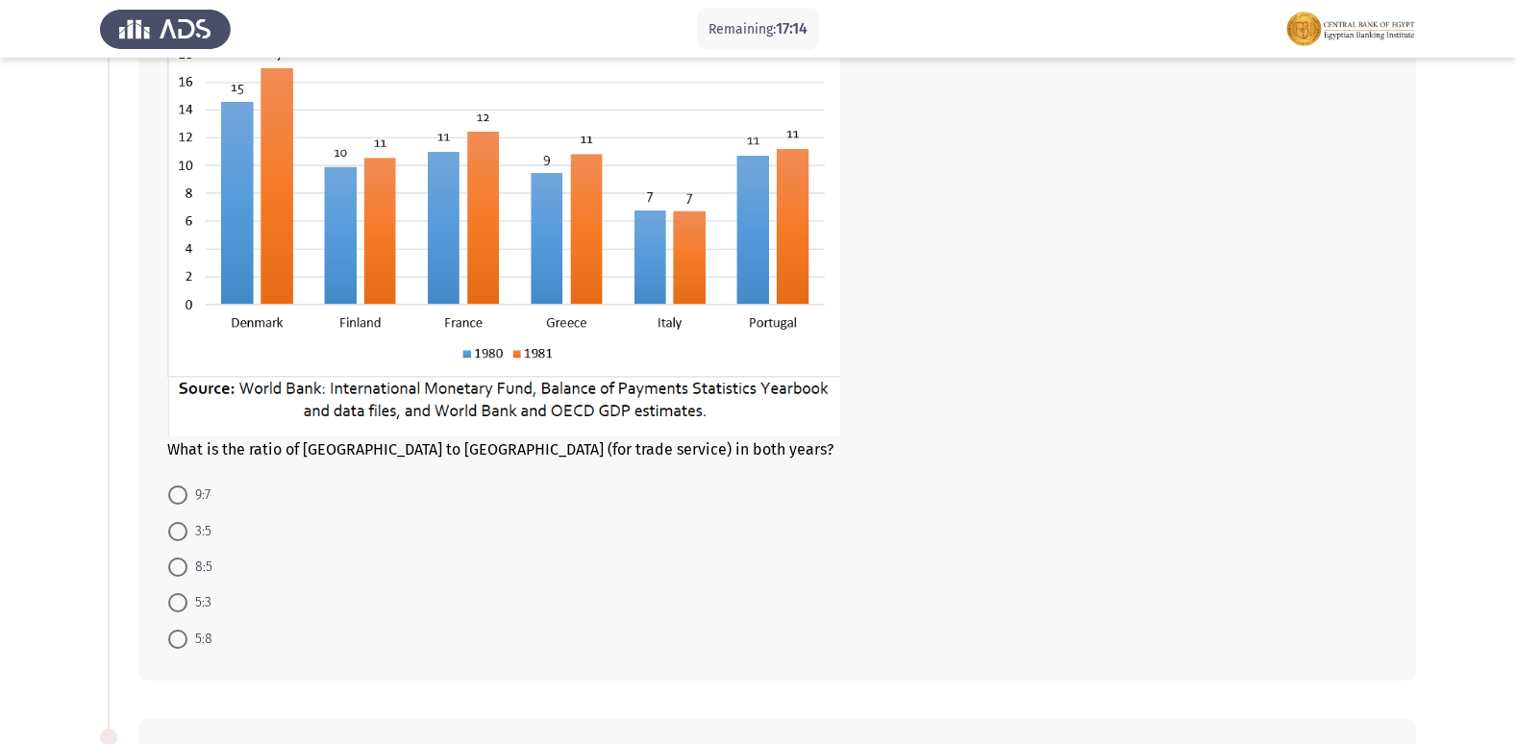
scroll to position [96, 0]
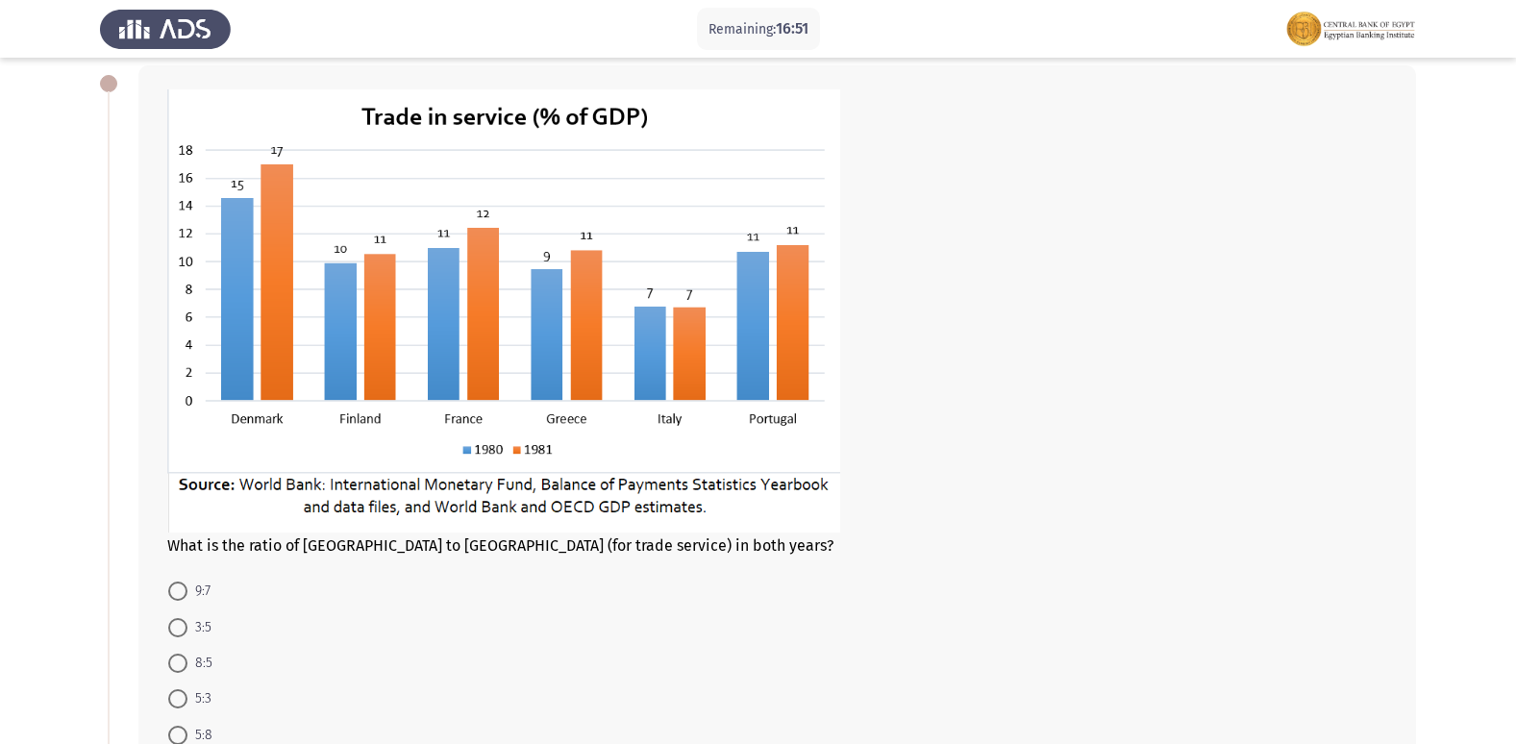
click at [989, 561] on div "What is the ratio of [GEOGRAPHIC_DATA] to [GEOGRAPHIC_DATA] (for trade service)…" at bounding box center [776, 420] width 1277 height 711
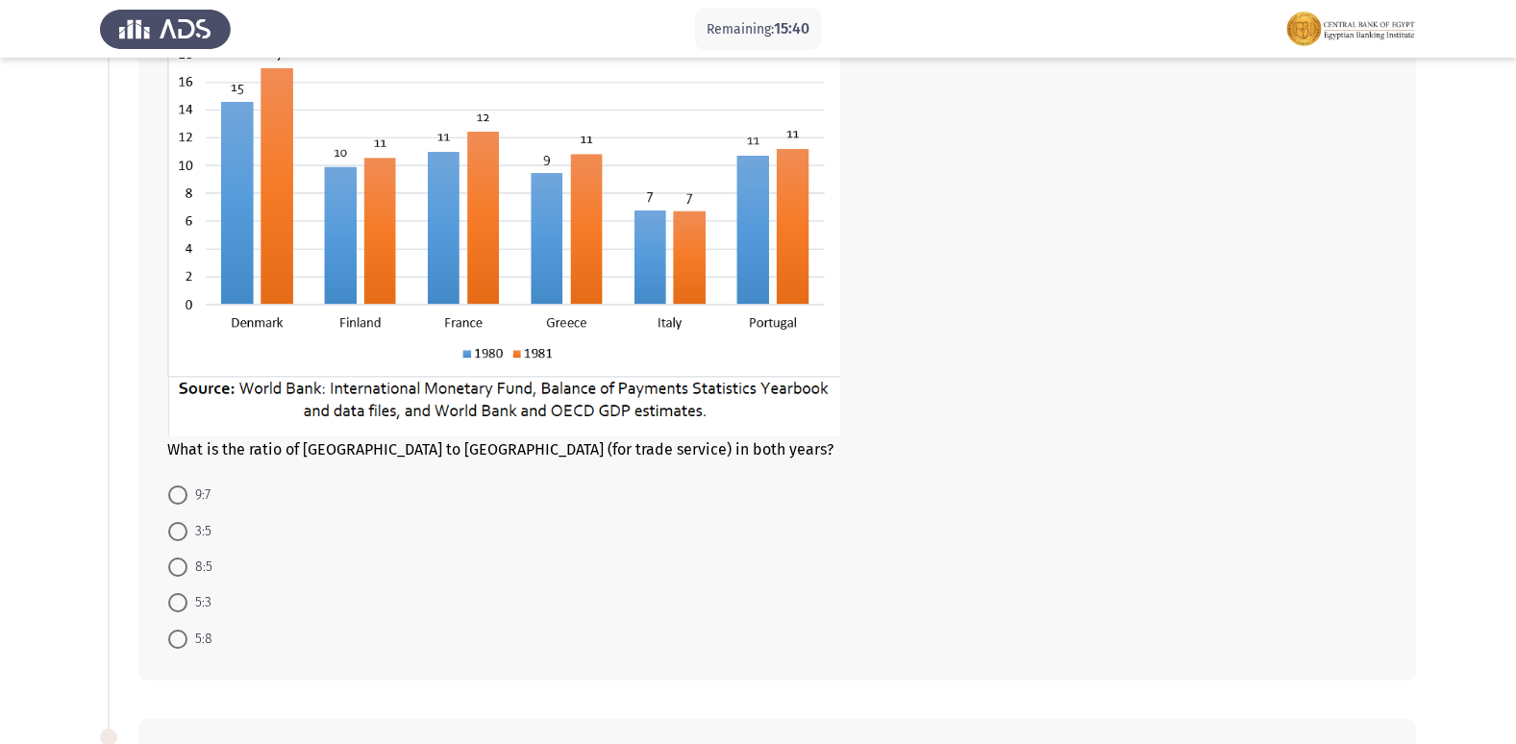
click at [187, 492] on span "9:7" at bounding box center [198, 494] width 23 height 23
click at [187, 492] on input "9:7" at bounding box center [177, 494] width 19 height 19
radio input "true"
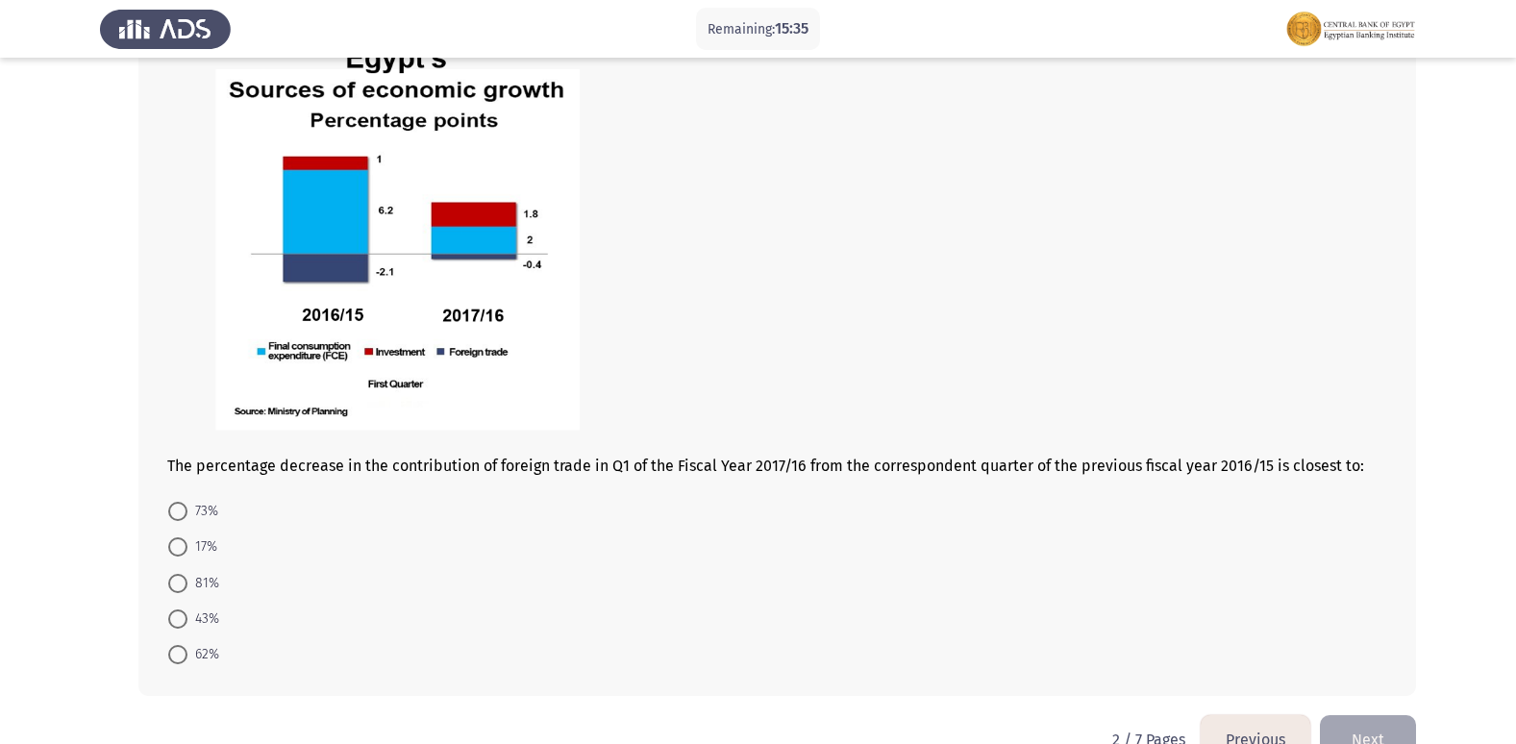
scroll to position [957, 0]
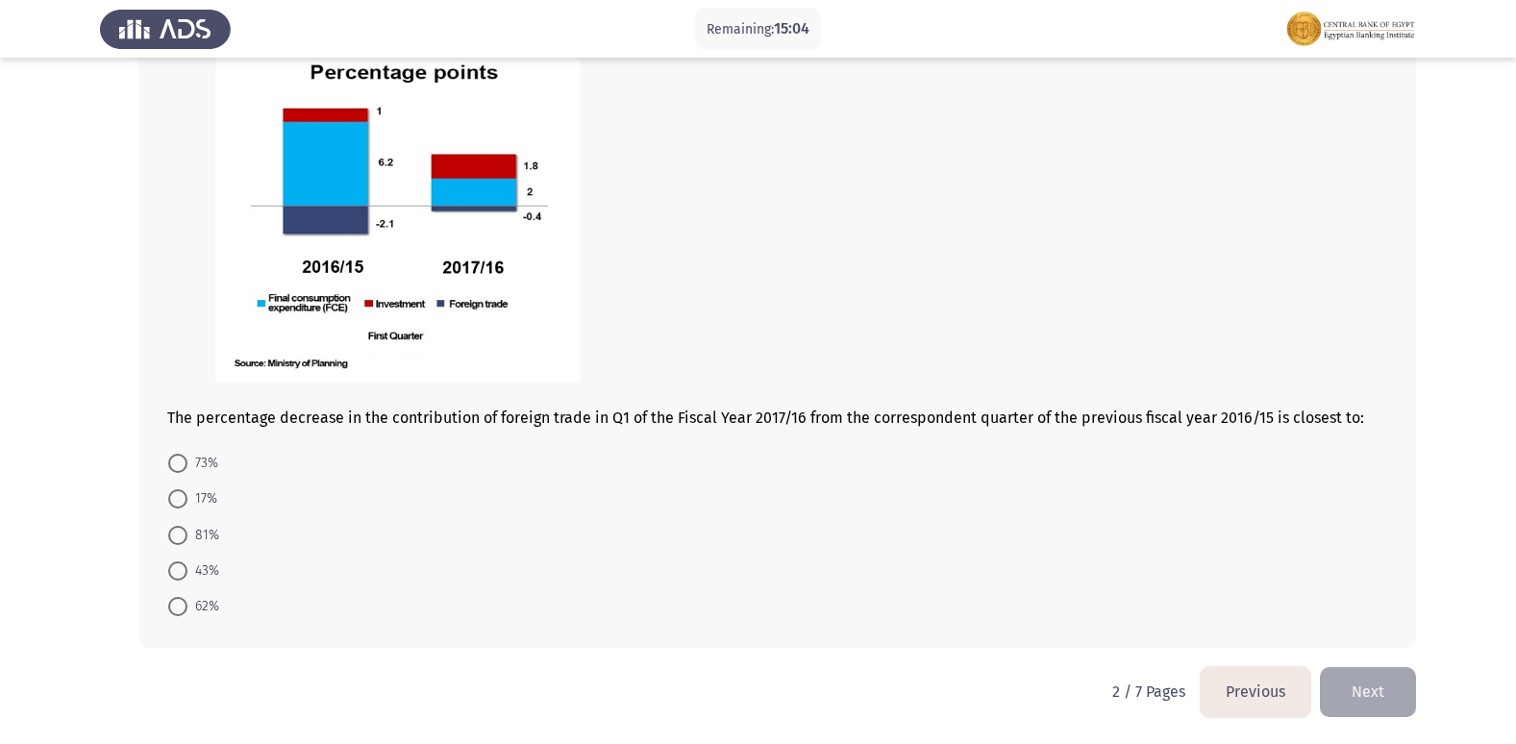
click at [605, 557] on form "73% 17% 81% 43% 62%" at bounding box center [777, 535] width 1220 height 180
click at [182, 544] on span at bounding box center [177, 535] width 19 height 19
click at [182, 544] on input "81%" at bounding box center [177, 535] width 19 height 19
radio input "true"
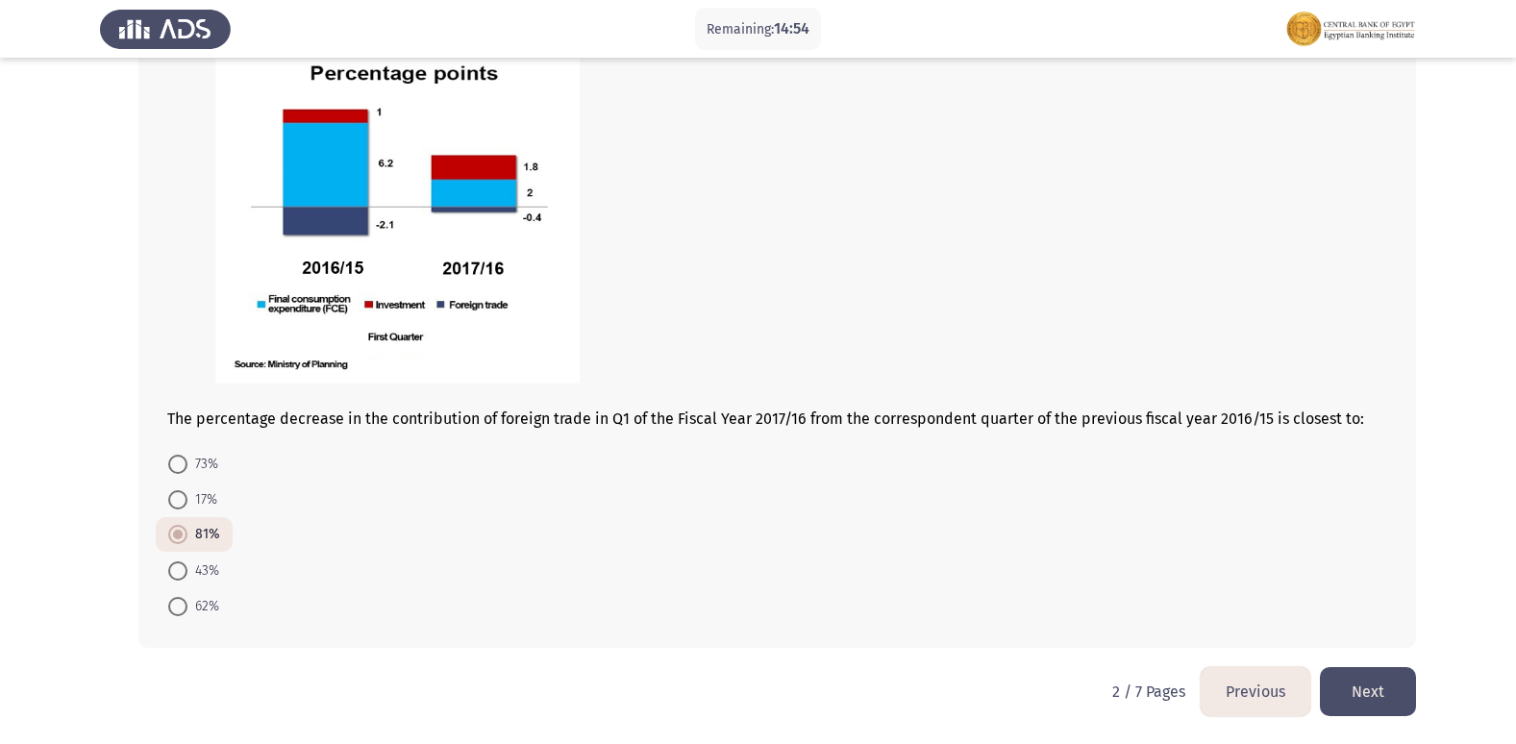
click at [188, 605] on span "62%" at bounding box center [203, 606] width 32 height 23
click at [187, 605] on input "62%" at bounding box center [177, 606] width 19 height 19
radio input "true"
click at [1356, 683] on button "Next" at bounding box center [1368, 691] width 96 height 49
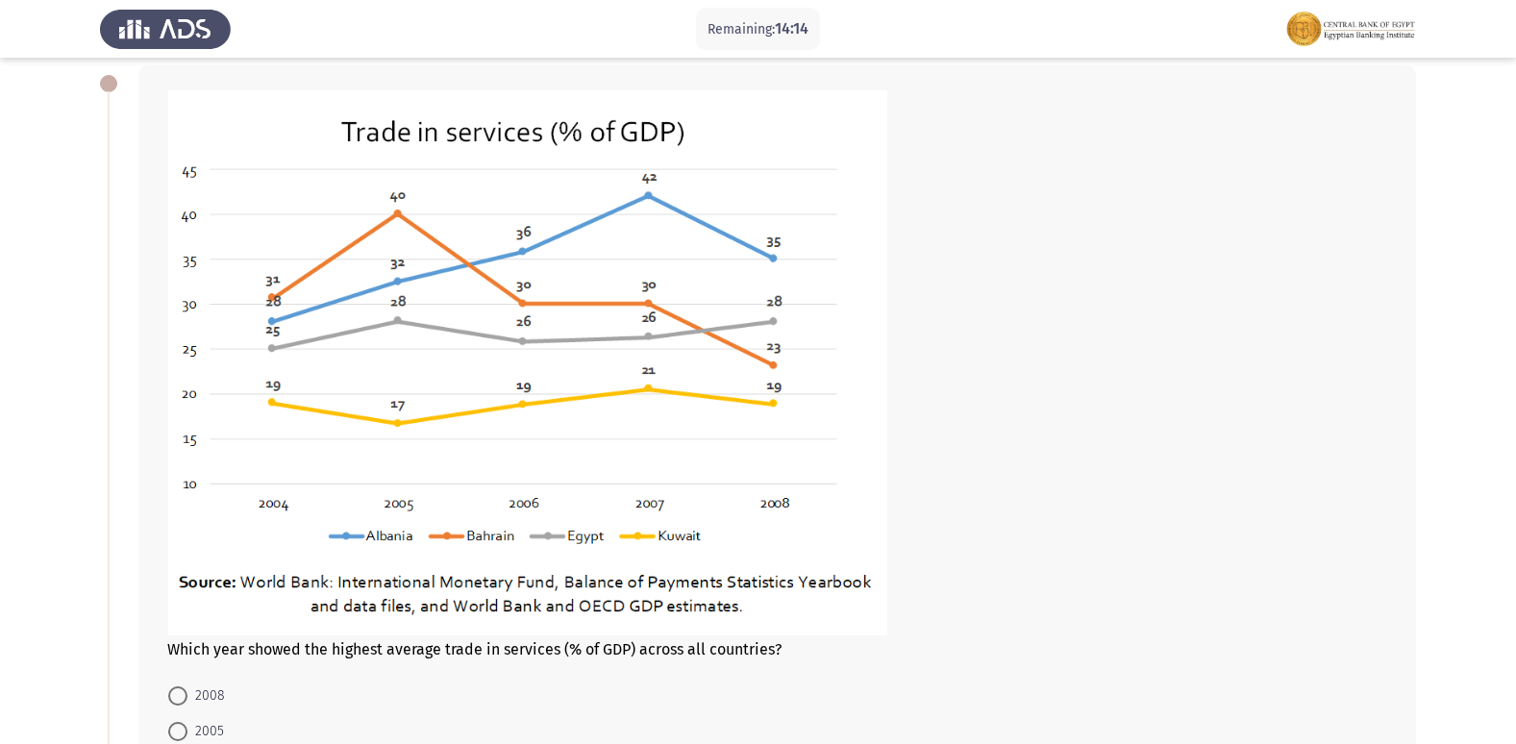
scroll to position [192, 0]
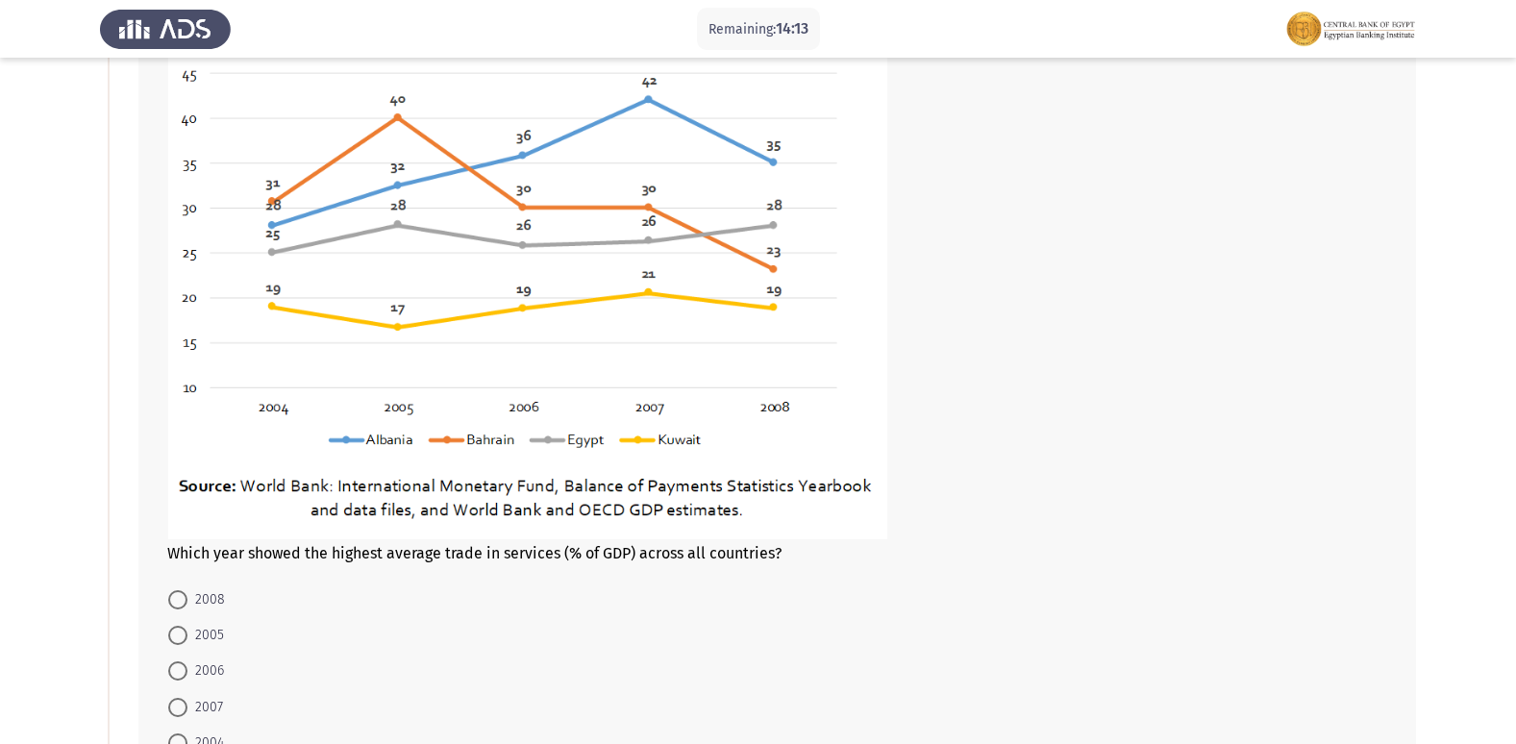
click at [189, 708] on span "2007" at bounding box center [205, 707] width 36 height 23
click at [187, 708] on input "2007" at bounding box center [177, 707] width 19 height 19
radio input "true"
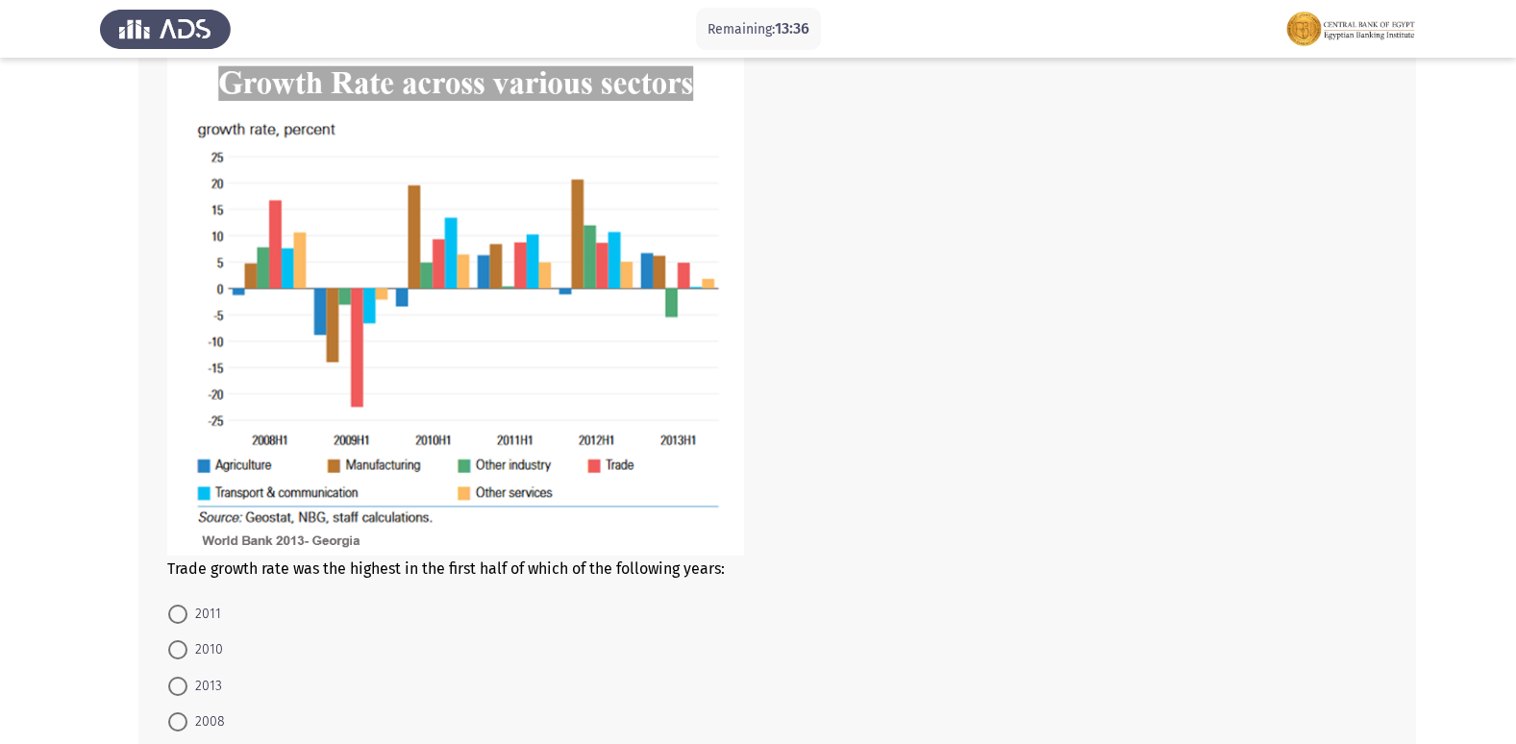
scroll to position [961, 0]
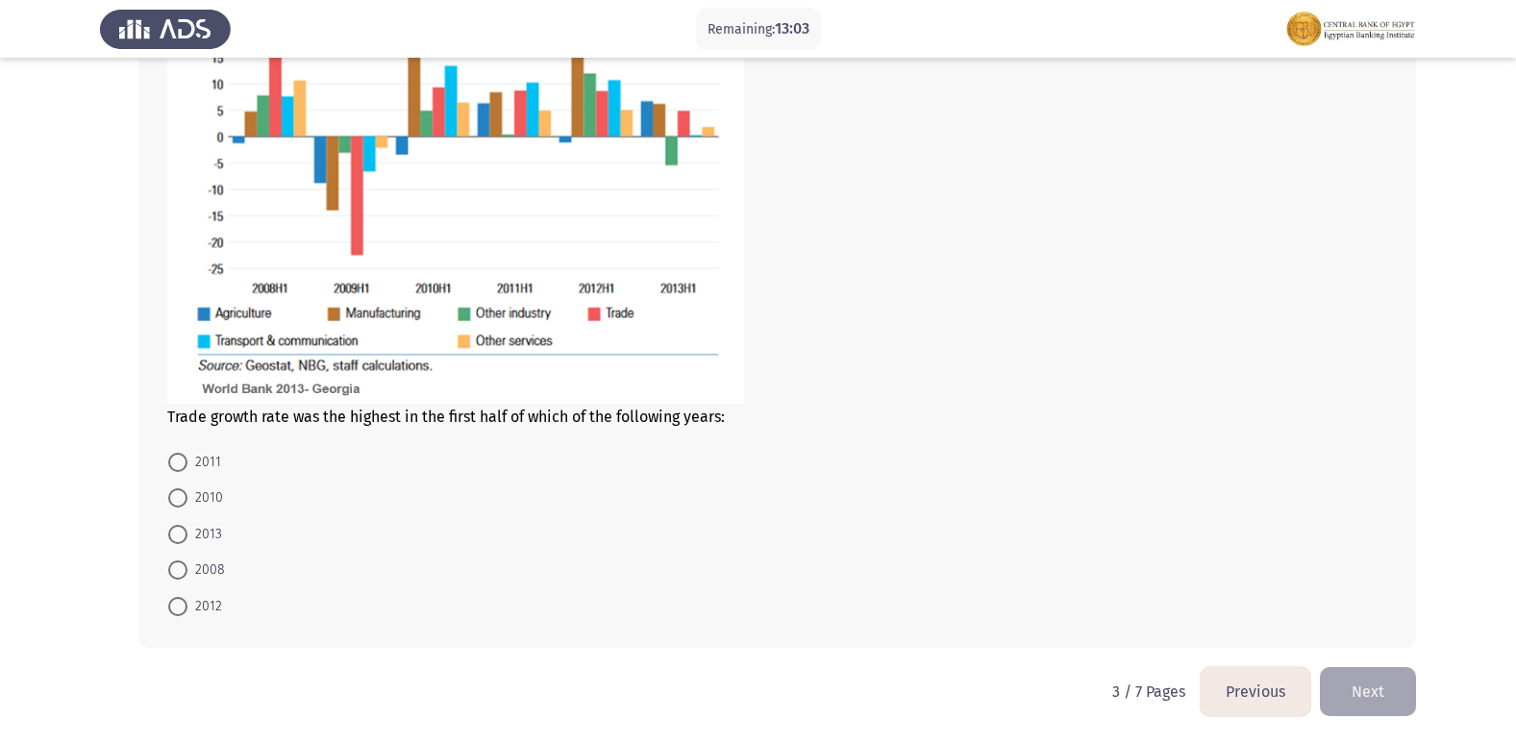
click at [180, 562] on span at bounding box center [177, 569] width 19 height 19
click at [180, 562] on input "2008" at bounding box center [177, 569] width 19 height 19
radio input "true"
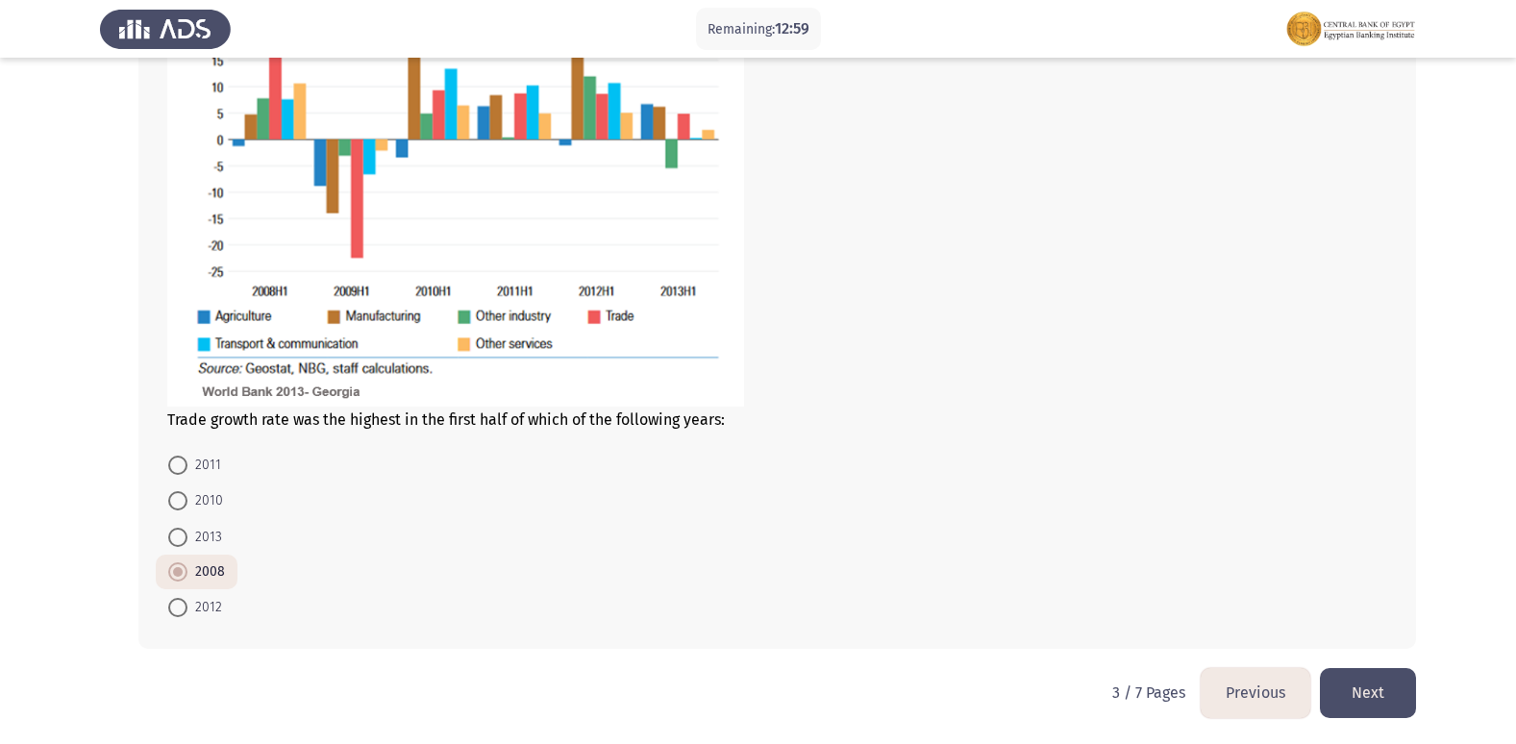
scroll to position [1145, 0]
click at [1342, 684] on button "Next" at bounding box center [1368, 691] width 96 height 49
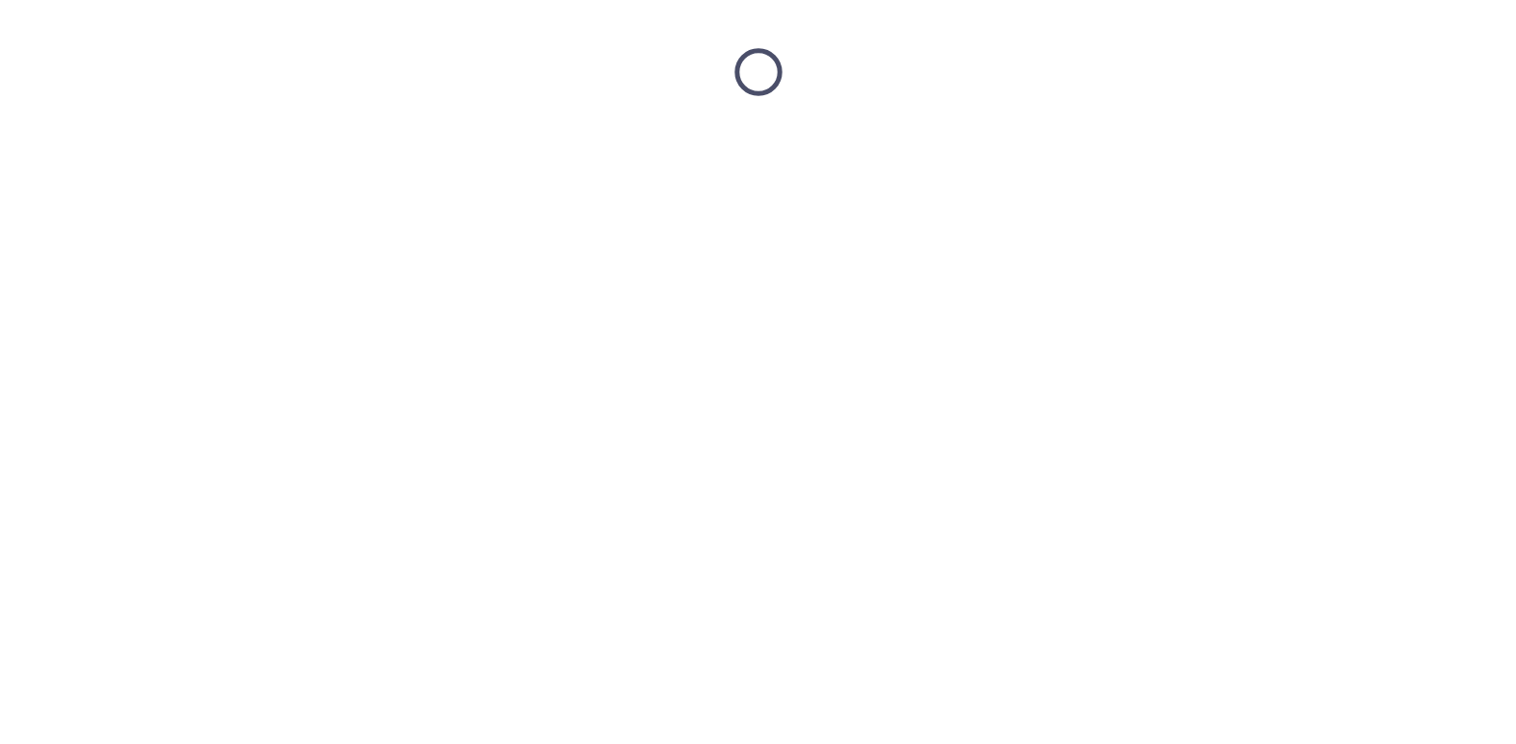
scroll to position [0, 0]
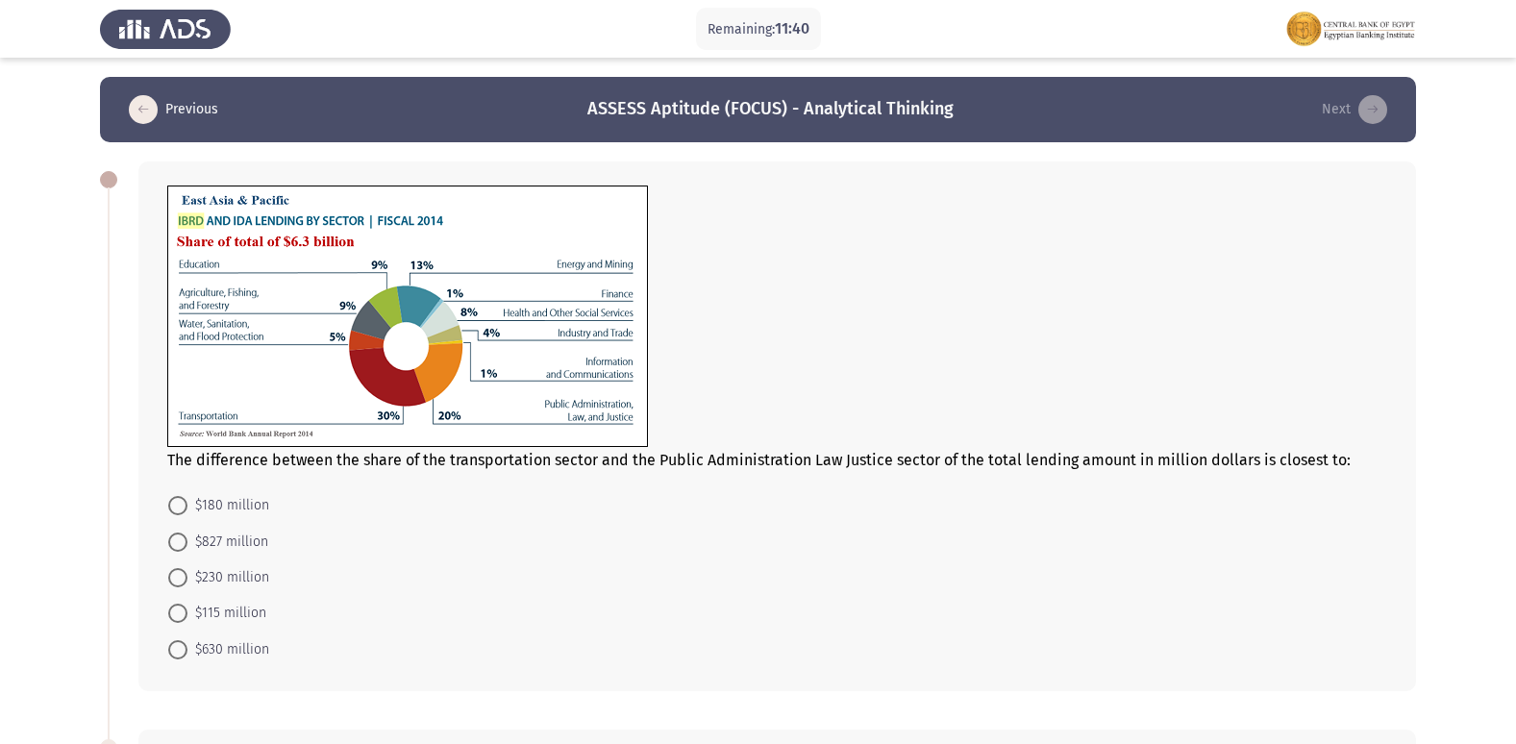
click at [931, 520] on form "$180 million $827 million $230 million $115 million $630 million" at bounding box center [777, 577] width 1220 height 180
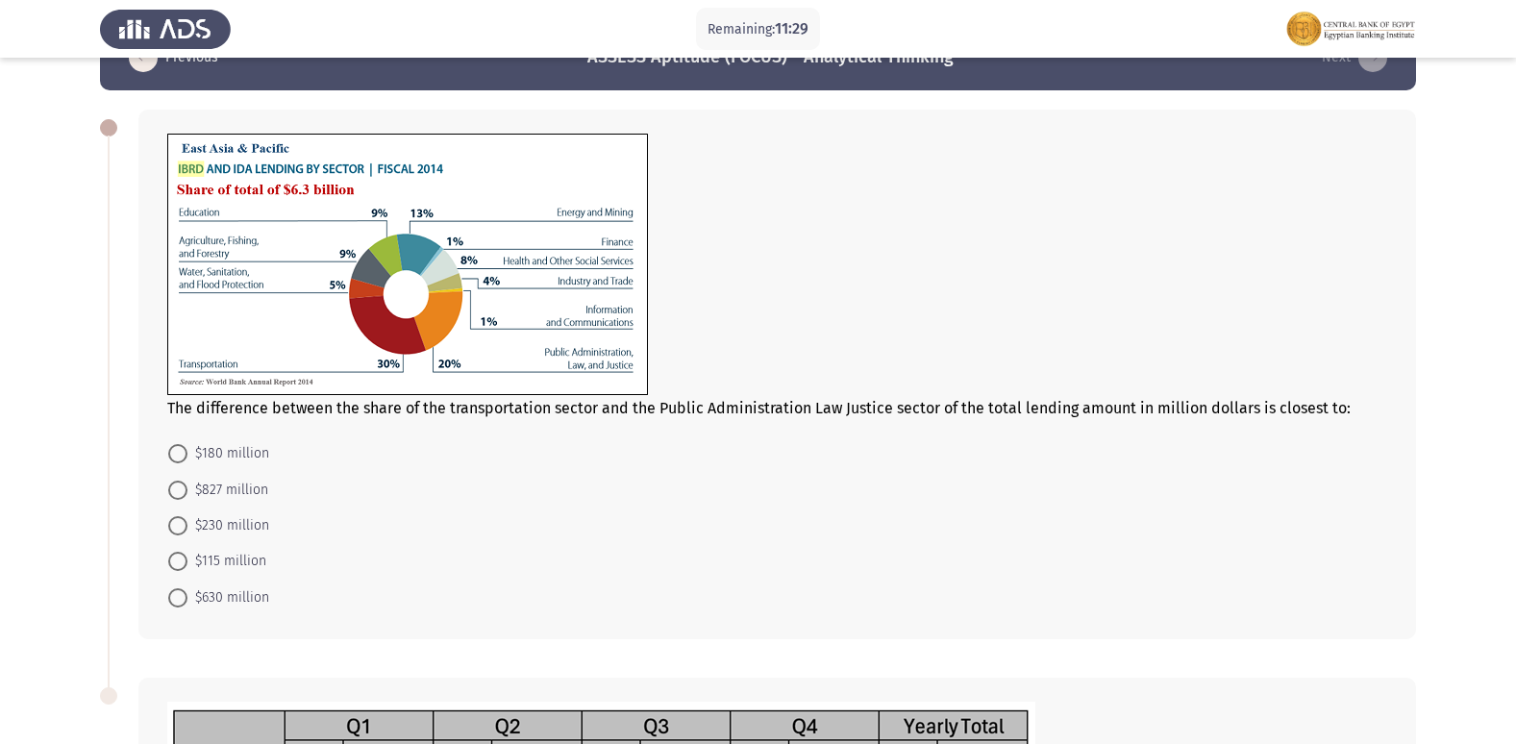
scroll to position [96, 0]
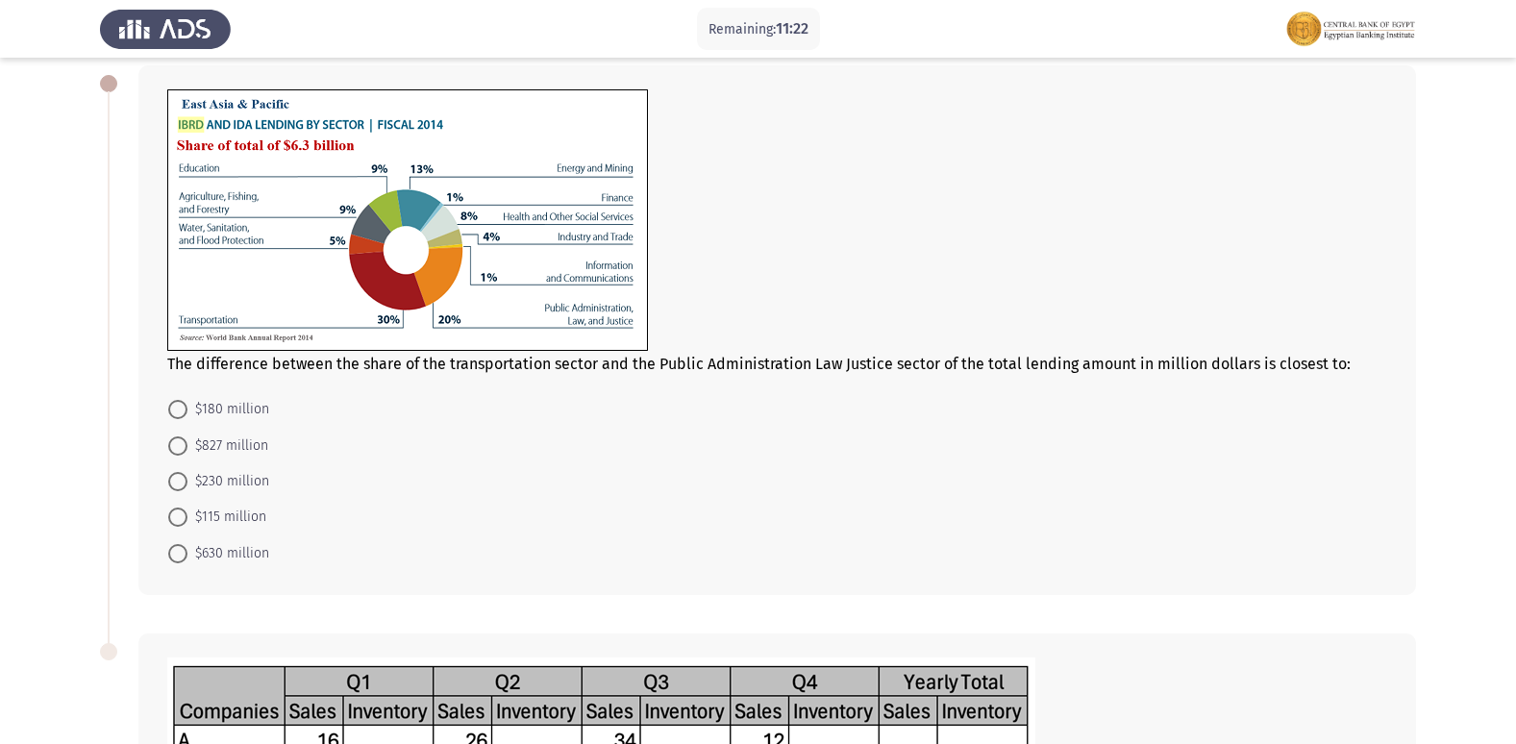
click at [948, 466] on form "$180 million $827 million $230 million $115 million $630 million" at bounding box center [777, 481] width 1220 height 180
click at [207, 405] on span "$180 million" at bounding box center [228, 409] width 82 height 23
click at [187, 405] on input "$180 million" at bounding box center [177, 409] width 19 height 19
radio input "true"
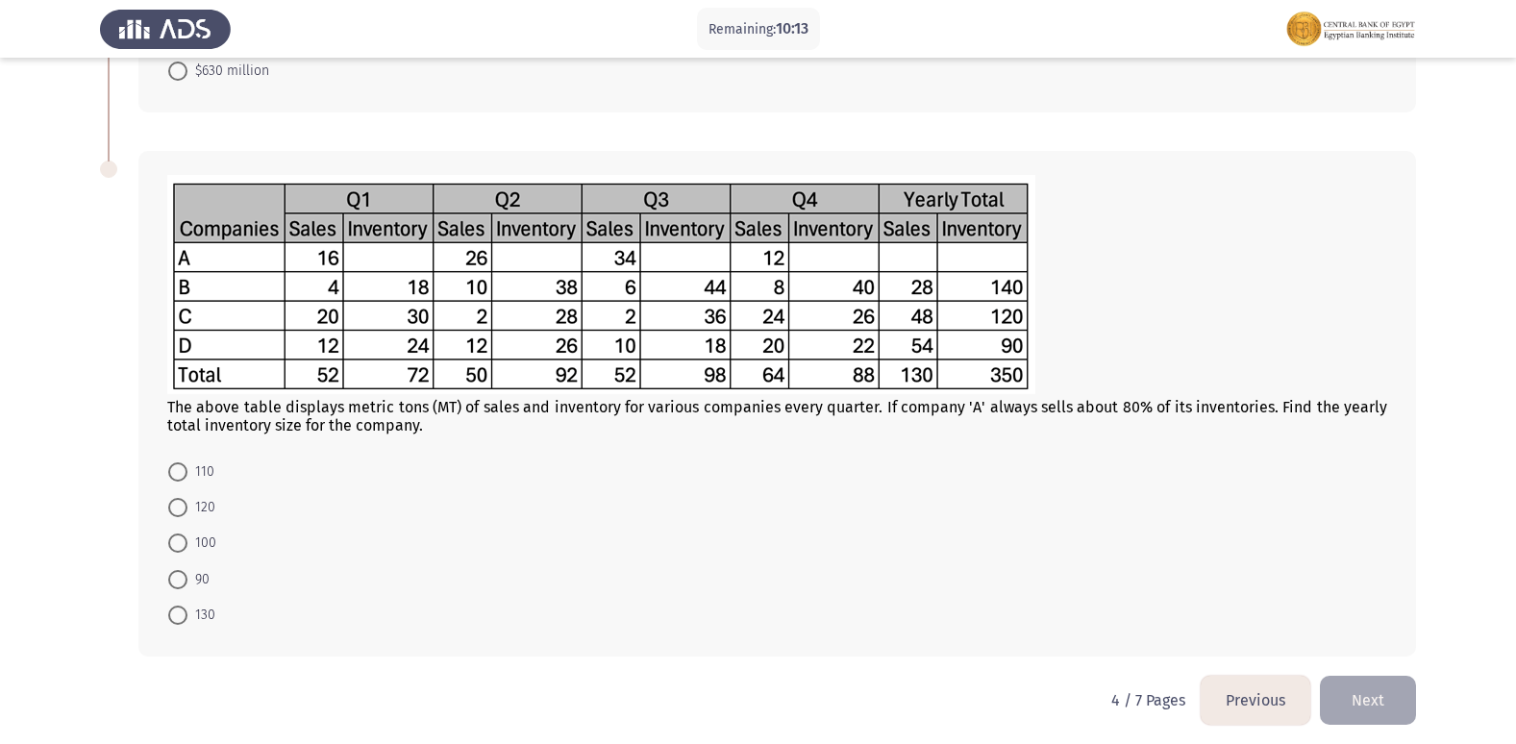
scroll to position [585, 0]
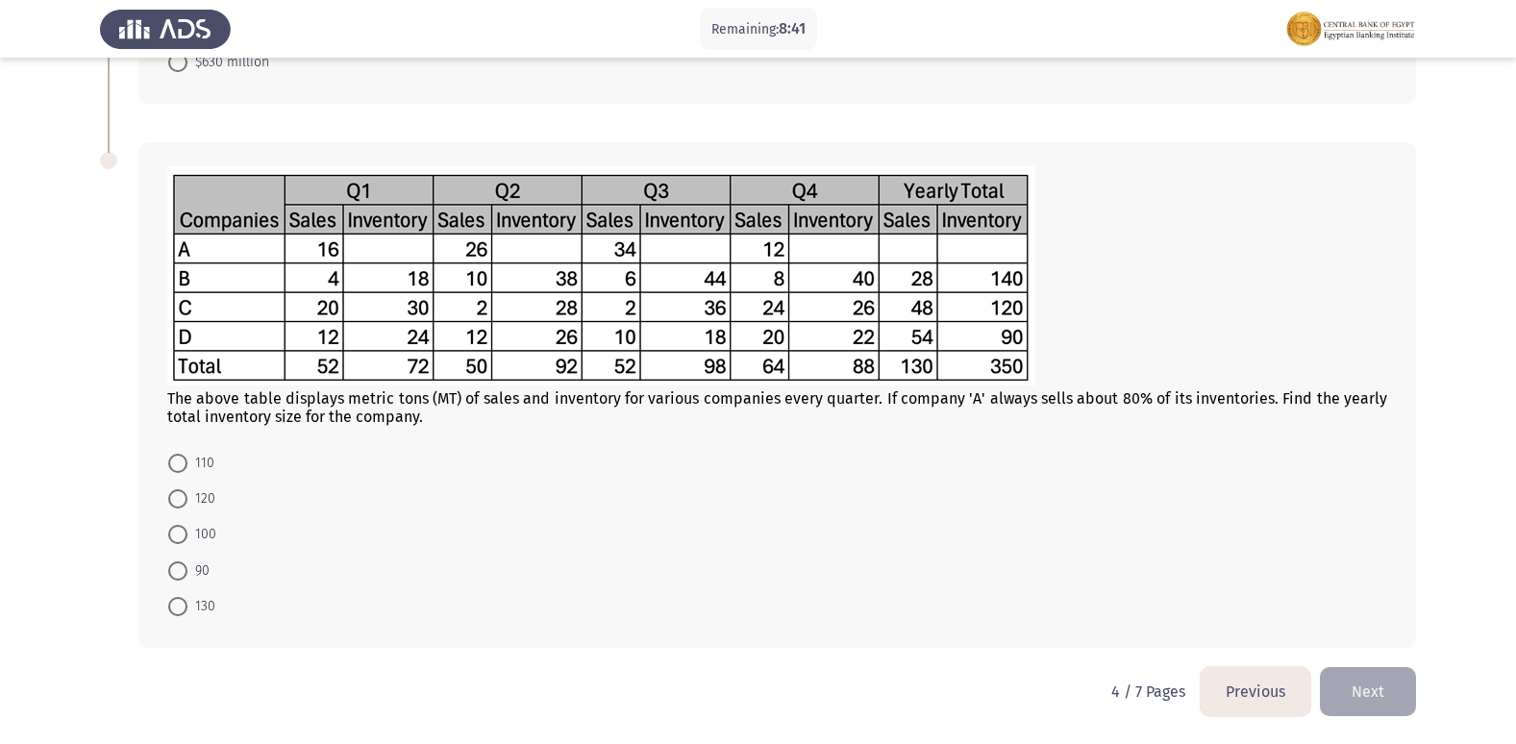
click at [1053, 492] on form "110 120 100 90 130" at bounding box center [777, 534] width 1220 height 180
click at [853, 582] on form "110 120 100 90 130" at bounding box center [777, 534] width 1220 height 180
click at [176, 557] on mat-radio-button "90" at bounding box center [189, 570] width 66 height 36
click at [189, 564] on span "90" at bounding box center [198, 570] width 22 height 23
click at [187, 564] on input "90" at bounding box center [177, 570] width 19 height 19
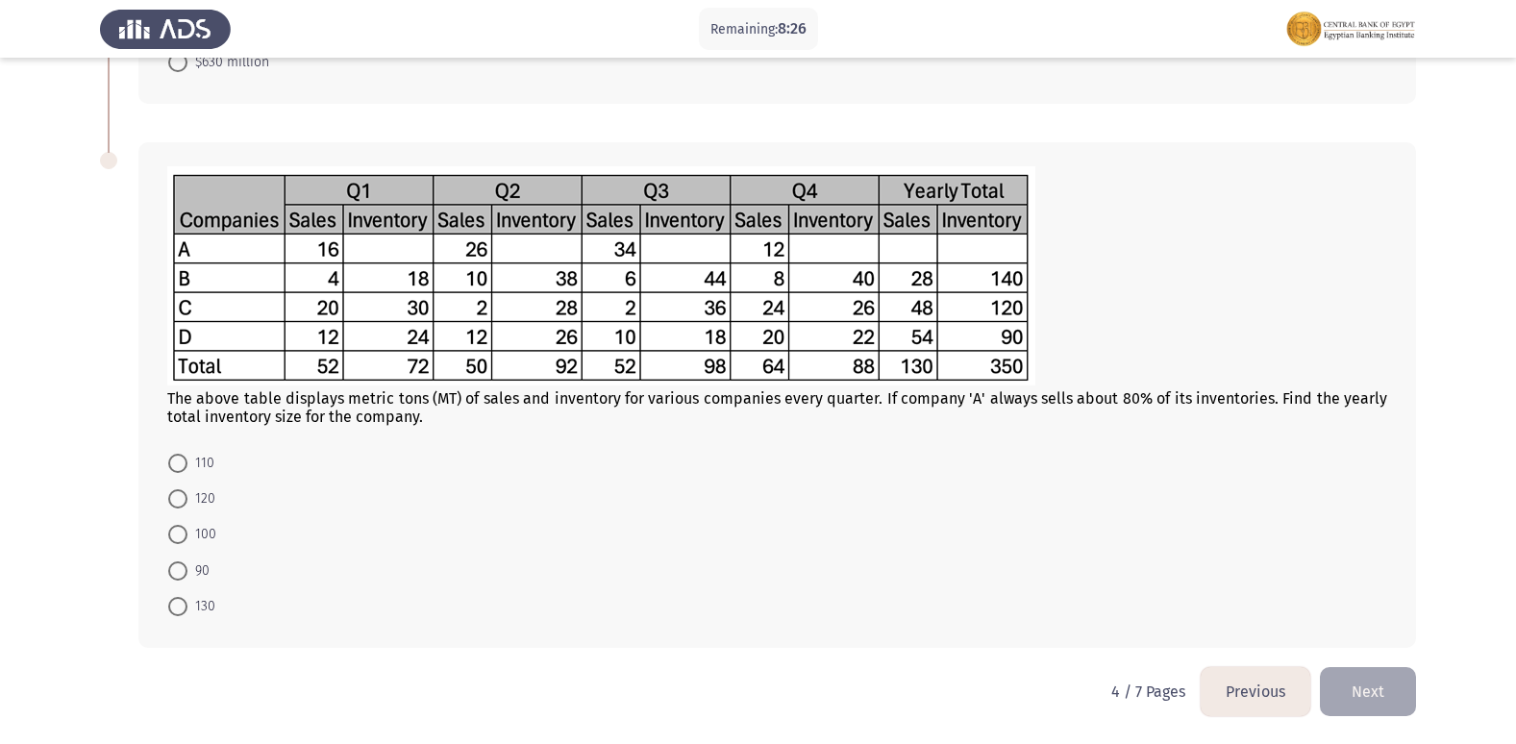
radio input "true"
click at [1389, 699] on button "Next" at bounding box center [1368, 691] width 96 height 49
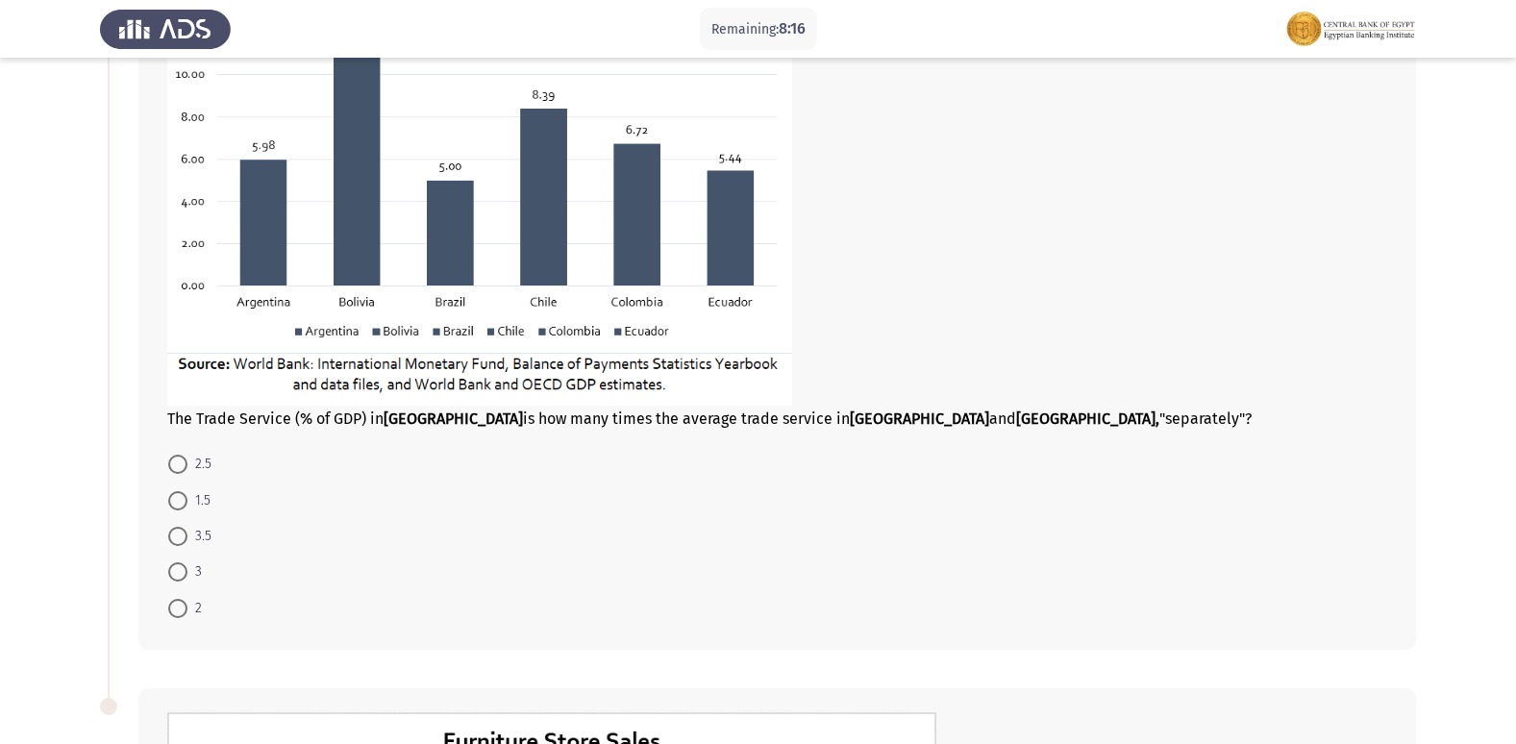
scroll to position [192, 0]
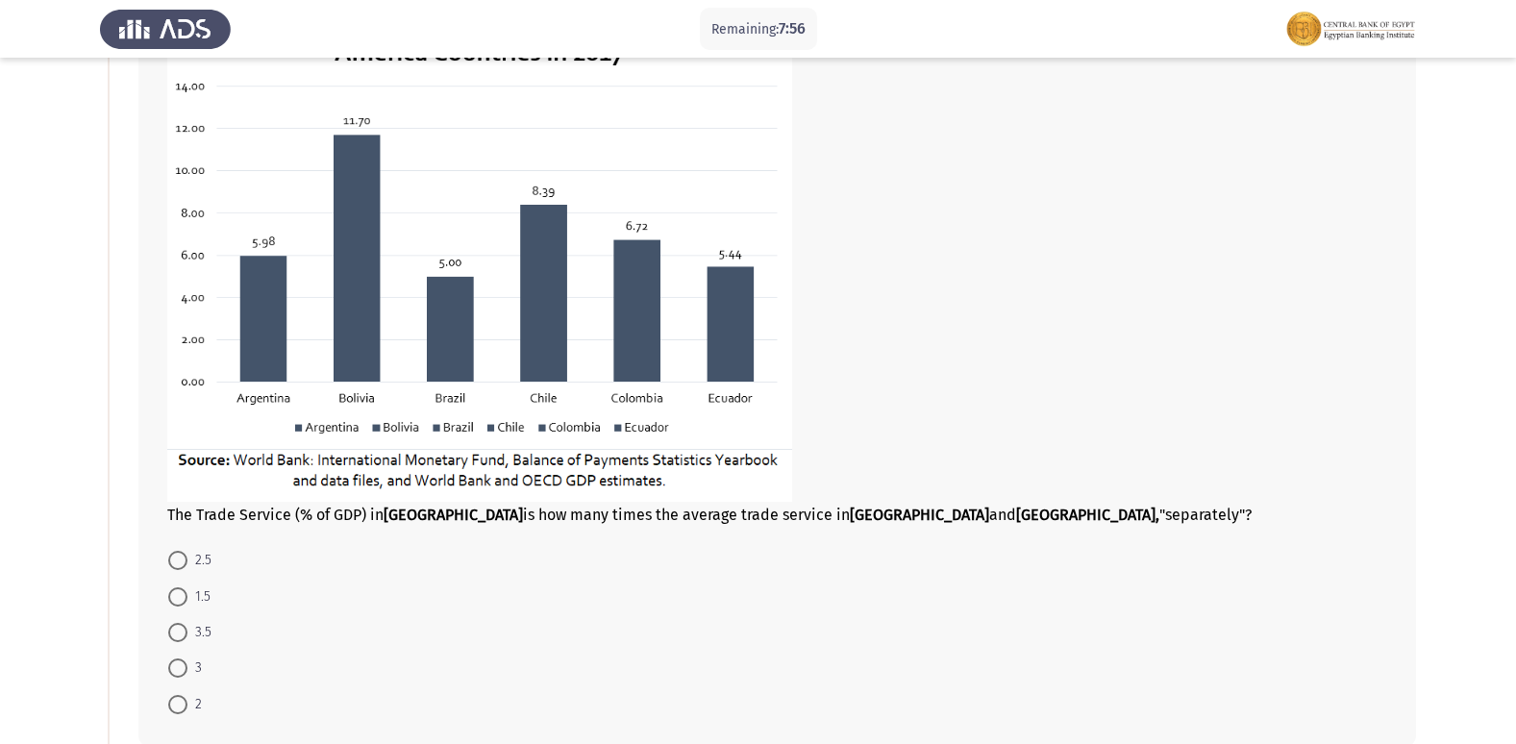
click at [180, 703] on span at bounding box center [177, 704] width 19 height 19
click at [180, 703] on input "2" at bounding box center [177, 704] width 19 height 19
radio input "true"
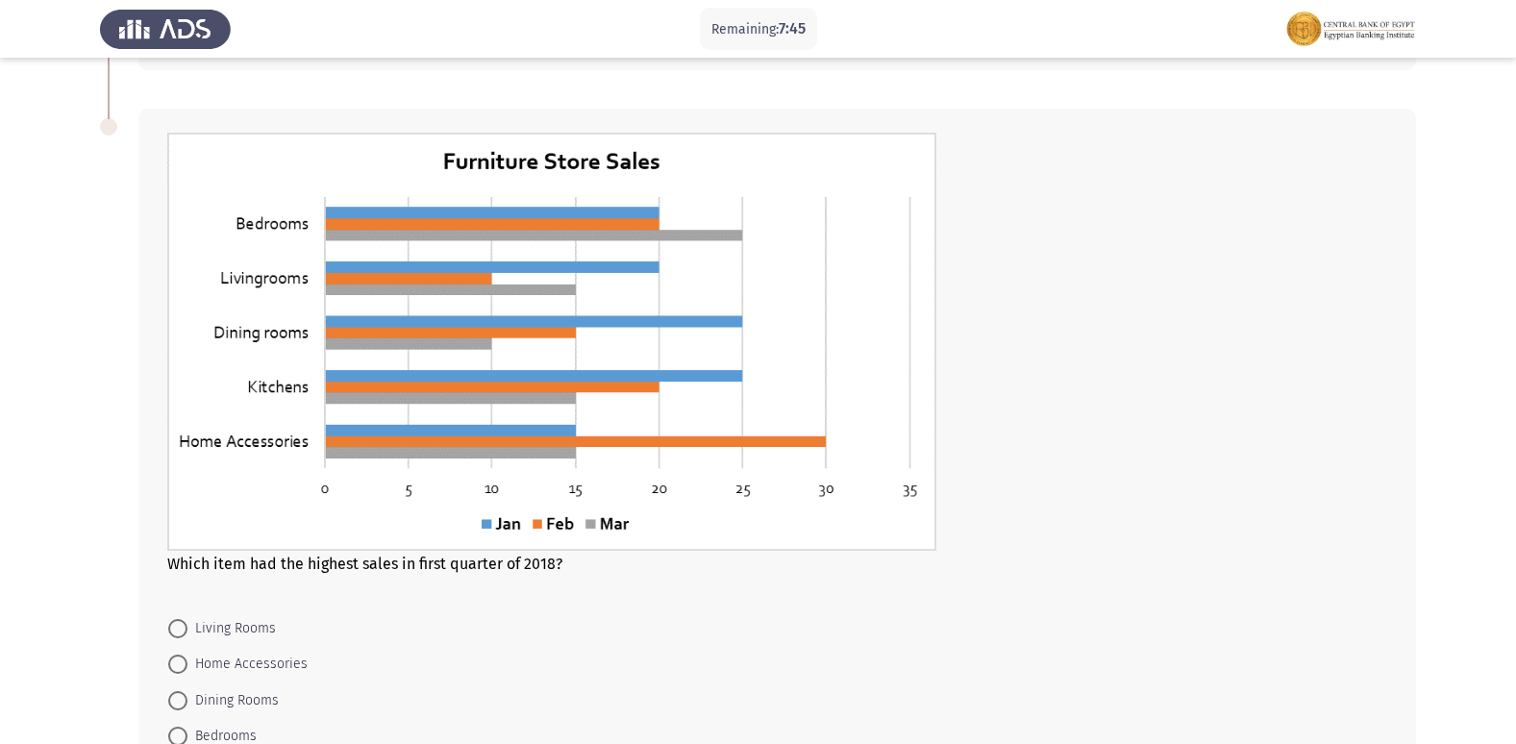
scroll to position [865, 0]
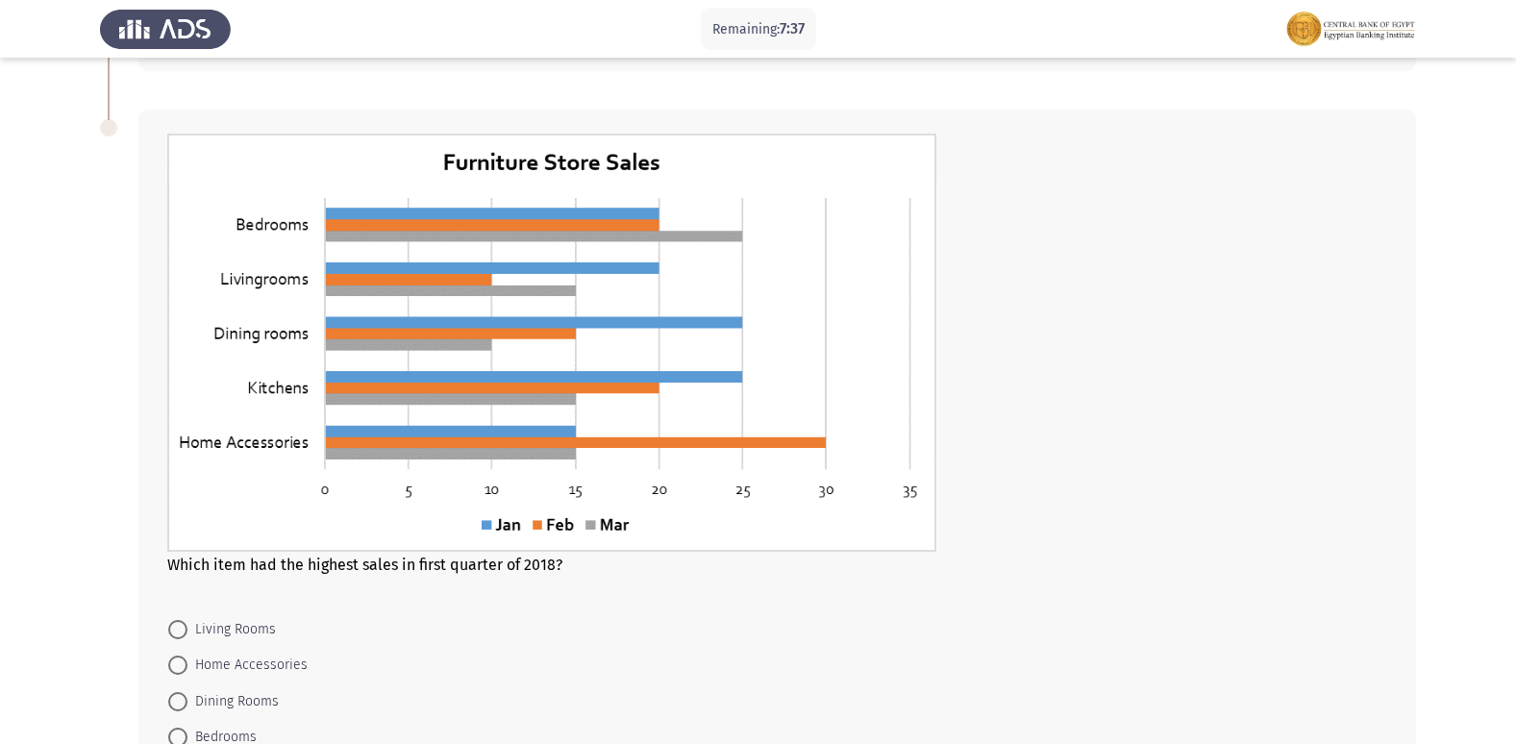
click at [243, 729] on span "Bedrooms" at bounding box center [221, 737] width 69 height 23
click at [187, 729] on input "Bedrooms" at bounding box center [177, 737] width 19 height 19
radio input "true"
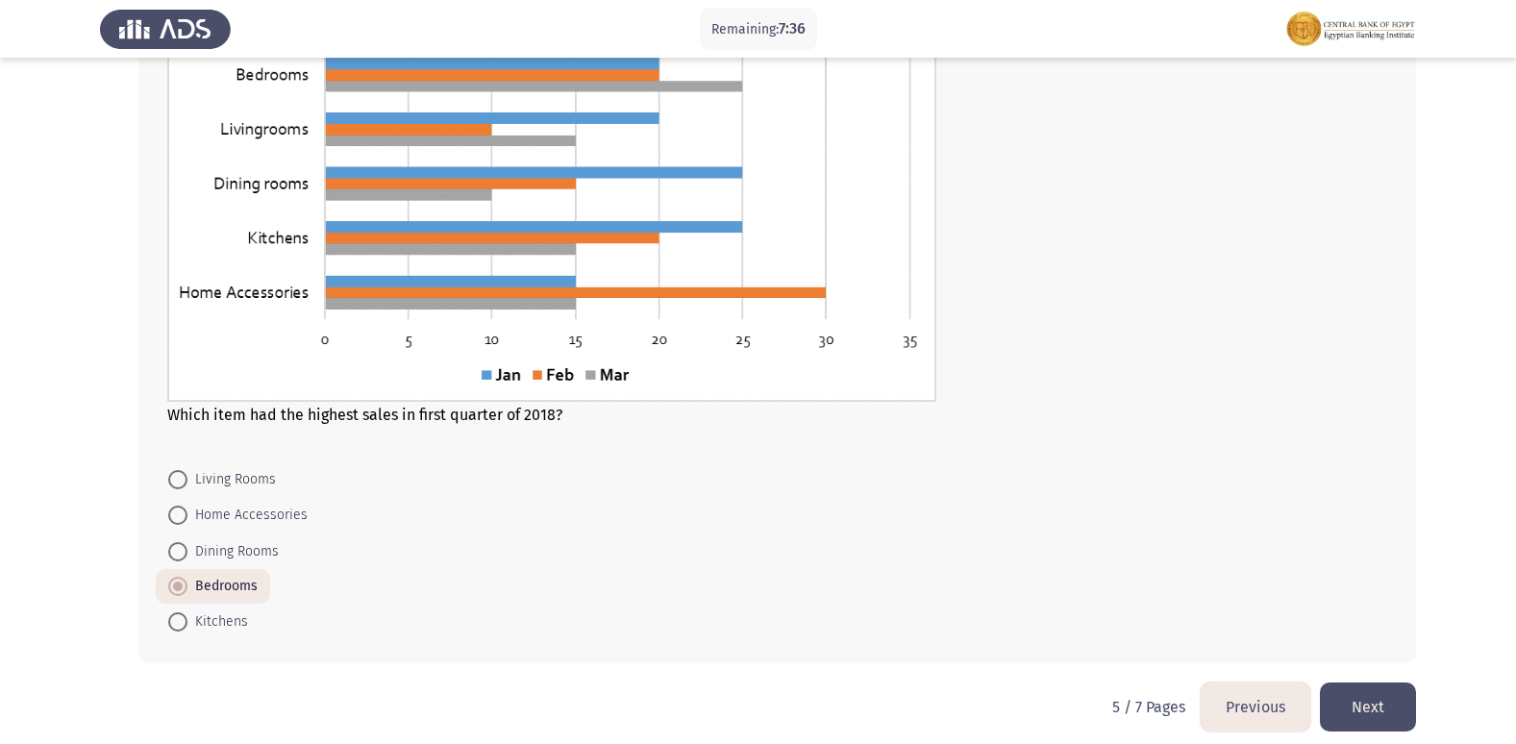
scroll to position [1030, 0]
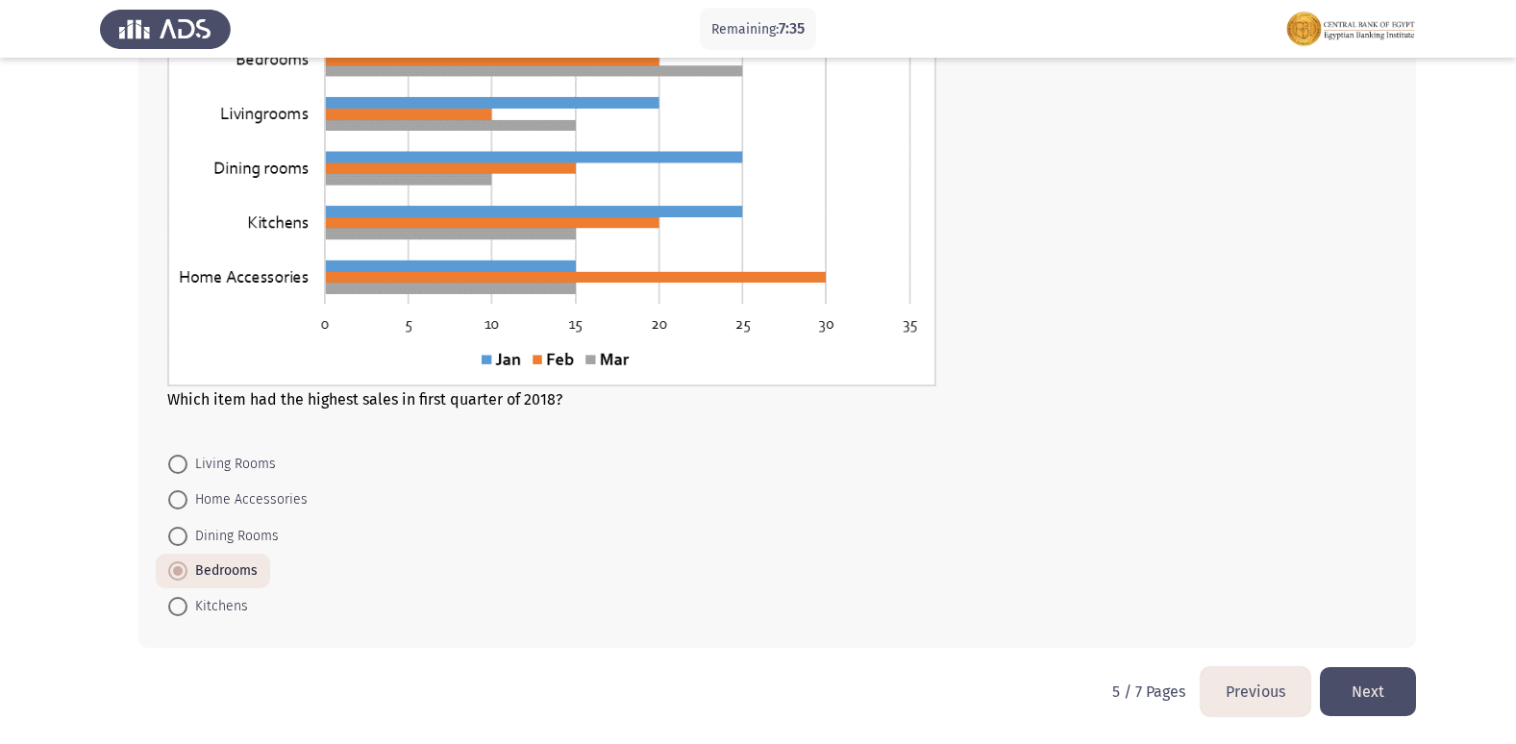
click at [1389, 684] on button "Next" at bounding box center [1368, 691] width 96 height 49
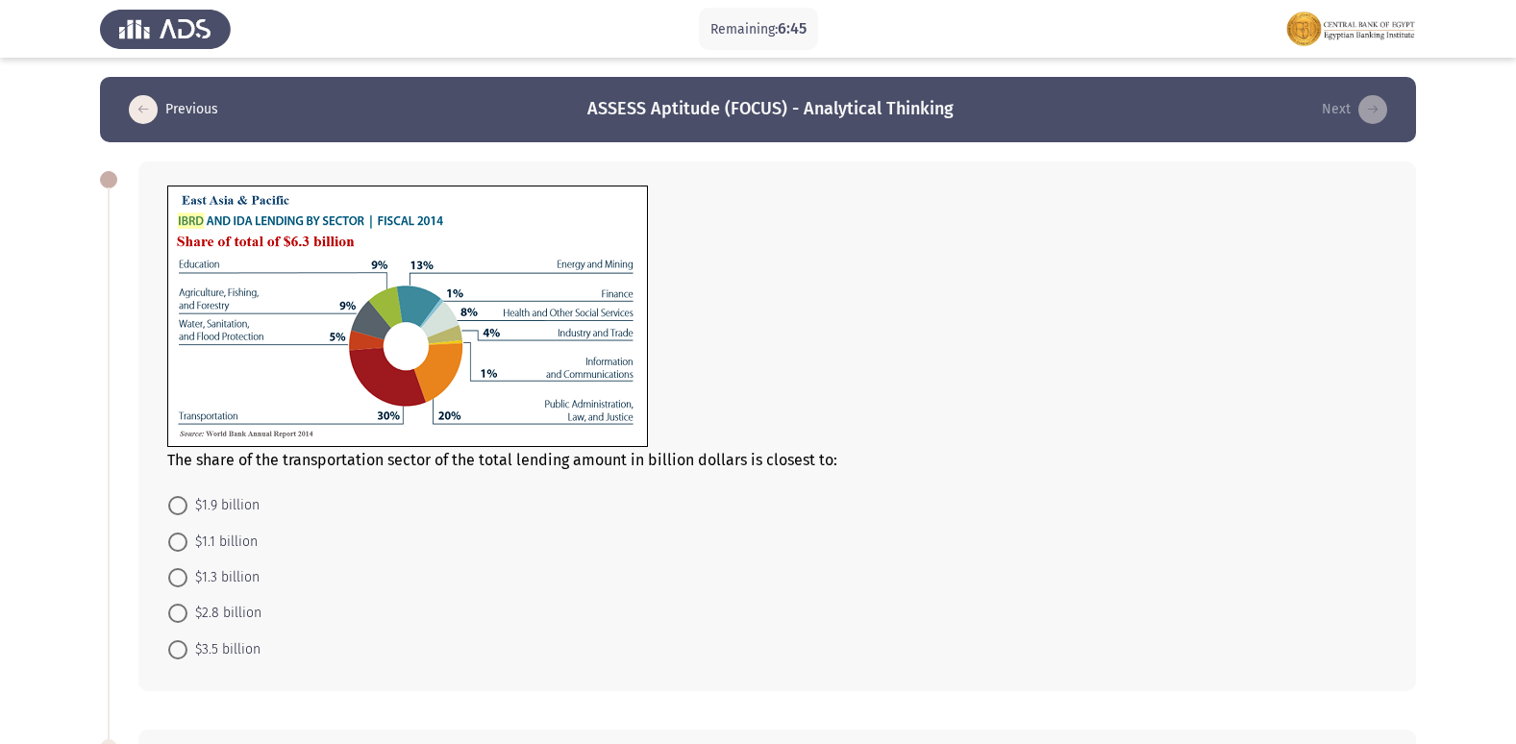
drag, startPoint x: 175, startPoint y: 618, endPoint x: 195, endPoint y: 616, distance: 20.3
click at [175, 618] on span at bounding box center [177, 613] width 19 height 19
click at [175, 618] on input "$2.8 billion" at bounding box center [177, 613] width 19 height 19
radio input "true"
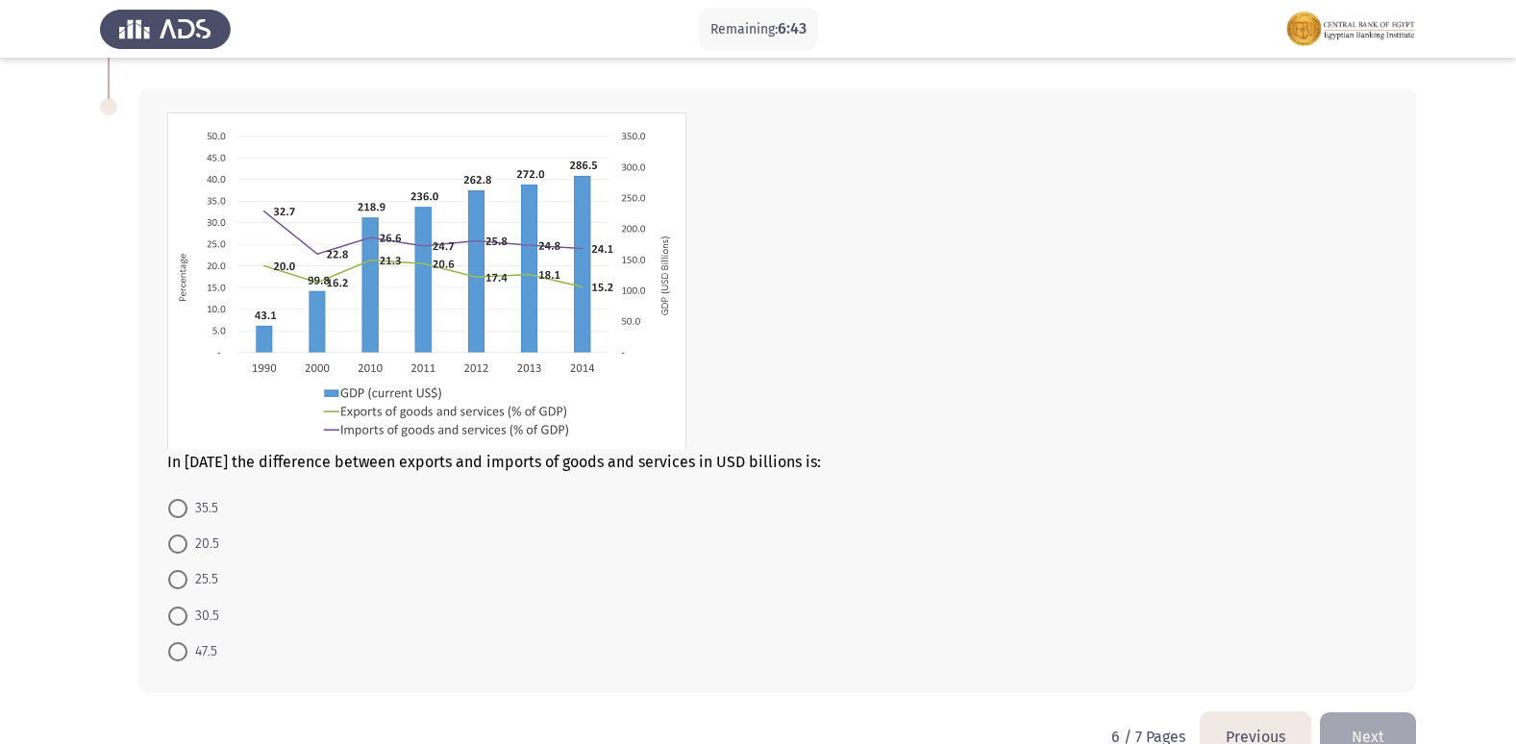
scroll to position [673, 0]
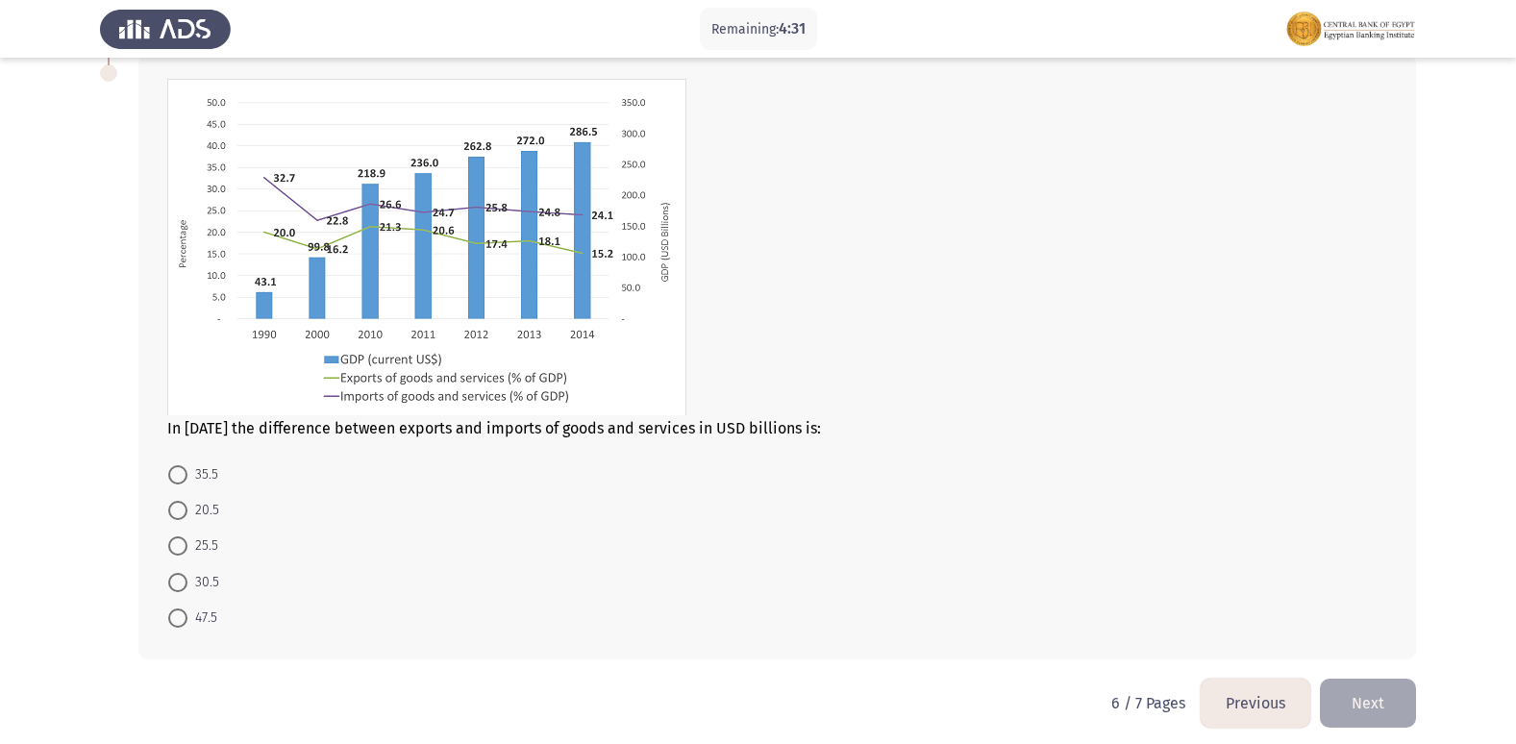
click at [191, 540] on span "25.5" at bounding box center [202, 545] width 31 height 23
click at [187, 540] on input "25.5" at bounding box center [177, 545] width 19 height 19
radio input "true"
click at [676, 517] on form "35.5 20.5 25.5 30.5 47.5" at bounding box center [777, 545] width 1220 height 178
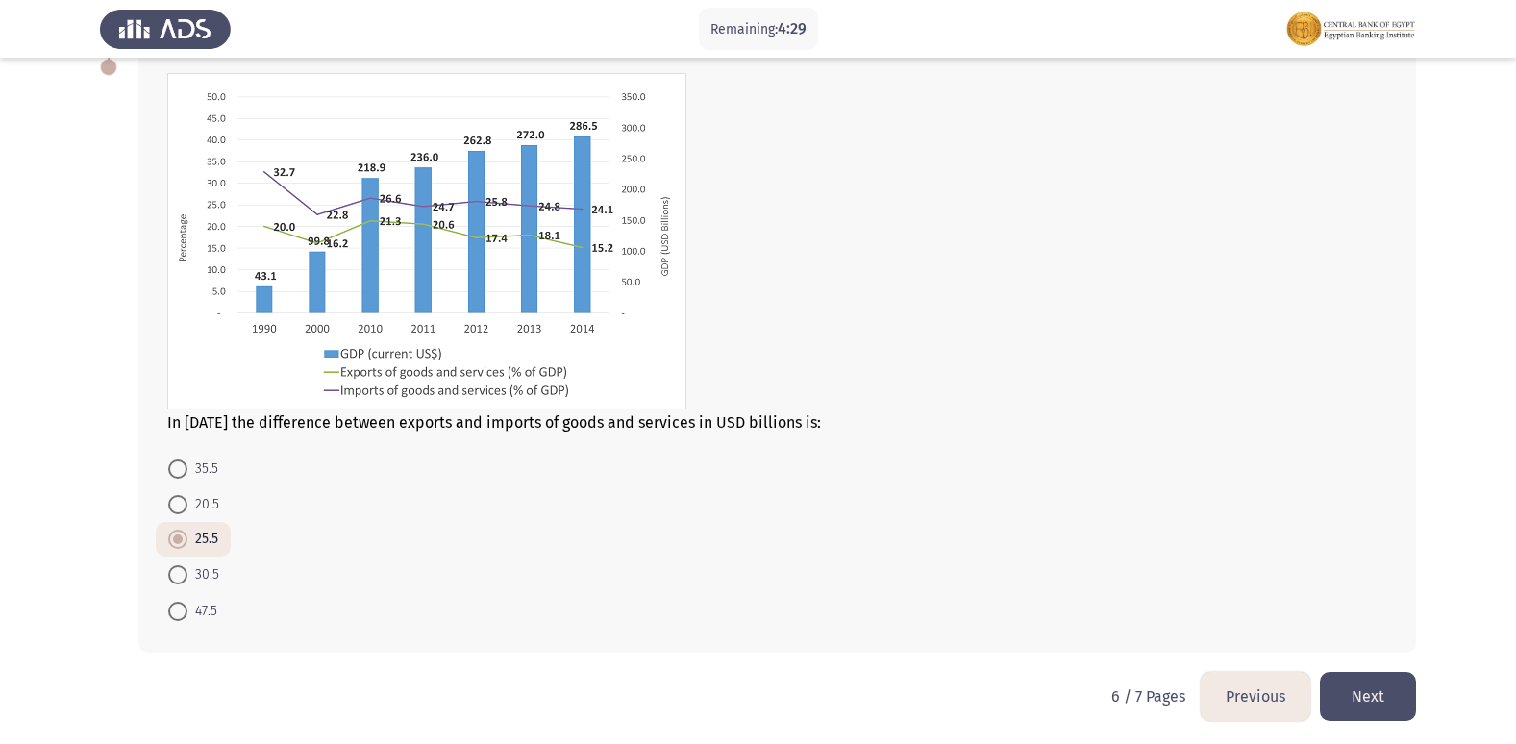
scroll to position [683, 0]
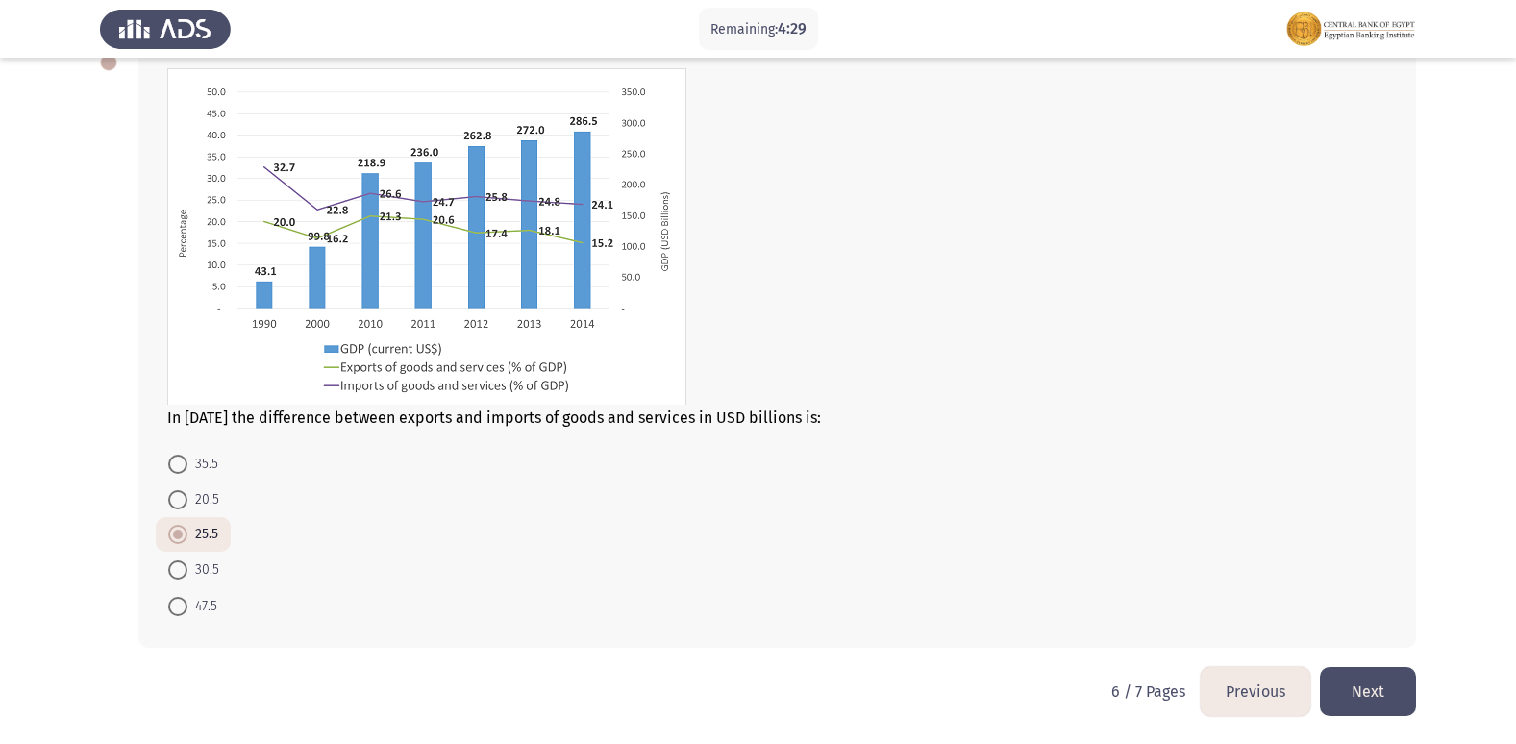
click at [1375, 687] on button "Next" at bounding box center [1368, 691] width 96 height 49
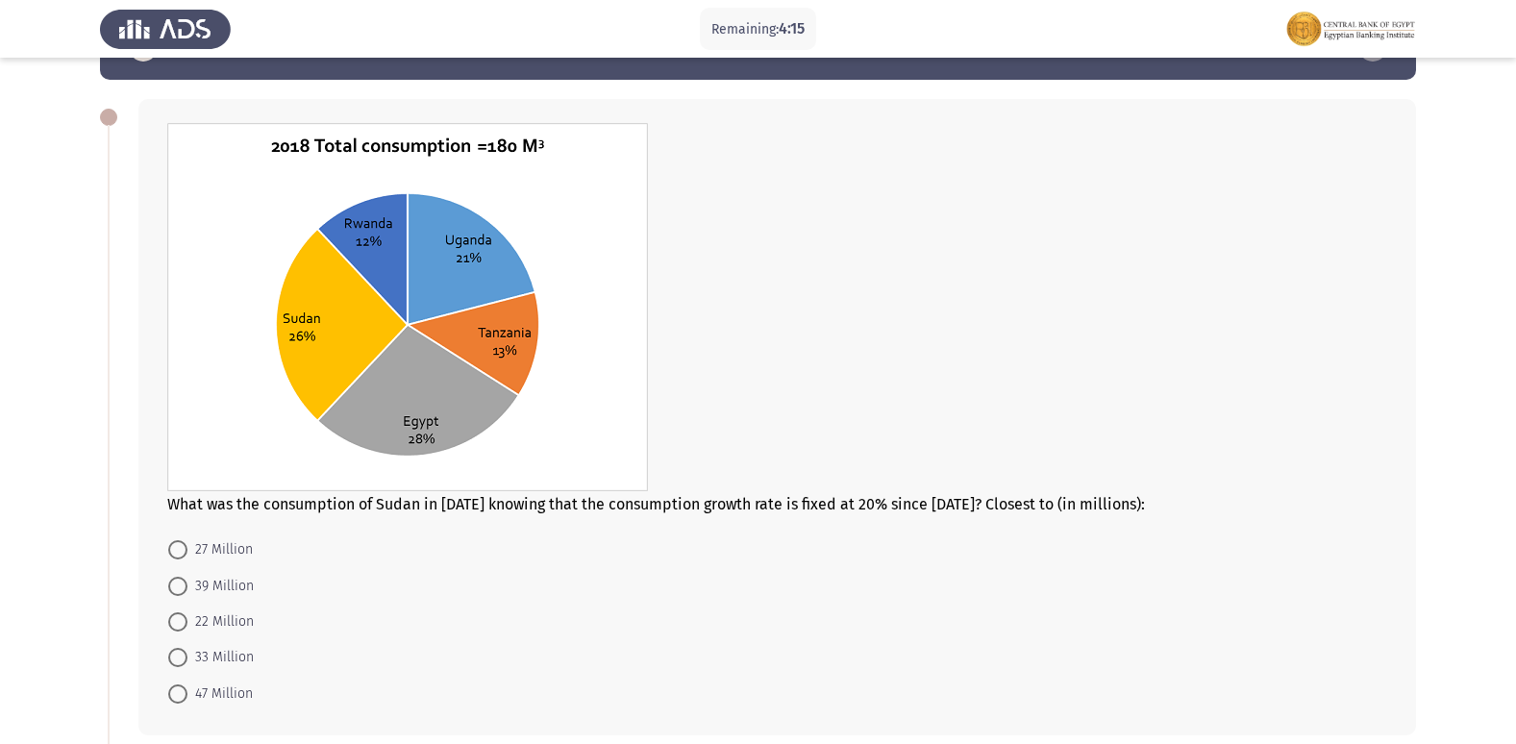
scroll to position [96, 0]
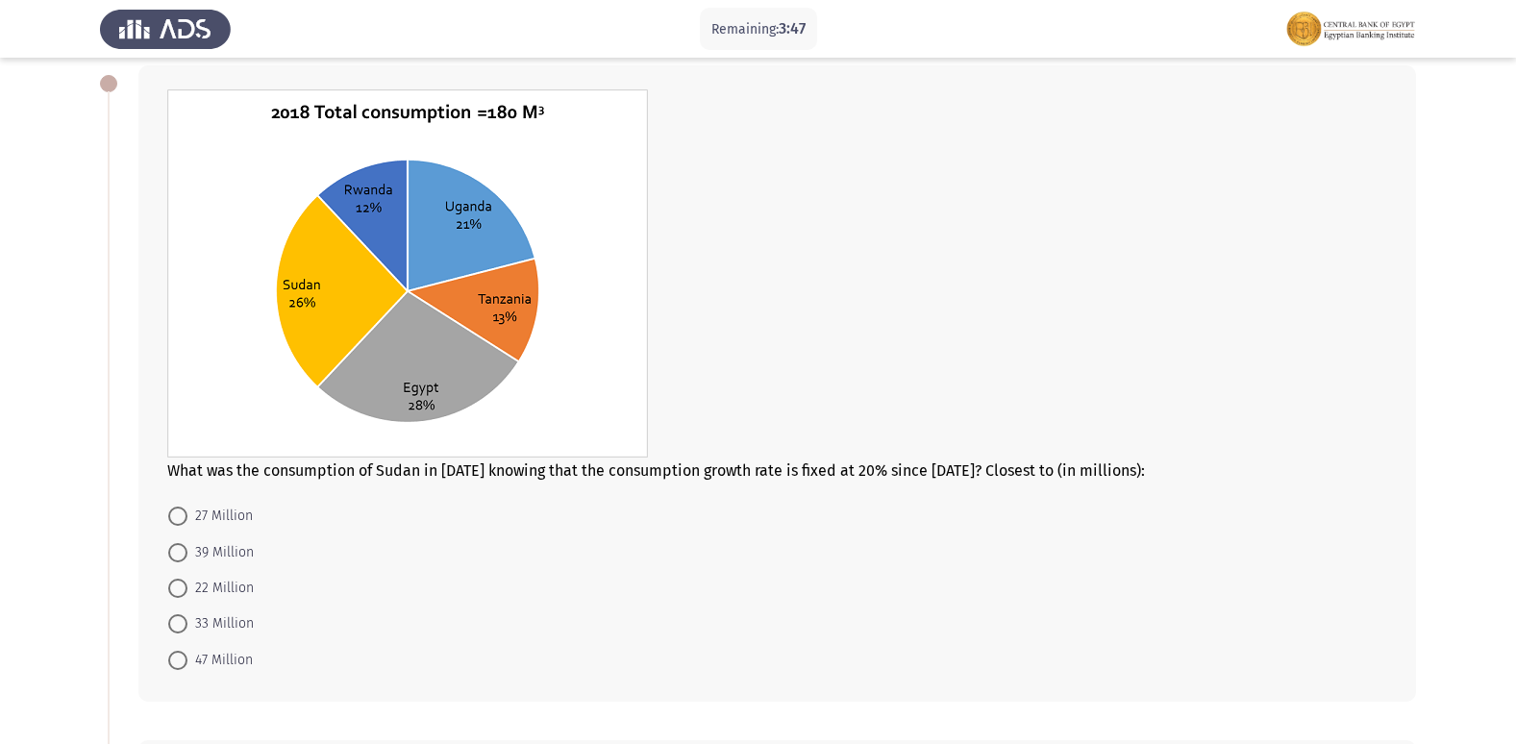
click at [889, 588] on form "27 Million 39 Million 22 Million 33 Million 47 Million" at bounding box center [777, 588] width 1220 height 180
drag, startPoint x: 741, startPoint y: 694, endPoint x: 627, endPoint y: 694, distance: 114.4
click at [741, 694] on div "What was the consumption of Sudan in [DATE] knowing that the consumption growth…" at bounding box center [776, 383] width 1277 height 636
click at [247, 551] on span "39 Million" at bounding box center [220, 552] width 66 height 23
click at [187, 551] on input "39 Million" at bounding box center [177, 552] width 19 height 19
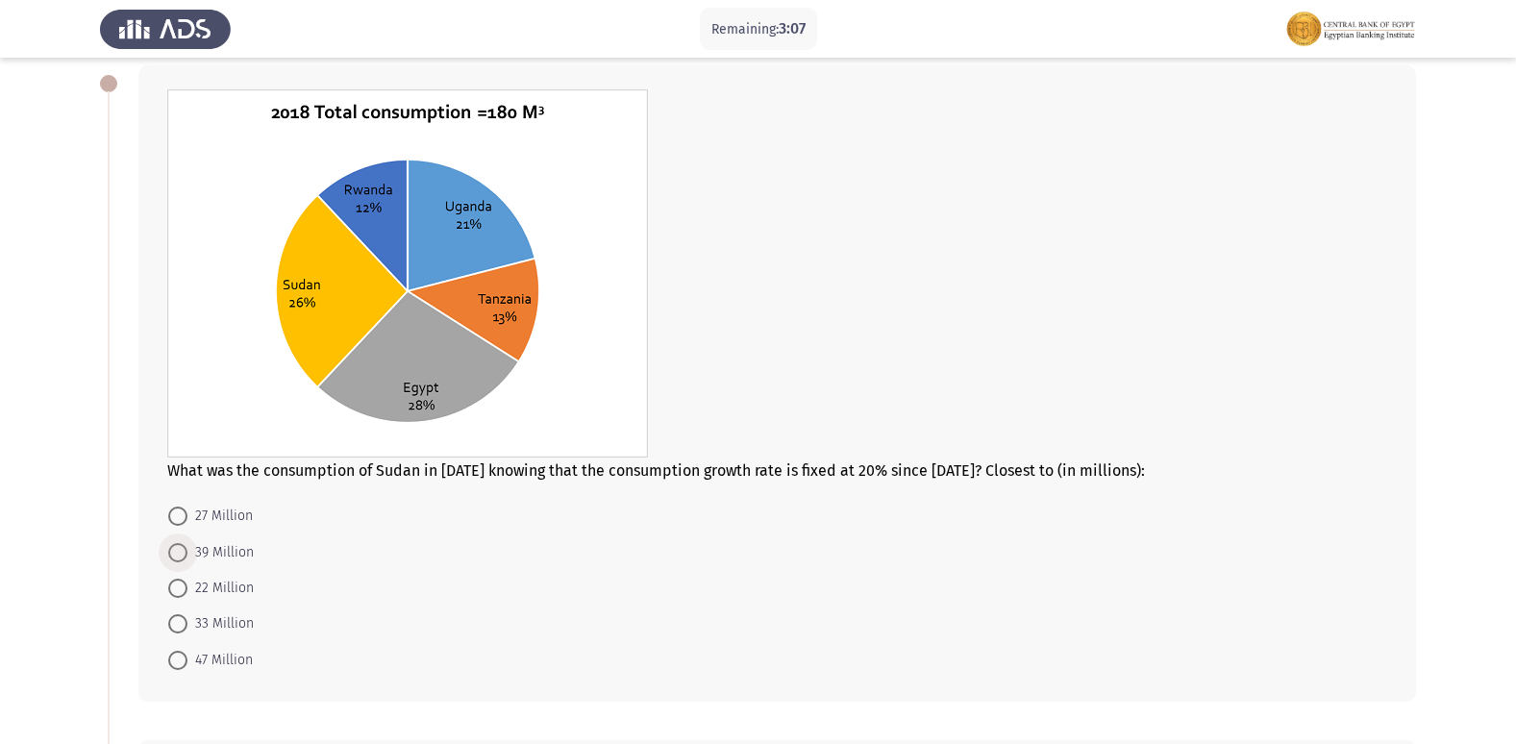
radio input "true"
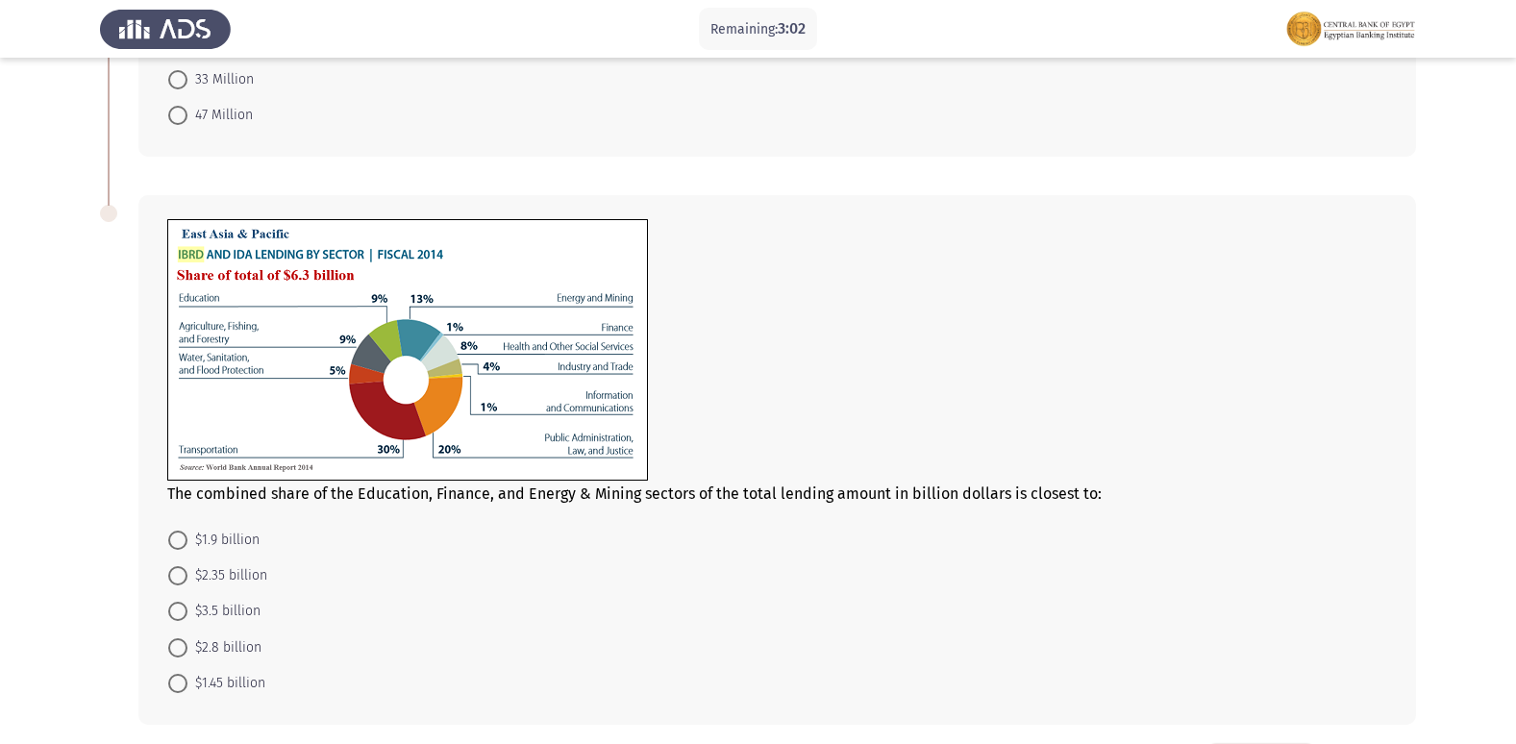
scroll to position [673, 0]
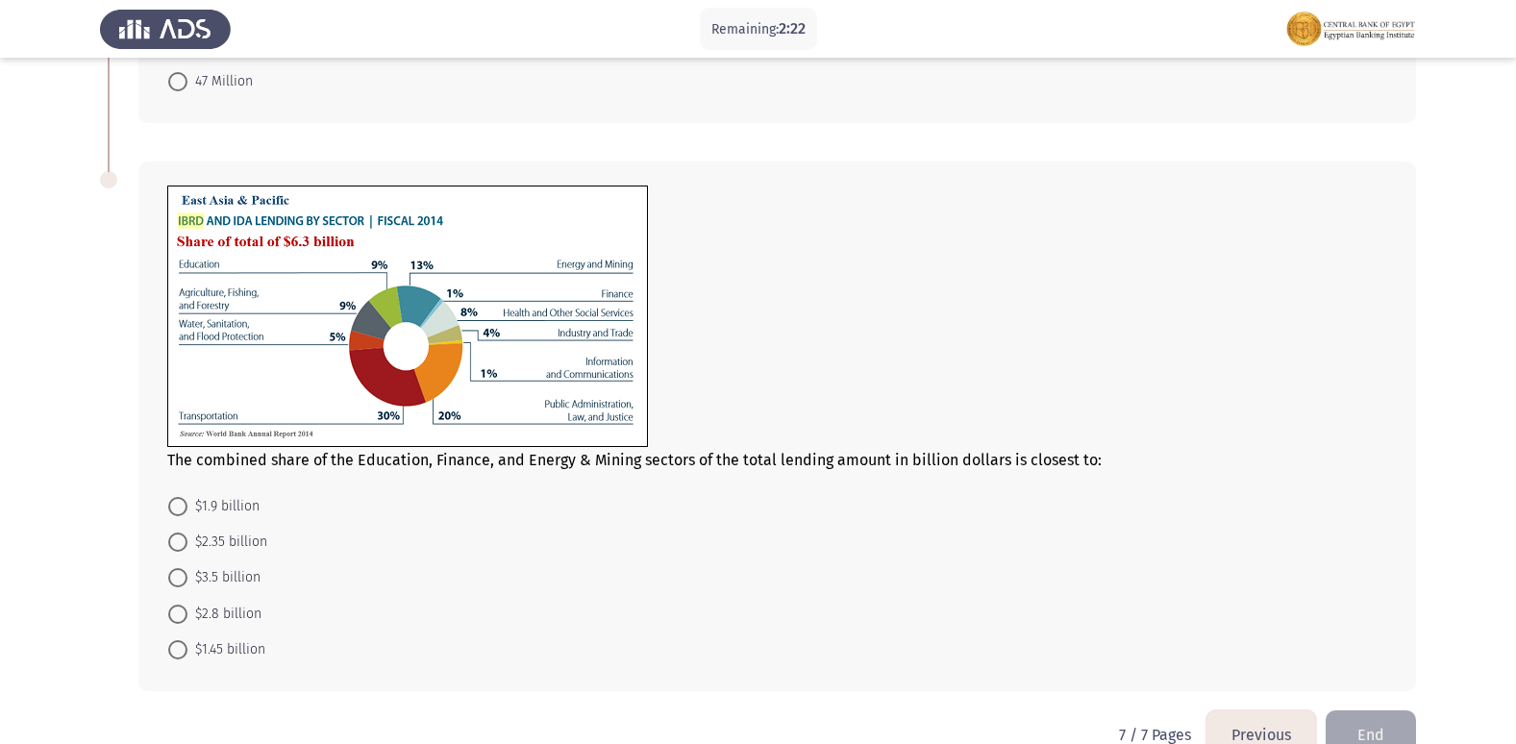
click at [711, 622] on form "$1.9 billion $2.35 billion $3.5 billion $2.8 billion $1.45 billion" at bounding box center [777, 577] width 1220 height 180
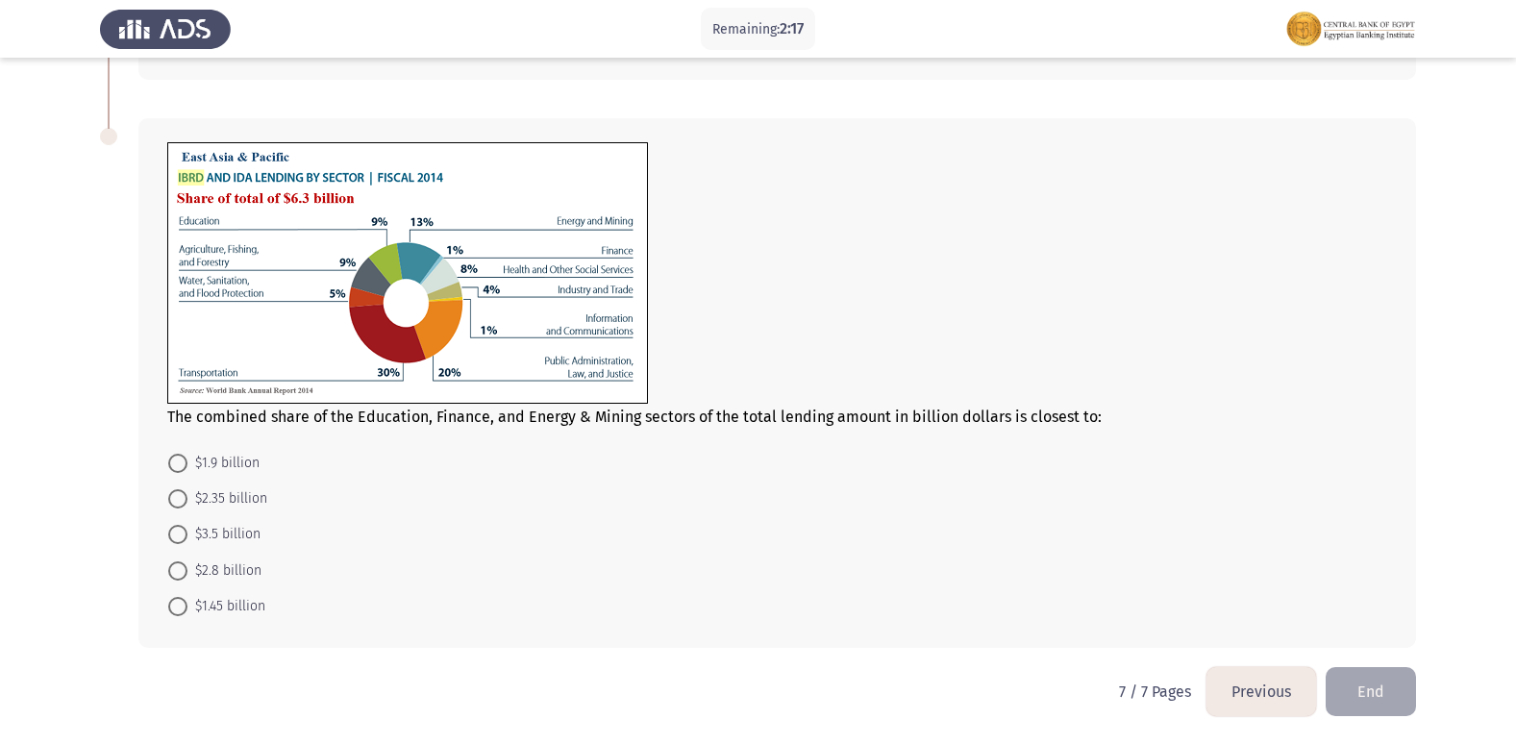
click at [217, 493] on span "$2.35 billion" at bounding box center [227, 498] width 80 height 23
click at [187, 493] on input "$2.35 billion" at bounding box center [177, 498] width 19 height 19
radio input "true"
click at [1379, 685] on button "End" at bounding box center [1370, 691] width 90 height 49
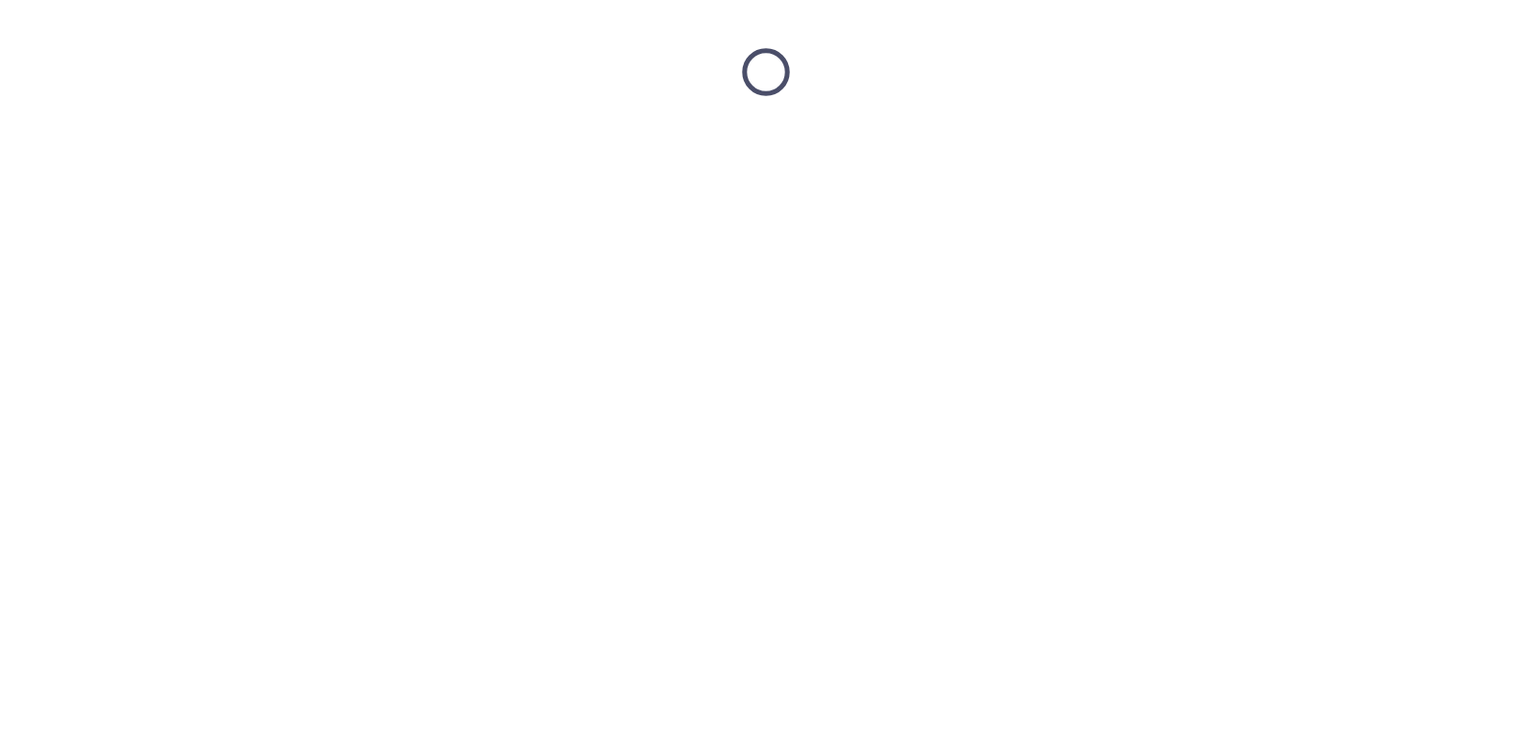
scroll to position [0, 0]
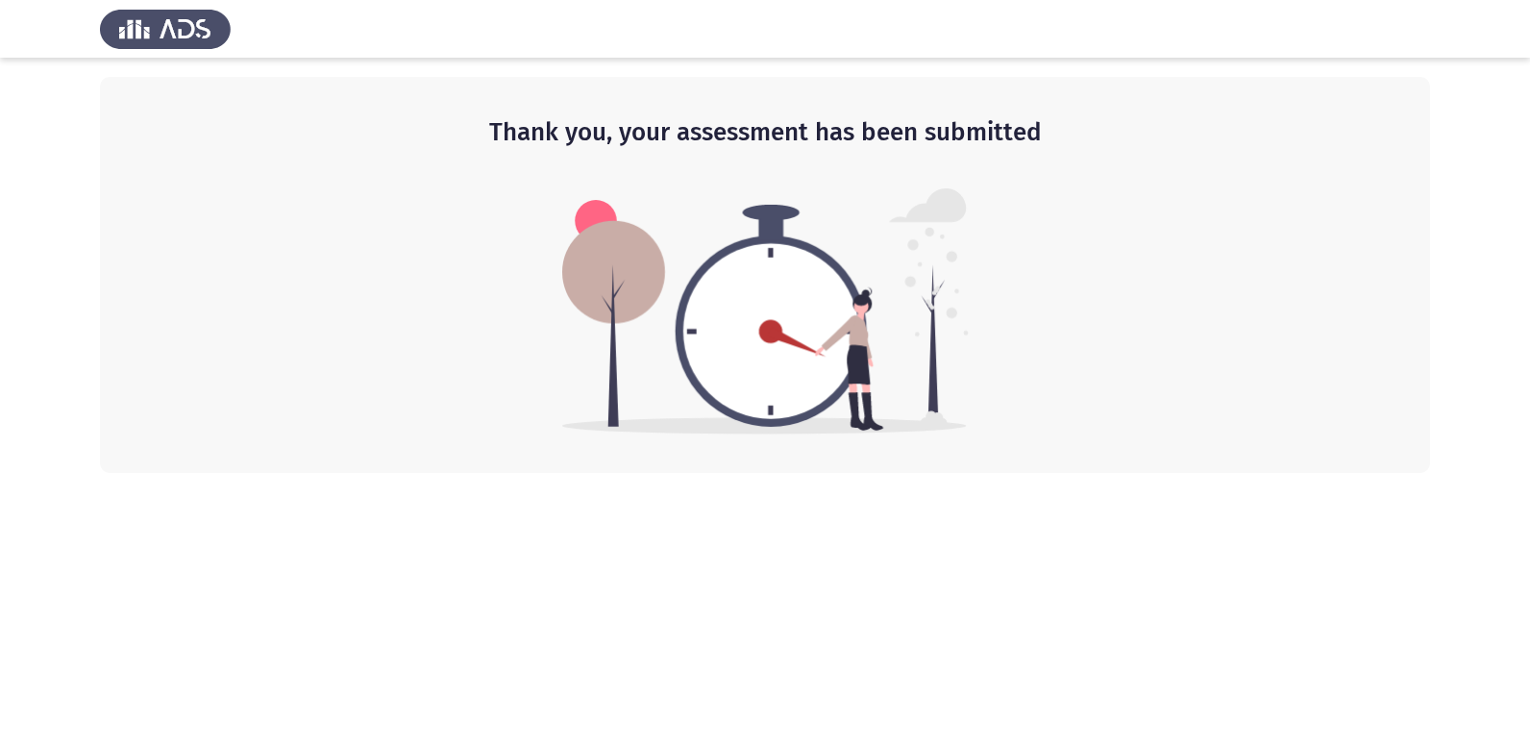
click at [628, 439] on div "Thank you, your assessment has been submitted" at bounding box center [765, 275] width 1330 height 396
